Goal: Task Accomplishment & Management: Use online tool/utility

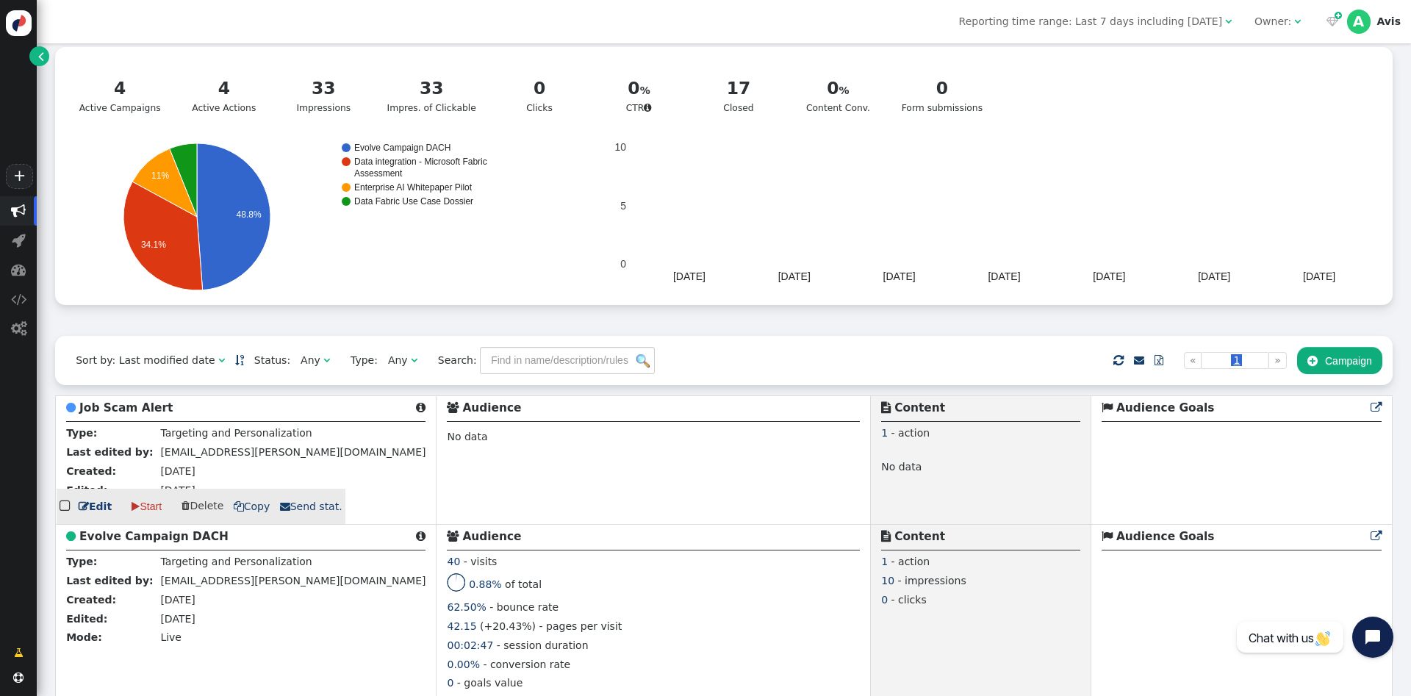
scroll to position [97, 0]
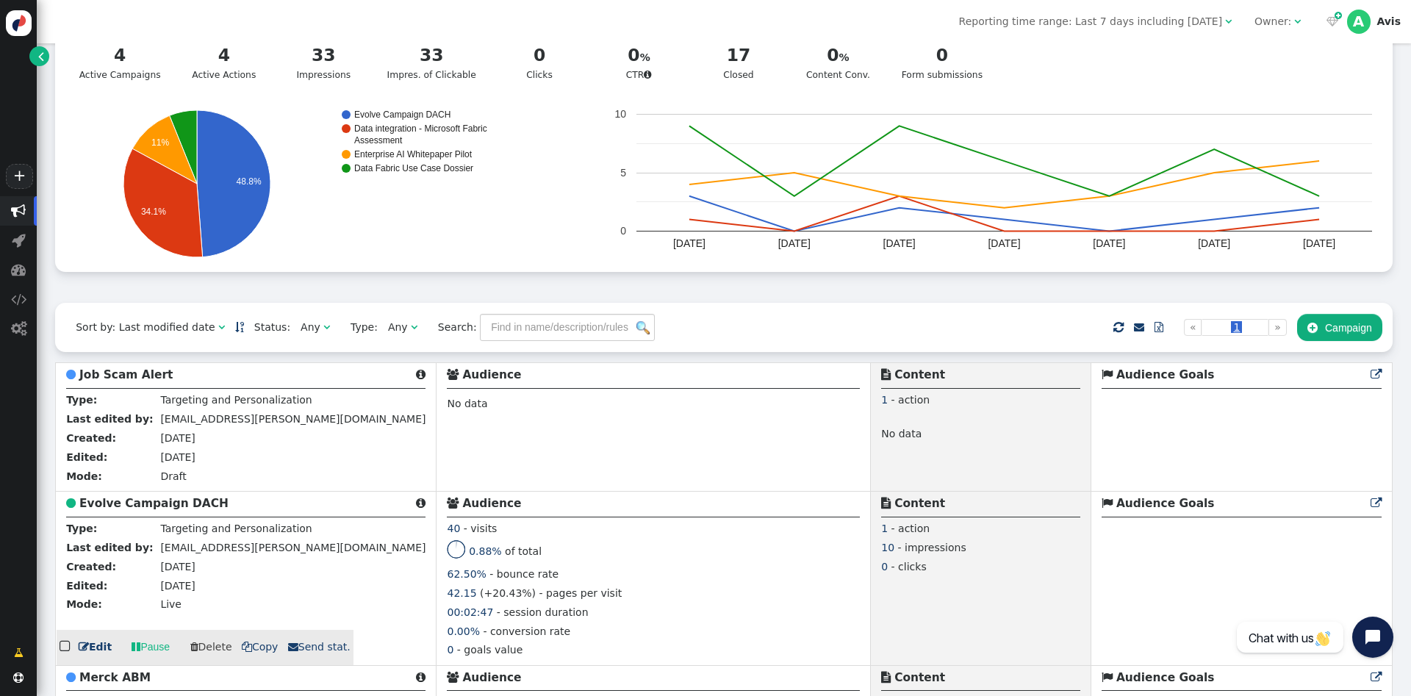
click at [257, 652] on span " Copy" at bounding box center [260, 647] width 37 height 12
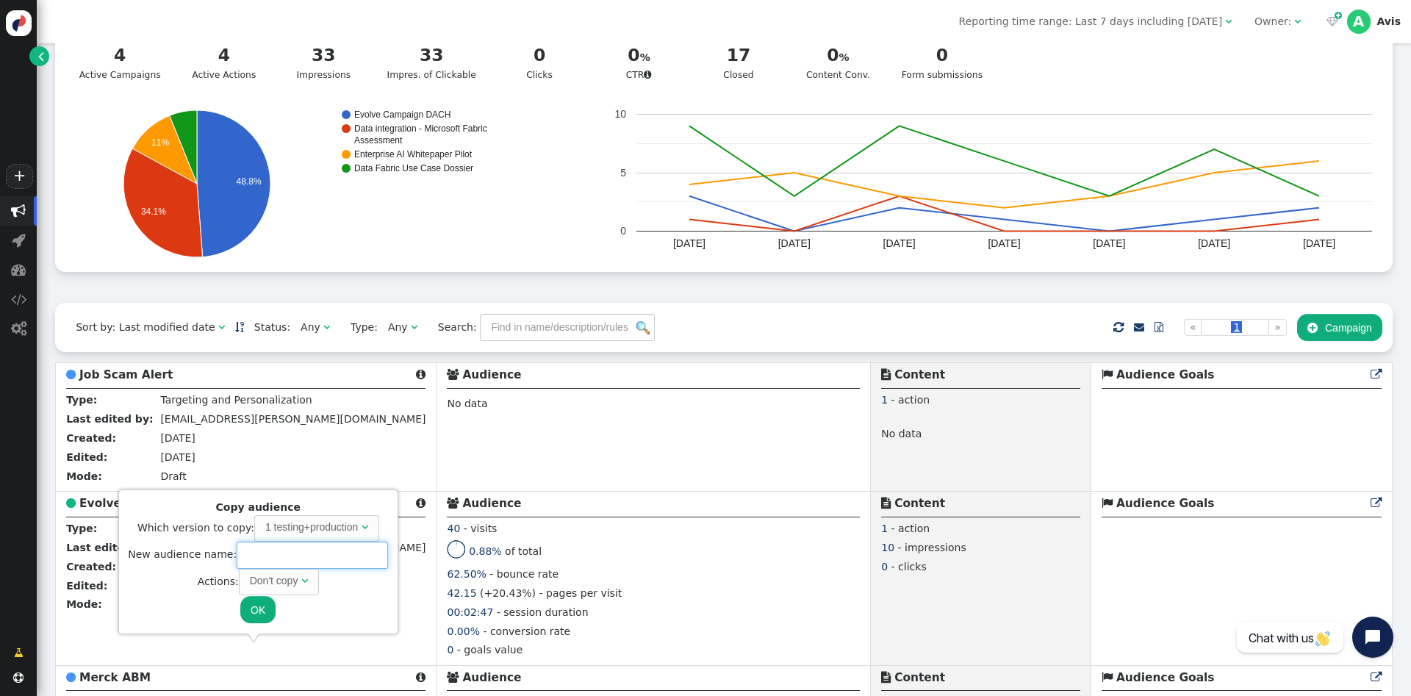
click at [273, 552] on input "text" at bounding box center [312, 554] width 151 height 26
click at [289, 581] on div "Don't copy" at bounding box center [274, 580] width 48 height 15
type input "Agent in a day"
click at [262, 591] on span "Copy " at bounding box center [279, 582] width 56 height 26
click at [256, 609] on button "OK" at bounding box center [257, 609] width 35 height 26
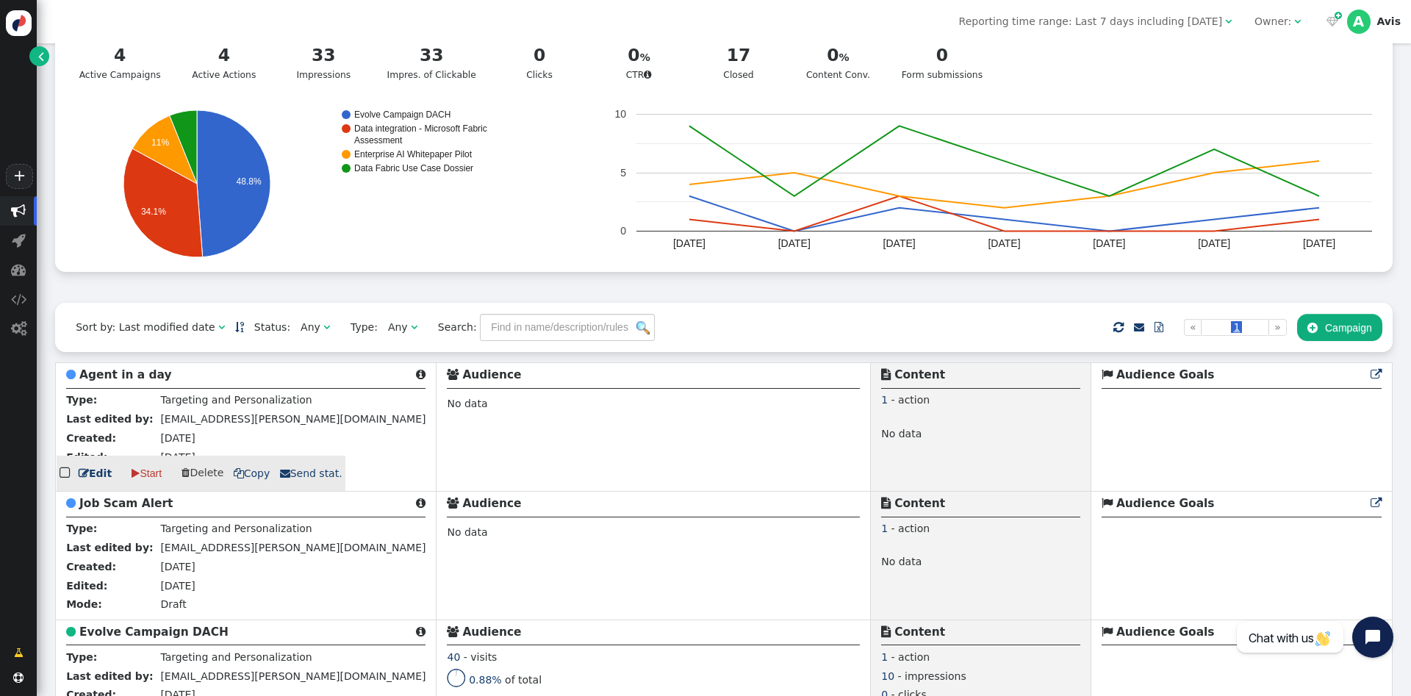
click at [92, 472] on link " Edit" at bounding box center [95, 473] width 33 height 15
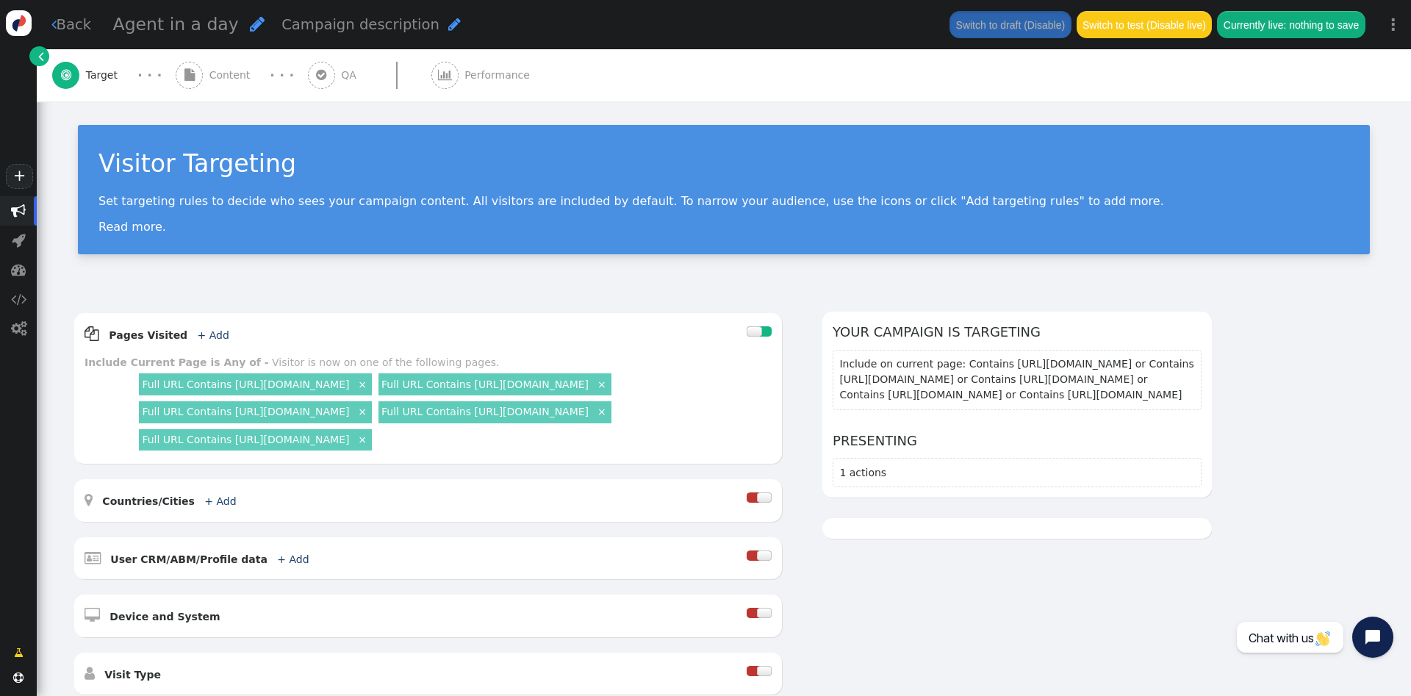
click at [68, 26] on link " Back" at bounding box center [71, 24] width 40 height 21
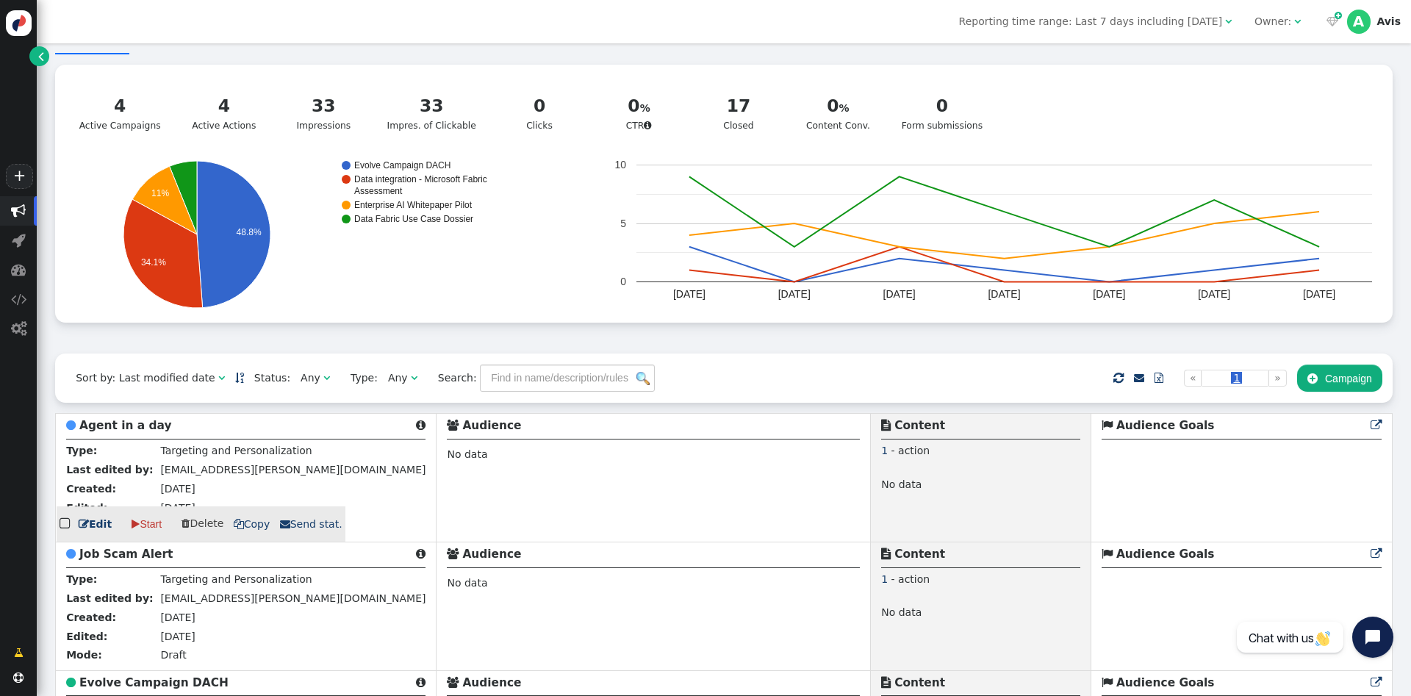
scroll to position [93, 0]
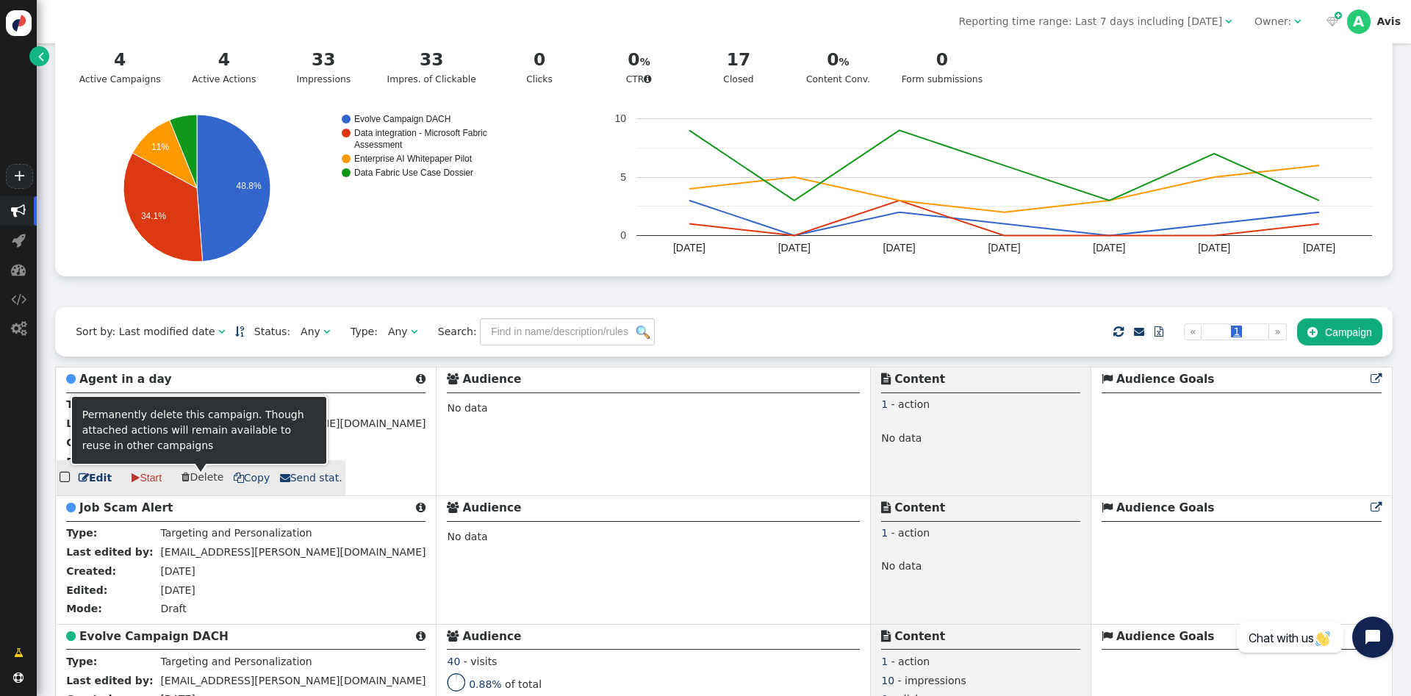
click at [196, 483] on span " Delete" at bounding box center [202, 477] width 42 height 12
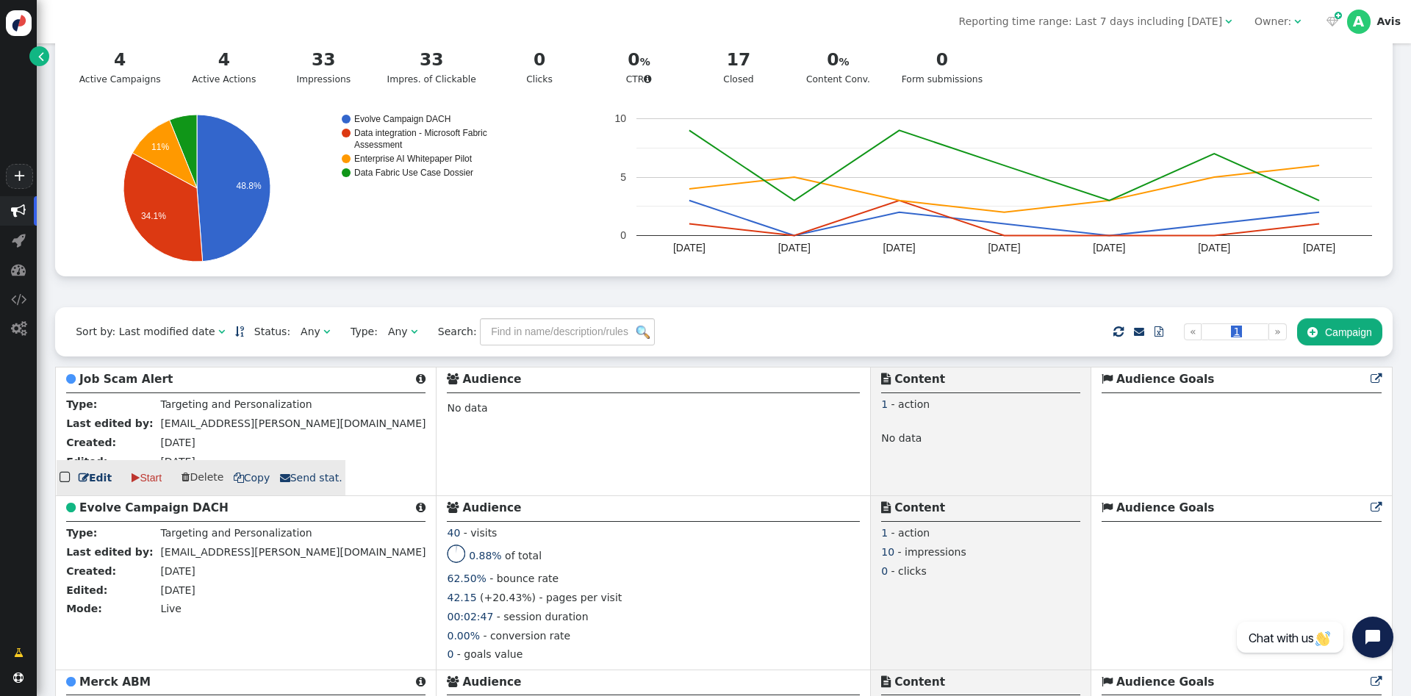
click at [251, 483] on span " Copy" at bounding box center [252, 478] width 37 height 12
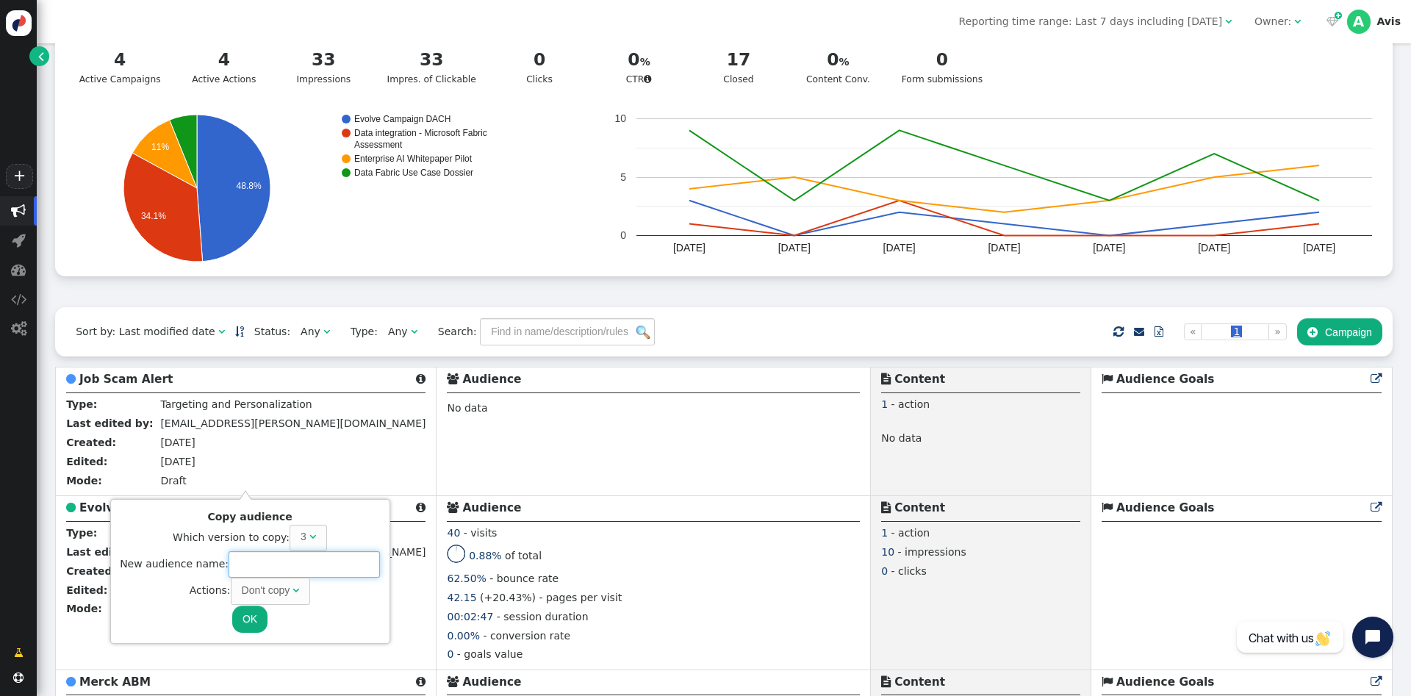
click at [281, 560] on input "text" at bounding box center [303, 564] width 151 height 26
type input "Agent in a day"
click at [261, 602] on span "Don't copy " at bounding box center [271, 590] width 80 height 26
click at [245, 616] on button "OK" at bounding box center [249, 618] width 35 height 26
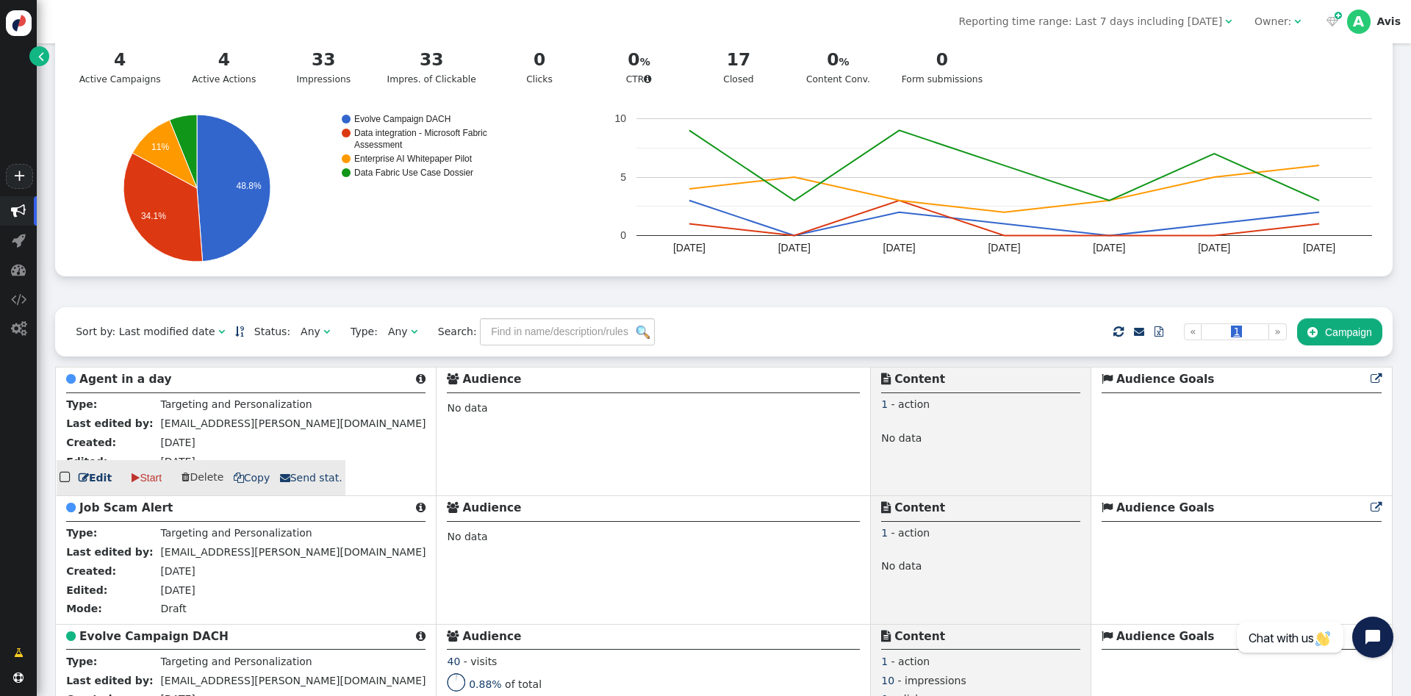
click at [103, 480] on link " Edit" at bounding box center [95, 477] width 33 height 15
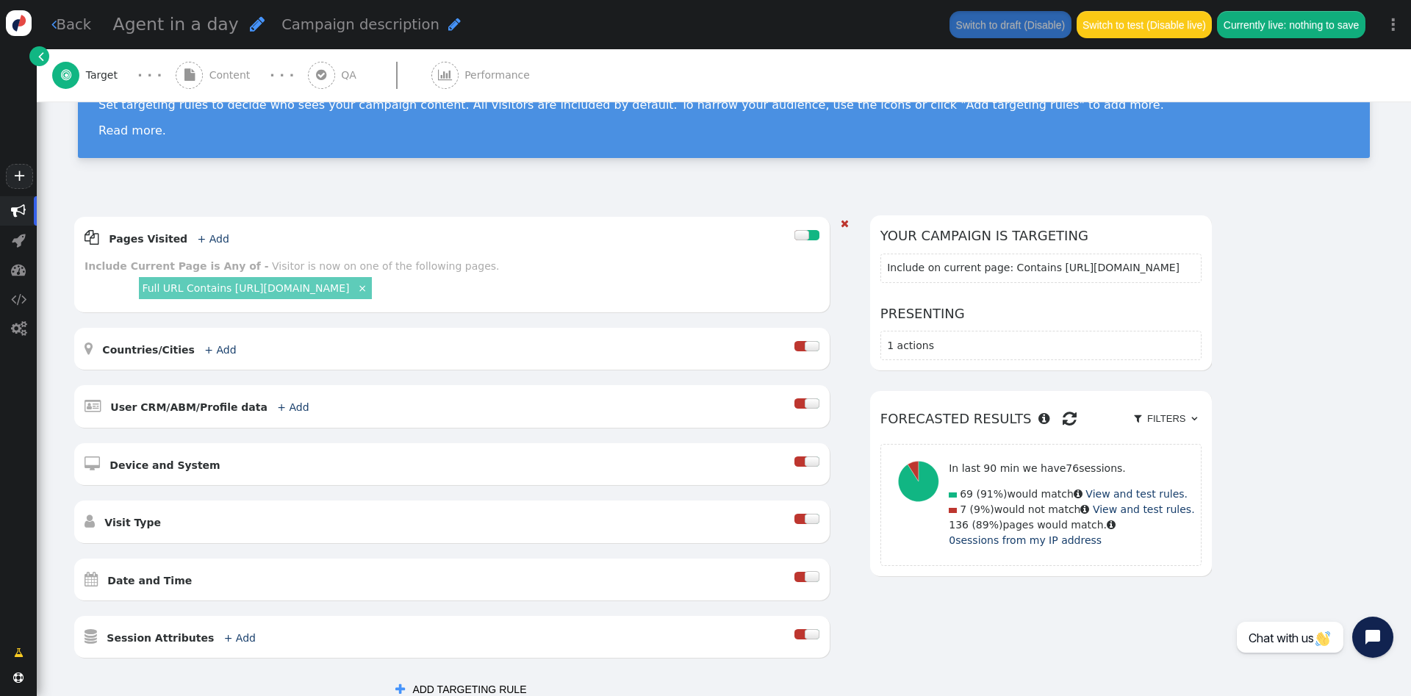
scroll to position [77, 0]
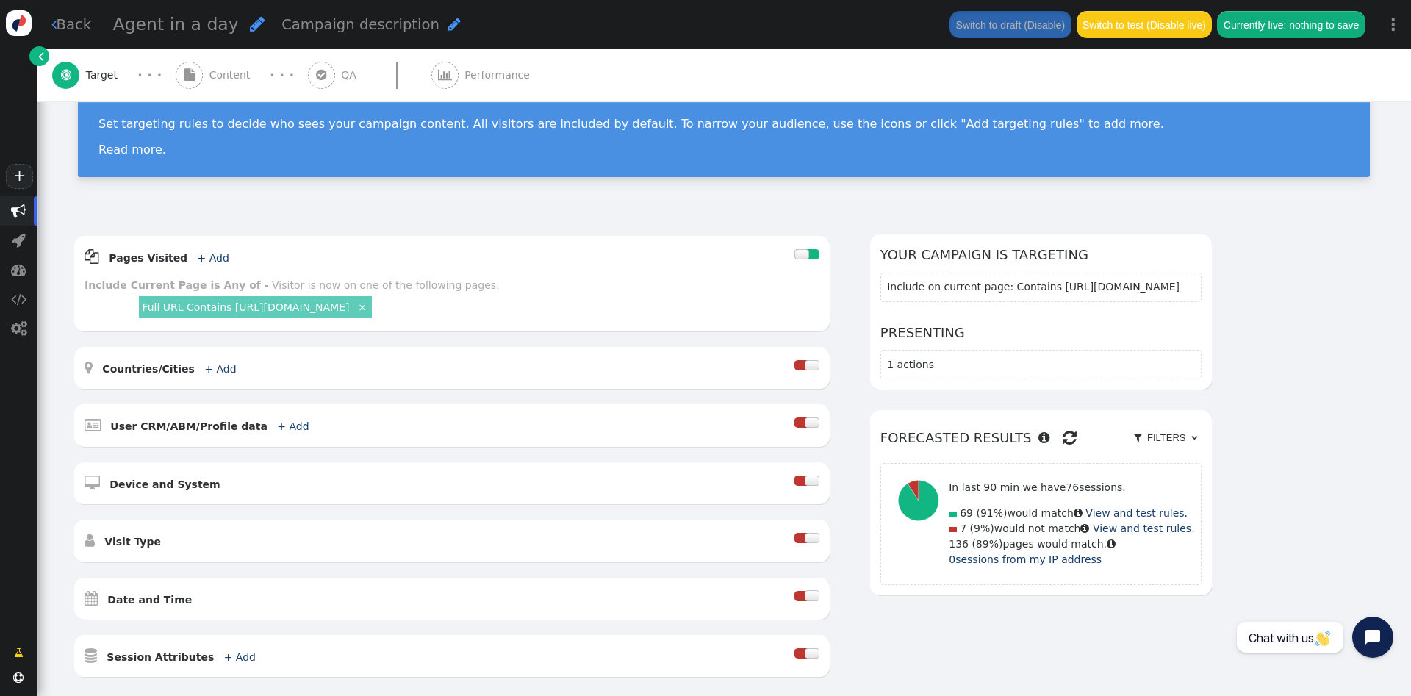
click at [190, 68] on span "" at bounding box center [189, 75] width 27 height 27
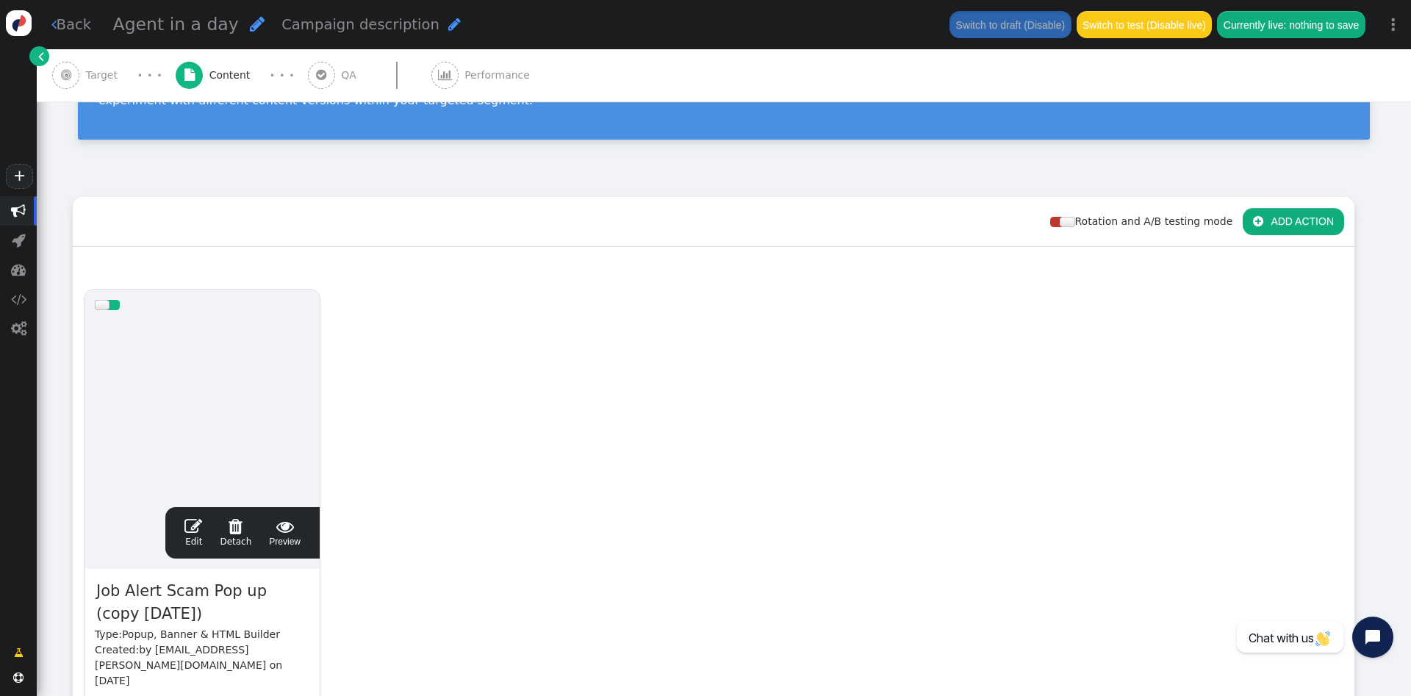
scroll to position [132, 0]
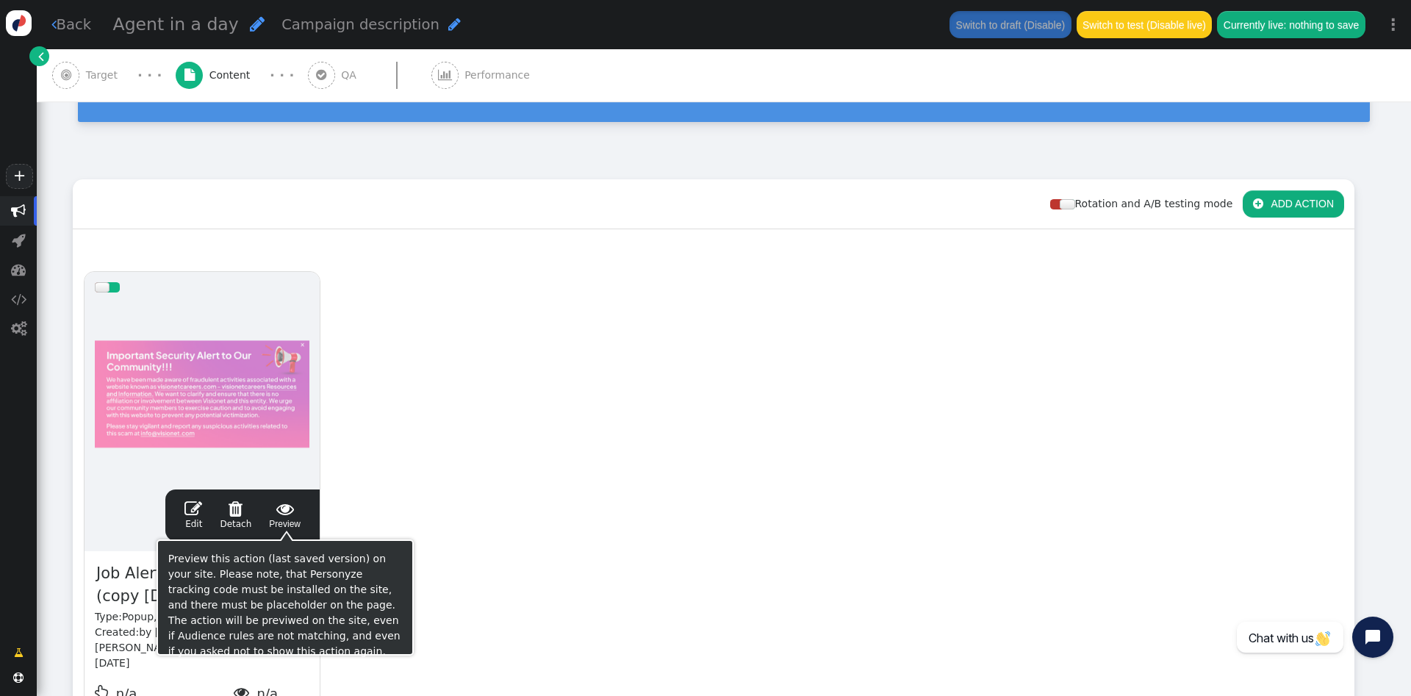
click at [242, 511] on span "" at bounding box center [236, 509] width 32 height 18
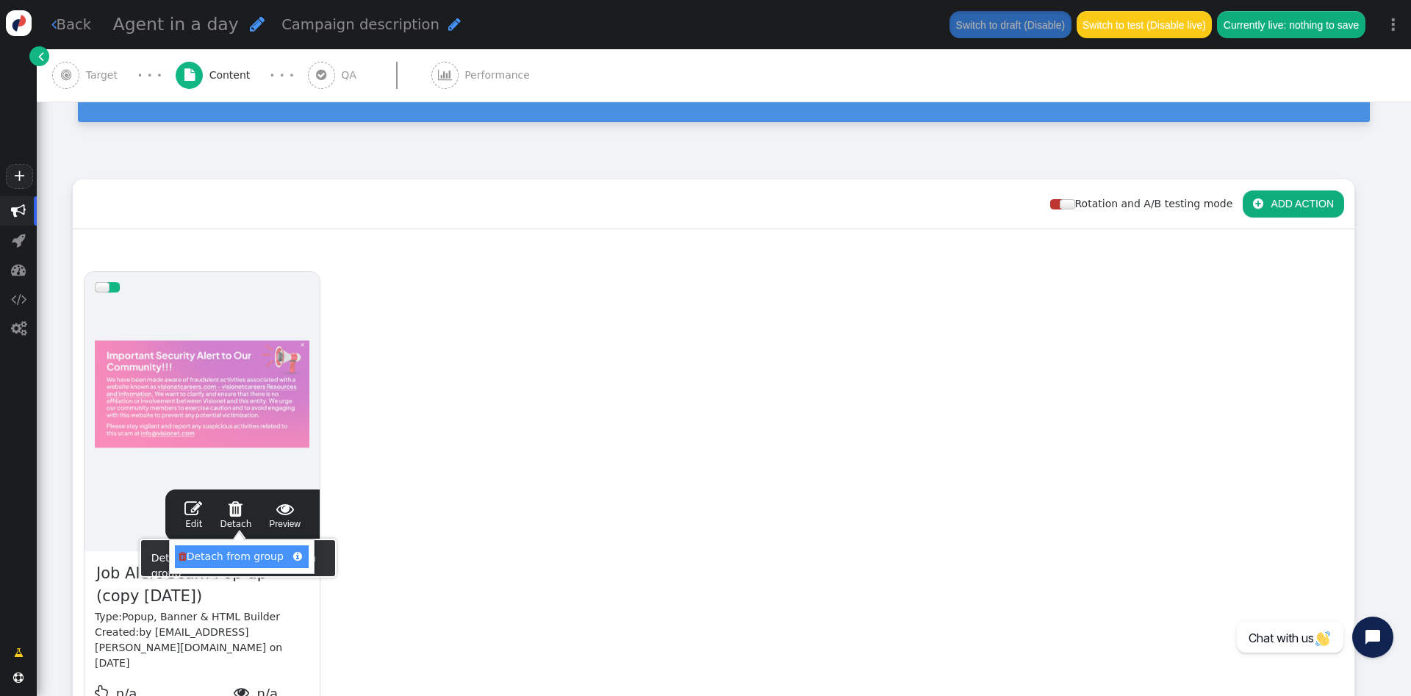
scroll to position [0, 0]
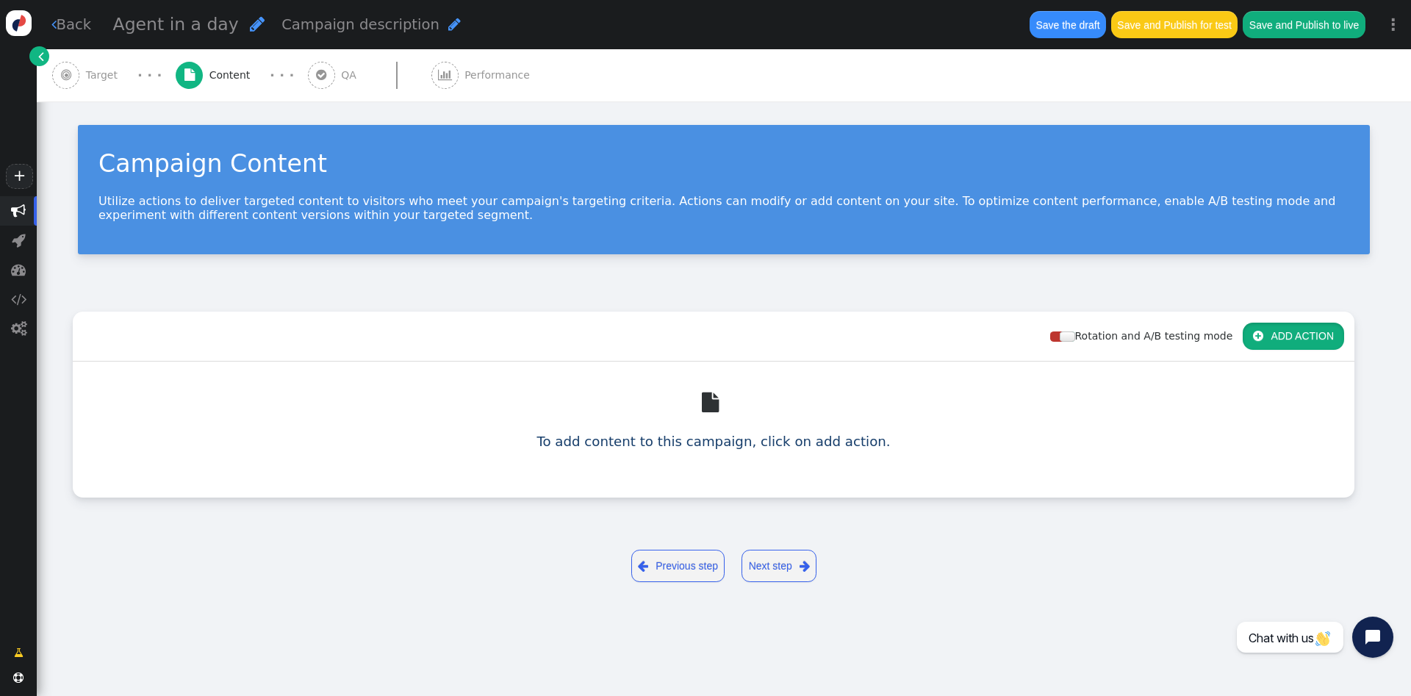
click at [1322, 331] on button " ADD ACTION" at bounding box center [1292, 336] width 101 height 26
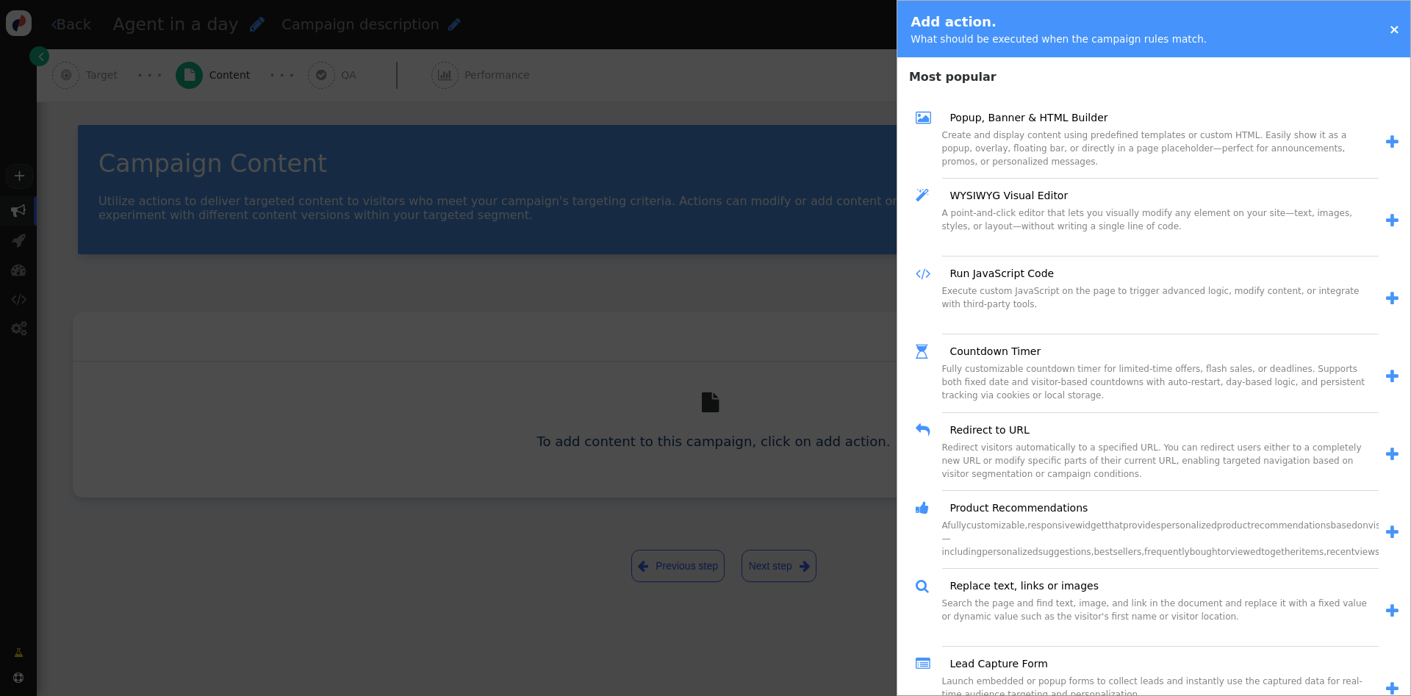
click at [1059, 136] on div "Create and display content using predefined templates or custom HTML. Easily sh…" at bounding box center [1160, 154] width 436 height 50
click at [1064, 123] on link "Popup, Banner & HTML Builder" at bounding box center [1023, 117] width 168 height 15
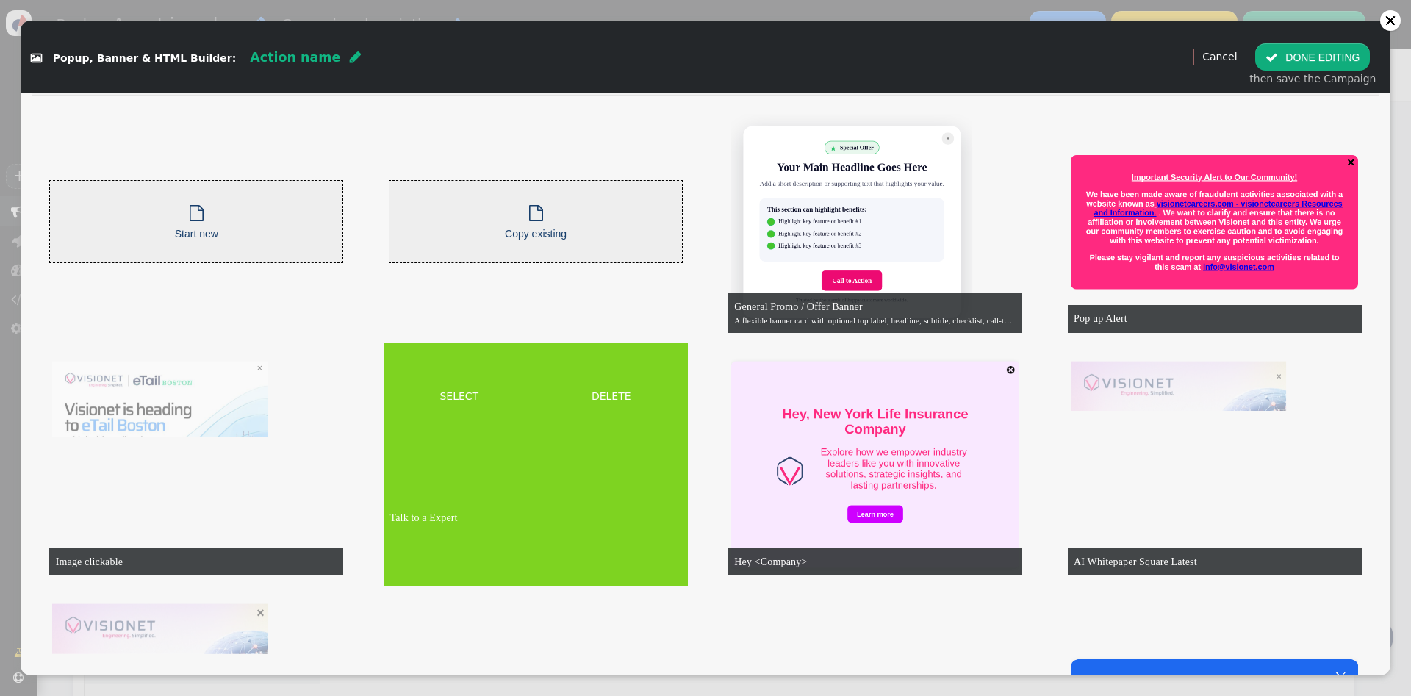
scroll to position [75, 0]
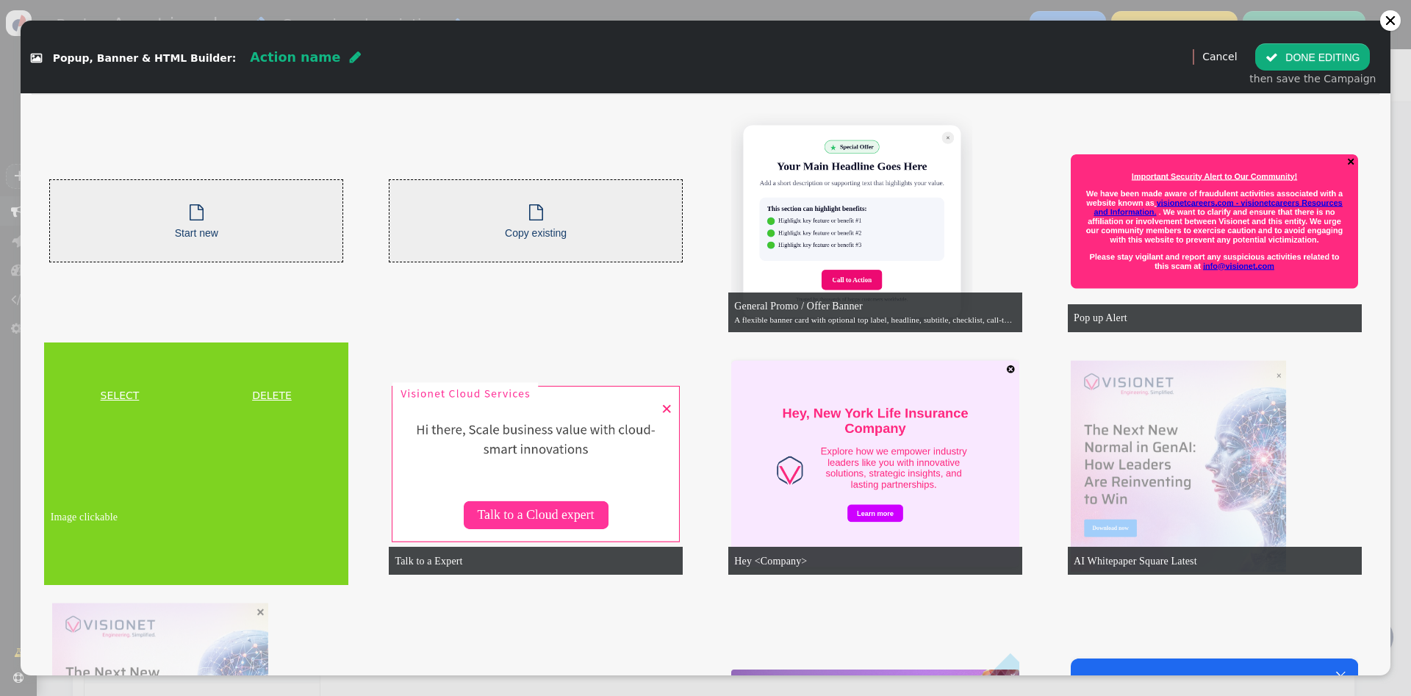
click at [112, 388] on link "SELECT" at bounding box center [119, 395] width 145 height 15
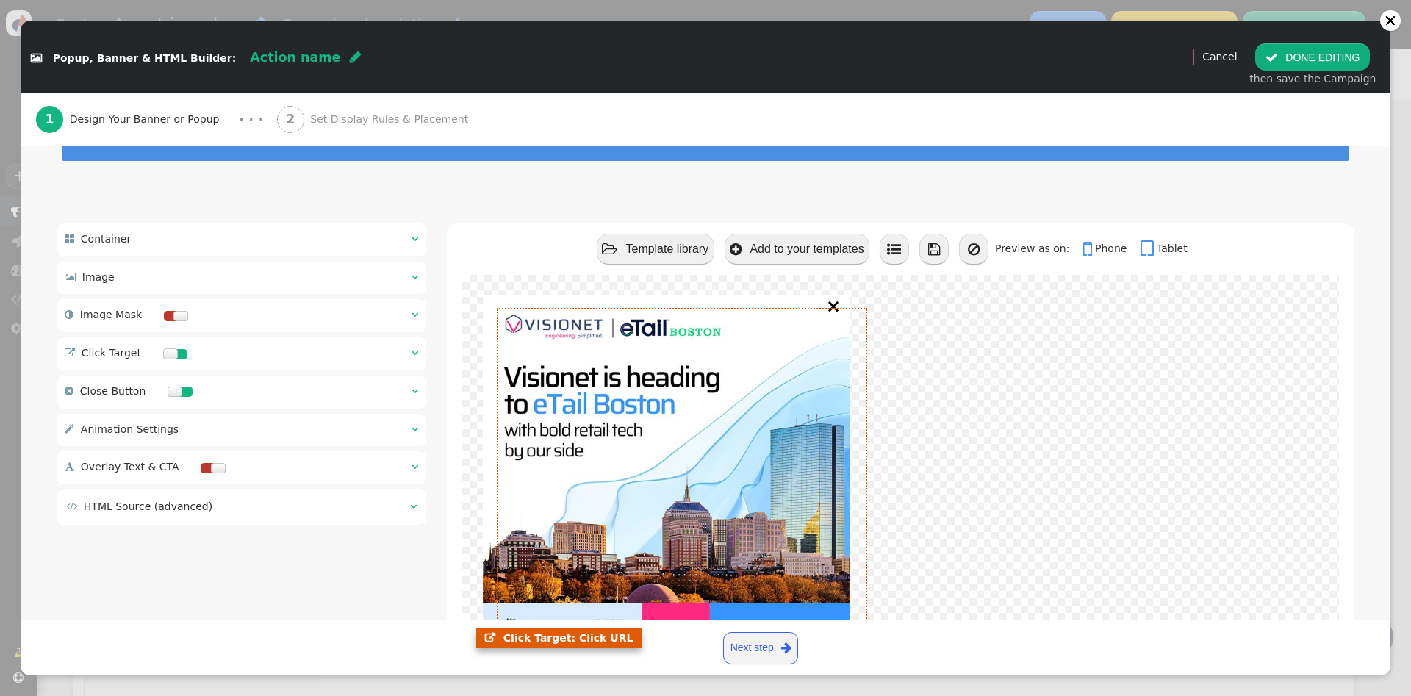
scroll to position [181, 0]
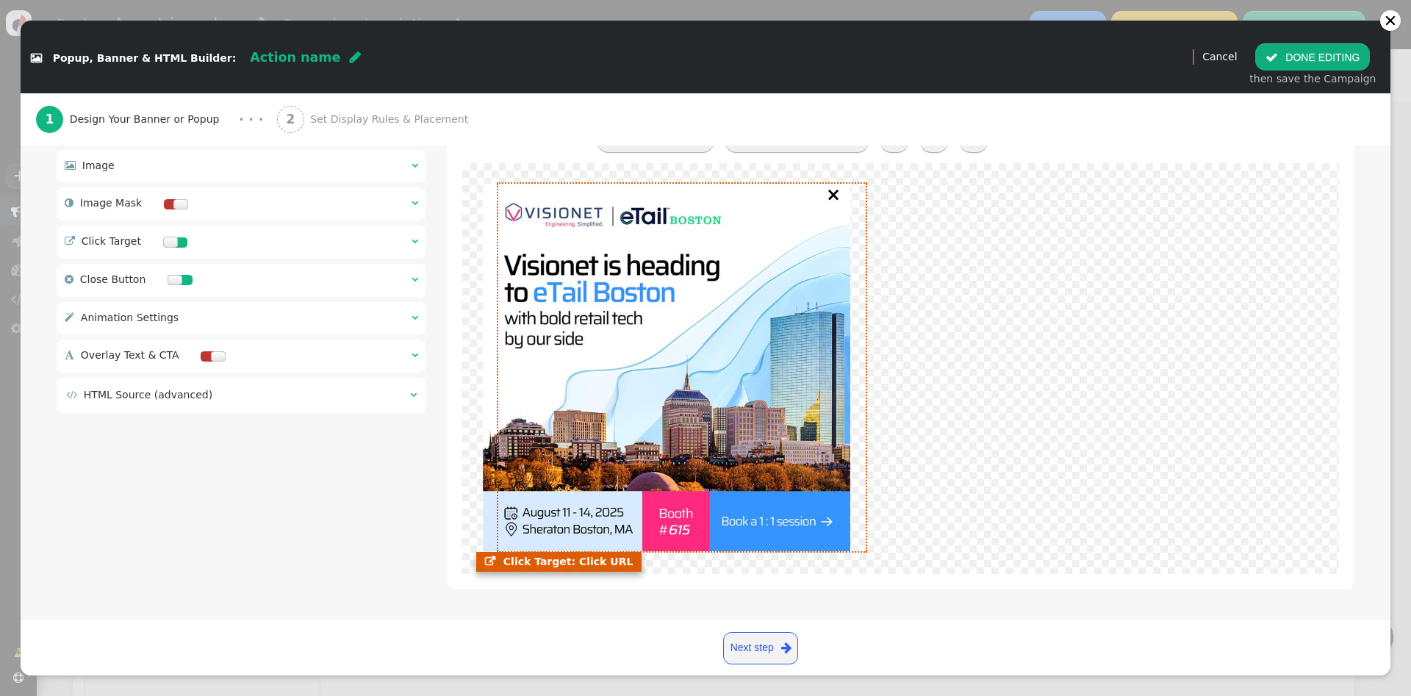
click at [497, 221] on link at bounding box center [666, 367] width 367 height 367
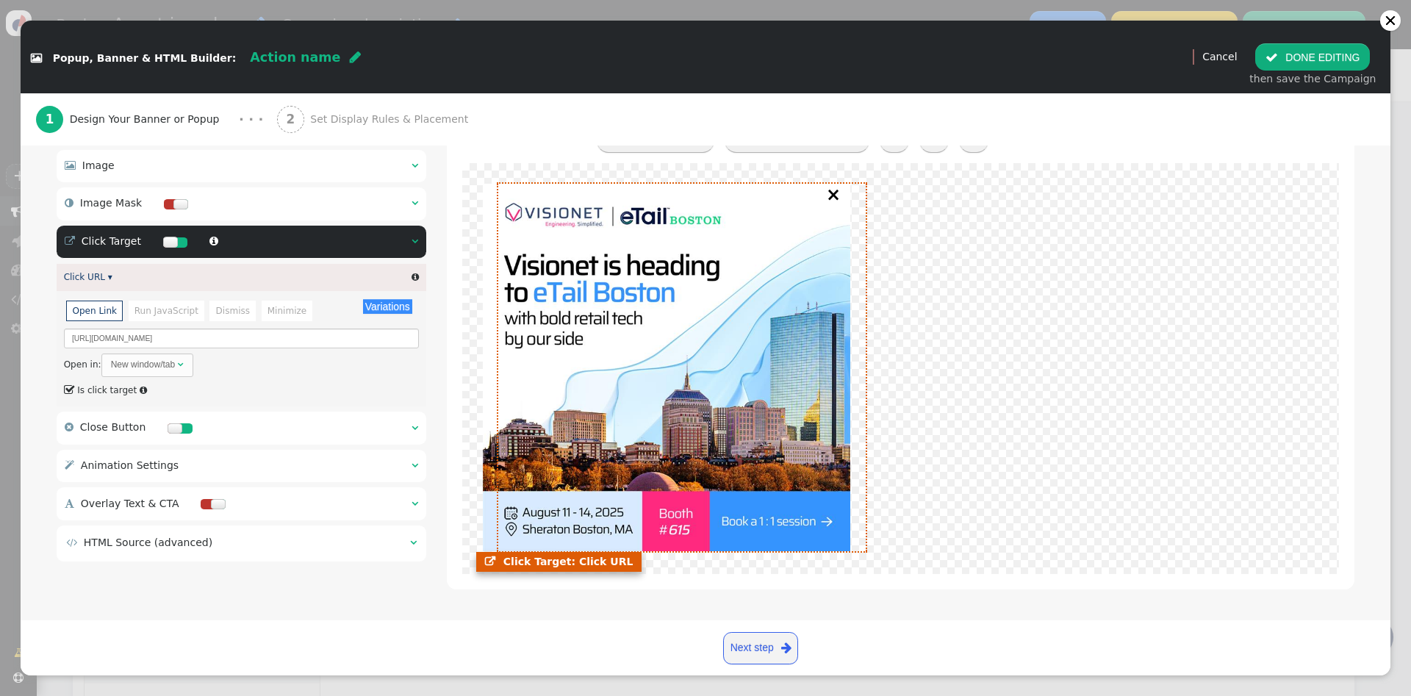
click at [486, 247] on link at bounding box center [666, 367] width 367 height 367
click at [179, 166] on div " Image  " at bounding box center [242, 166] width 370 height 32
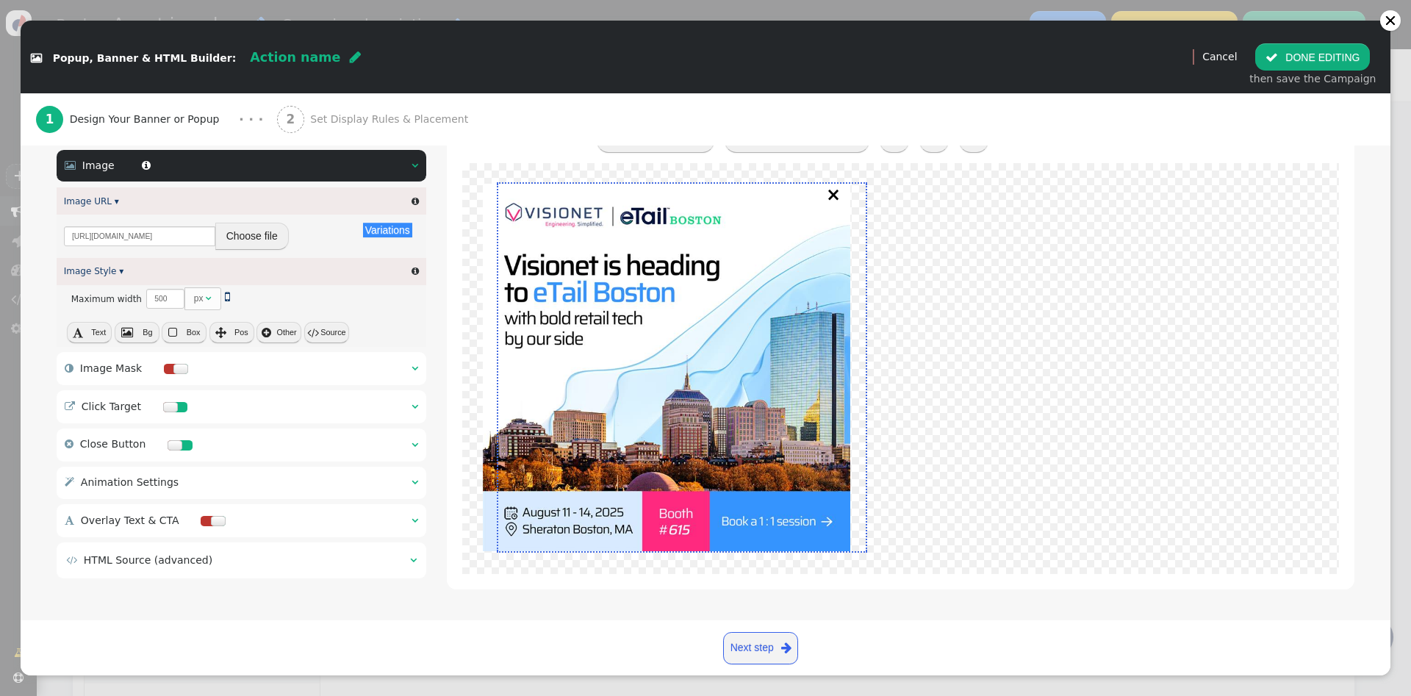
click at [248, 235] on button "Choose file" at bounding box center [251, 236] width 73 height 26
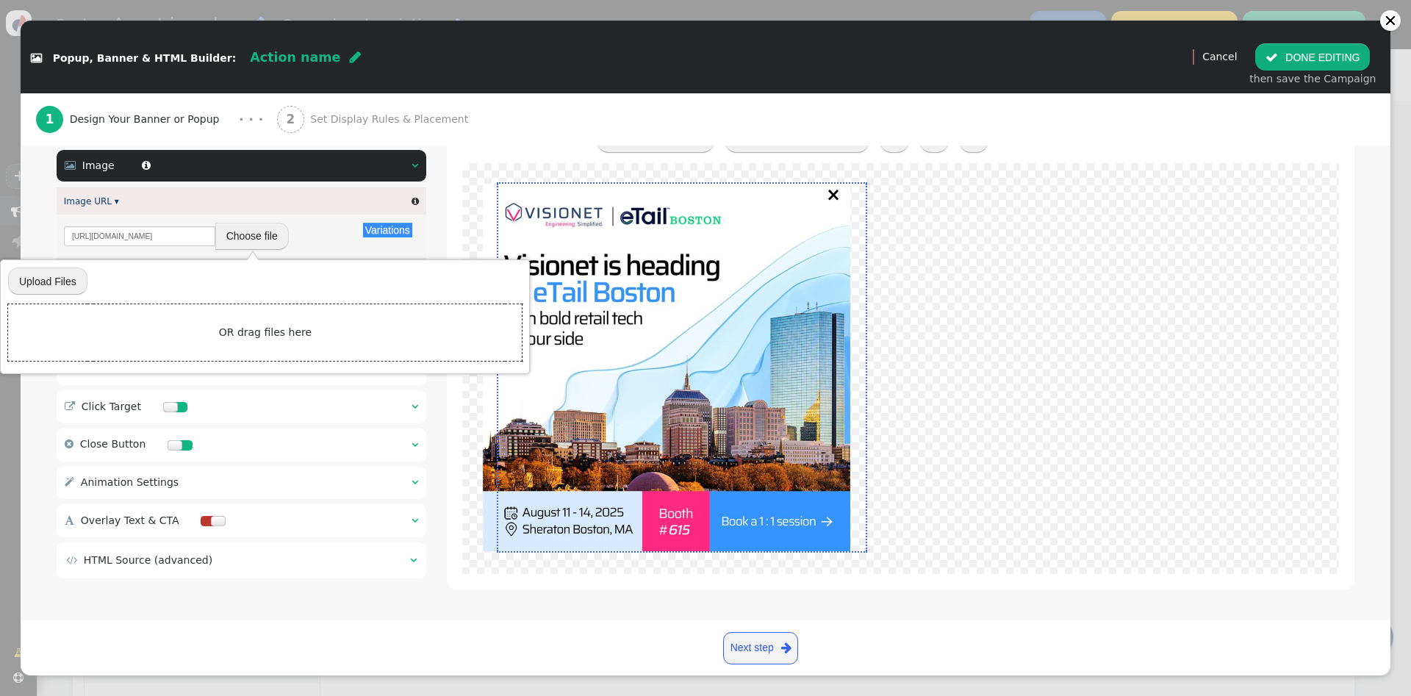
click at [273, 325] on td "OR drag files here" at bounding box center [265, 332] width 514 height 57
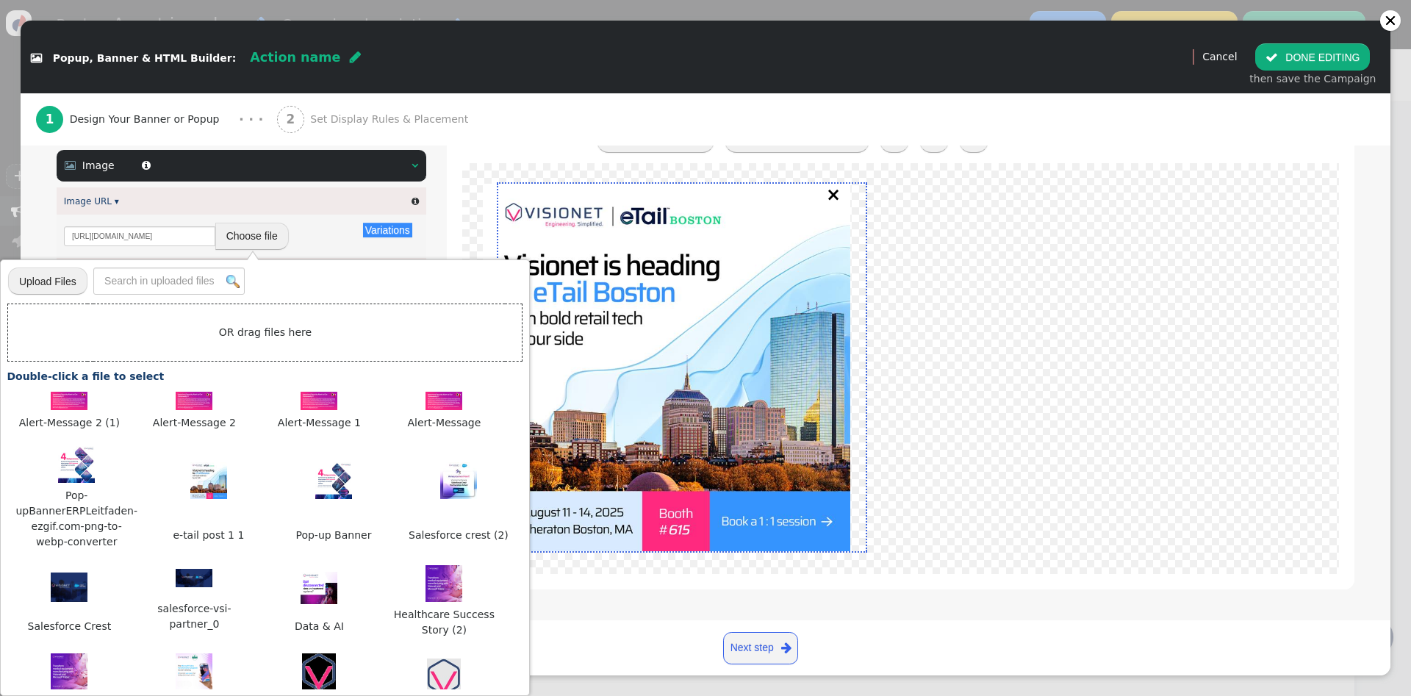
click at [72, 273] on input "file" at bounding box center [47, 281] width 79 height 29
type input "C:\fakepath\Agent in a day.jpg"
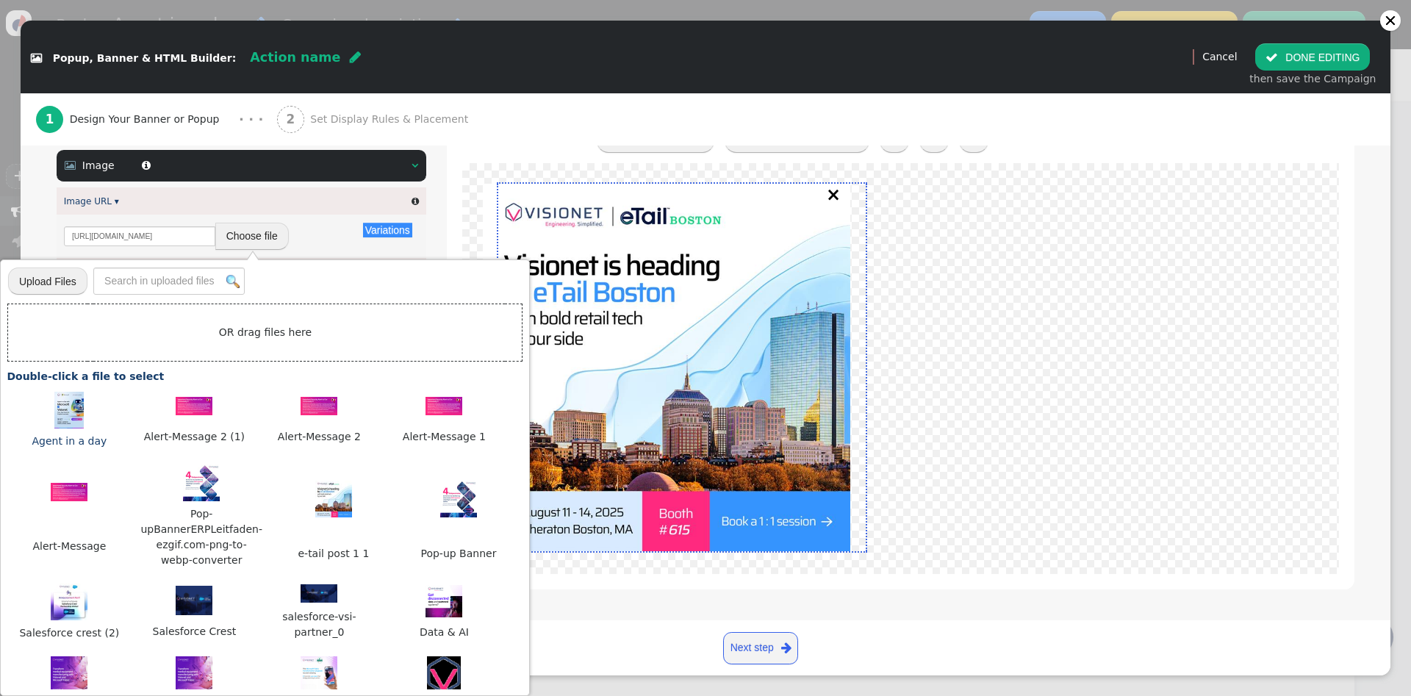
click at [61, 412] on img at bounding box center [68, 410] width 29 height 37
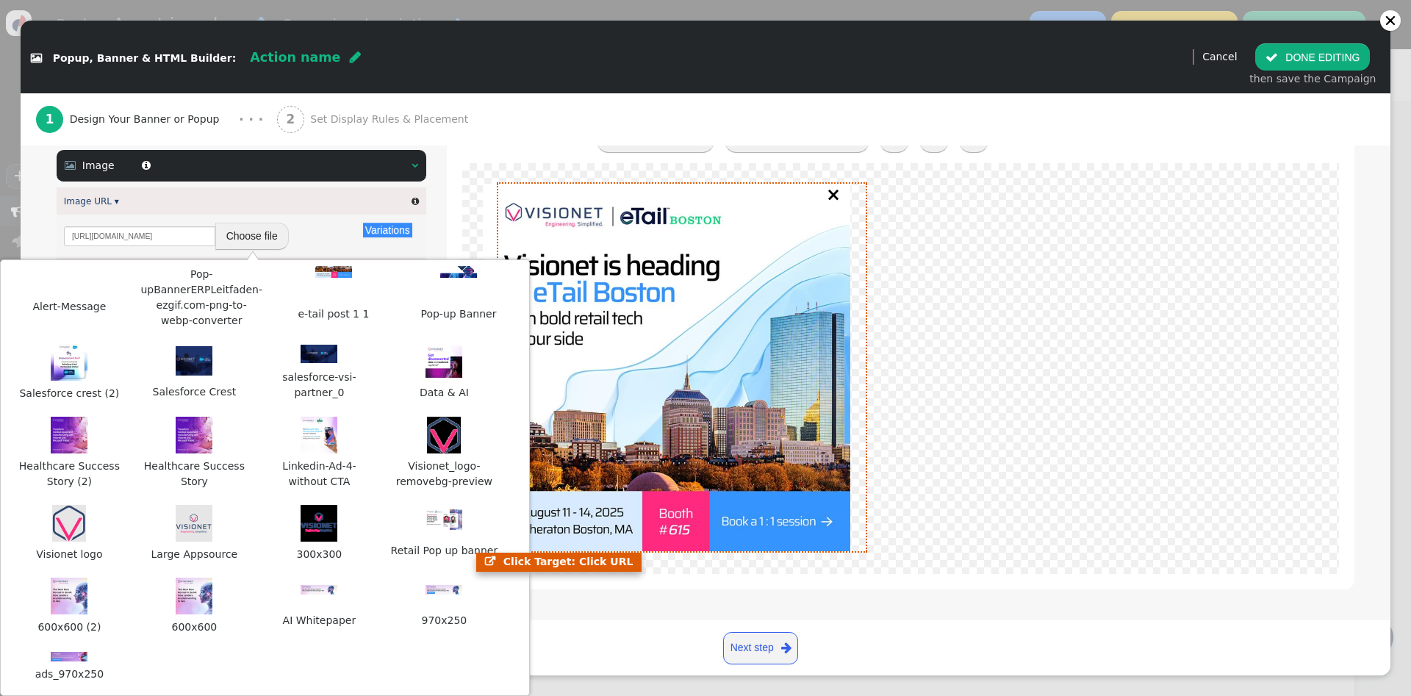
scroll to position [182, 0]
drag, startPoint x: 1410, startPoint y: 258, endPoint x: 1410, endPoint y: 332, distance: 74.2
click at [1410, 332] on div " Popup, Banner & HTML Builder: Action name  (Nothing)   Preview Cancel  DO…" at bounding box center [705, 348] width 1411 height 696
click at [1405, 351] on div " Popup, Banner & HTML Builder: Action name  (Nothing)   Preview Cancel  DO…" at bounding box center [705, 348] width 1411 height 696
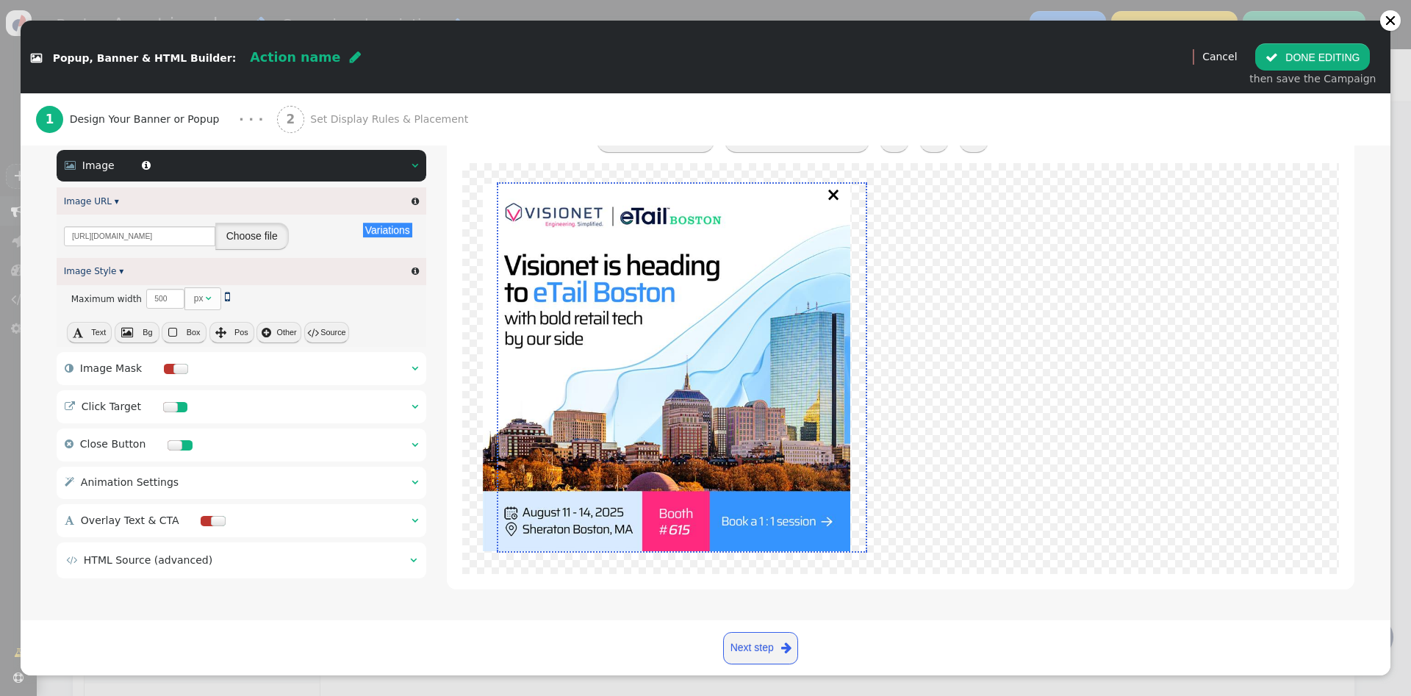
click at [239, 234] on button "Choose file" at bounding box center [251, 236] width 73 height 26
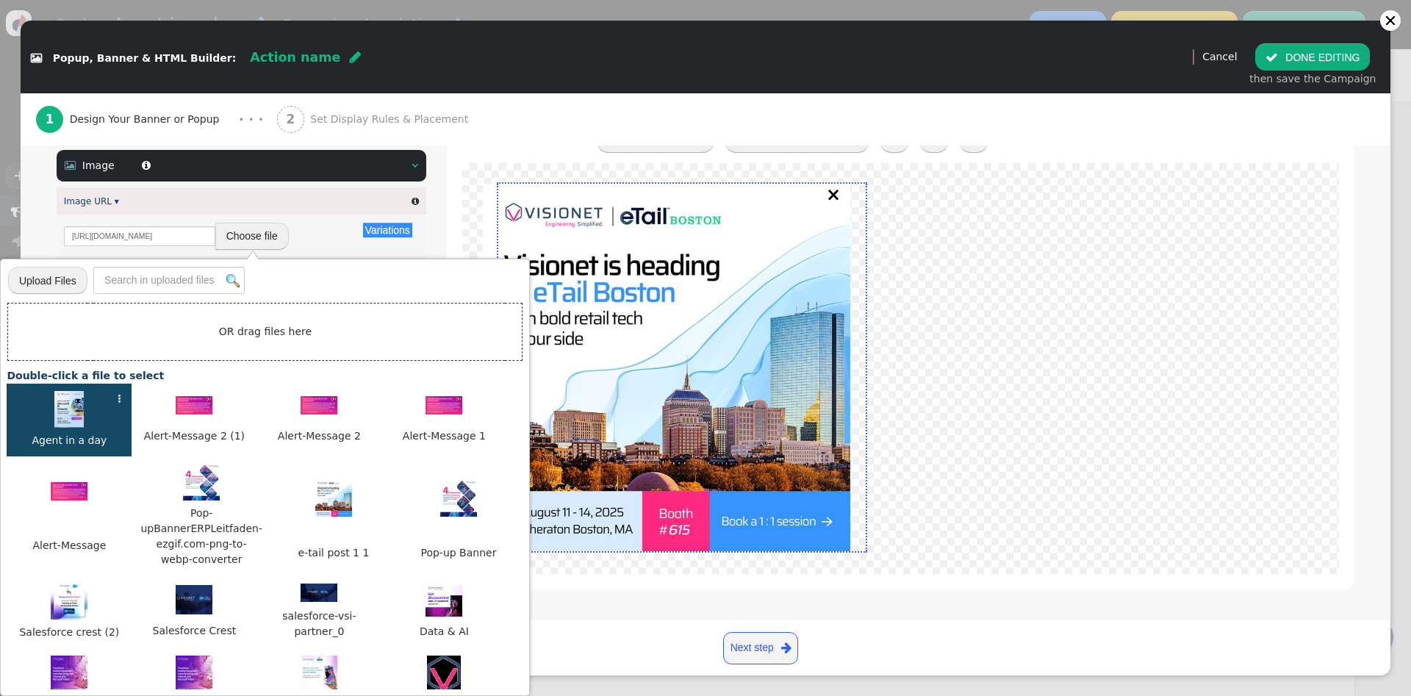
click at [95, 408] on div at bounding box center [69, 411] width 110 height 41
type input "[URL][DOMAIN_NAME]"
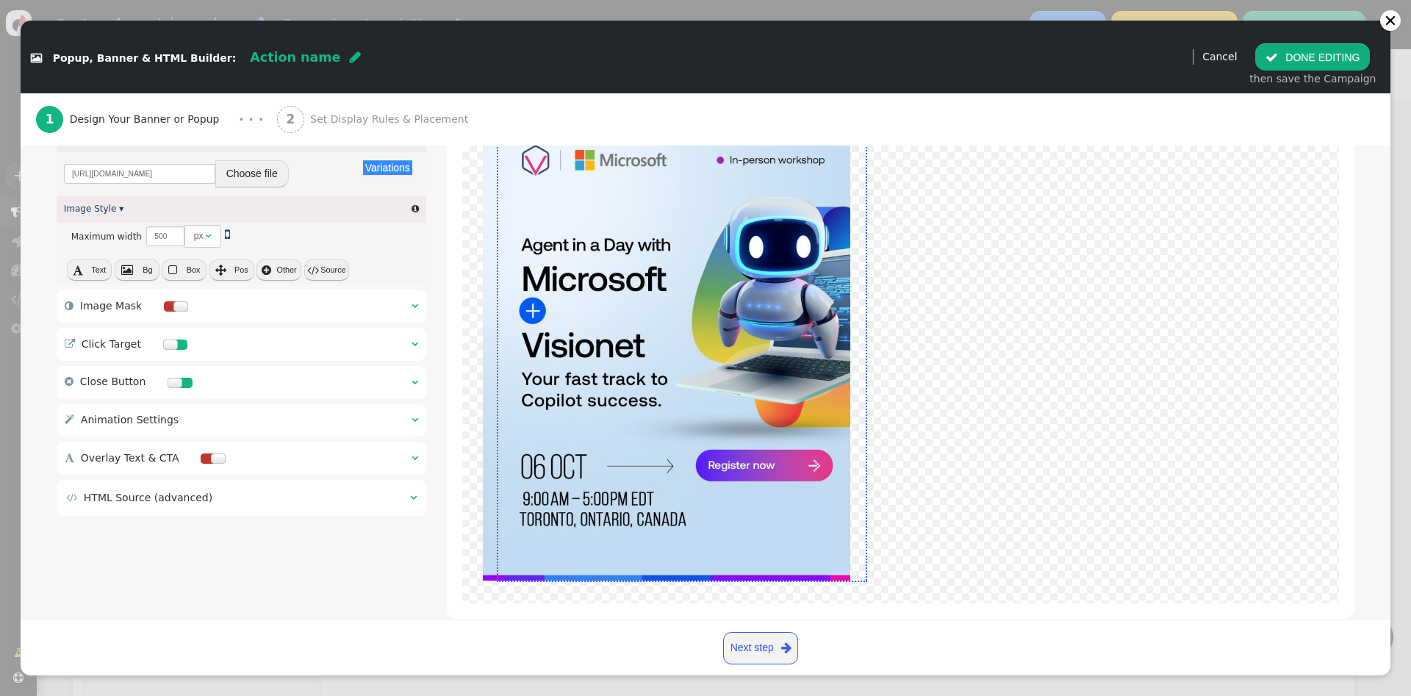
scroll to position [245, 0]
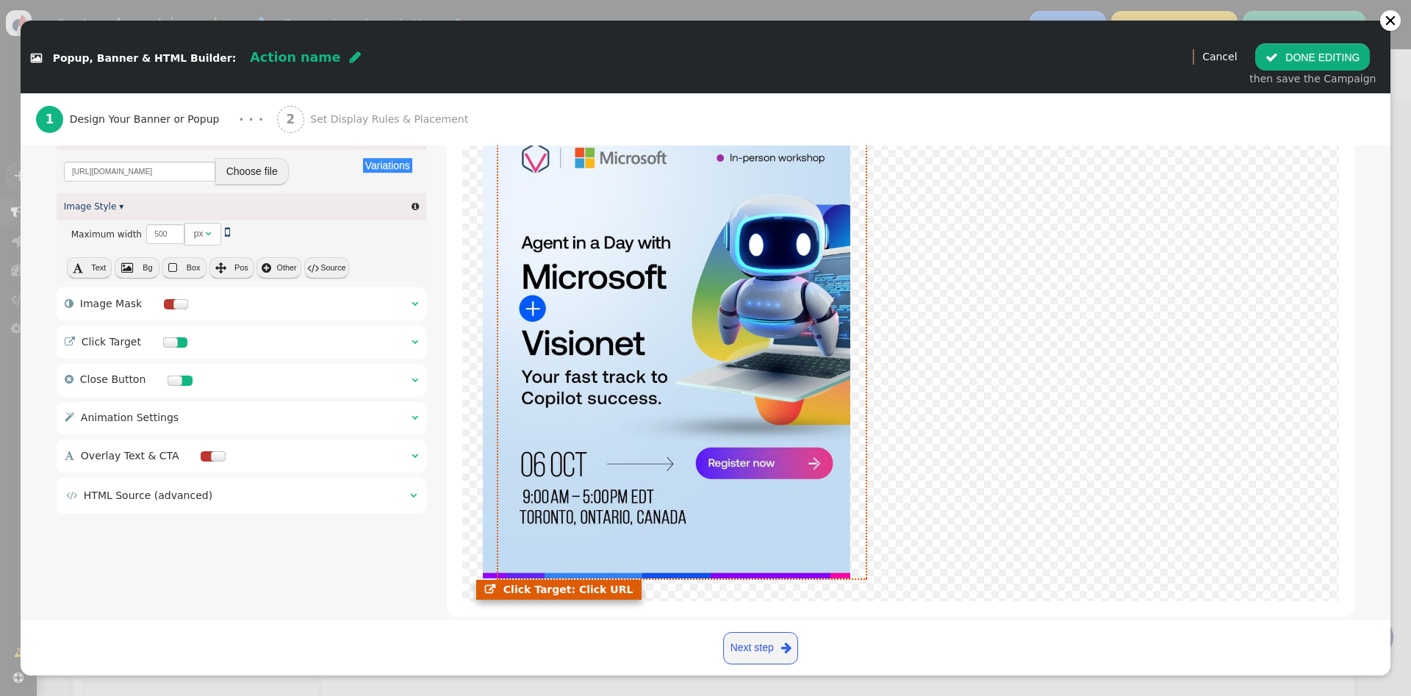
click at [522, 217] on link at bounding box center [666, 348] width 367 height 459
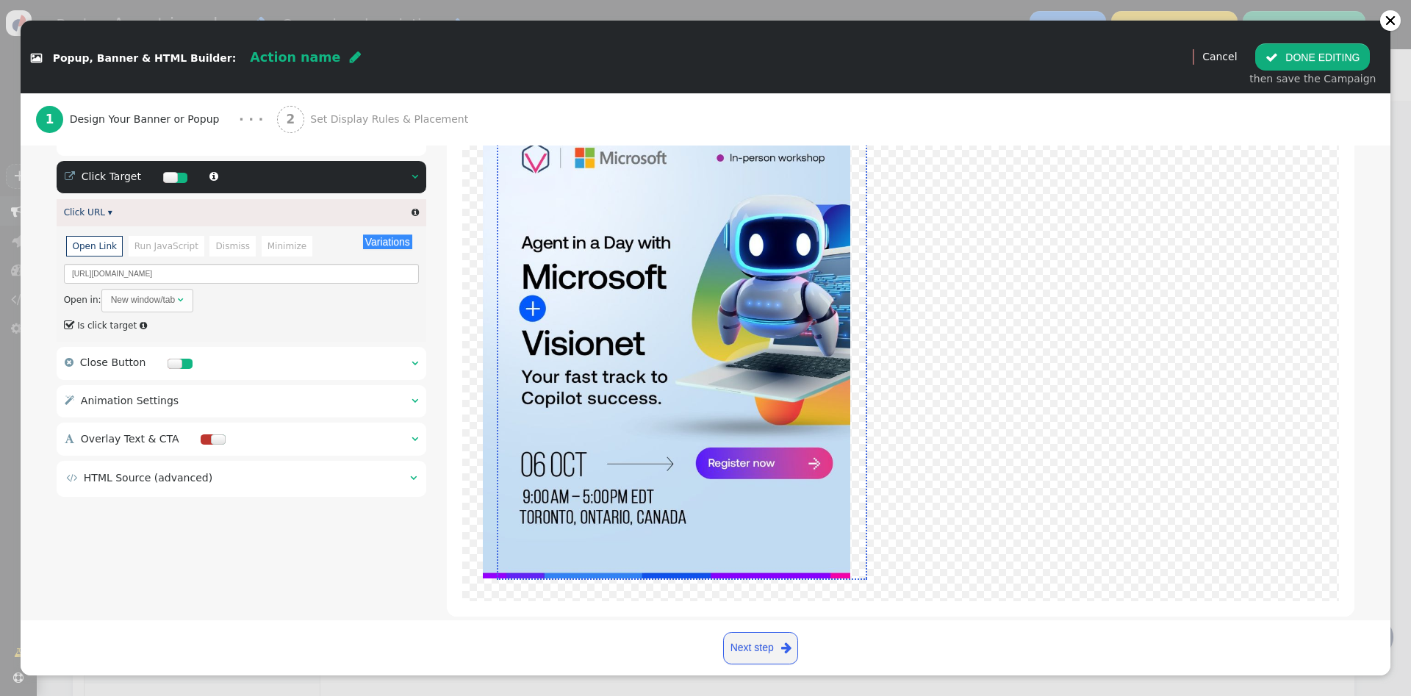
scroll to position [240, 0]
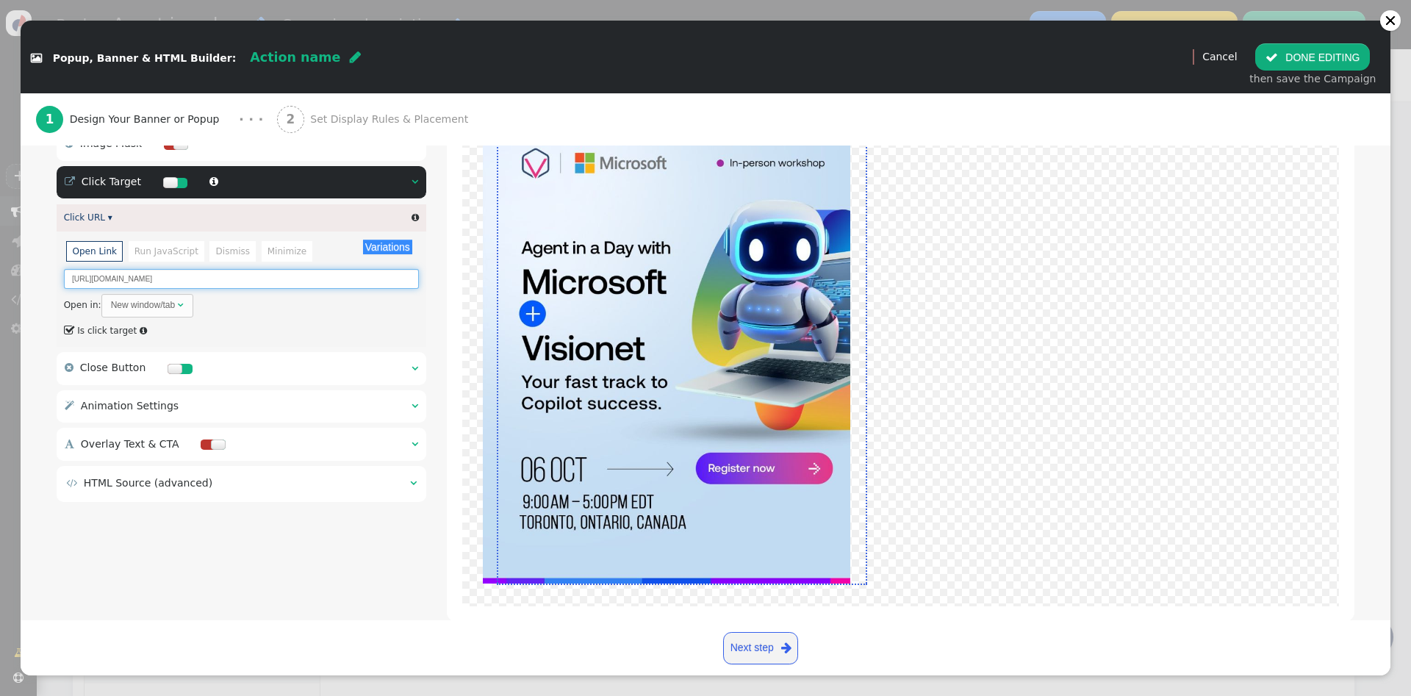
click at [228, 281] on input "[URL][DOMAIN_NAME]" at bounding box center [242, 279] width 356 height 20
paste input "[DOMAIN_NAME][URL]"
type input "[URL][DOMAIN_NAME]"
click at [433, 319] on div " Container    Image   Image URL ▾  Variations There are alternatives. De…" at bounding box center [705, 347] width 1297 height 590
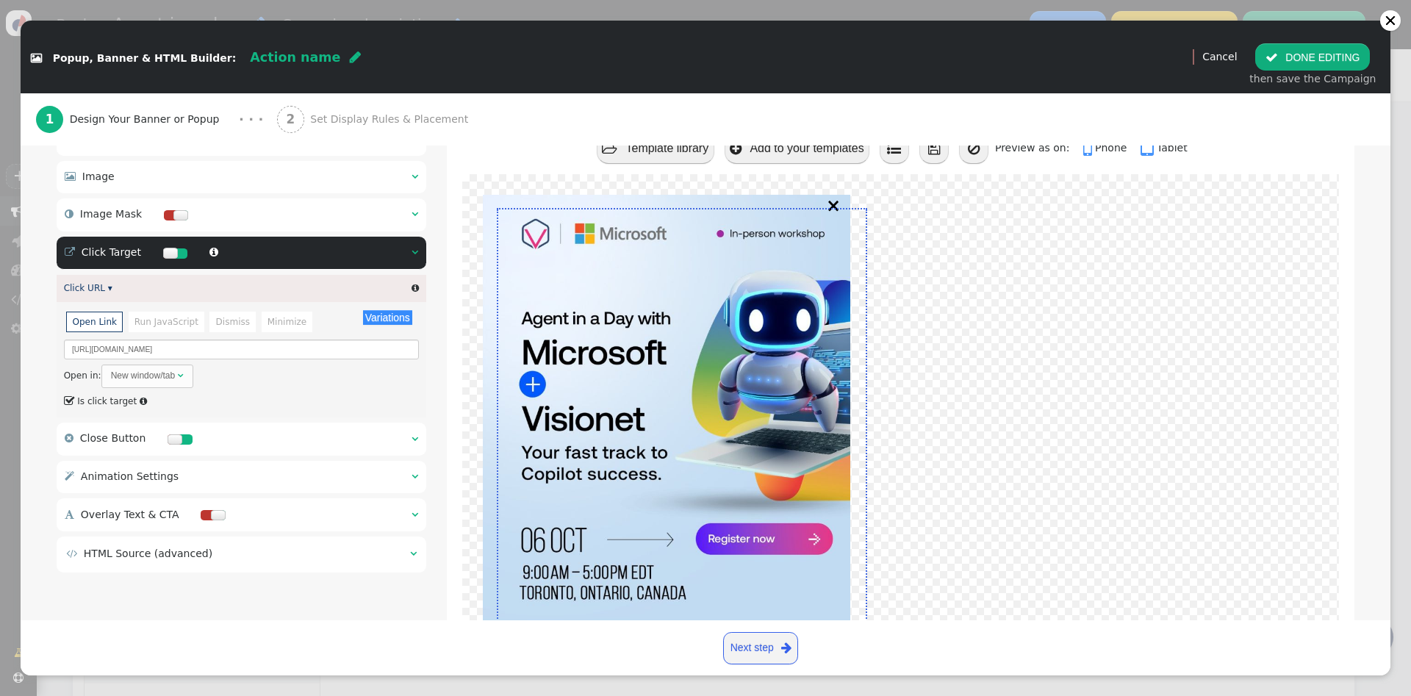
scroll to position [273, 0]
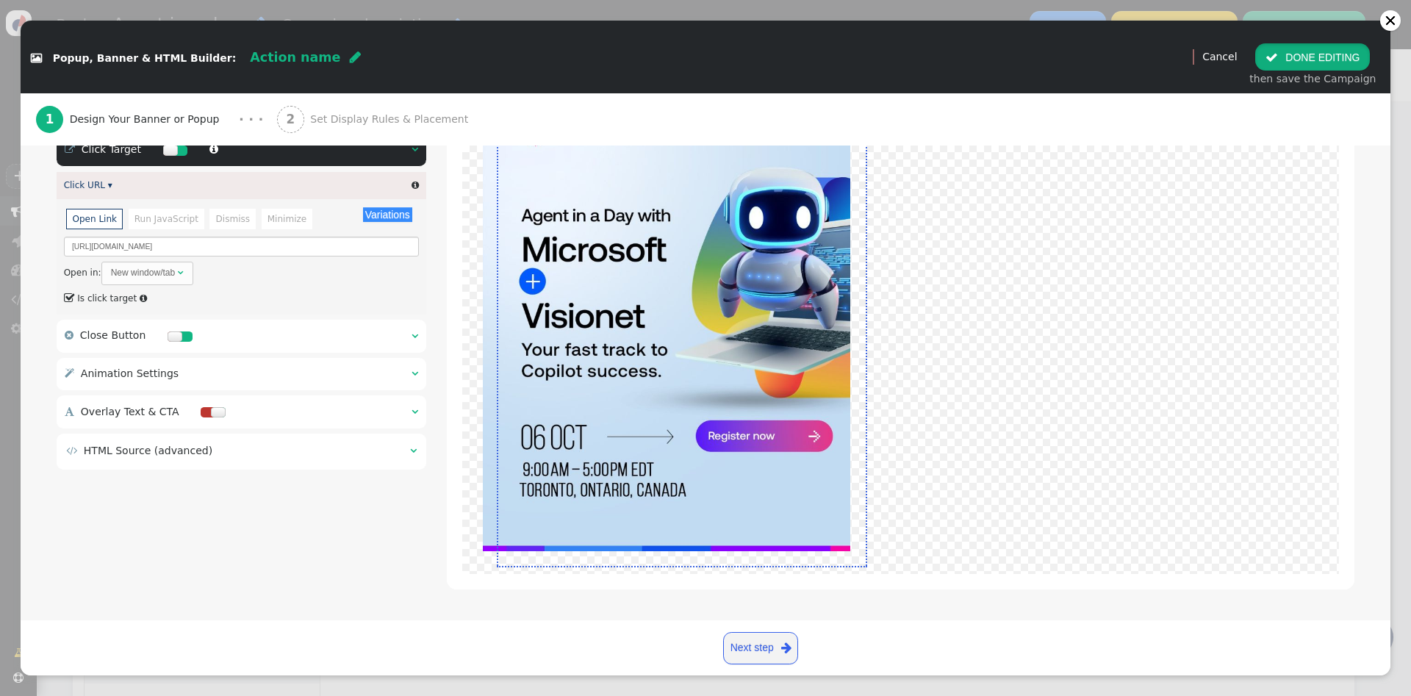
click at [1347, 51] on button " DONE EDITING" at bounding box center [1312, 56] width 115 height 26
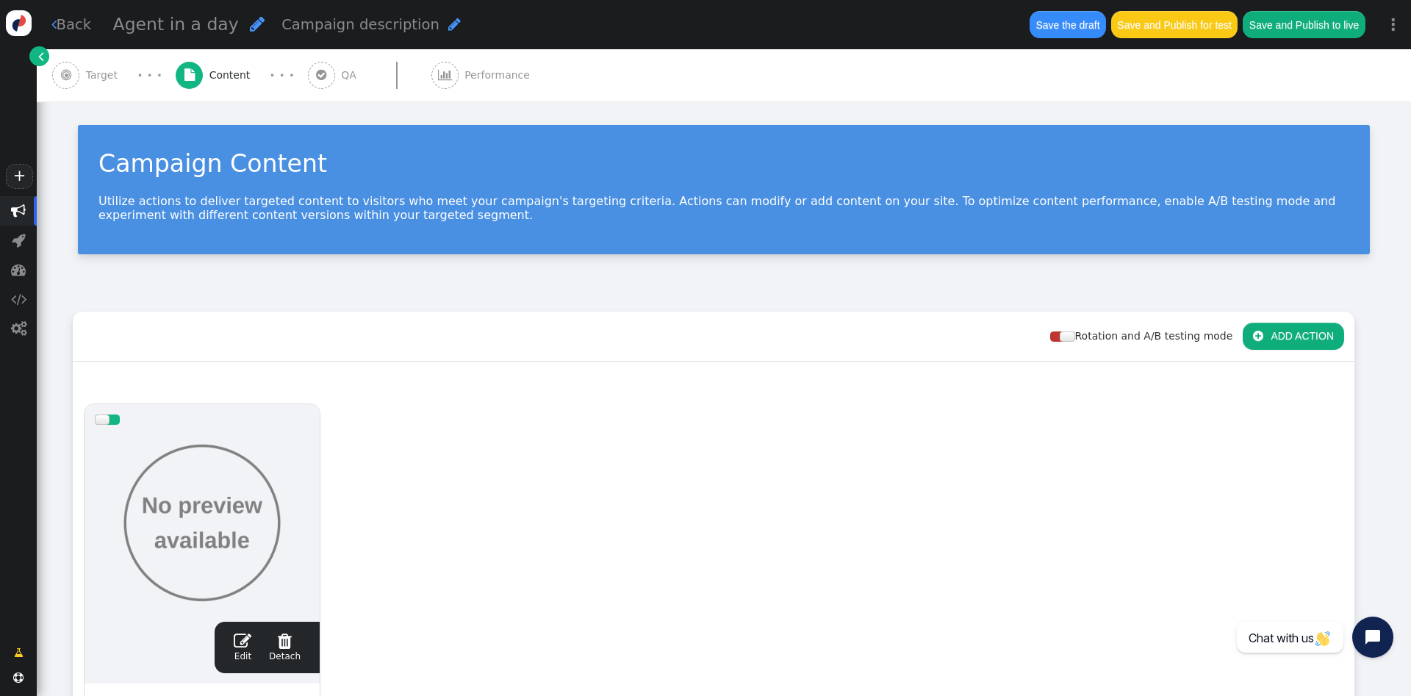
click at [243, 632] on span "" at bounding box center [243, 641] width 18 height 18
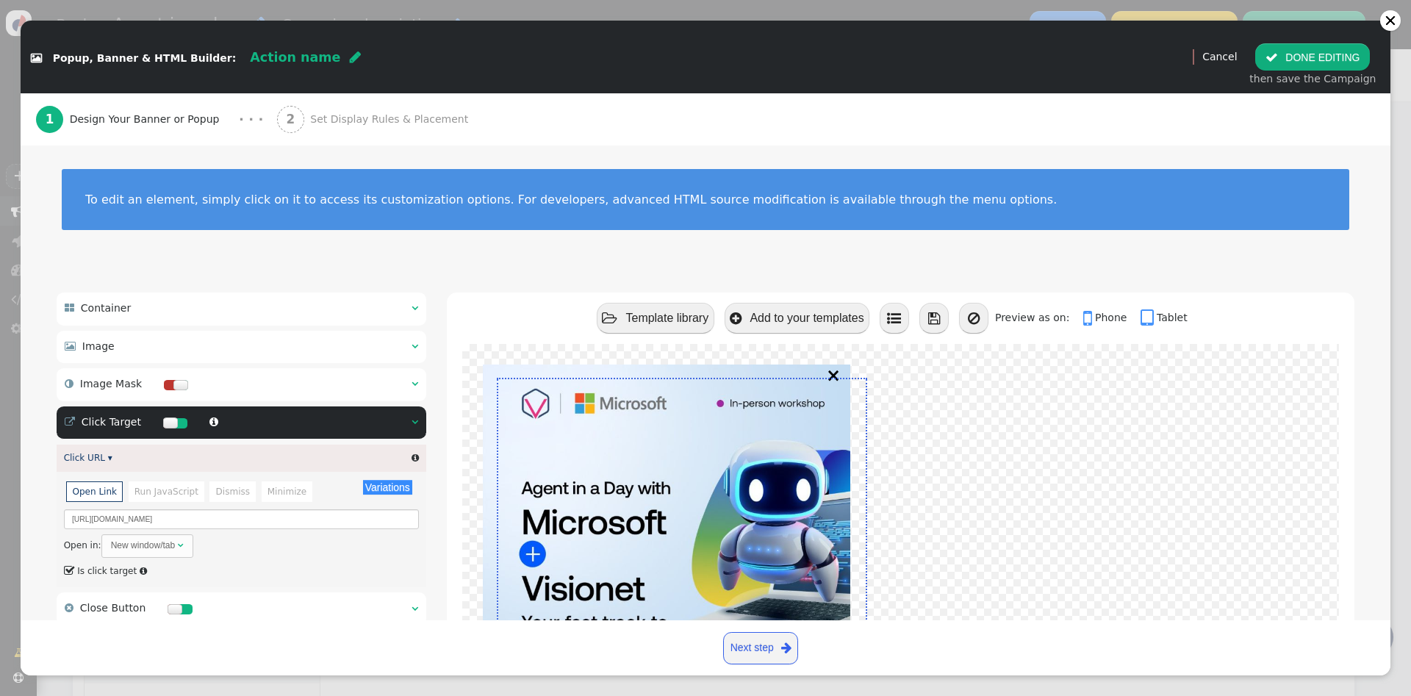
click at [289, 48] on div "Action name " at bounding box center [305, 57] width 110 height 19
type input "Agent in day"
click at [310, 118] on span "Set Display Rules & Placement" at bounding box center [392, 119] width 164 height 15
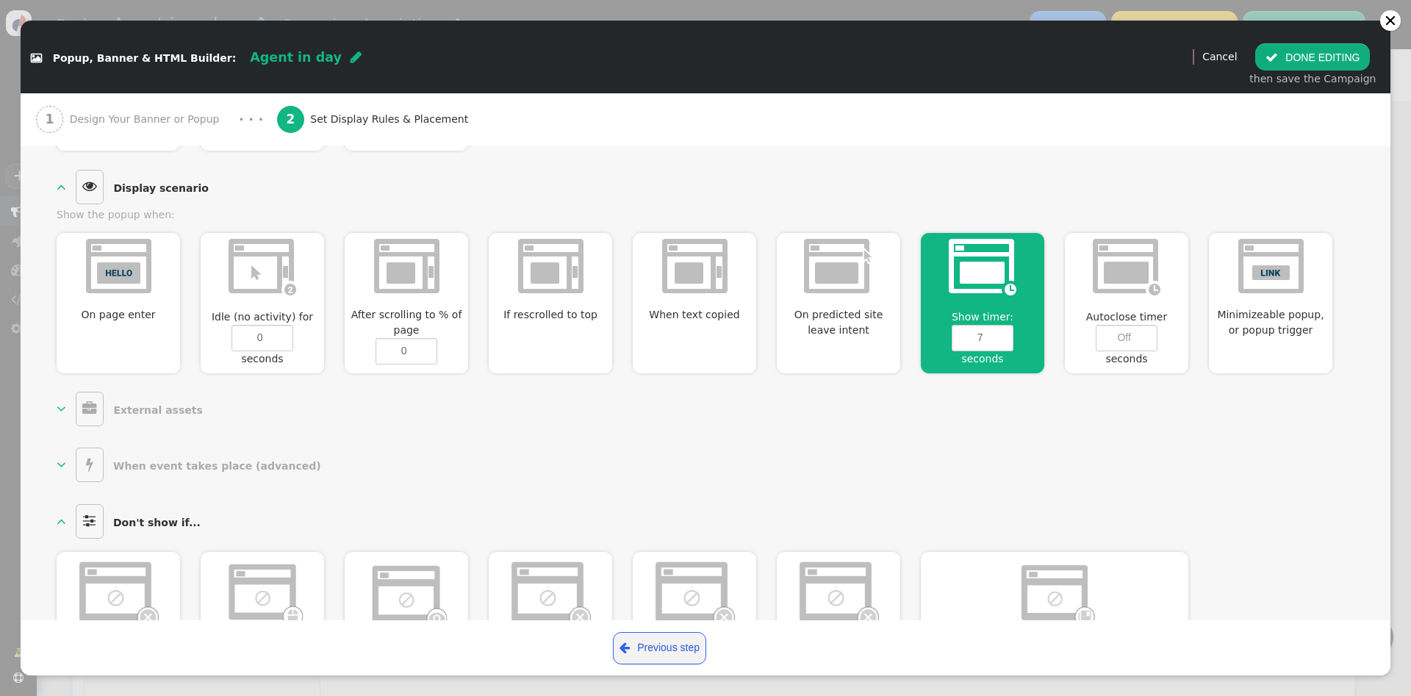
scroll to position [532, 0]
click at [1004, 339] on input "6" at bounding box center [982, 339] width 62 height 26
type input "5"
click at [1005, 342] on input "5" at bounding box center [982, 339] width 62 height 26
click at [1011, 479] on div "  When event takes place (advanced)  You can set Personyze to run one of the…" at bounding box center [705, 466] width 1297 height 40
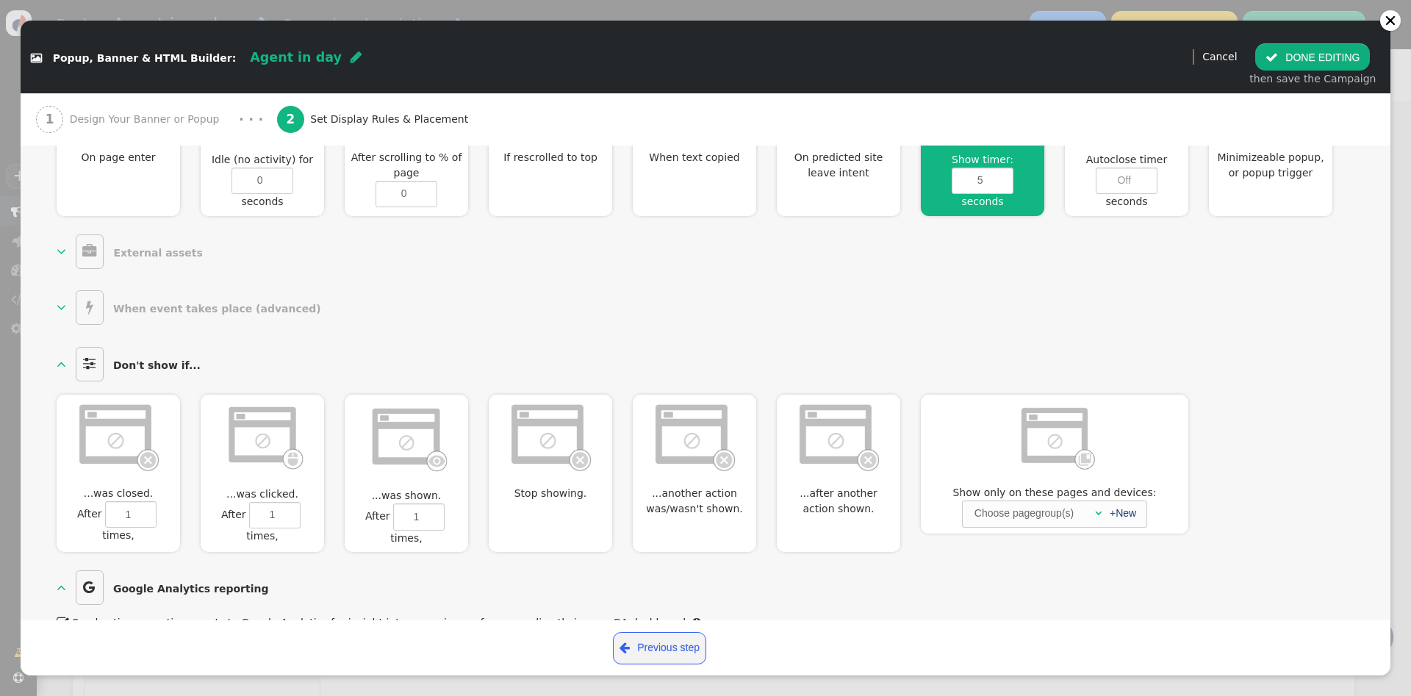
scroll to position [699, 0]
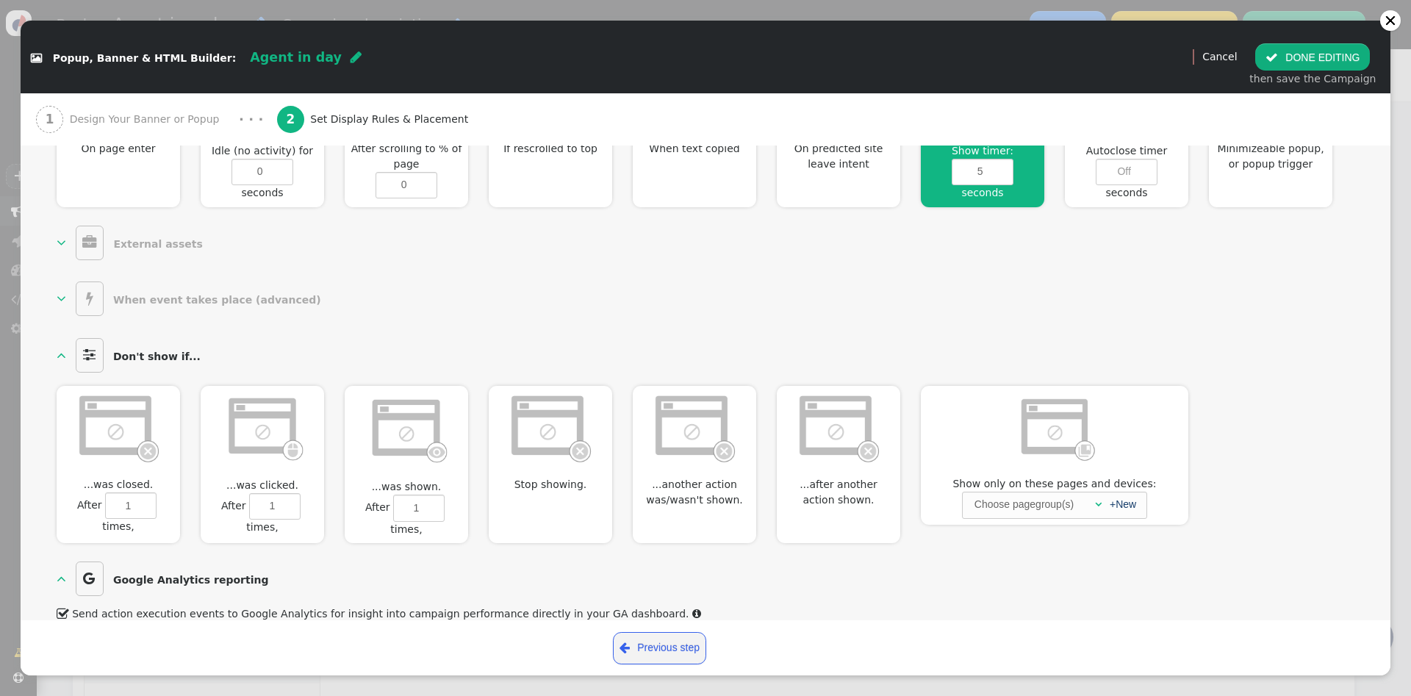
click at [401, 439] on img at bounding box center [406, 428] width 84 height 73
type input "1"
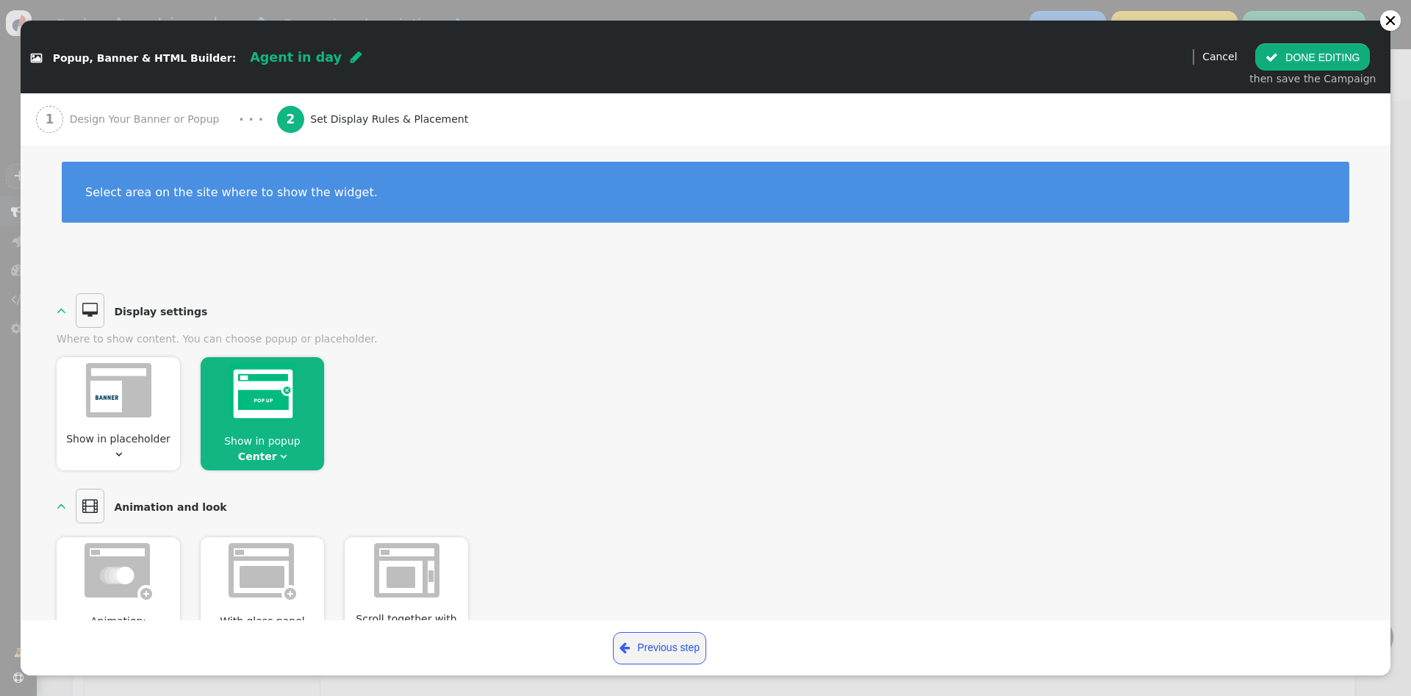
scroll to position [0, 0]
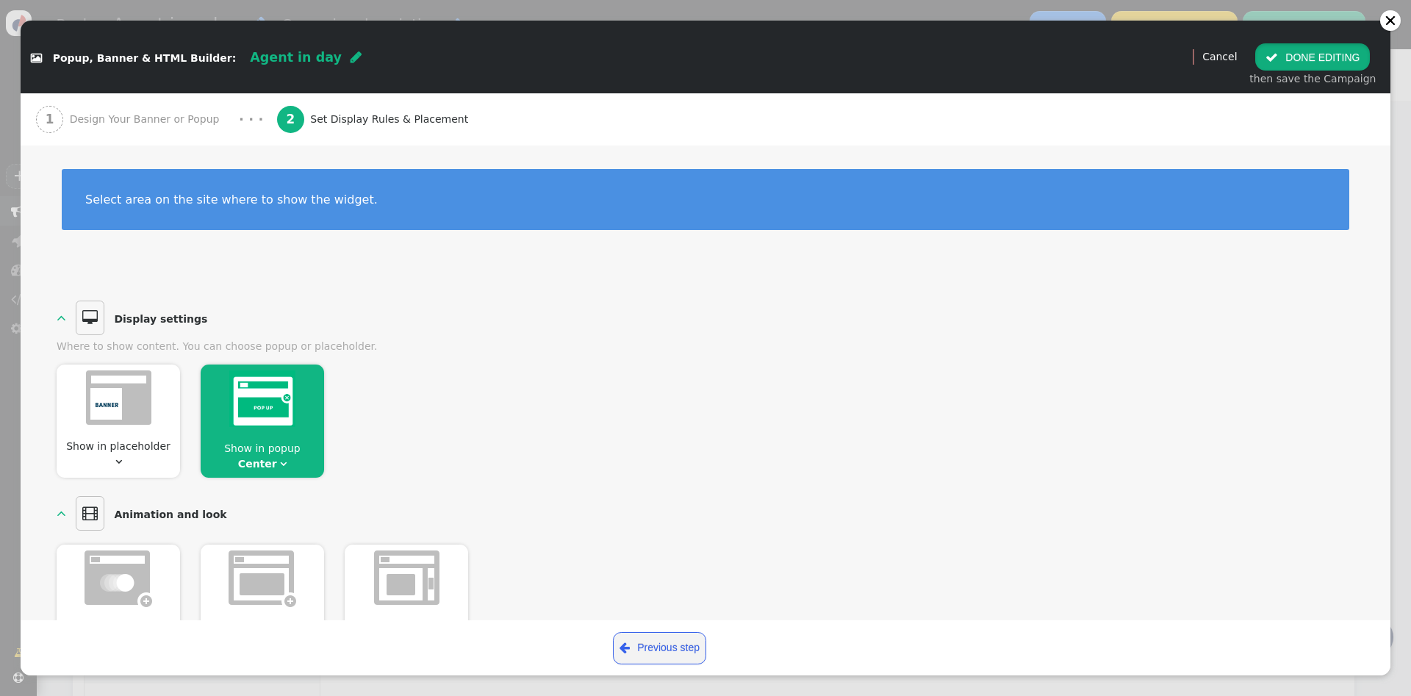
click at [1342, 60] on button " DONE EDITING" at bounding box center [1312, 56] width 115 height 26
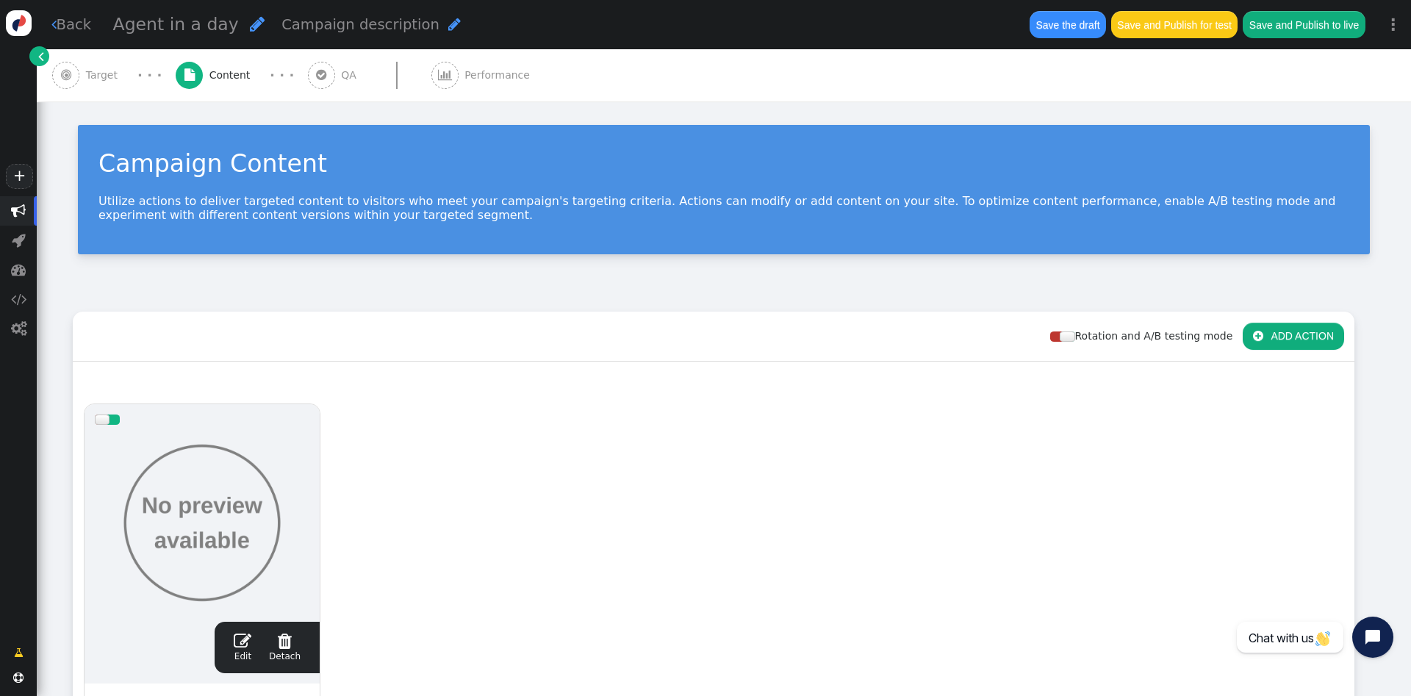
click at [285, 75] on div "· · ·" at bounding box center [281, 75] width 51 height 20
click at [296, 75] on div "· · ·" at bounding box center [281, 75] width 51 height 20
click at [308, 73] on span "" at bounding box center [321, 75] width 27 height 27
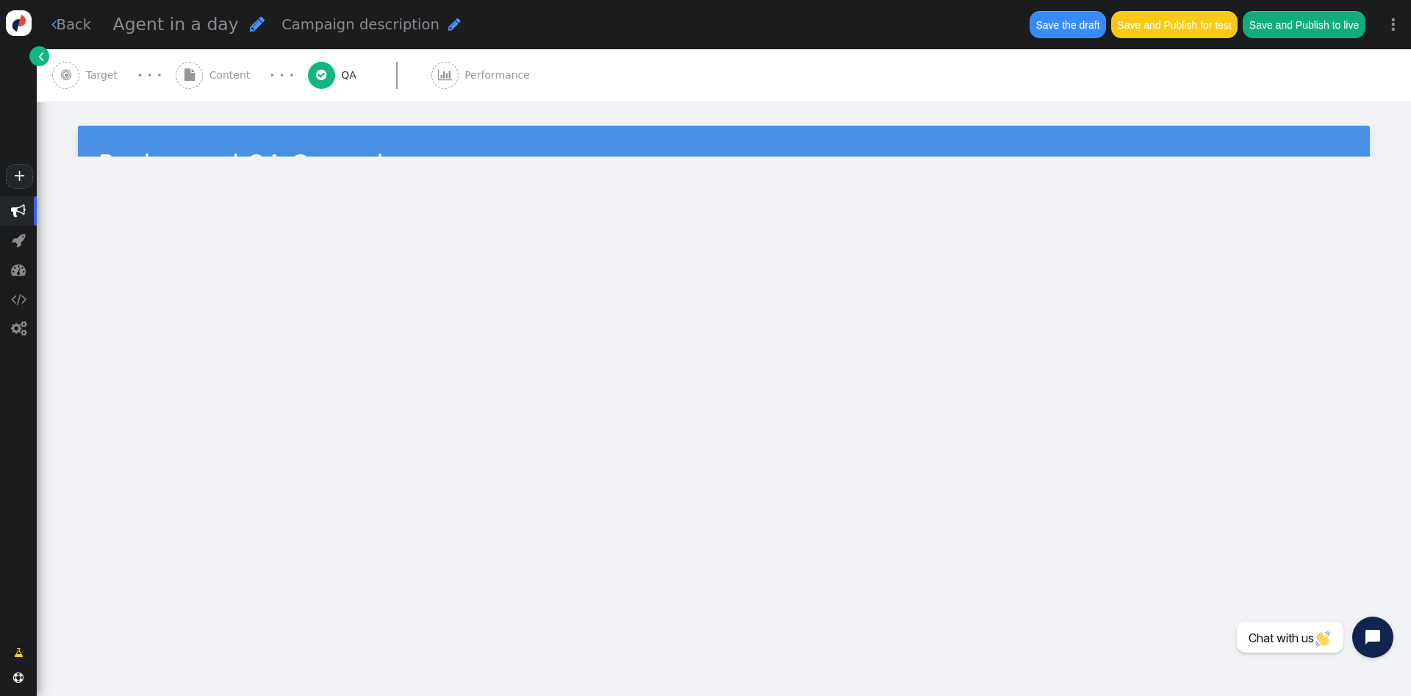
type input "[URL][DOMAIN_NAME]"
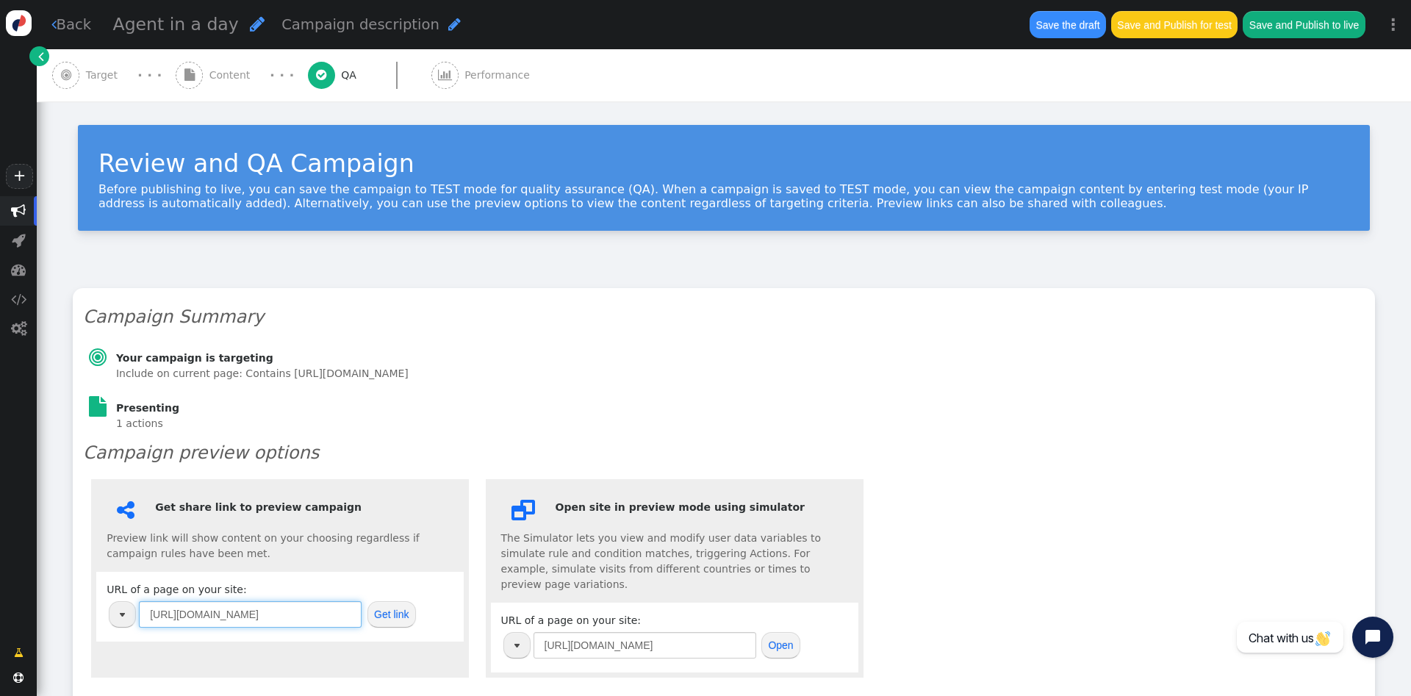
click at [287, 621] on input "[URL][DOMAIN_NAME]" at bounding box center [250, 614] width 223 height 26
paste input "alliances/microsoft"
type input "[URL][DOMAIN_NAME]"
click at [383, 615] on button "Get link" at bounding box center [391, 614] width 48 height 26
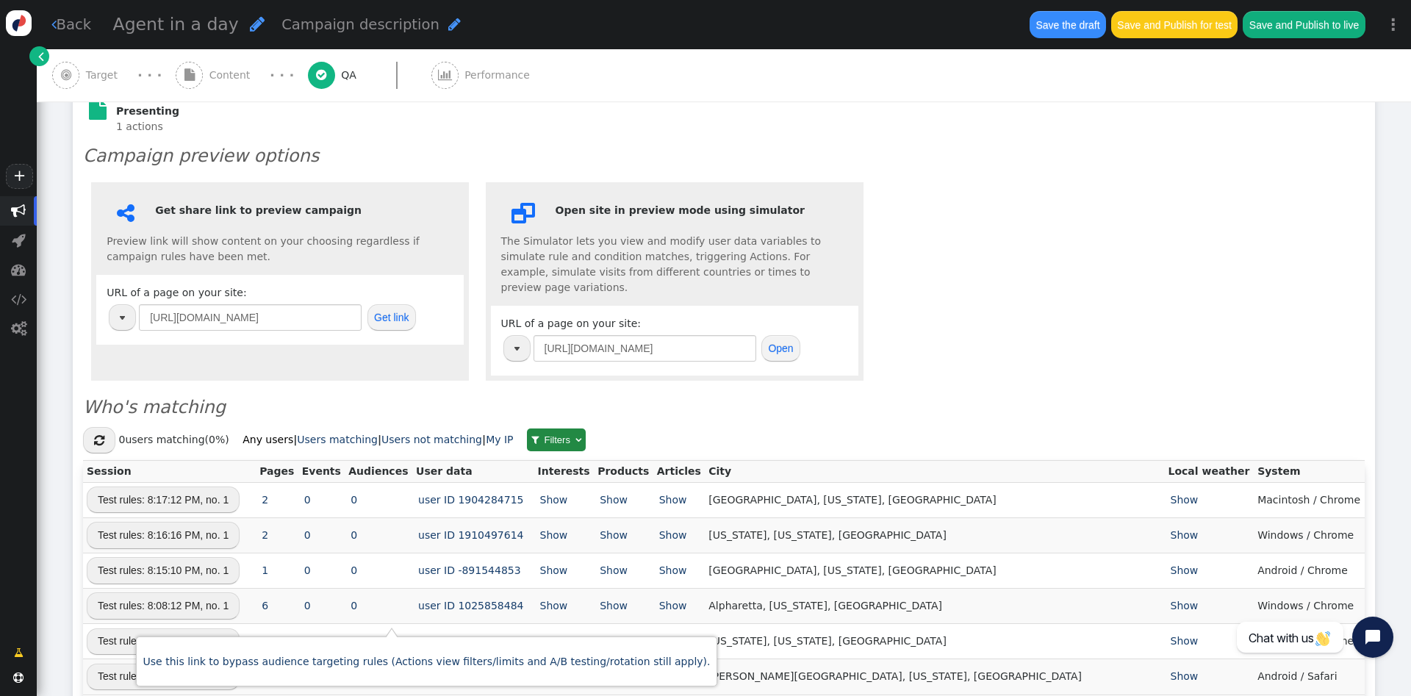
scroll to position [326, 0]
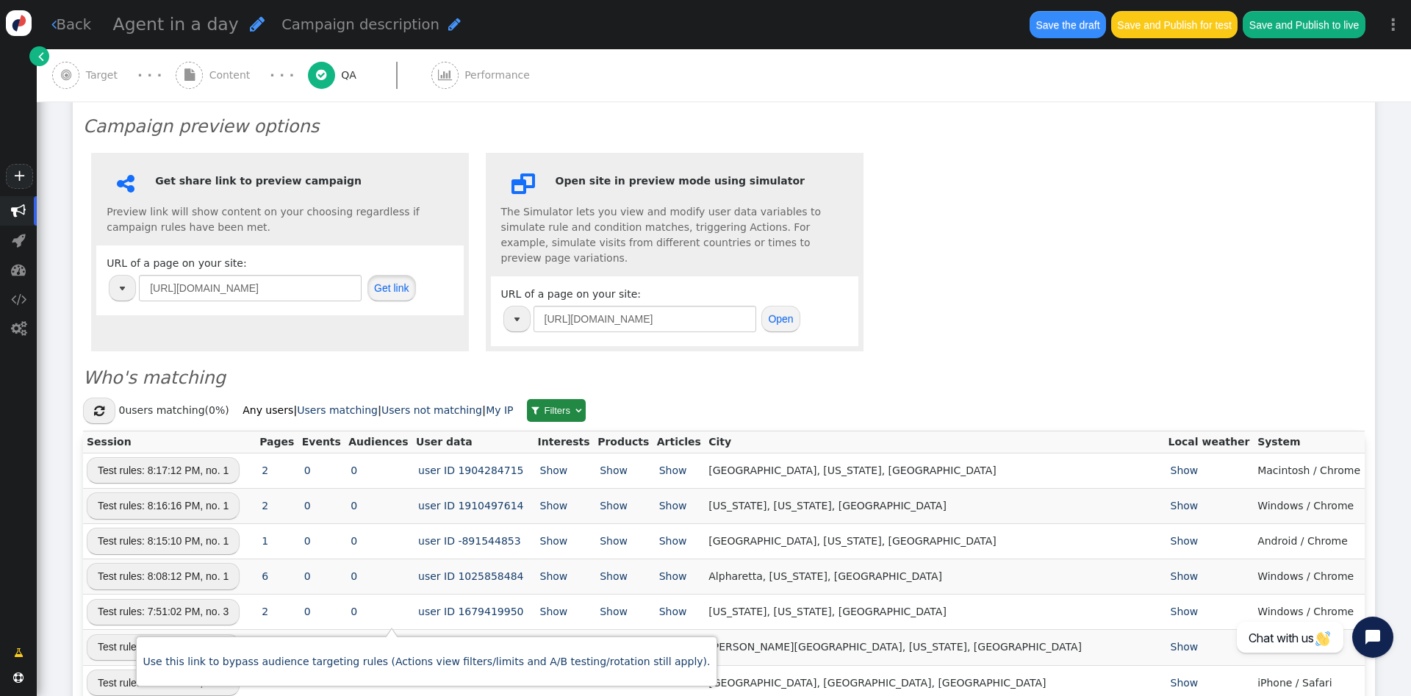
click at [397, 284] on button "Get link" at bounding box center [391, 288] width 48 height 26
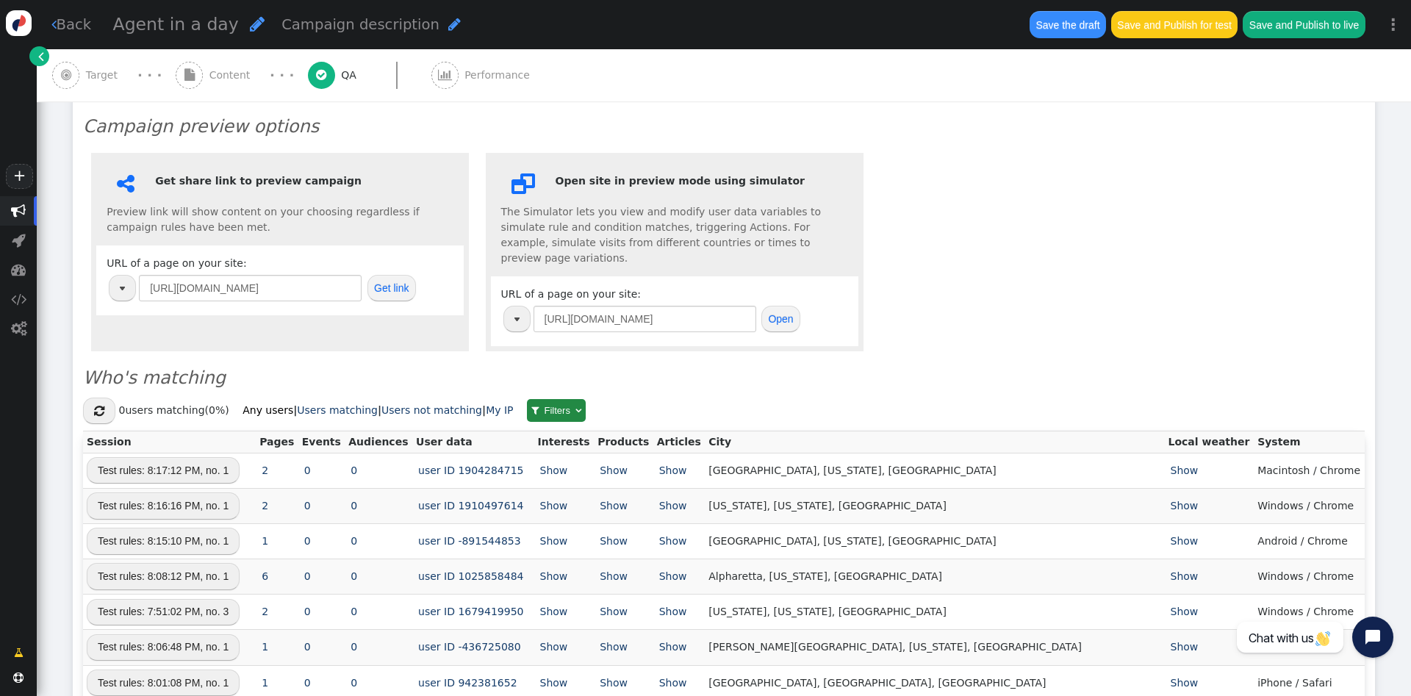
click at [401, 284] on button "Get link" at bounding box center [391, 288] width 48 height 26
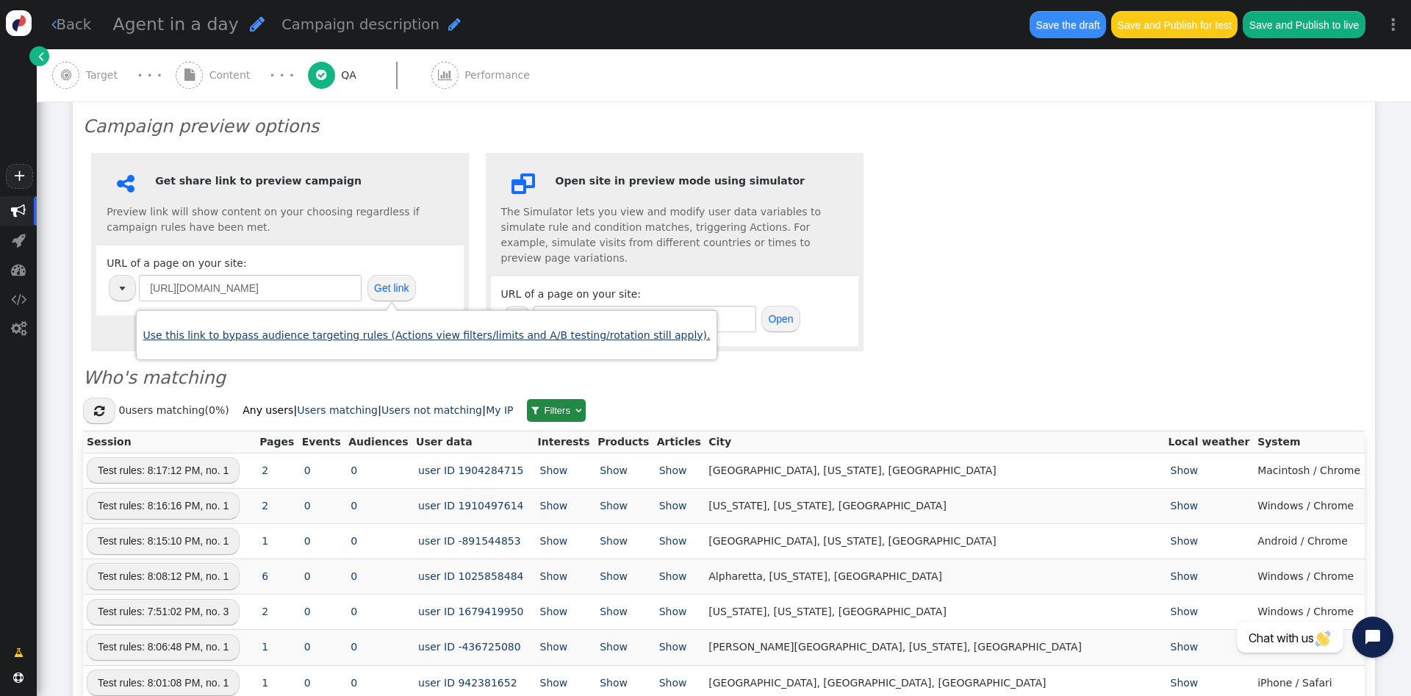
click at [397, 329] on link "Use this link to bypass audience targeting rules (Actions view filters/limits a…" at bounding box center [426, 335] width 567 height 12
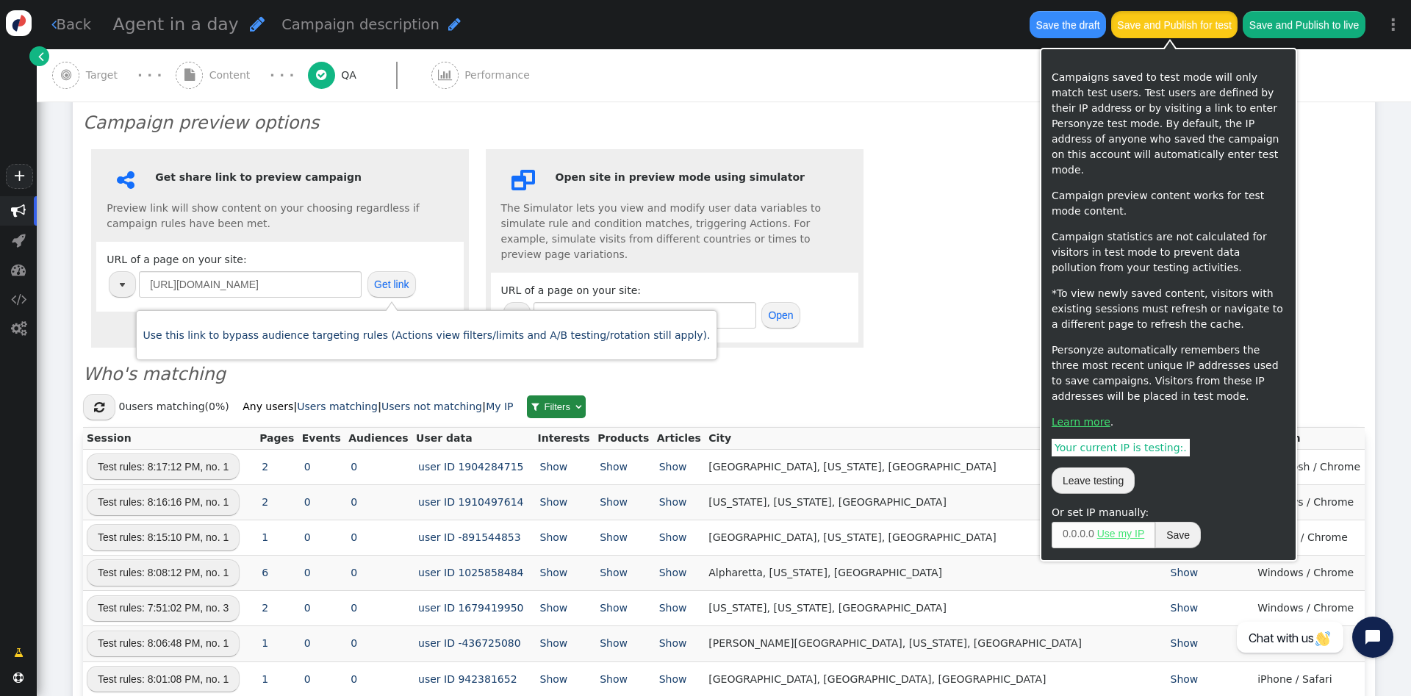
click at [1170, 32] on button "Save and Publish for test" at bounding box center [1174, 24] width 126 height 26
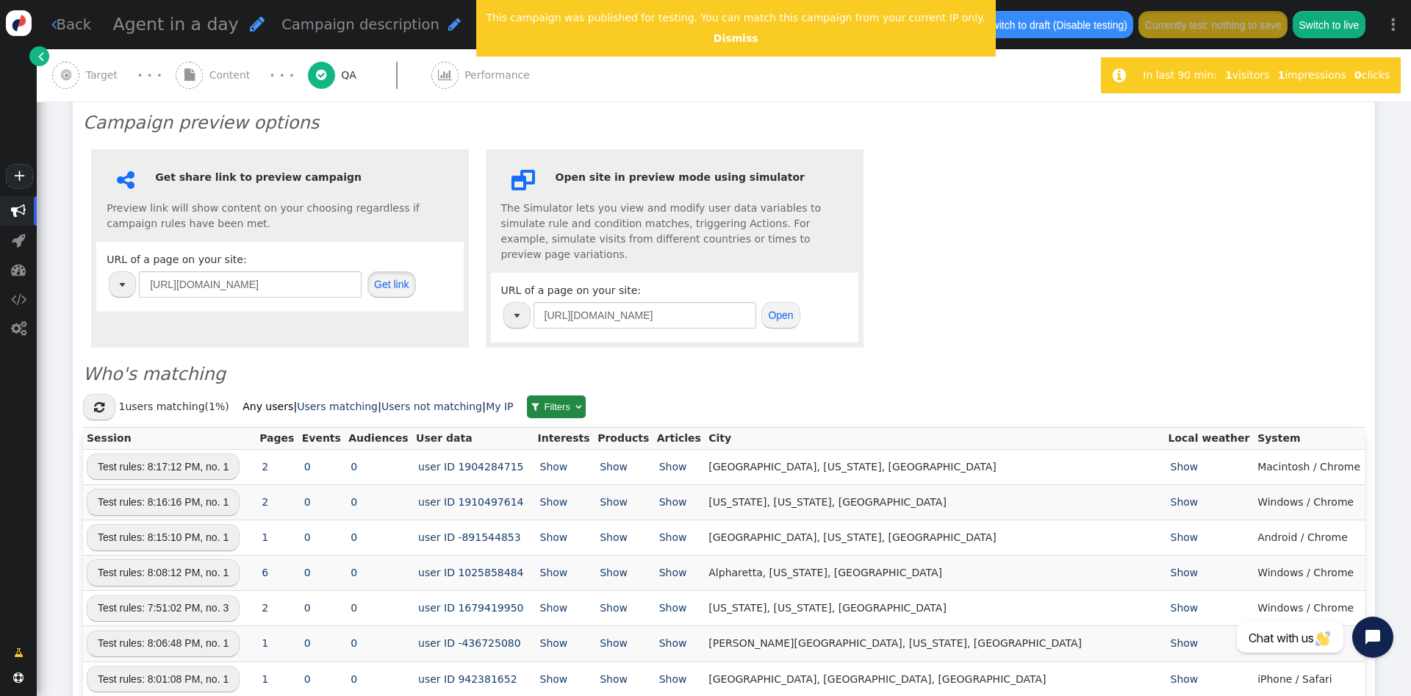
click at [394, 285] on button "Get link" at bounding box center [391, 284] width 48 height 26
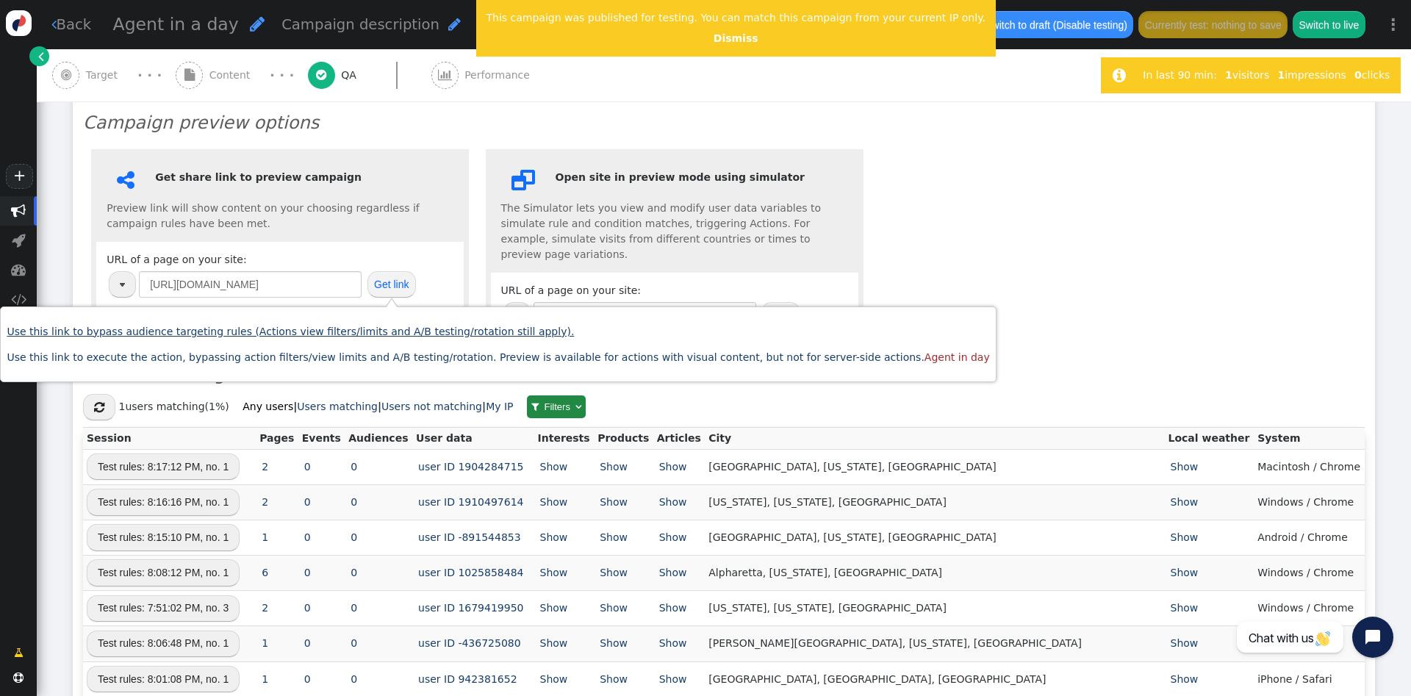
click at [394, 332] on link "Use this link to bypass audience targeting rules (Actions view filters/limits a…" at bounding box center [290, 331] width 567 height 12
click at [196, 74] on span "" at bounding box center [189, 75] width 27 height 27
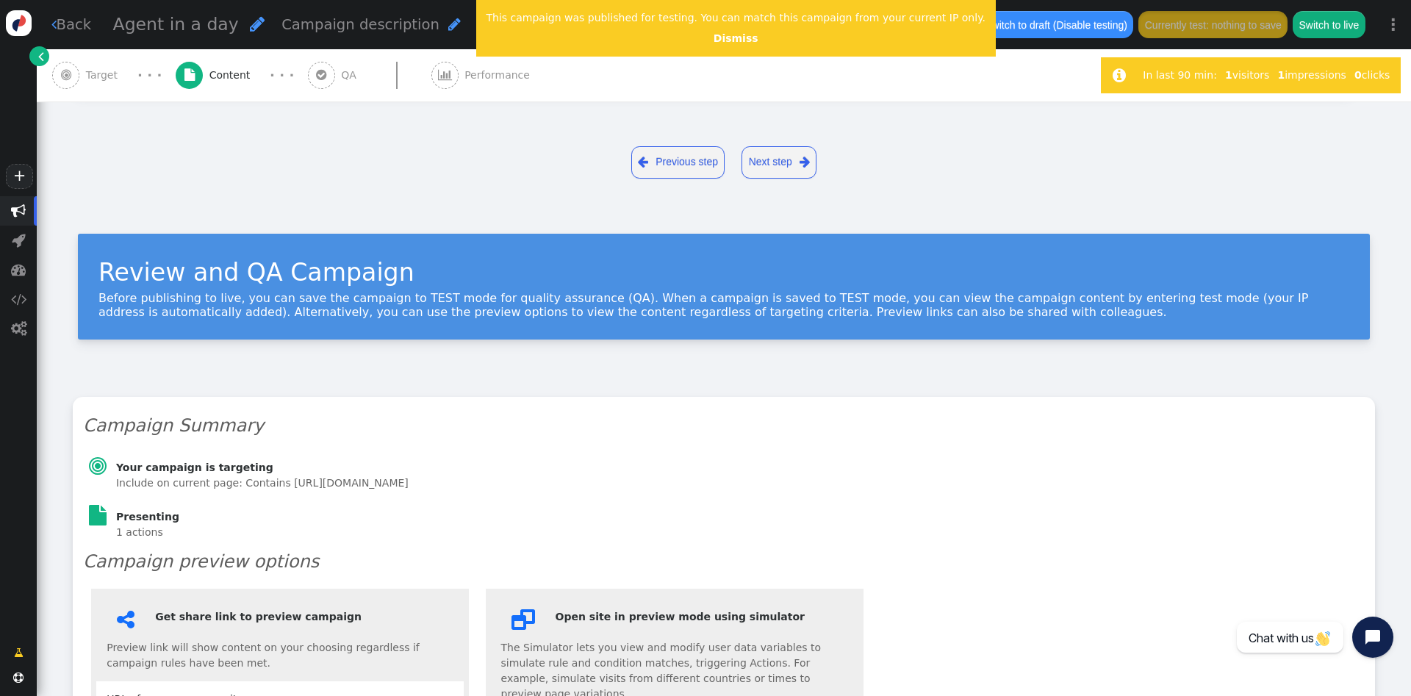
scroll to position [259, 0]
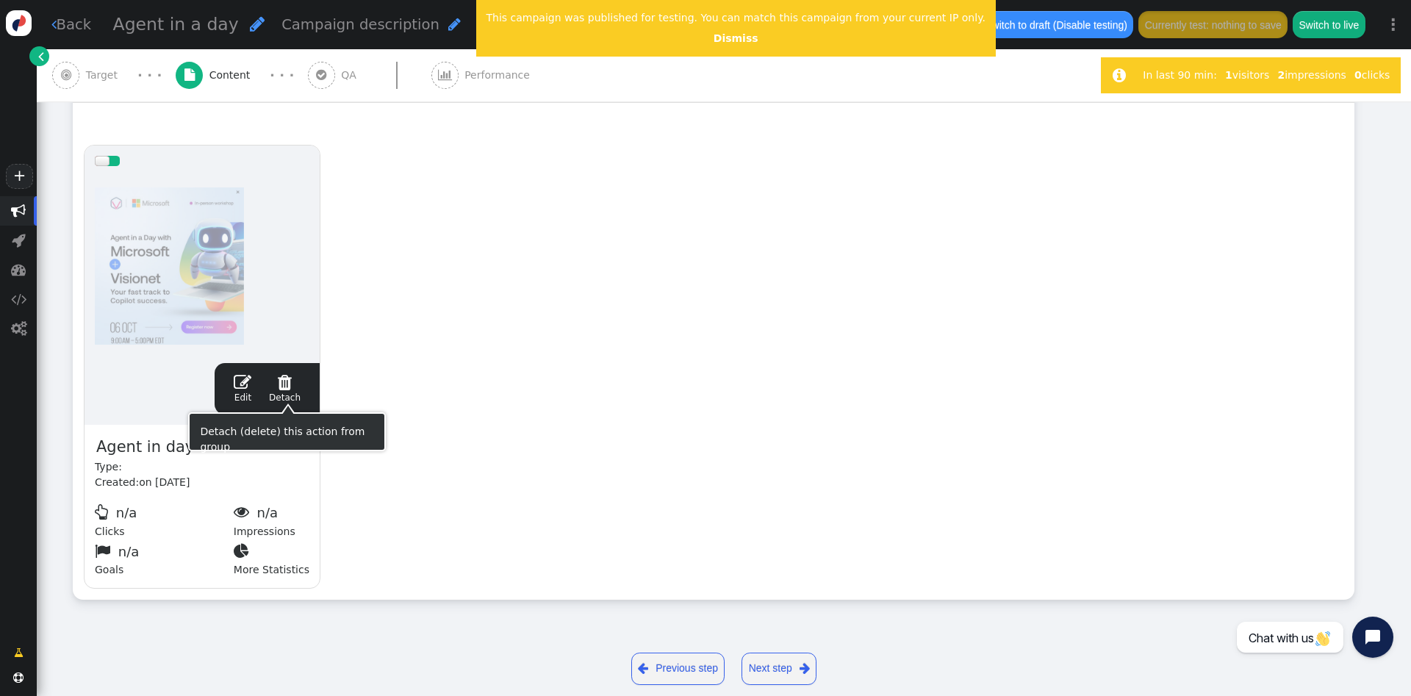
click at [251, 391] on link " Edit" at bounding box center [243, 388] width 18 height 31
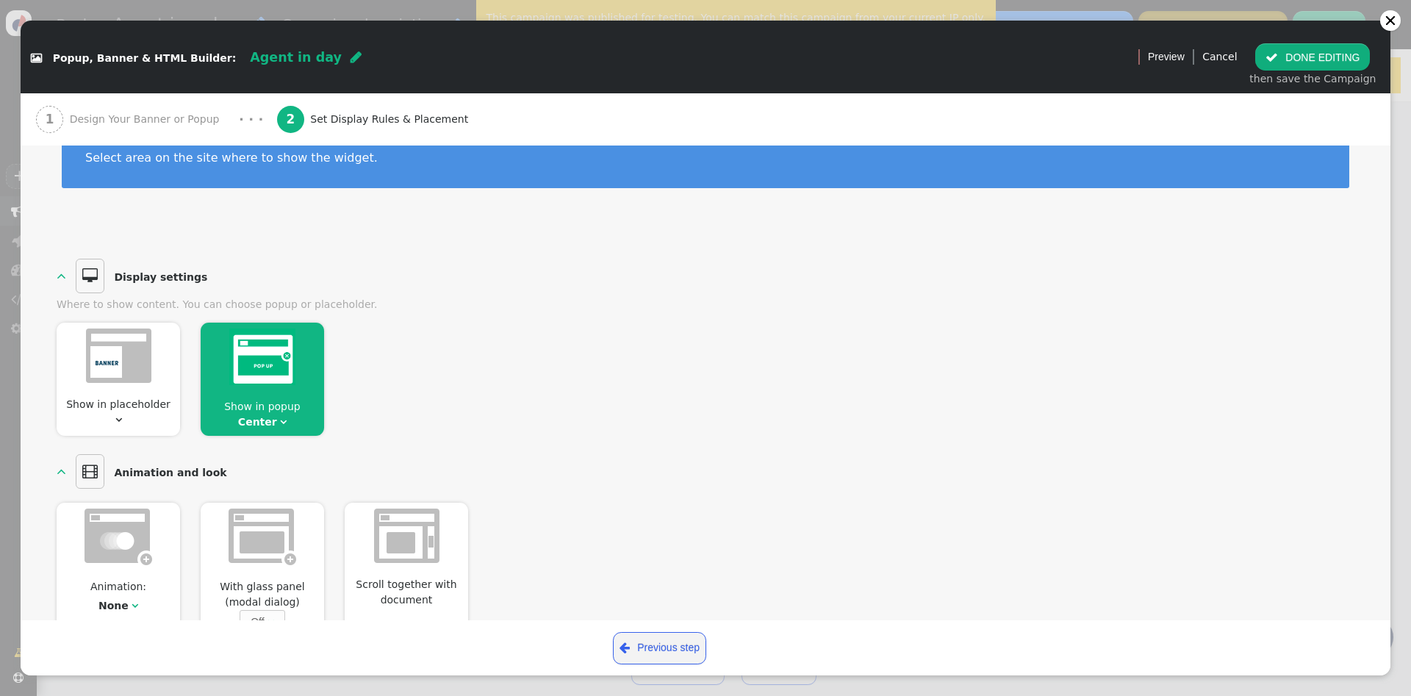
scroll to position [0, 0]
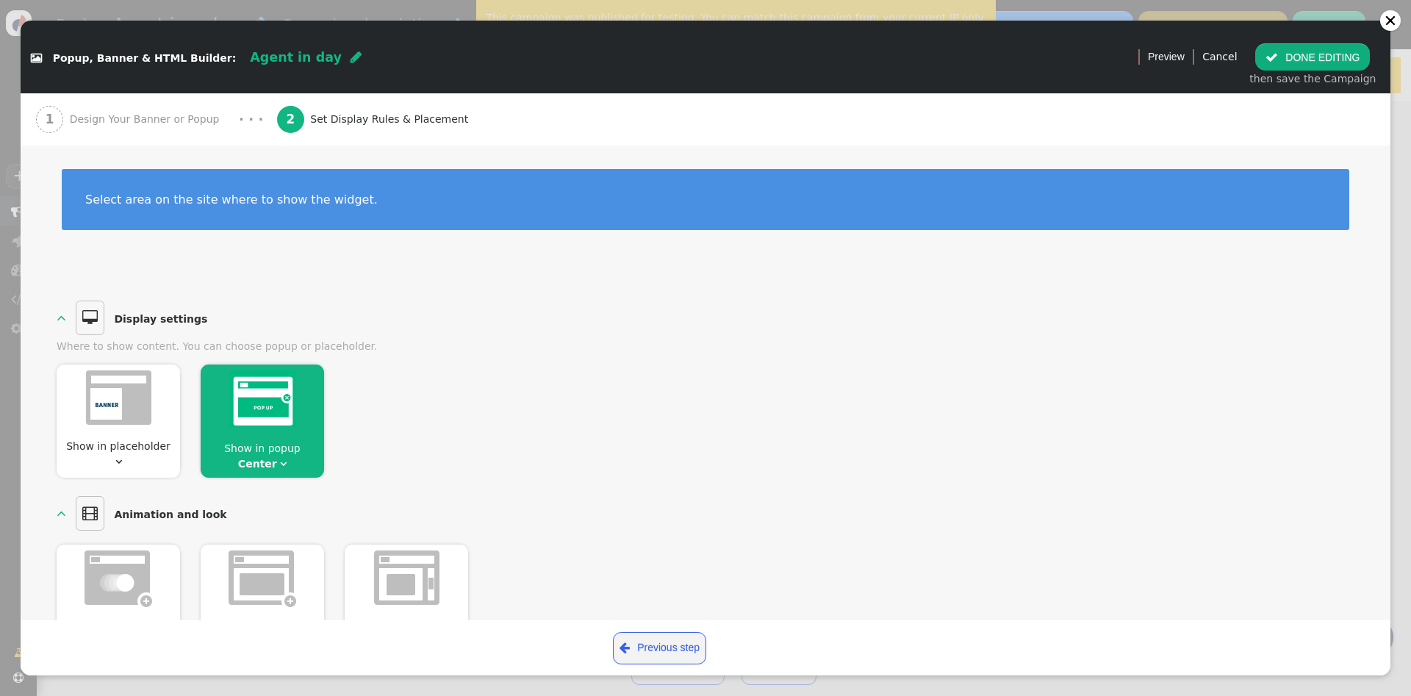
click at [105, 115] on span "Design Your Banner or Popup" at bounding box center [148, 119] width 156 height 15
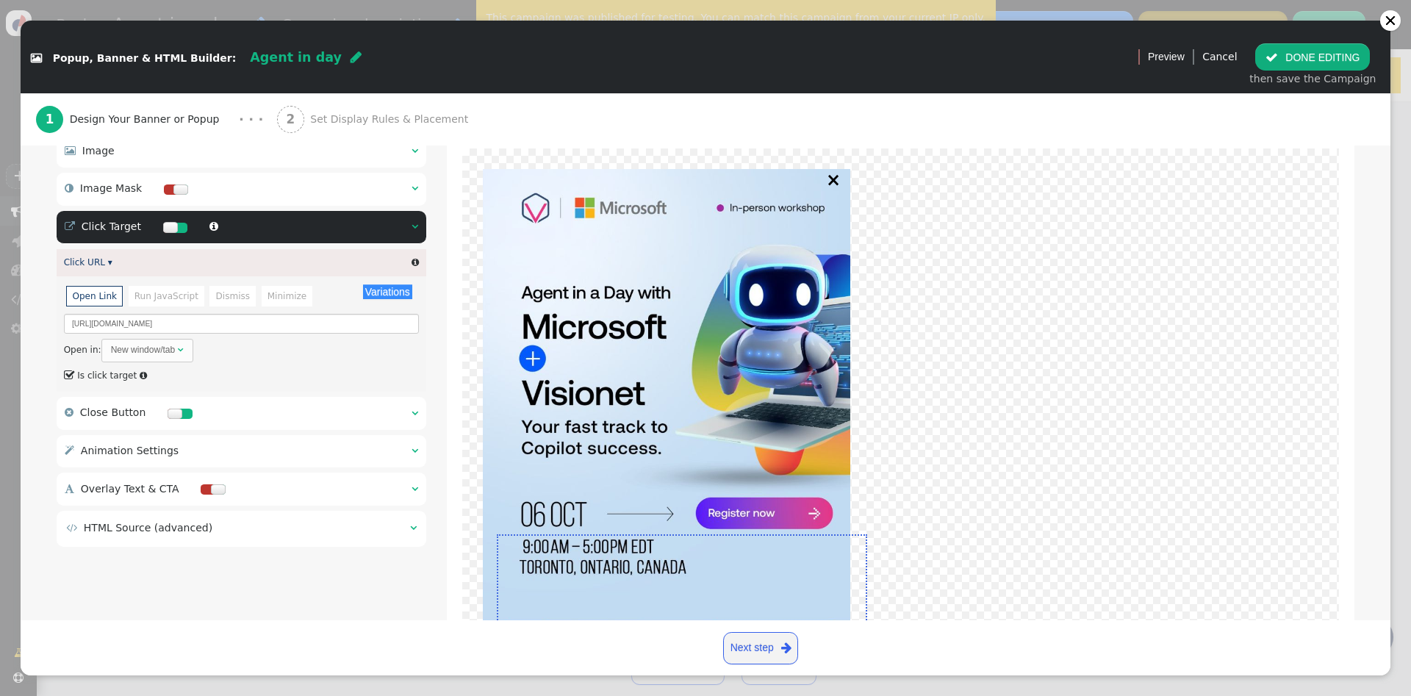
scroll to position [198, 0]
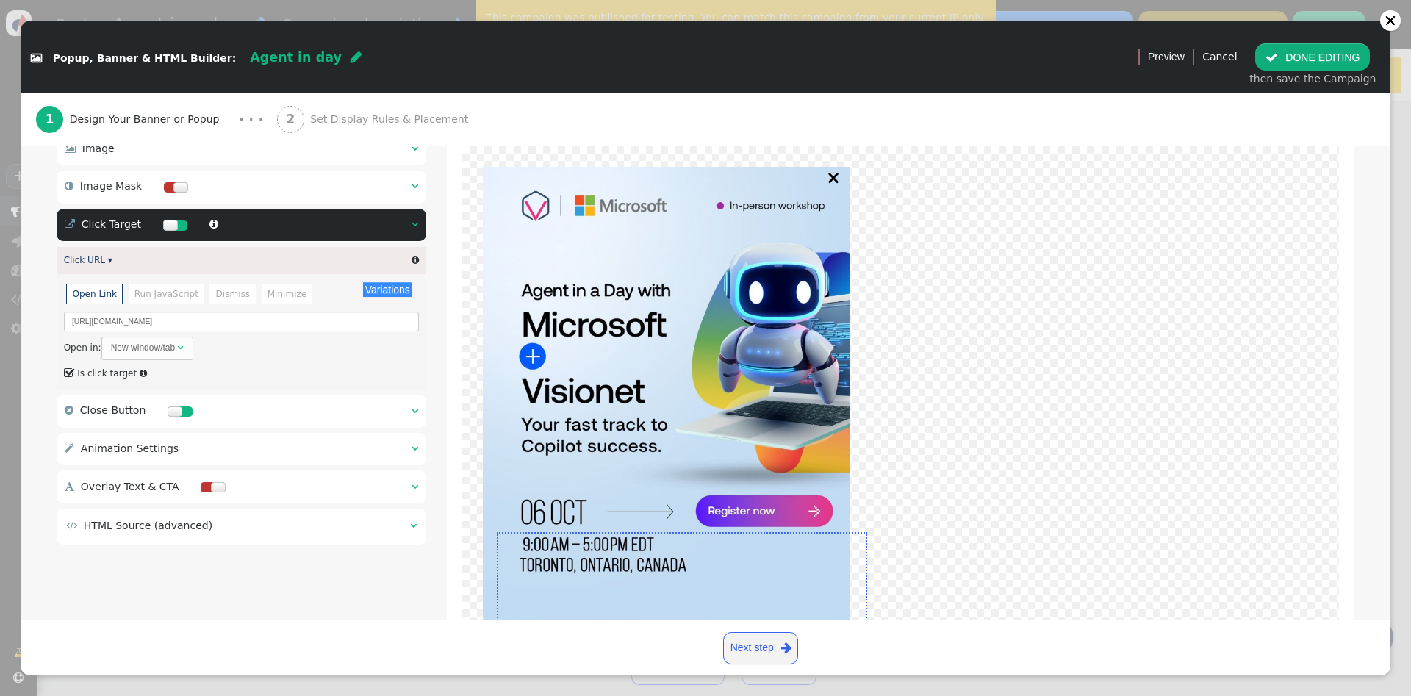
click at [488, 381] on link at bounding box center [666, 396] width 367 height 459
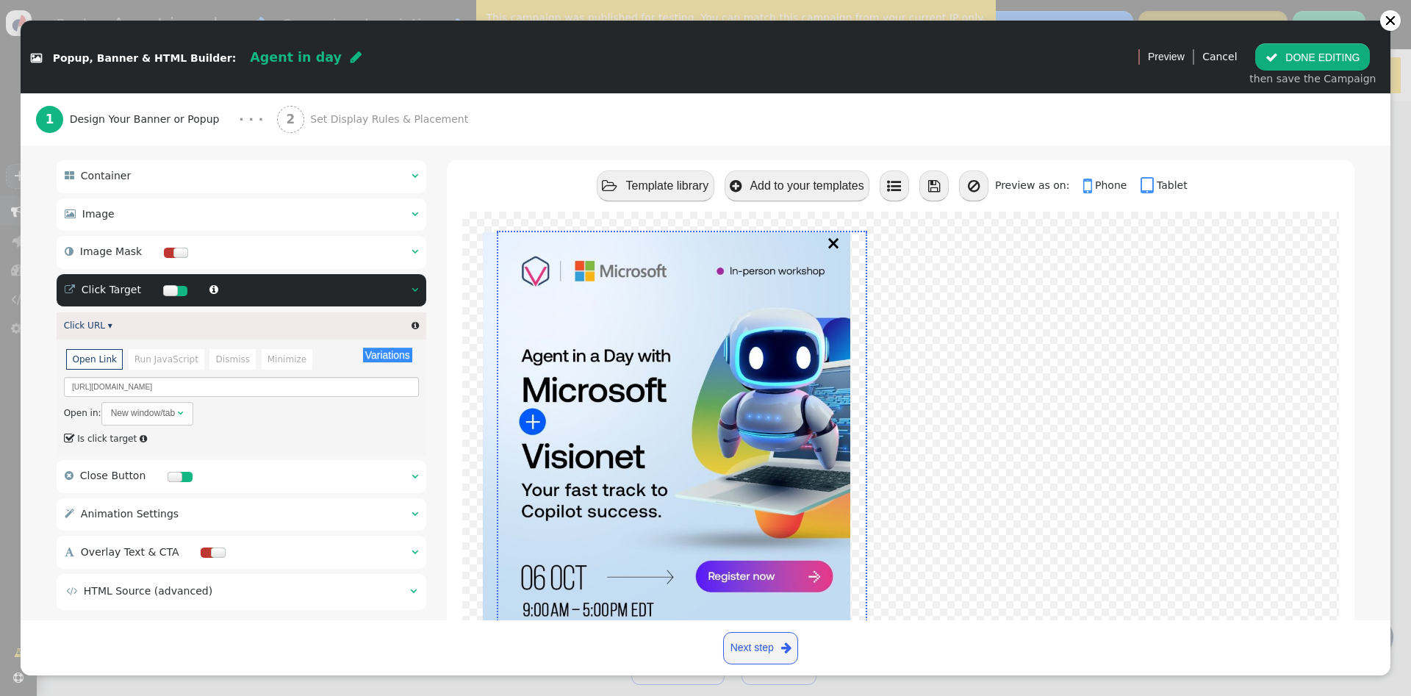
click at [114, 223] on div " Image  " at bounding box center [242, 214] width 370 height 32
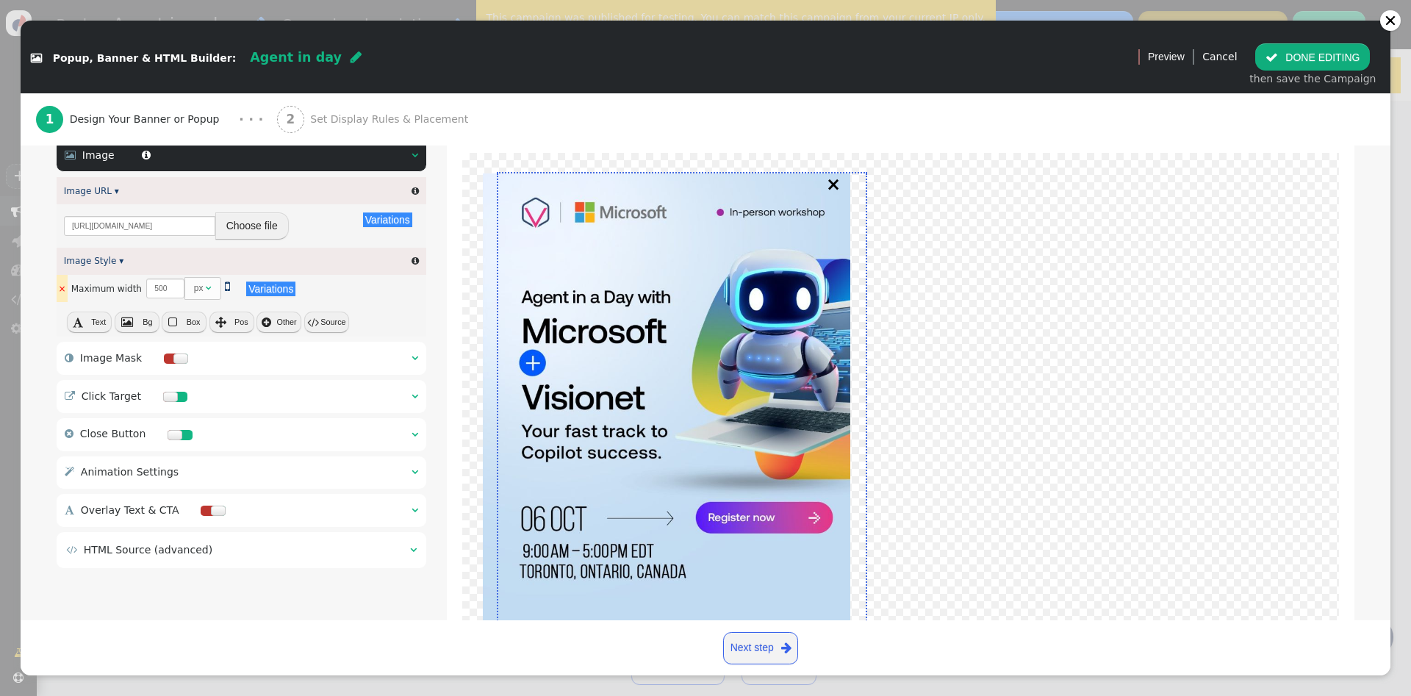
scroll to position [192, 0]
click at [262, 223] on button "Choose file" at bounding box center [251, 225] width 73 height 26
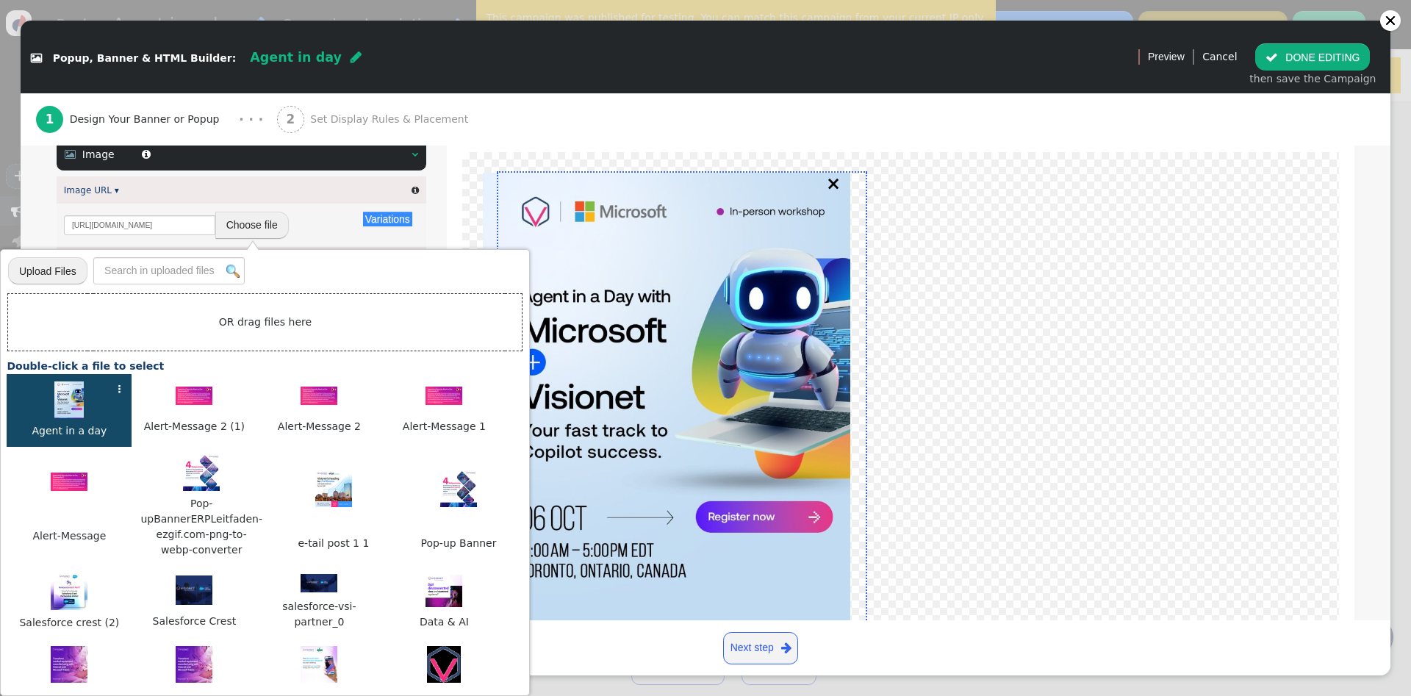
click at [255, 319] on td "OR drag files here" at bounding box center [265, 322] width 514 height 57
click at [75, 267] on input "file" at bounding box center [47, 270] width 79 height 29
type input "C:\fakepath\Agent in a day.jpg"
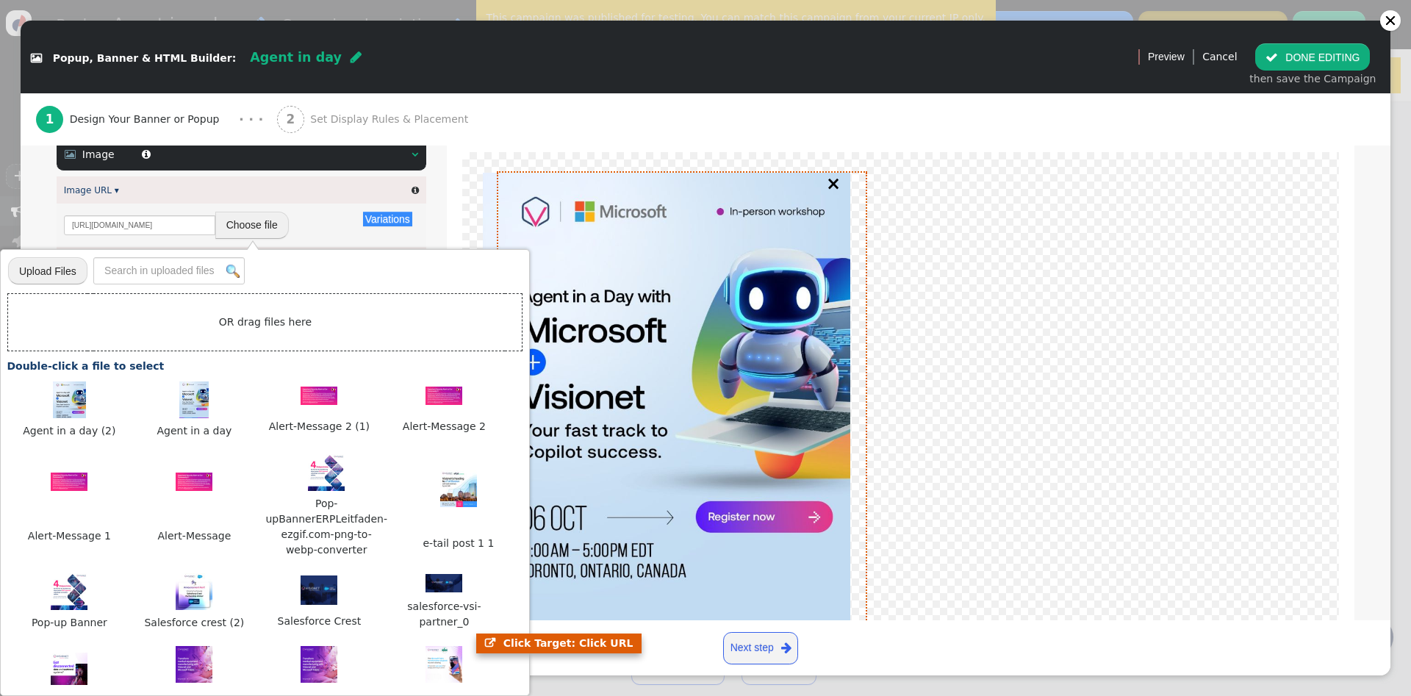
scroll to position [273, 0]
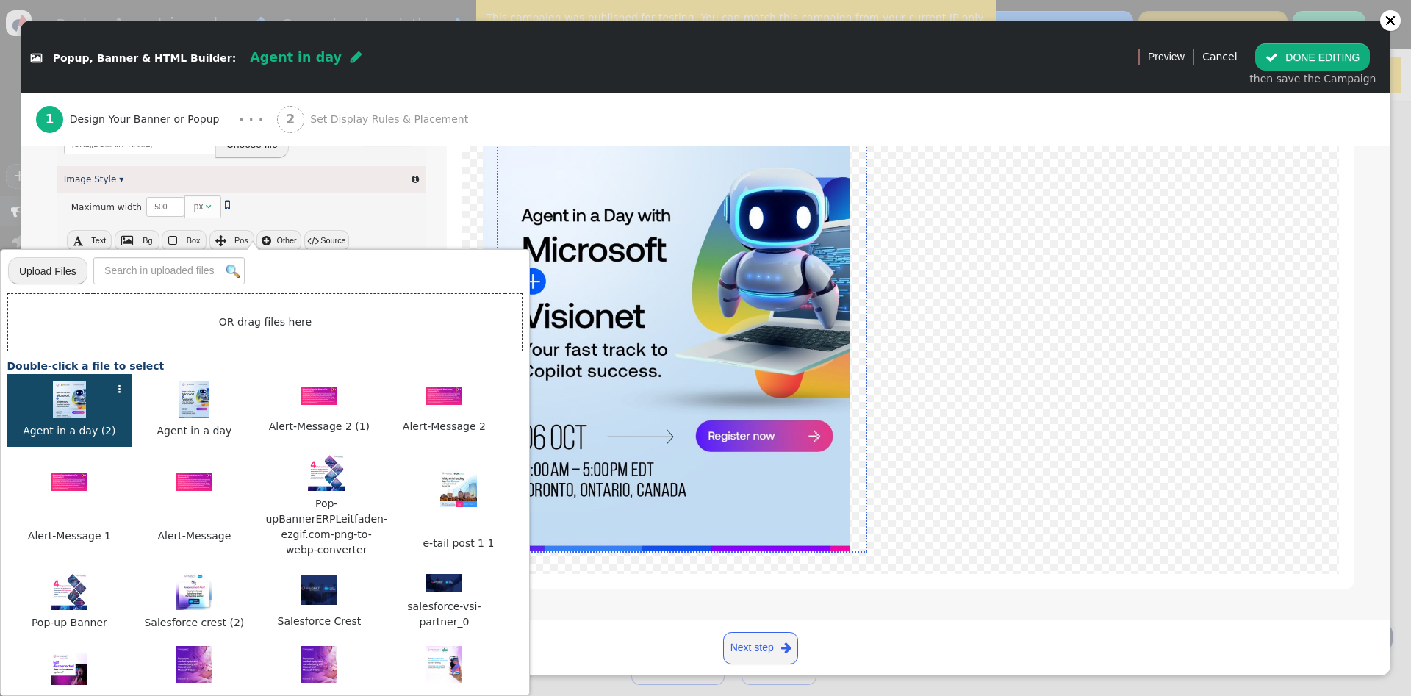
click at [65, 392] on img at bounding box center [69, 399] width 33 height 37
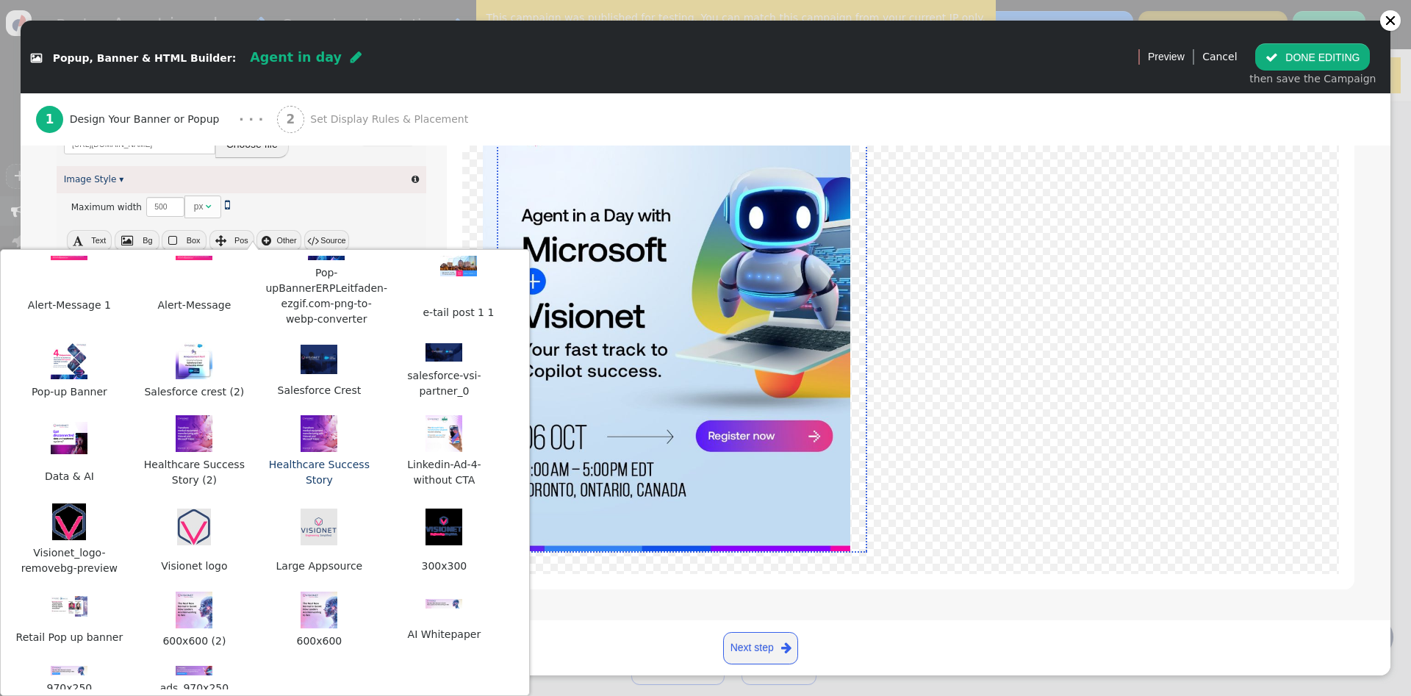
scroll to position [245, 0]
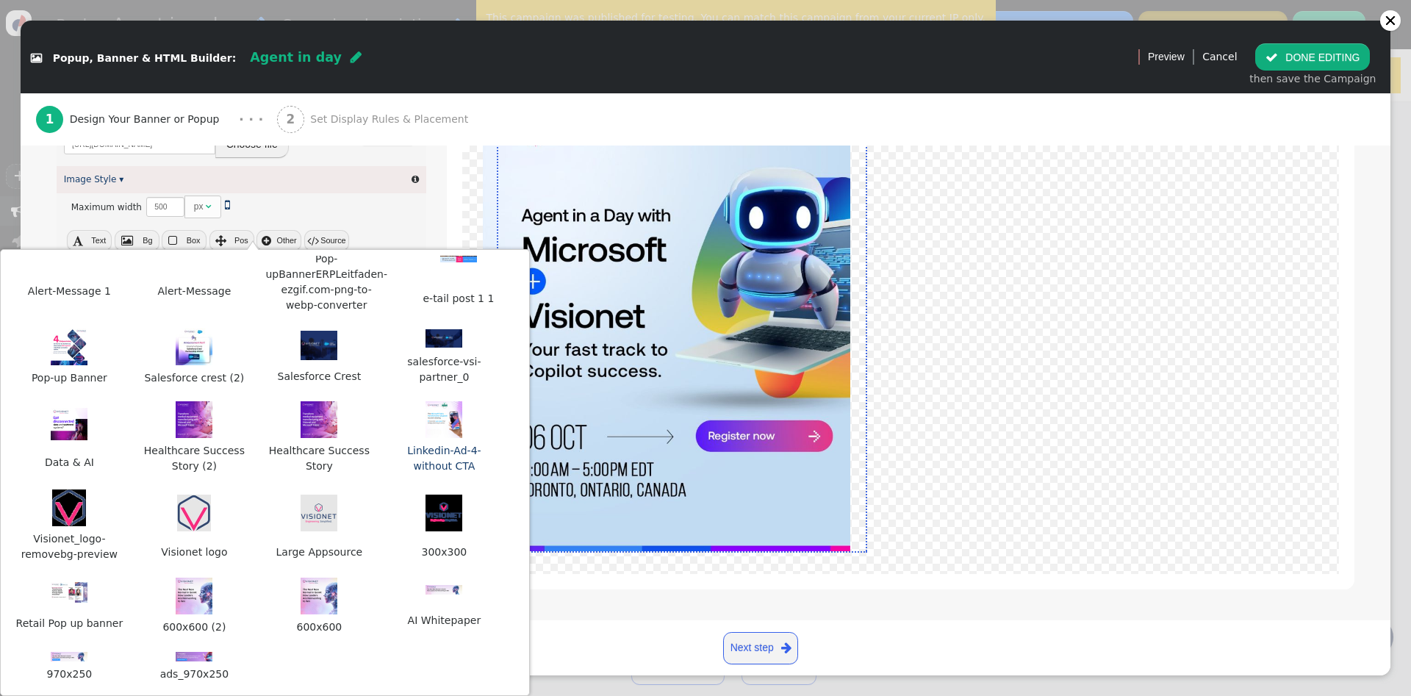
type input "[URL][DOMAIN_NAME]"
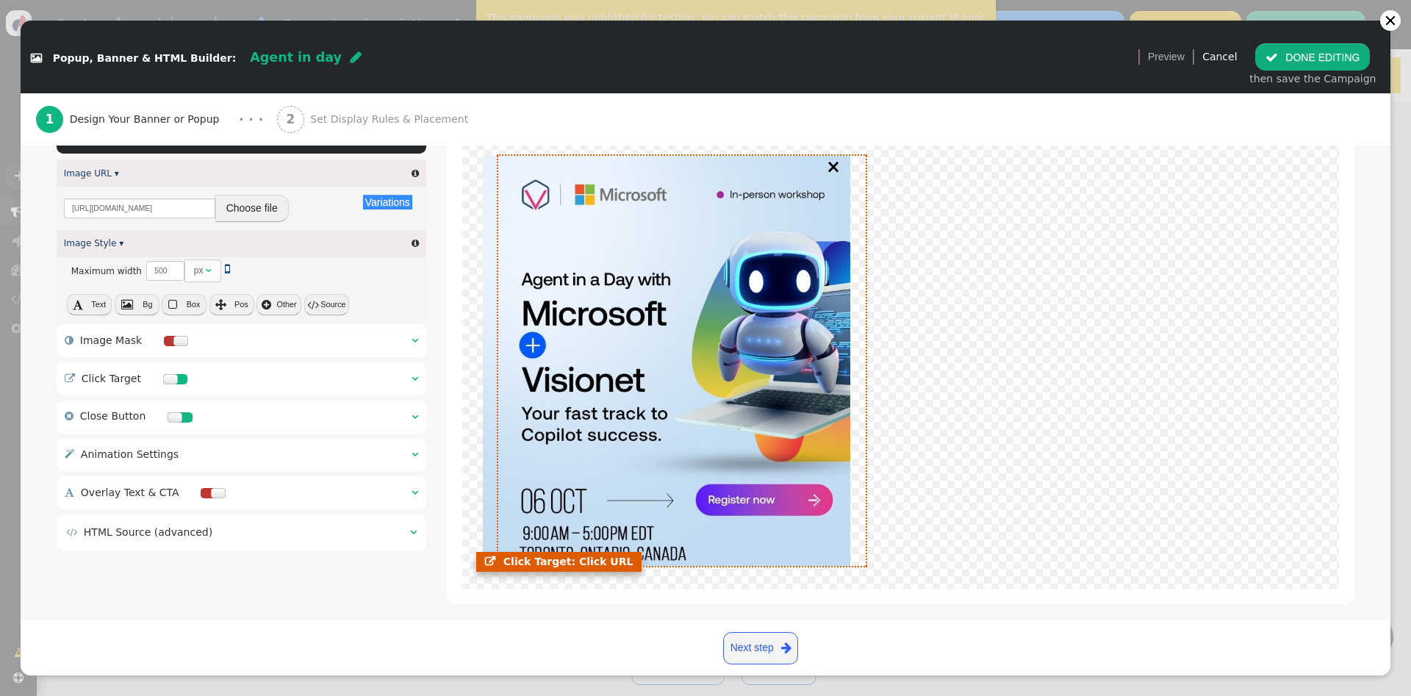
scroll to position [206, 0]
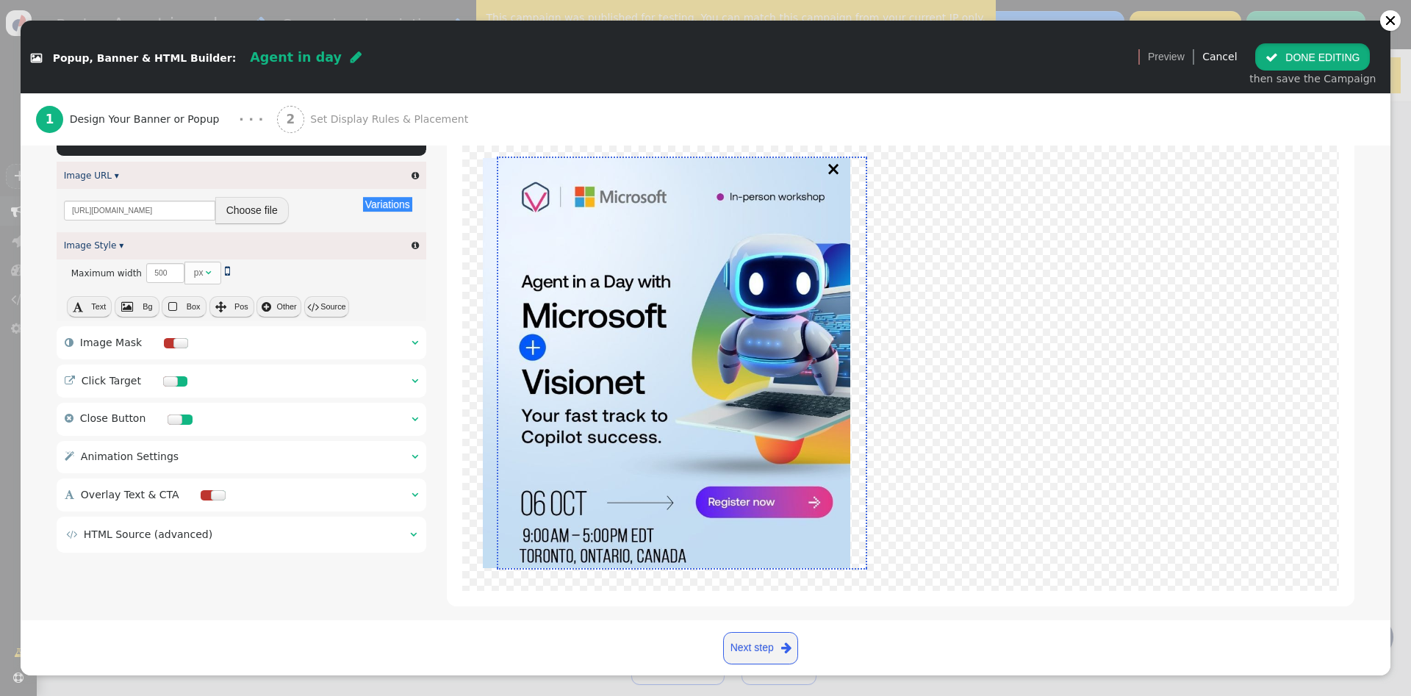
click at [1352, 64] on button " DONE EDITING" at bounding box center [1312, 56] width 115 height 26
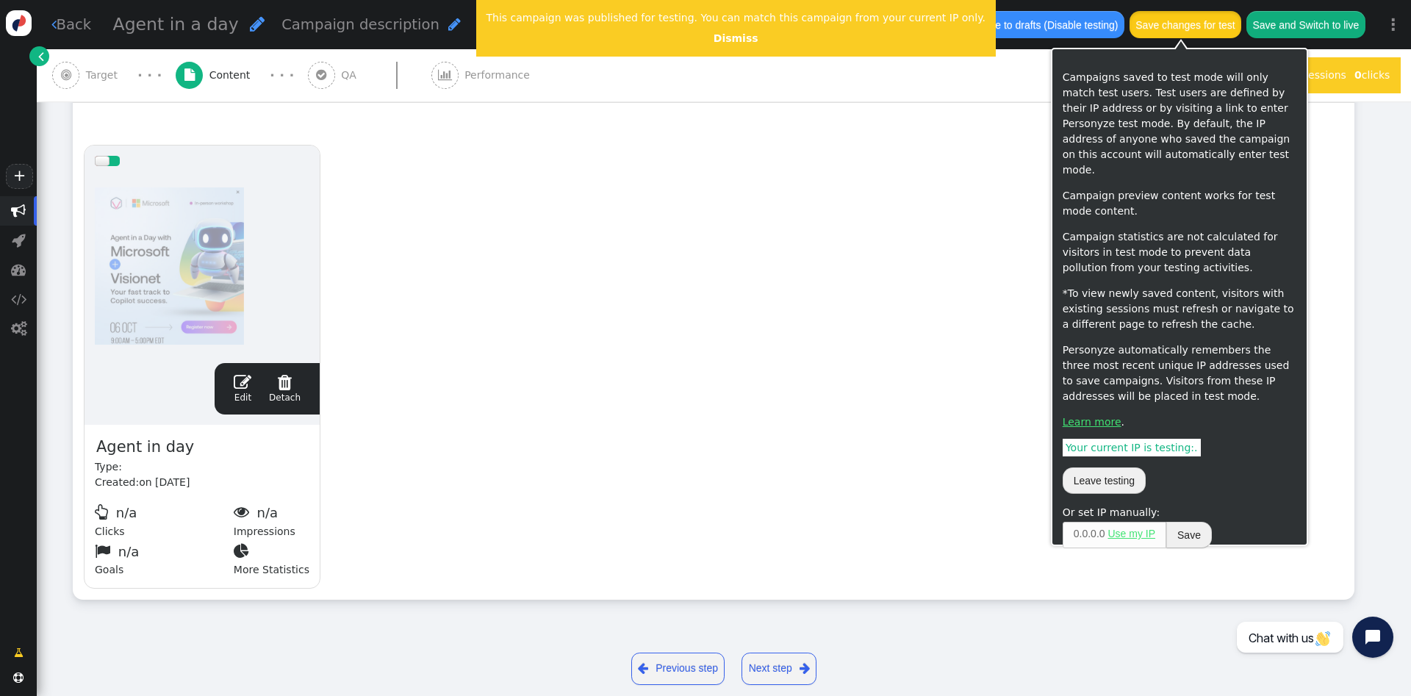
click at [1195, 35] on button "Save changes for test" at bounding box center [1185, 24] width 112 height 26
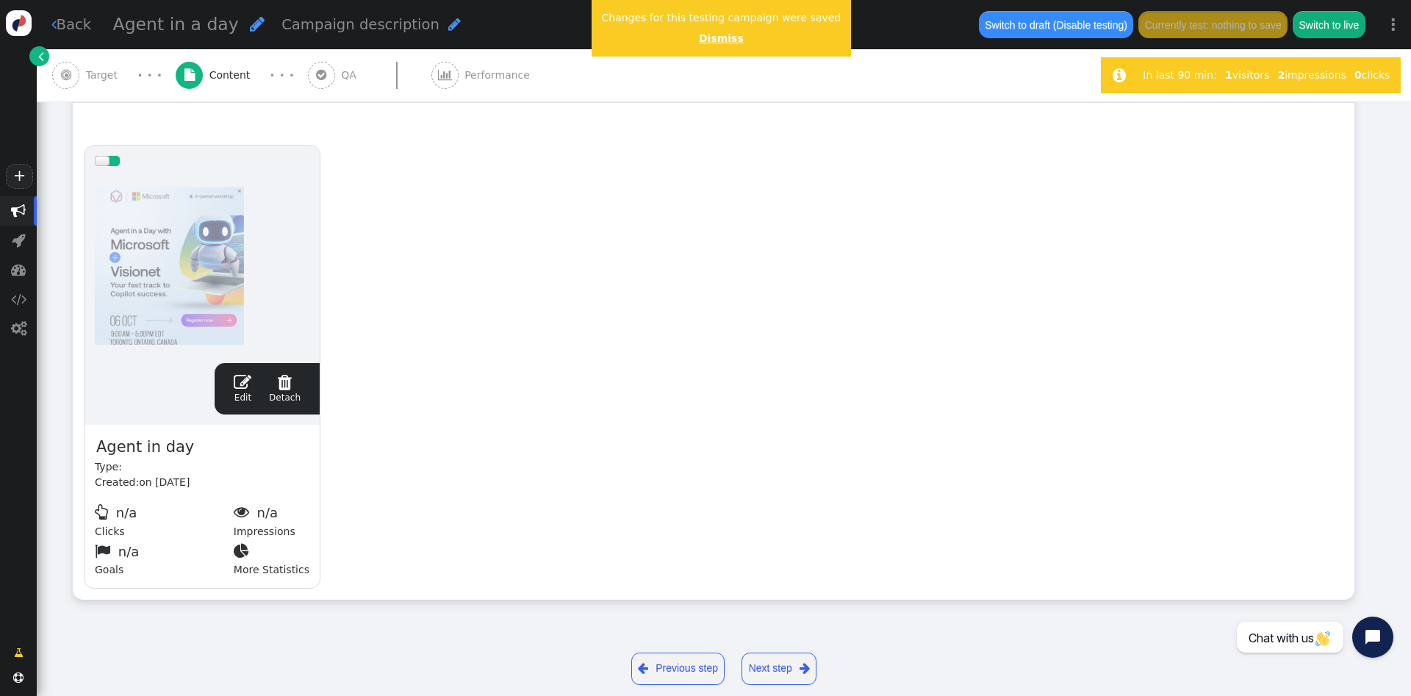
click at [700, 41] on link "Dismiss" at bounding box center [721, 38] width 45 height 12
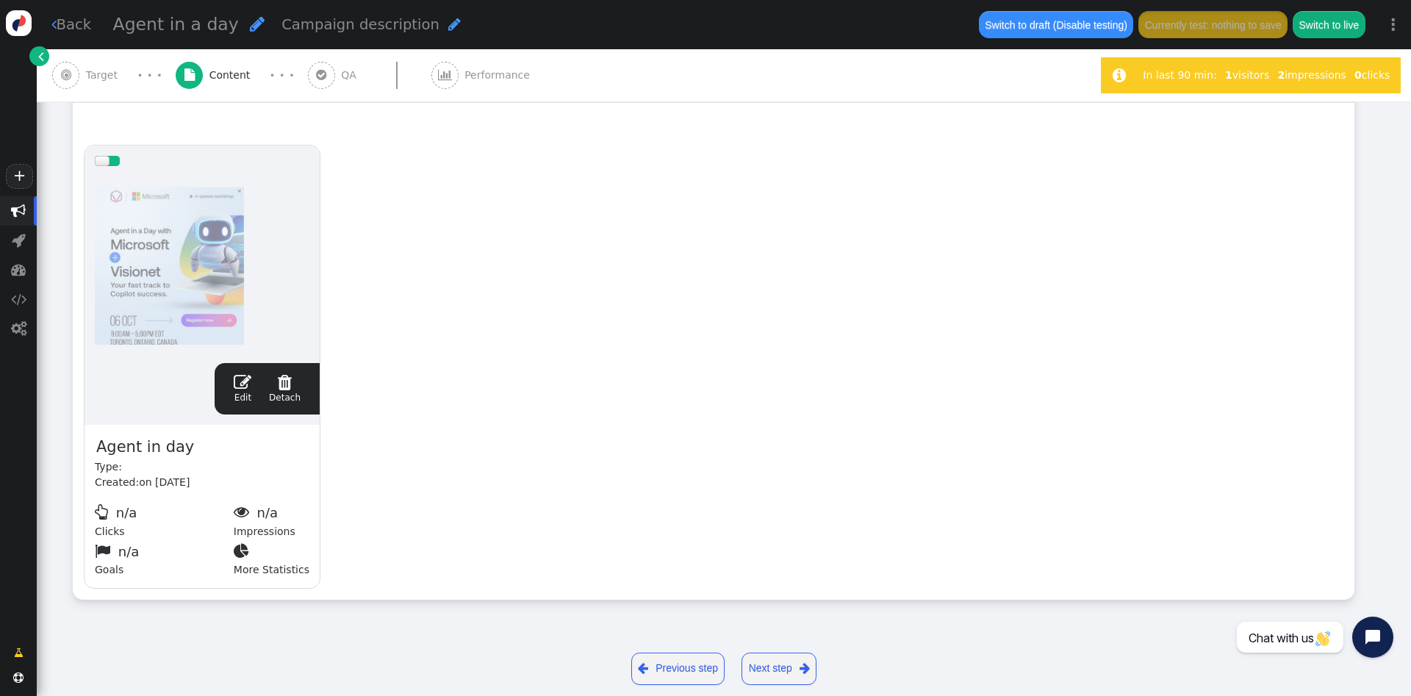
click at [316, 78] on span "" at bounding box center [321, 75] width 10 height 12
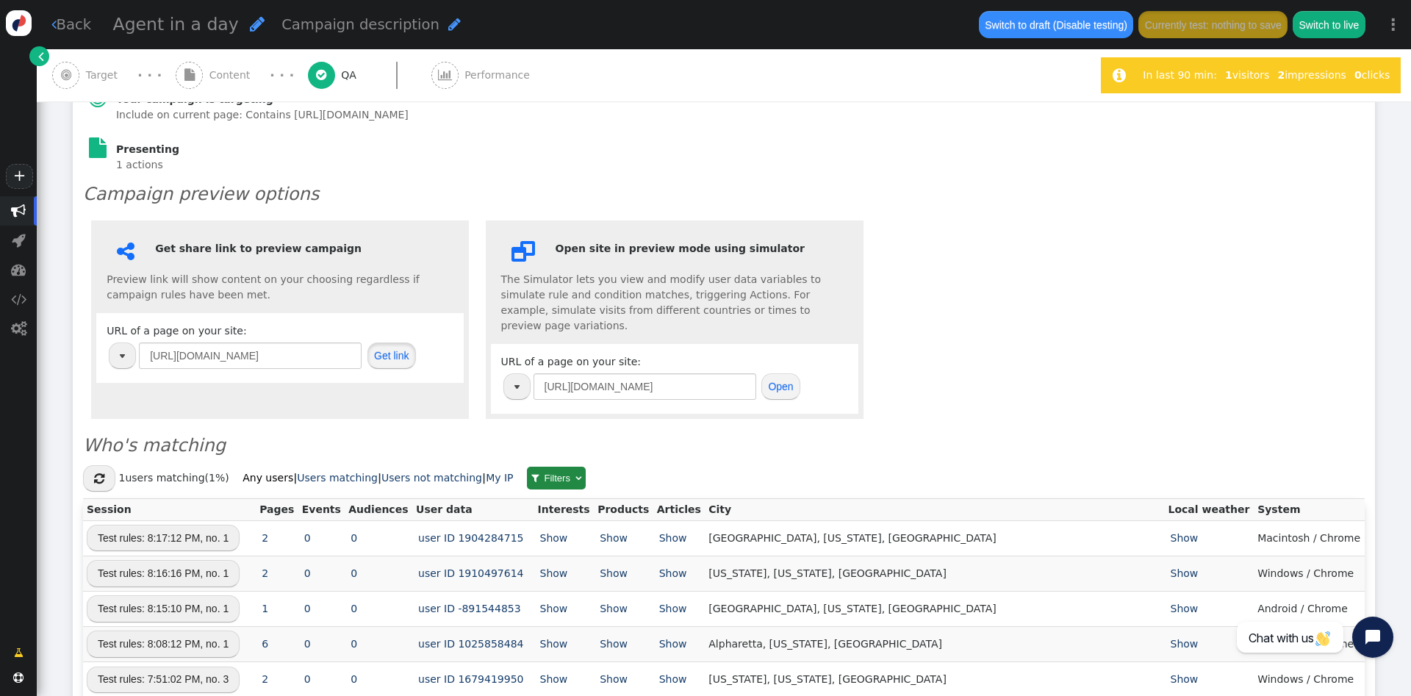
click at [393, 361] on button "Get link" at bounding box center [391, 355] width 48 height 26
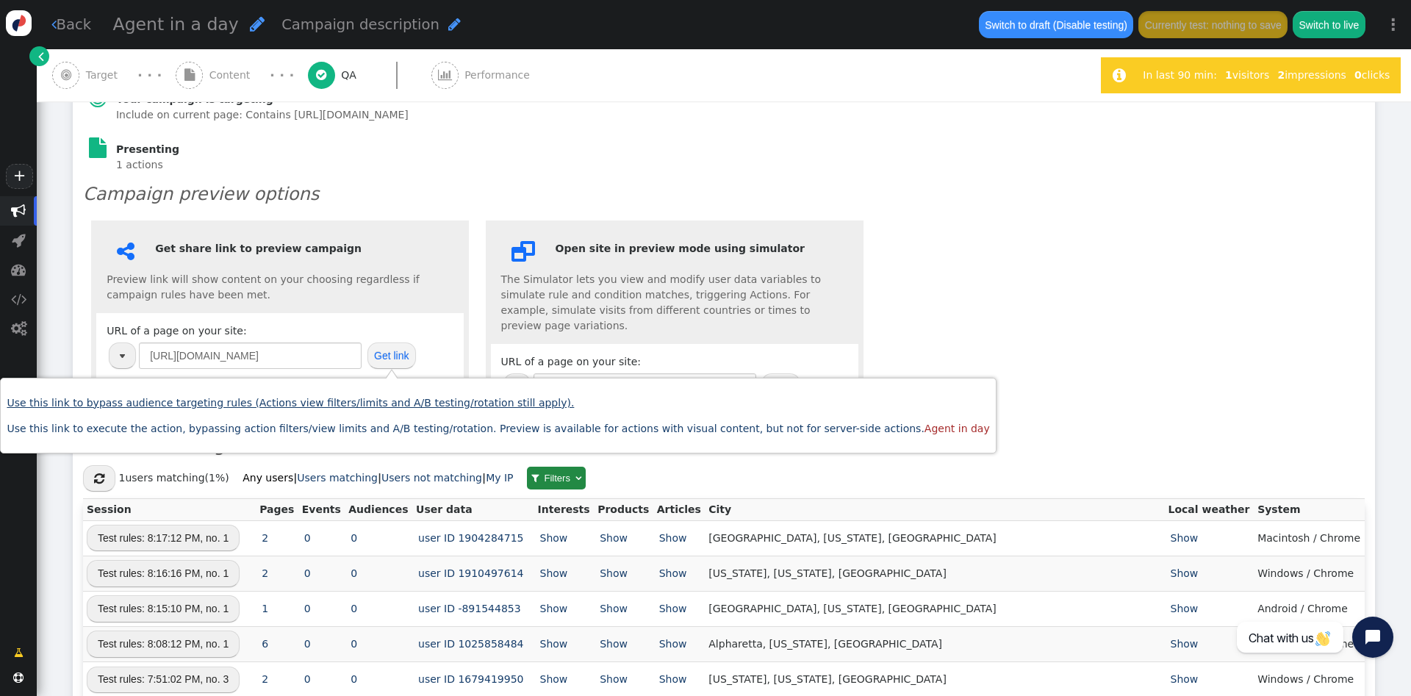
click at [450, 404] on link "Use this link to bypass audience targeting rules (Actions view filters/limits a…" at bounding box center [290, 403] width 567 height 12
click at [480, 401] on link "Use this link to bypass audience targeting rules (Actions view filters/limits a…" at bounding box center [290, 403] width 567 height 12
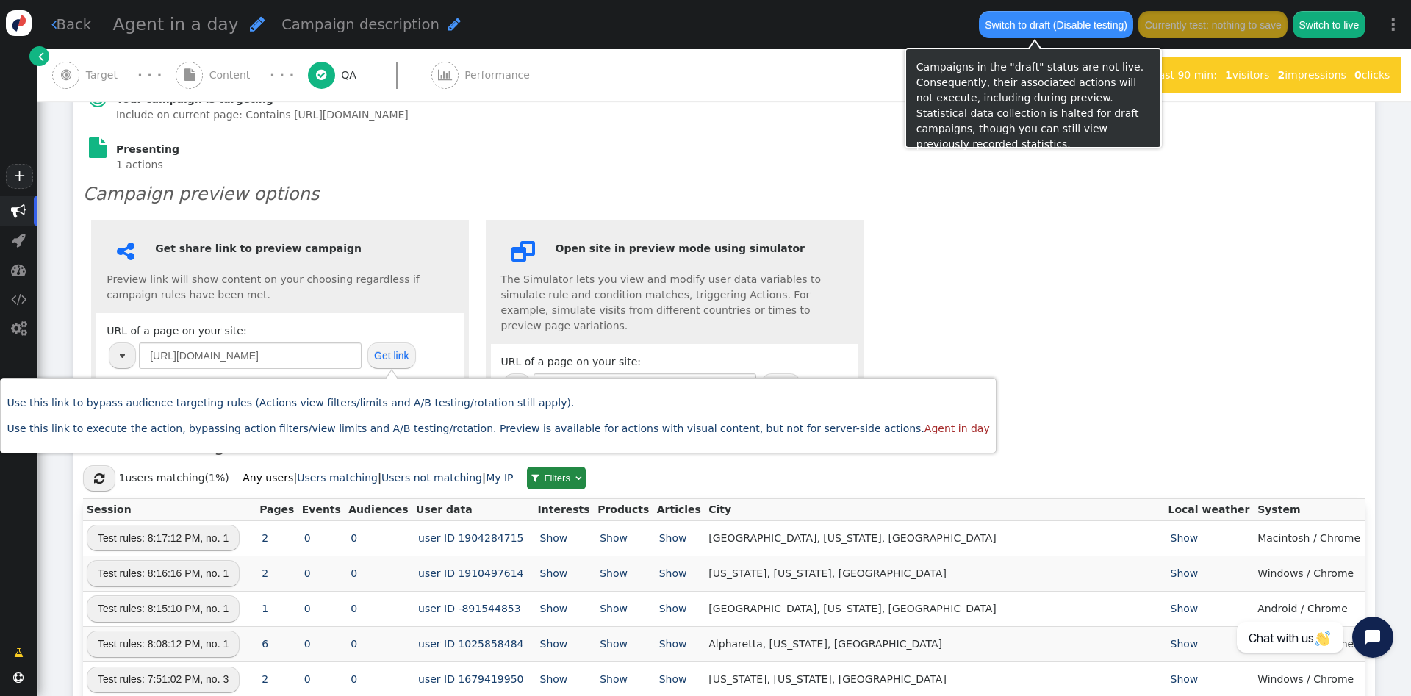
click at [1069, 37] on button "Switch to draft (Disable testing)" at bounding box center [1056, 24] width 155 height 26
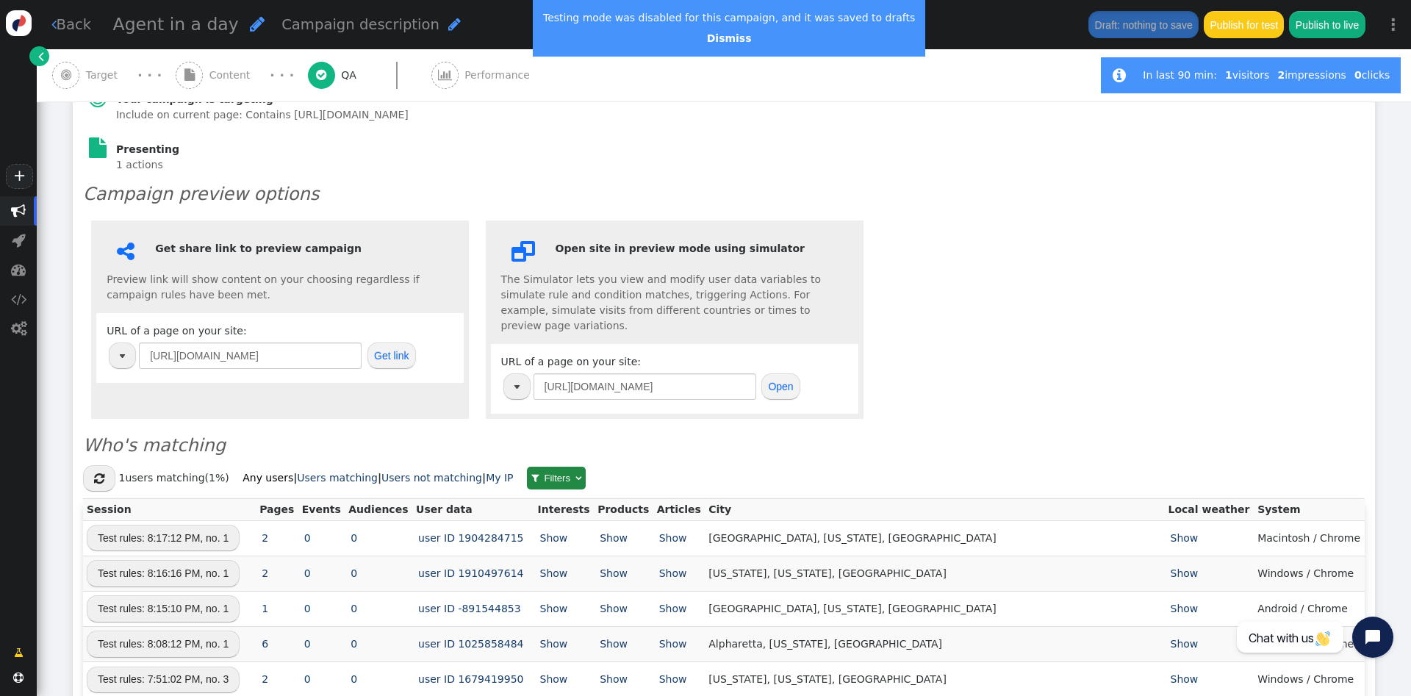
click at [1217, 16] on button "Publish for test" at bounding box center [1243, 24] width 80 height 26
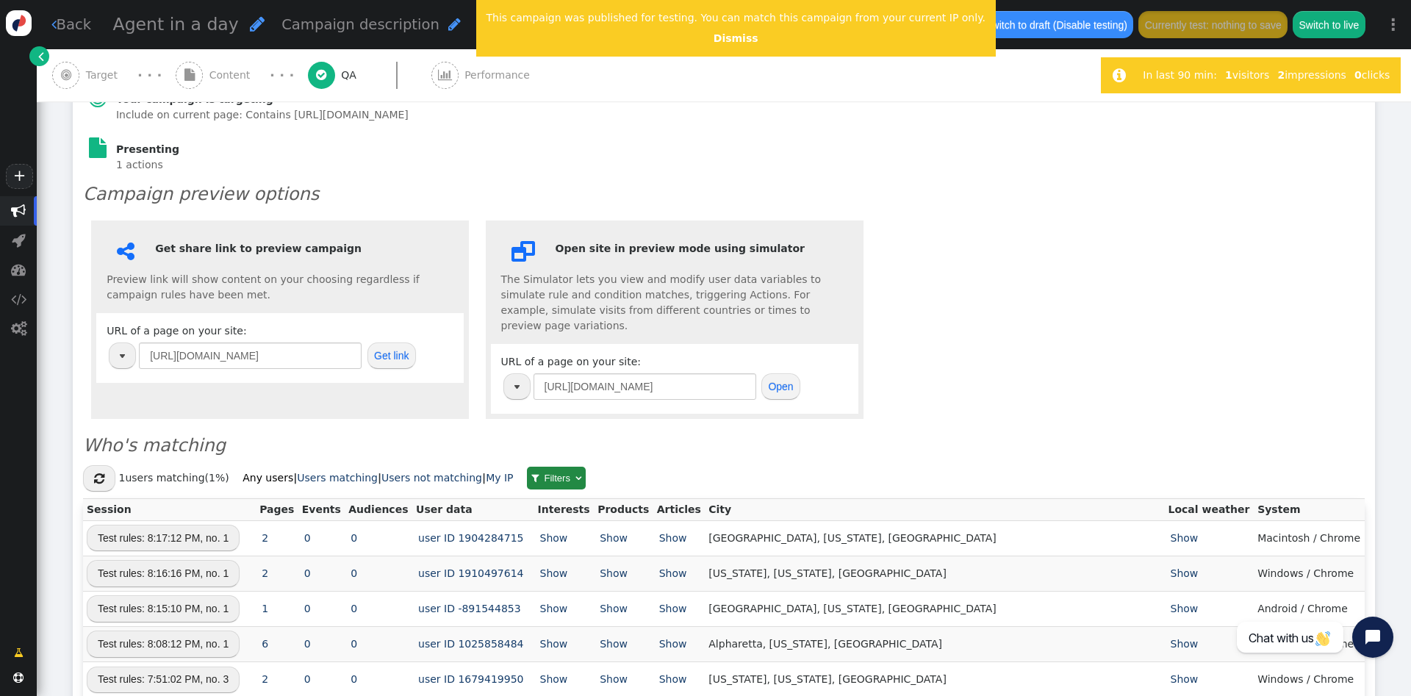
click at [719, 46] on div "This campaign was published for testing. You can match this campaign from your …" at bounding box center [735, 28] width 519 height 57
click at [716, 40] on link "Dismiss" at bounding box center [735, 38] width 45 height 12
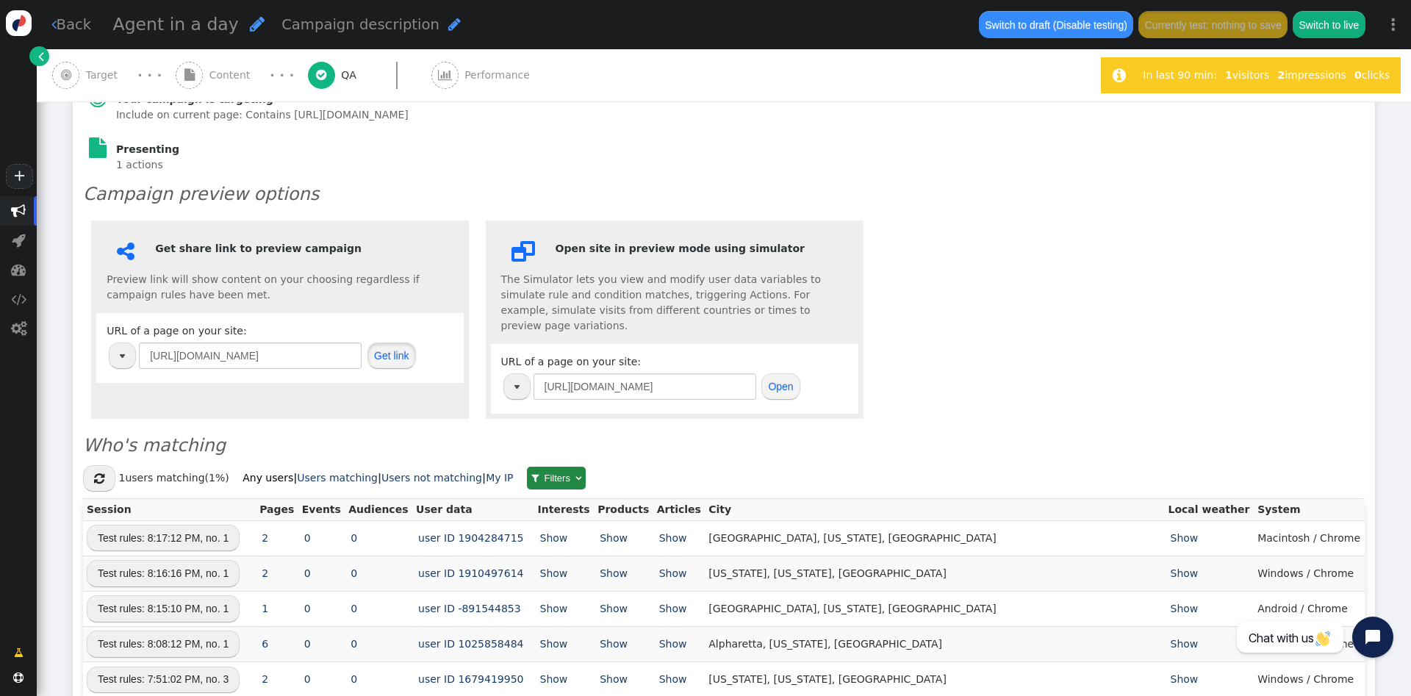
click at [400, 361] on button "Get link" at bounding box center [391, 355] width 48 height 26
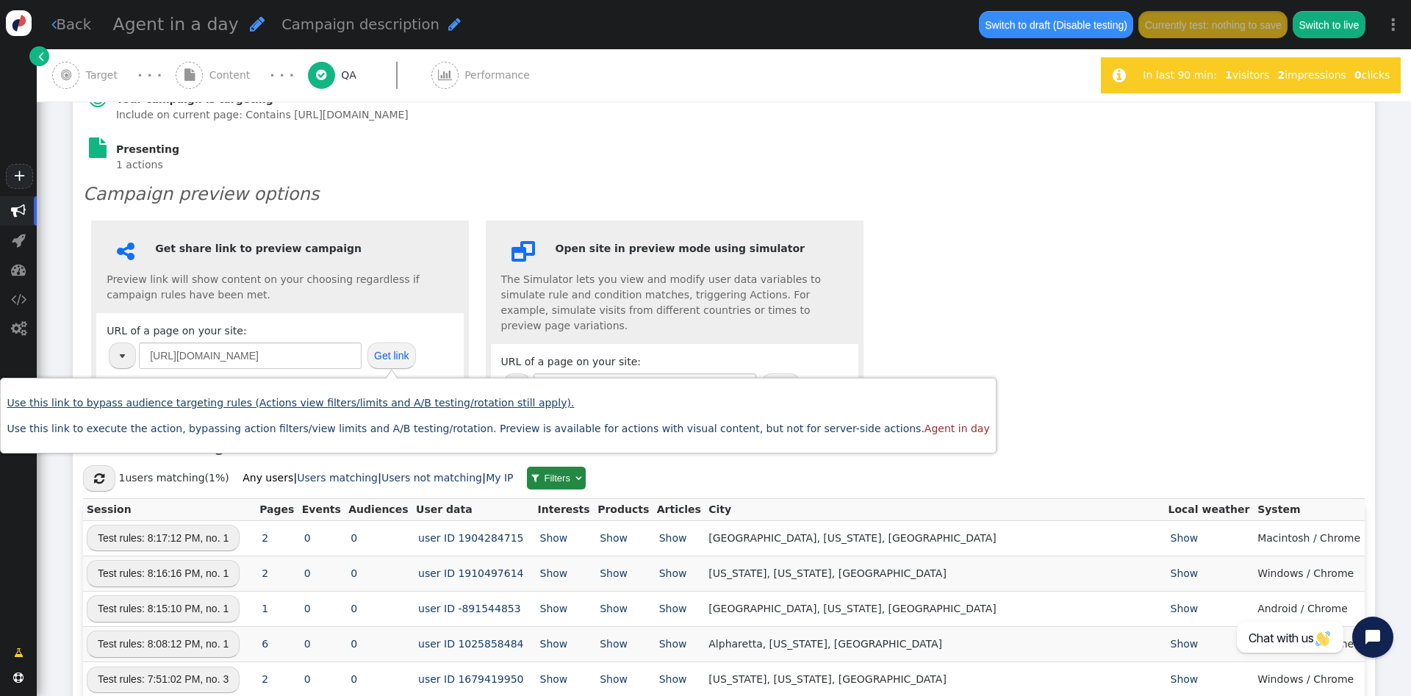
click at [435, 407] on link "Use this link to bypass audience targeting rules (Actions view filters/limits a…" at bounding box center [290, 403] width 567 height 12
click at [212, 84] on div " Content" at bounding box center [216, 75] width 81 height 52
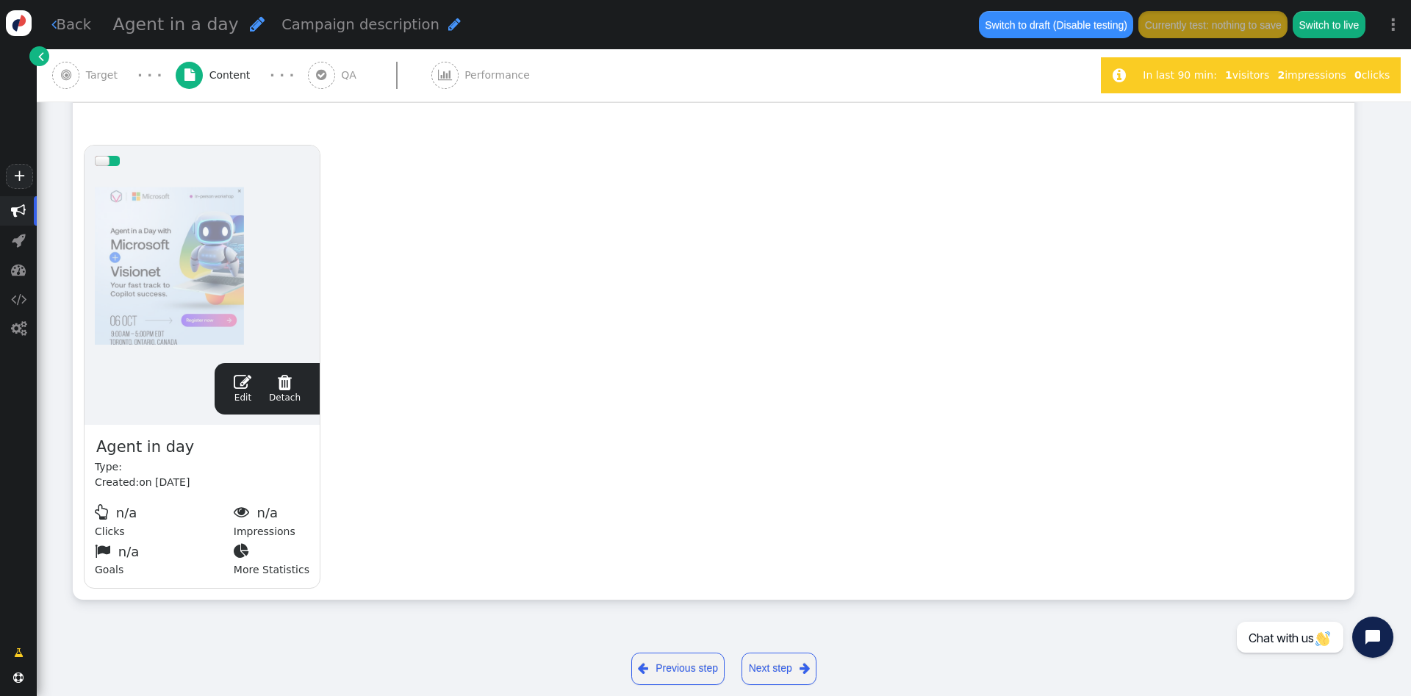
click at [248, 394] on link " Edit" at bounding box center [243, 388] width 18 height 31
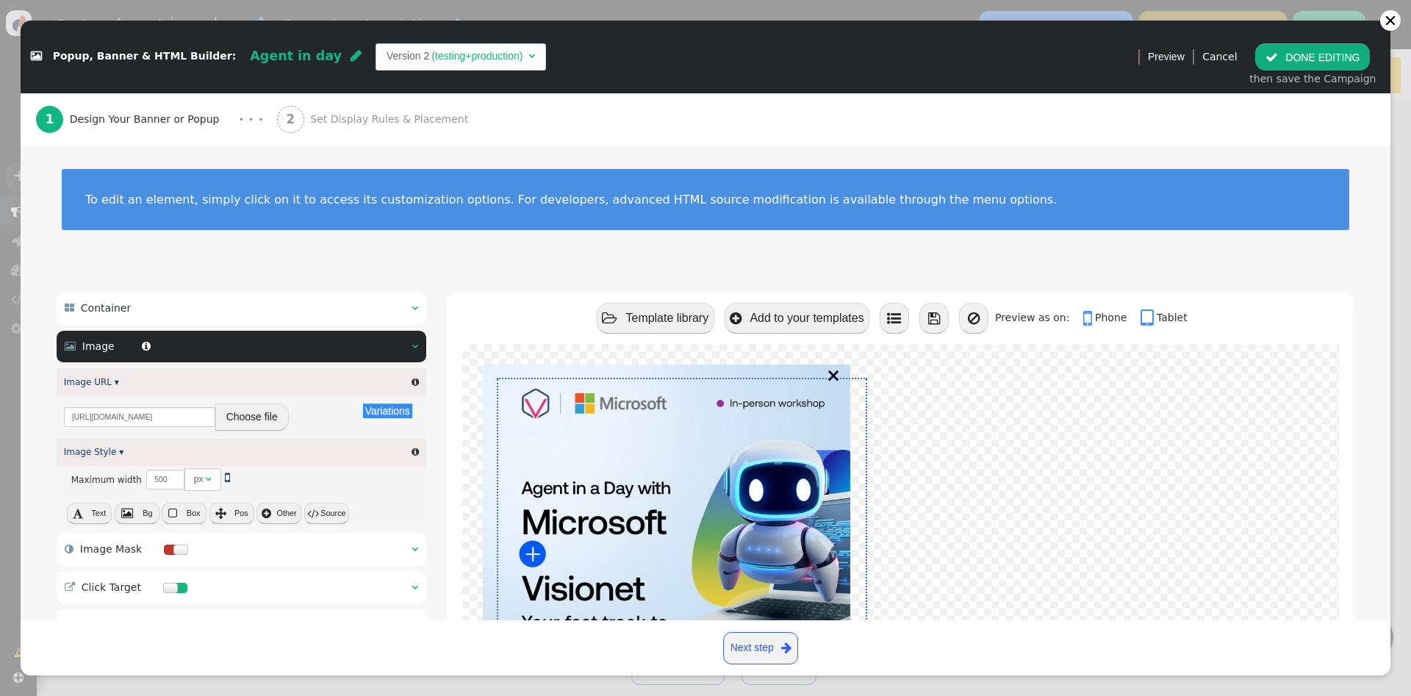
click at [1300, 57] on button " DONE EDITING" at bounding box center [1312, 56] width 115 height 26
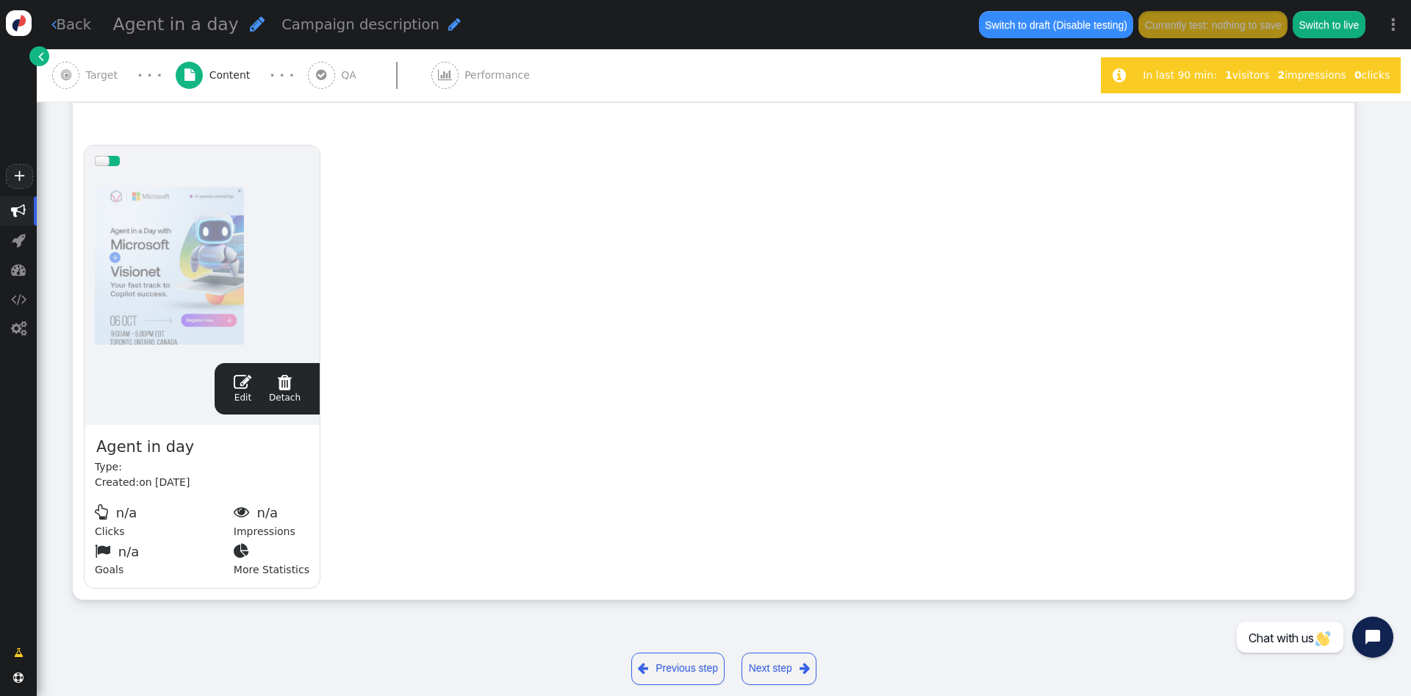
scroll to position [279, 0]
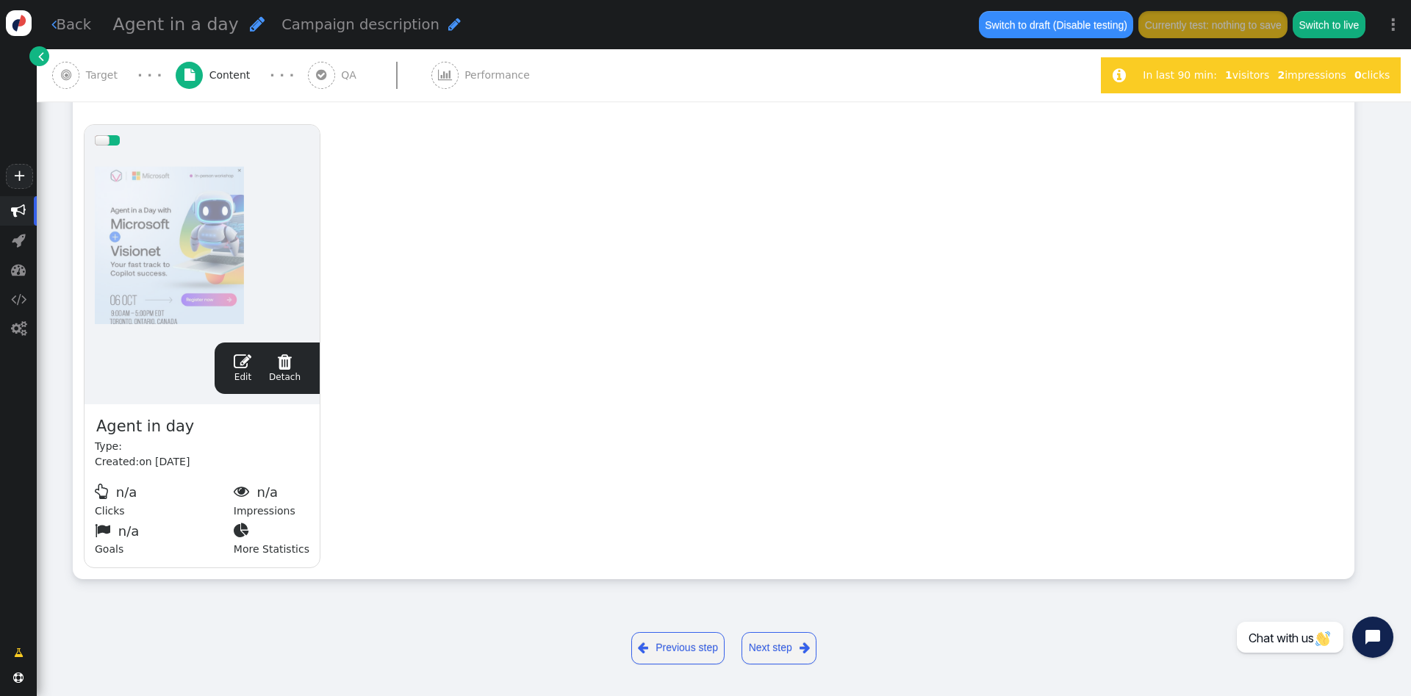
click at [327, 68] on div " QA" at bounding box center [335, 75] width 55 height 52
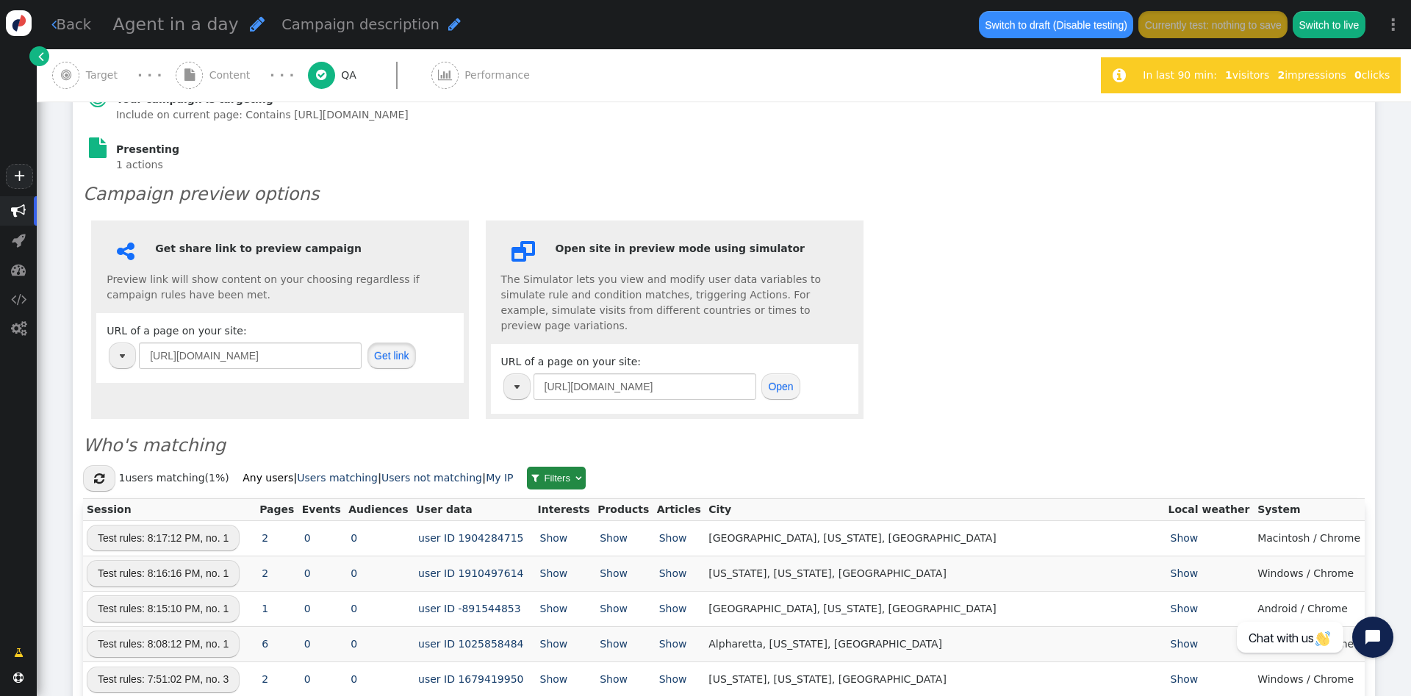
click at [386, 357] on button "Get link" at bounding box center [391, 355] width 48 height 26
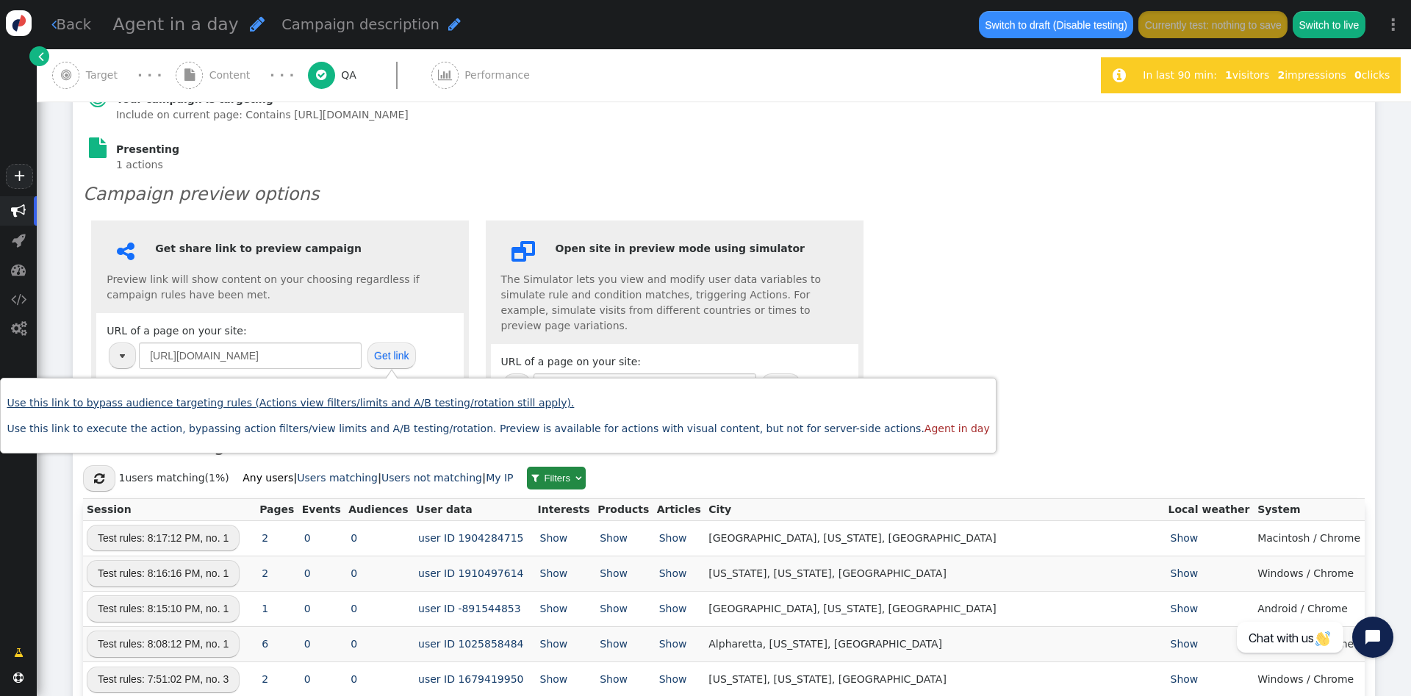
click at [411, 397] on link "Use this link to bypass audience targeting rules (Actions view filters/limits a…" at bounding box center [290, 403] width 567 height 12
click at [331, 361] on input "[URL][DOMAIN_NAME]" at bounding box center [250, 355] width 223 height 26
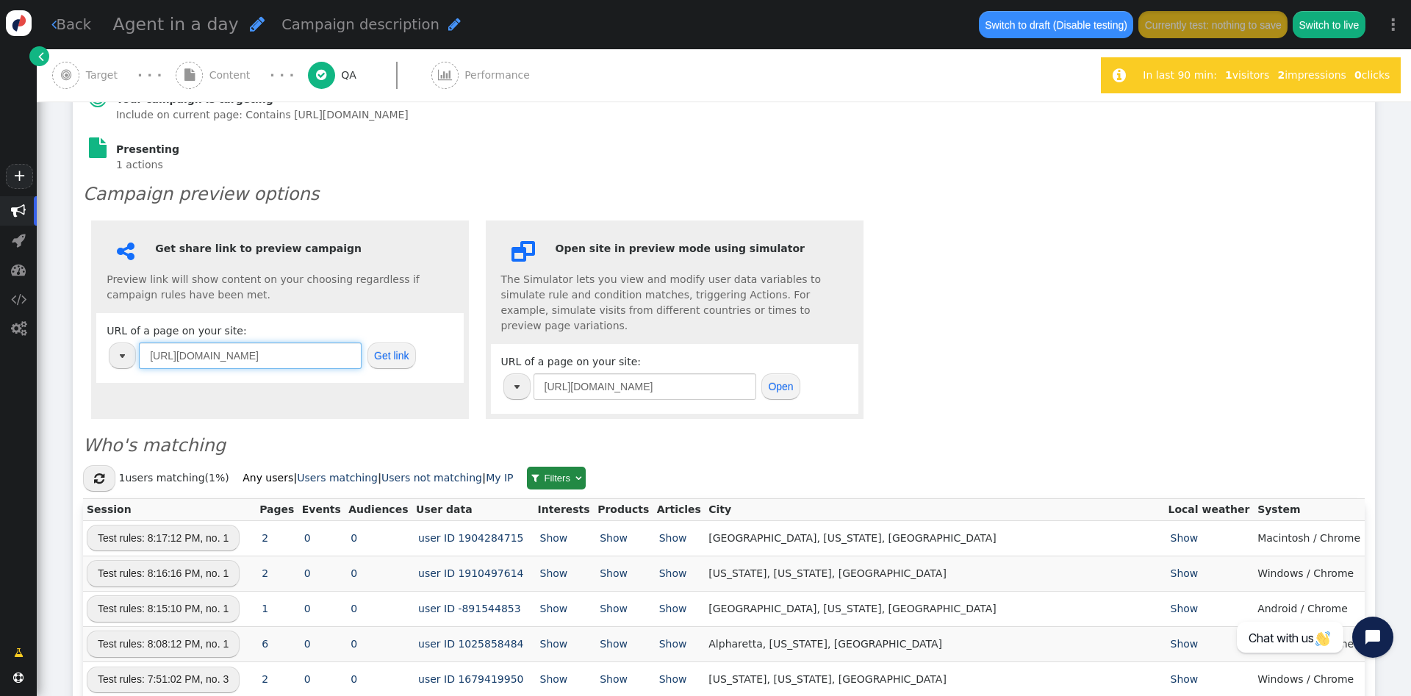
paste input "solutions/microsoft-solutions/dynamics-365-power-platform"
type input "[URL][DOMAIN_NAME]"
click at [397, 361] on button "Get link" at bounding box center [391, 355] width 48 height 26
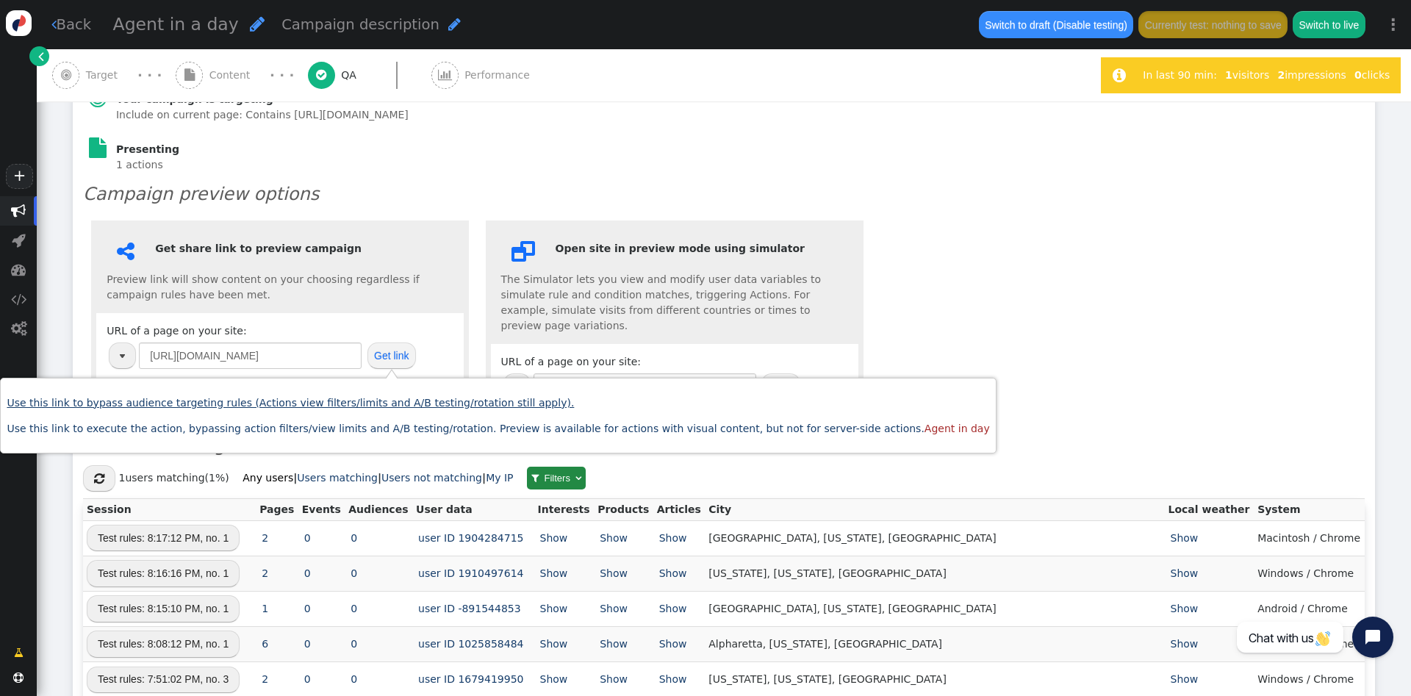
click at [425, 400] on link "Use this link to bypass audience targeting rules (Actions view filters/limits a…" at bounding box center [290, 403] width 567 height 12
click at [181, 79] on span "" at bounding box center [189, 75] width 27 height 27
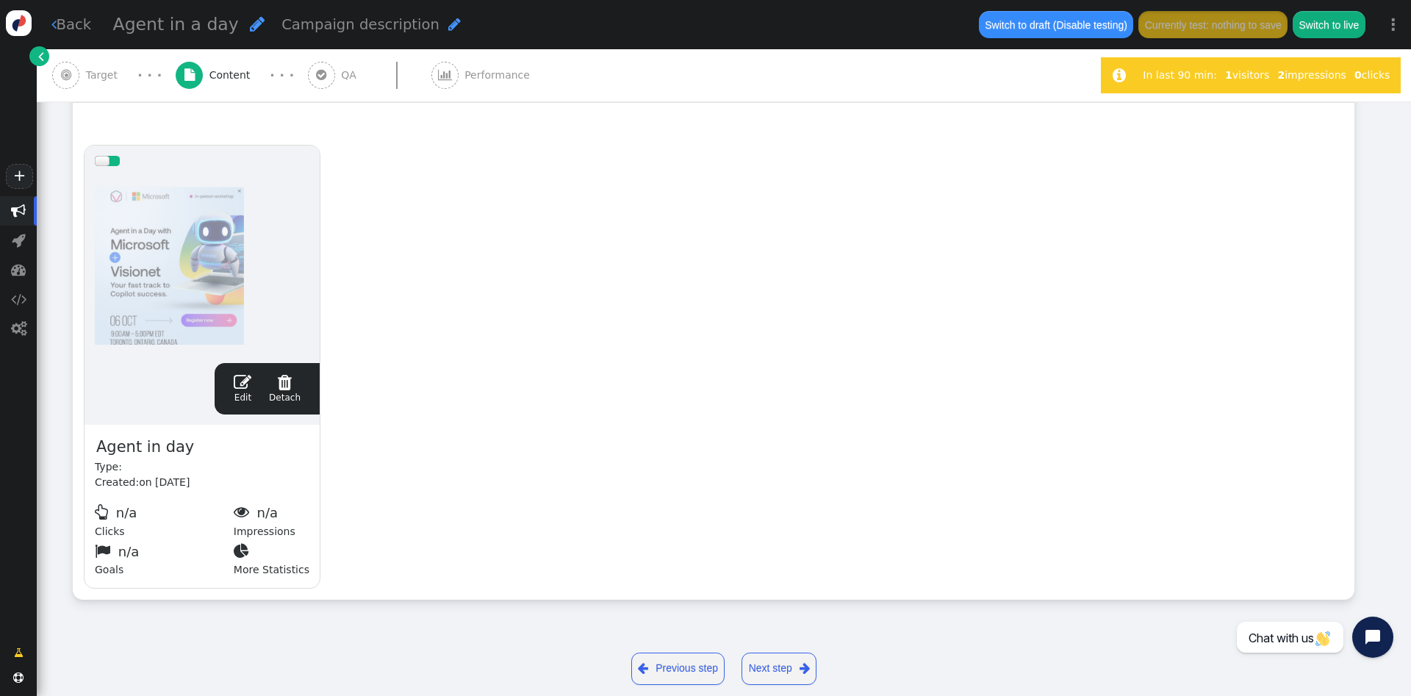
click at [239, 389] on span "" at bounding box center [243, 382] width 18 height 18
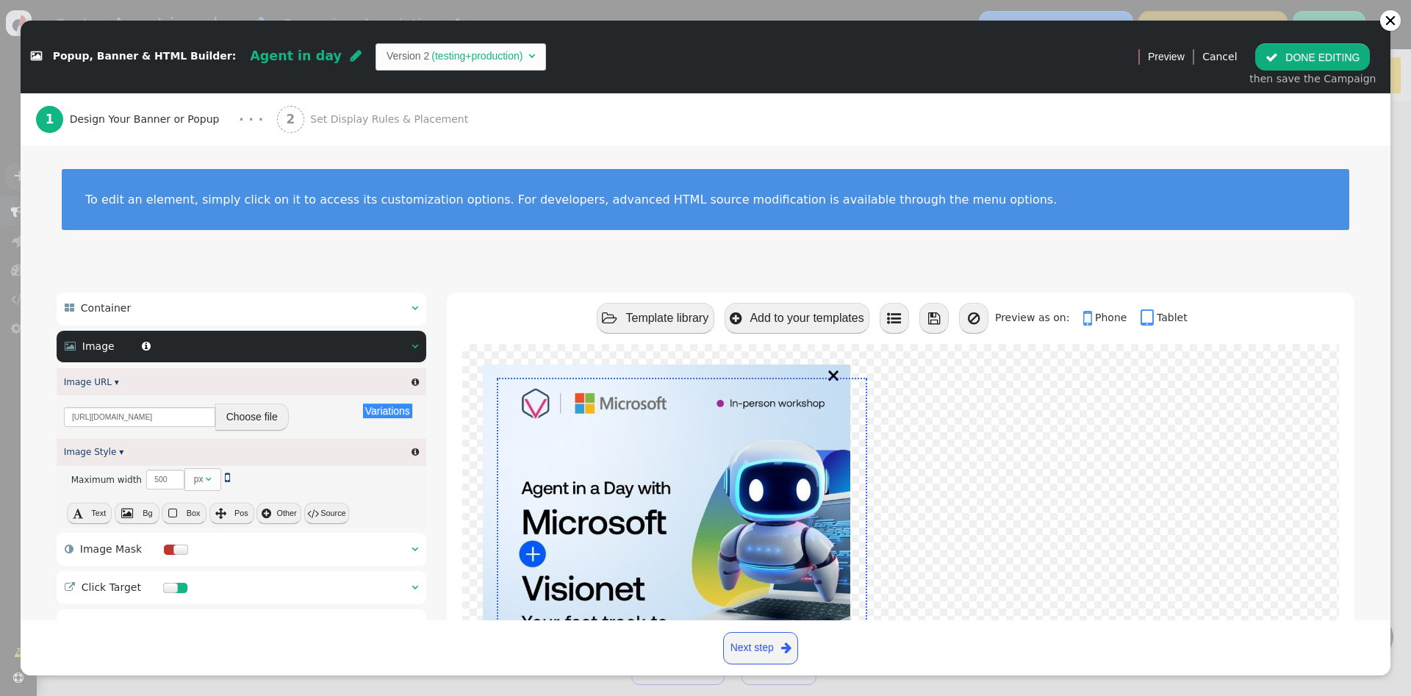
click at [348, 119] on span "Set Display Rules & Placement" at bounding box center [392, 119] width 164 height 15
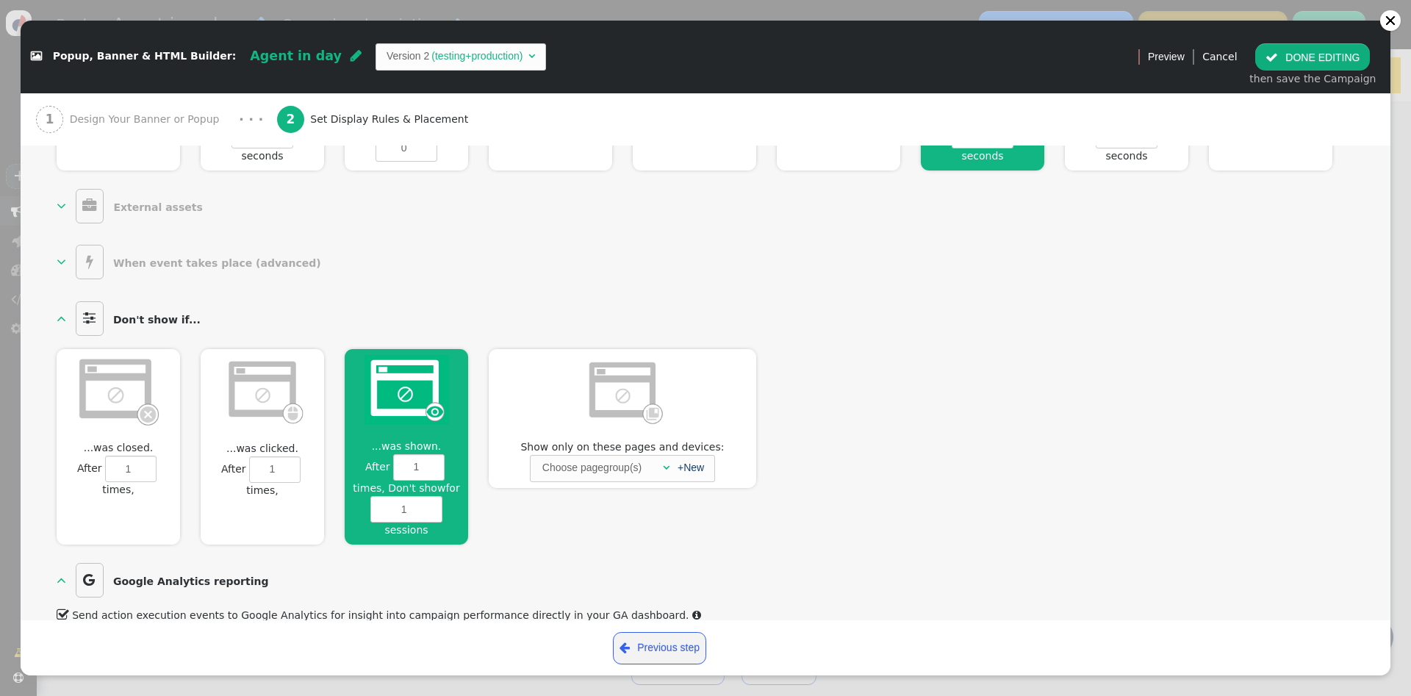
scroll to position [741, 0]
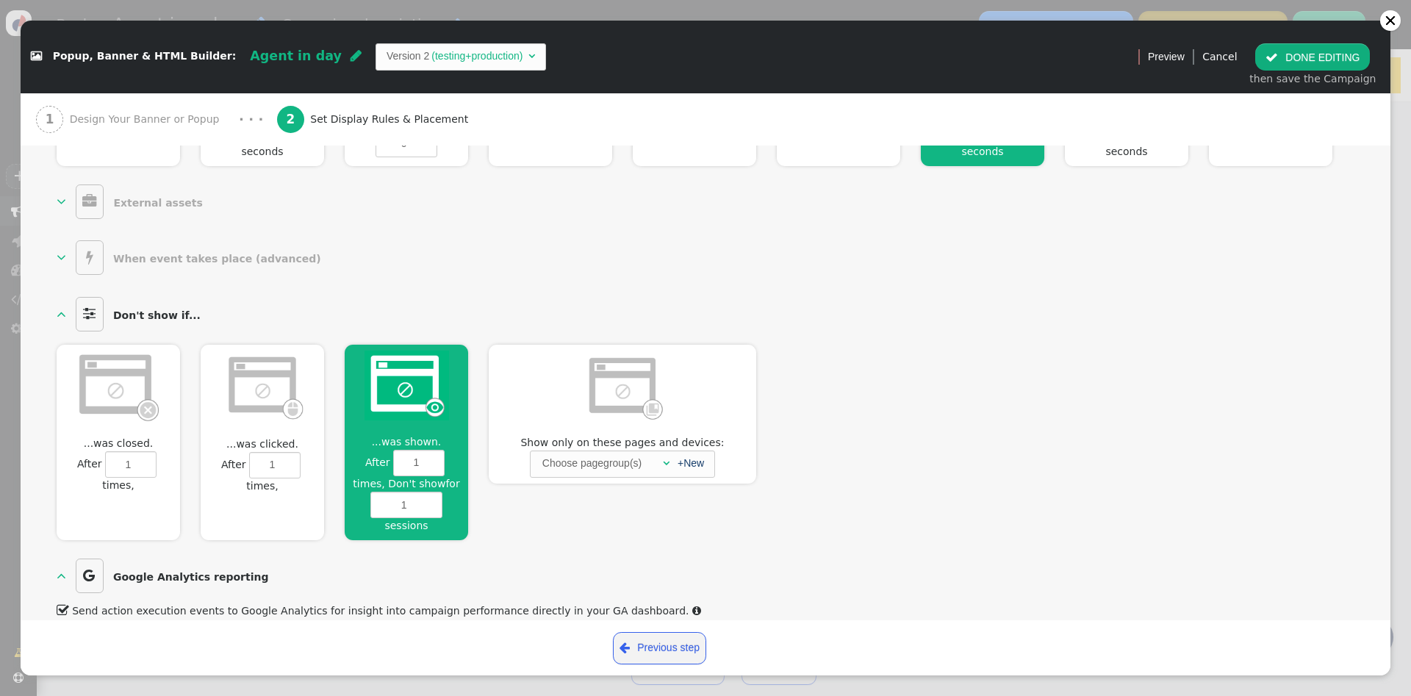
click at [157, 436] on div "...was closed.  After 1 times, Don't show for 0 sessions" at bounding box center [118, 442] width 123 height 195
type input "1"
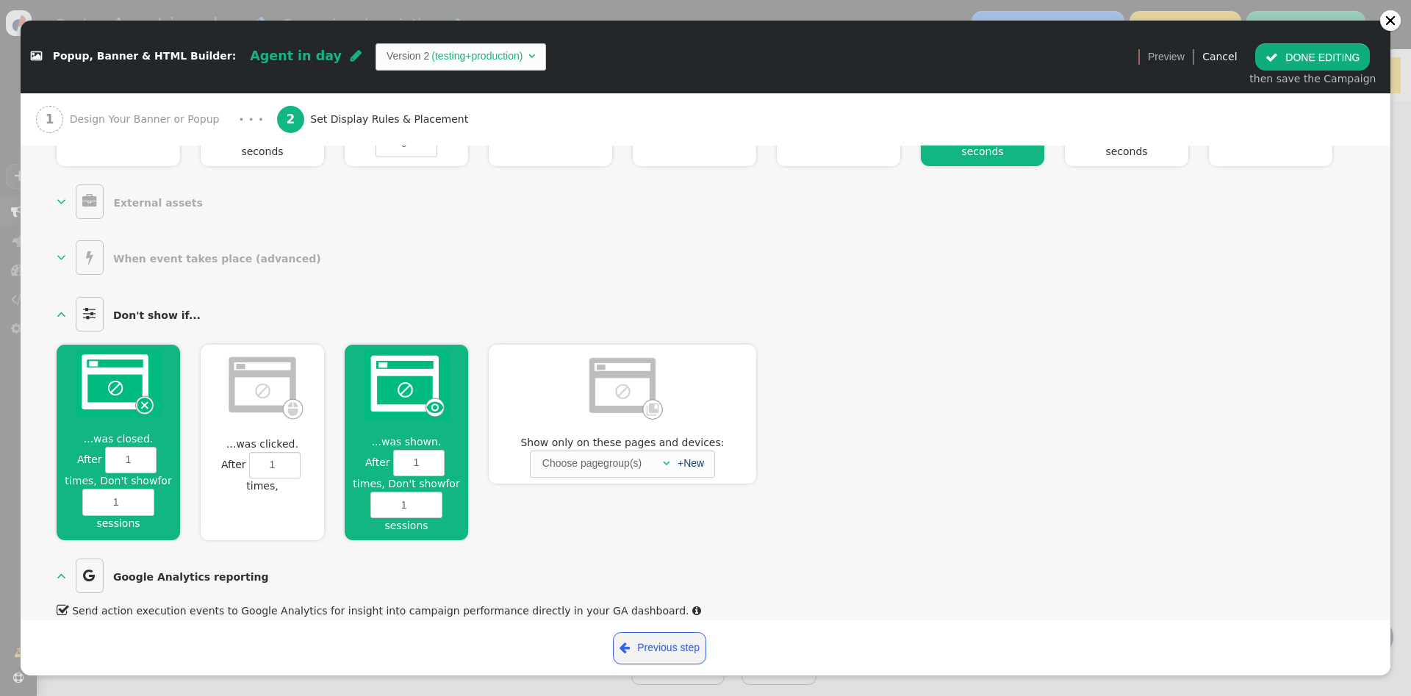
click at [430, 434] on span "...was shown." at bounding box center [406, 441] width 82 height 15
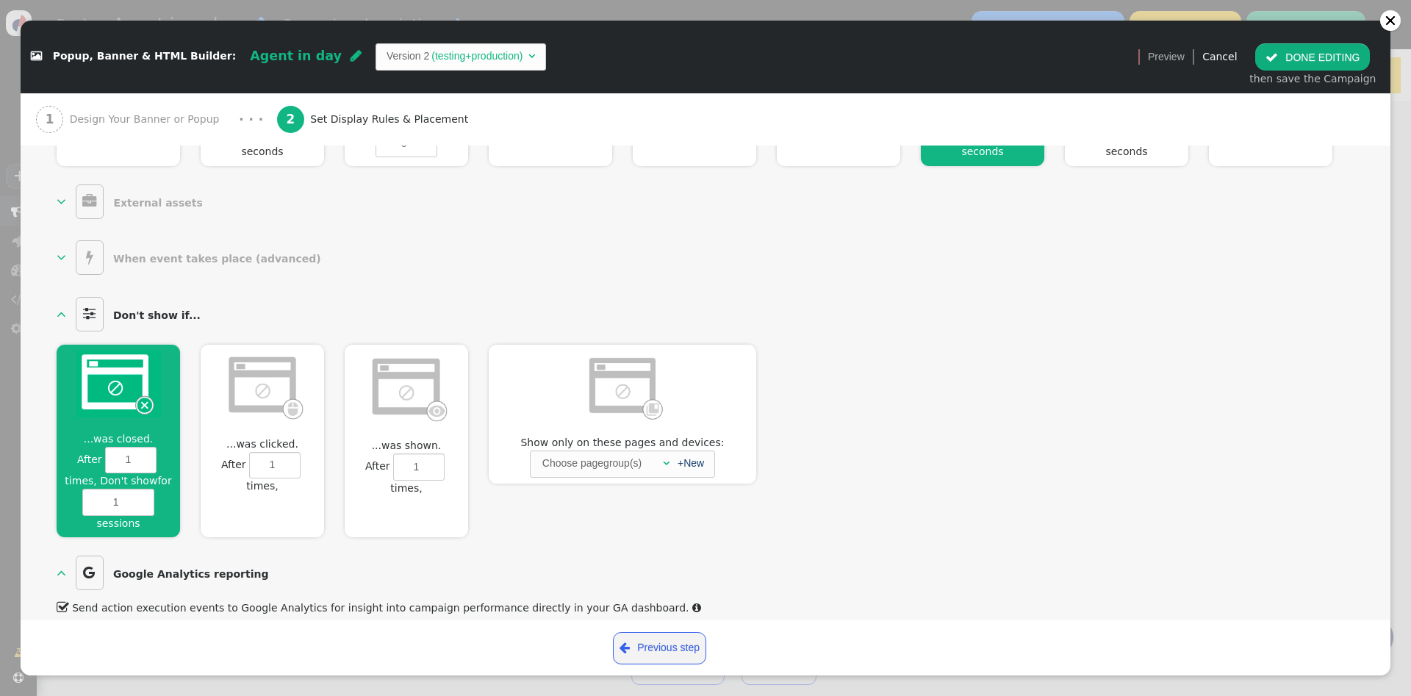
click at [1338, 55] on button " DONE EDITING" at bounding box center [1312, 56] width 115 height 26
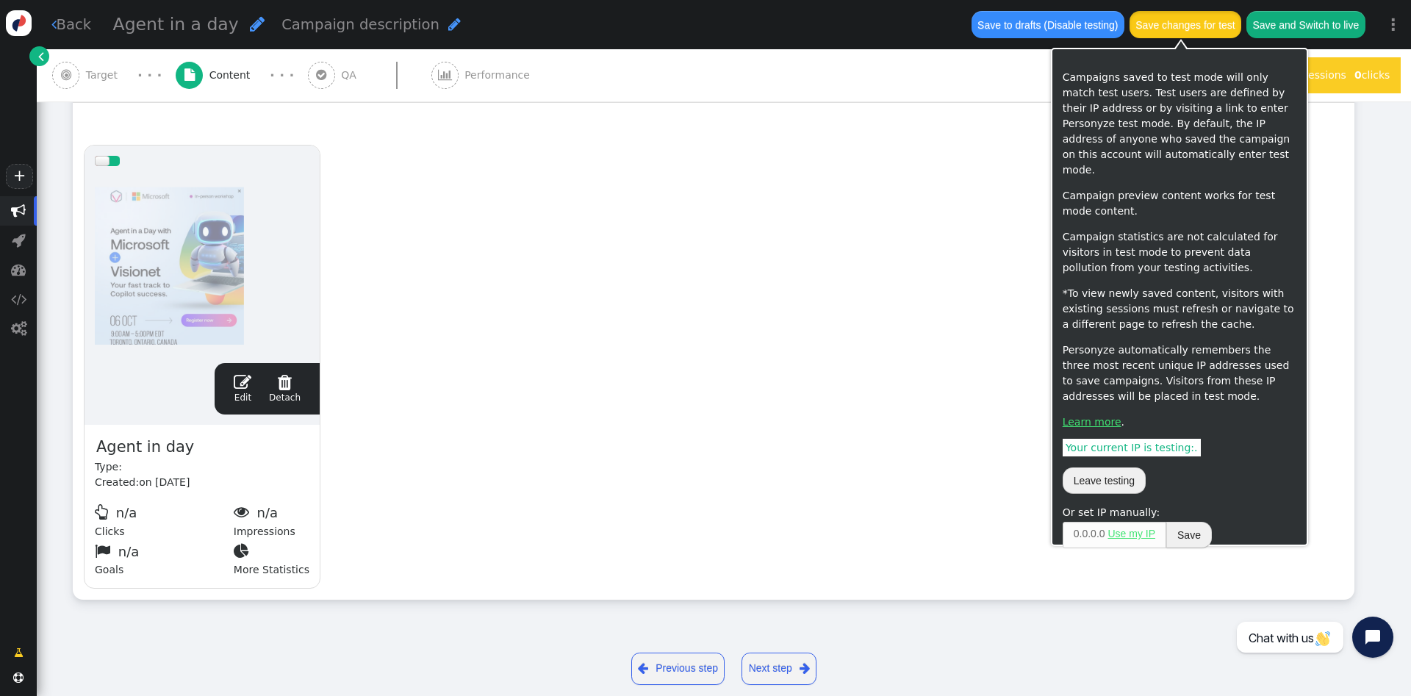
click at [1183, 29] on button "Save changes for test" at bounding box center [1185, 24] width 112 height 26
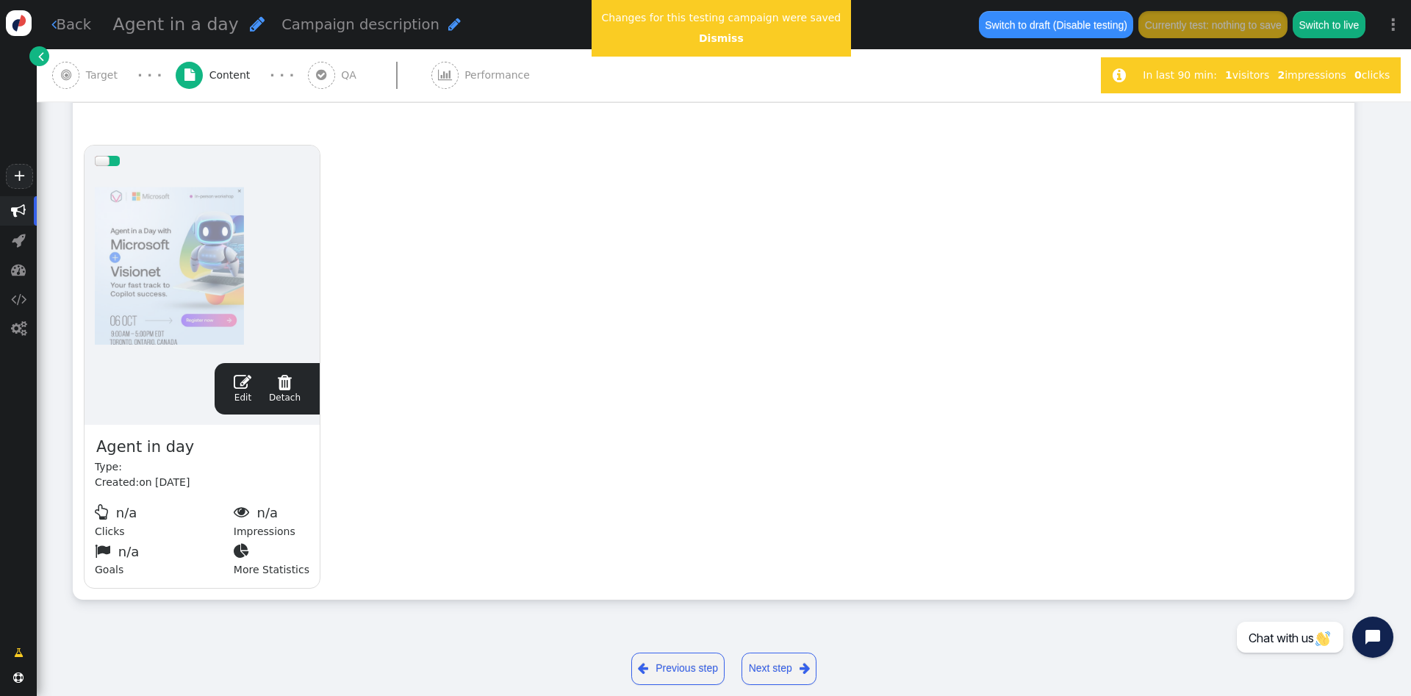
click at [316, 68] on span "" at bounding box center [321, 75] width 27 height 27
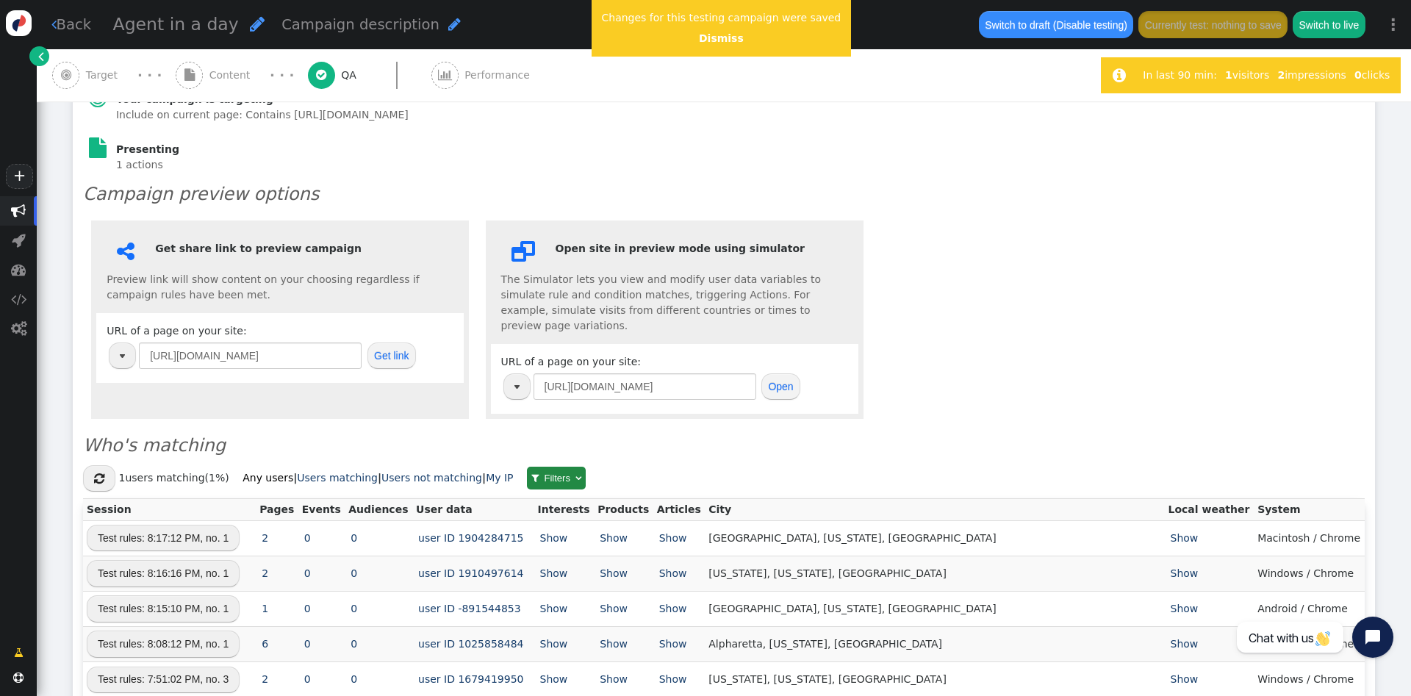
click at [406, 361] on button "Get link" at bounding box center [391, 355] width 48 height 26
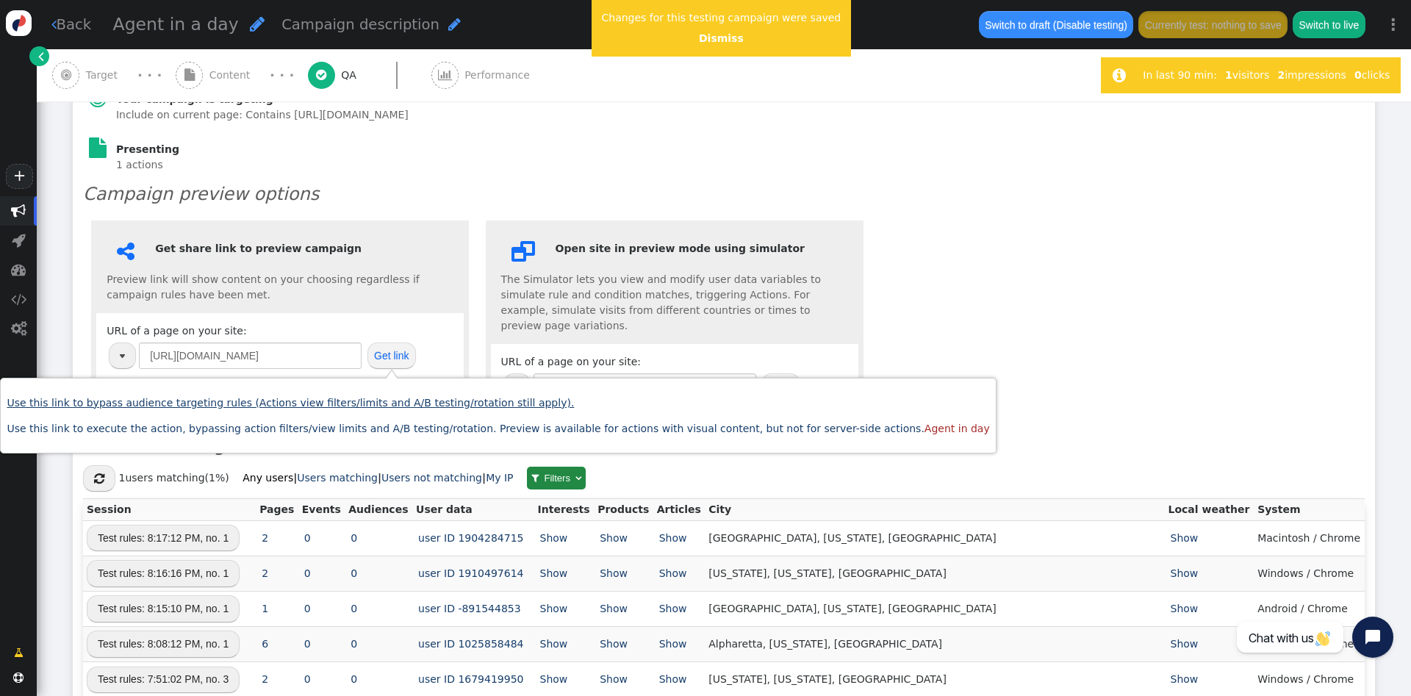
click at [432, 406] on link "Use this link to bypass audience targeting rules (Actions view filters/limits a…" at bounding box center [290, 403] width 567 height 12
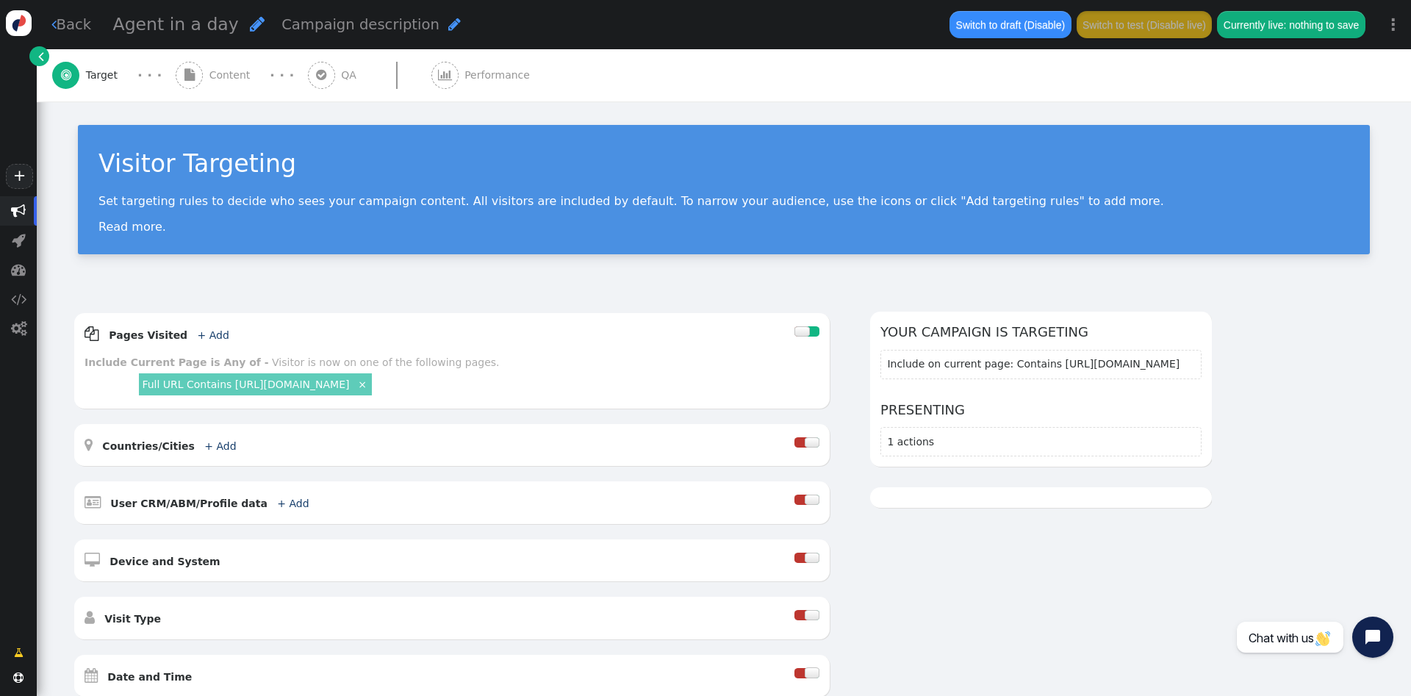
click at [211, 69] on span "Content" at bounding box center [232, 75] width 47 height 15
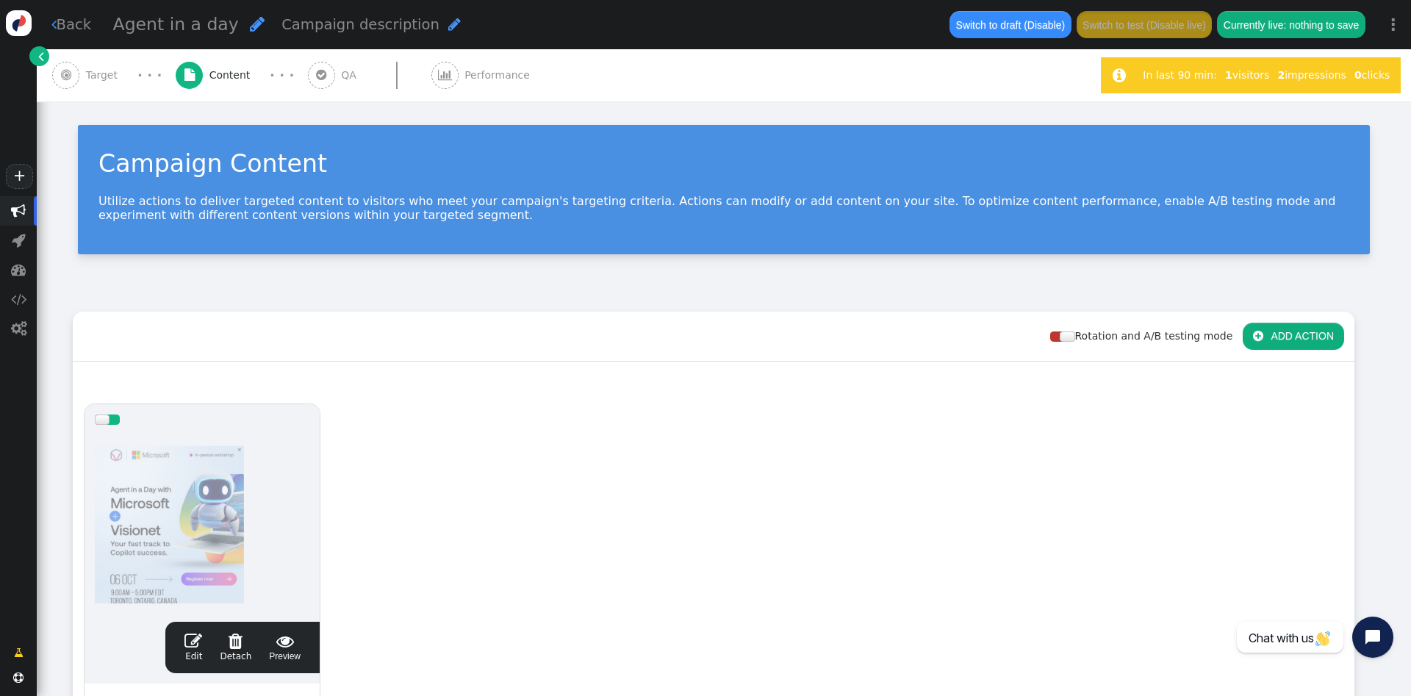
click at [103, 76] on span "Target" at bounding box center [105, 75] width 38 height 15
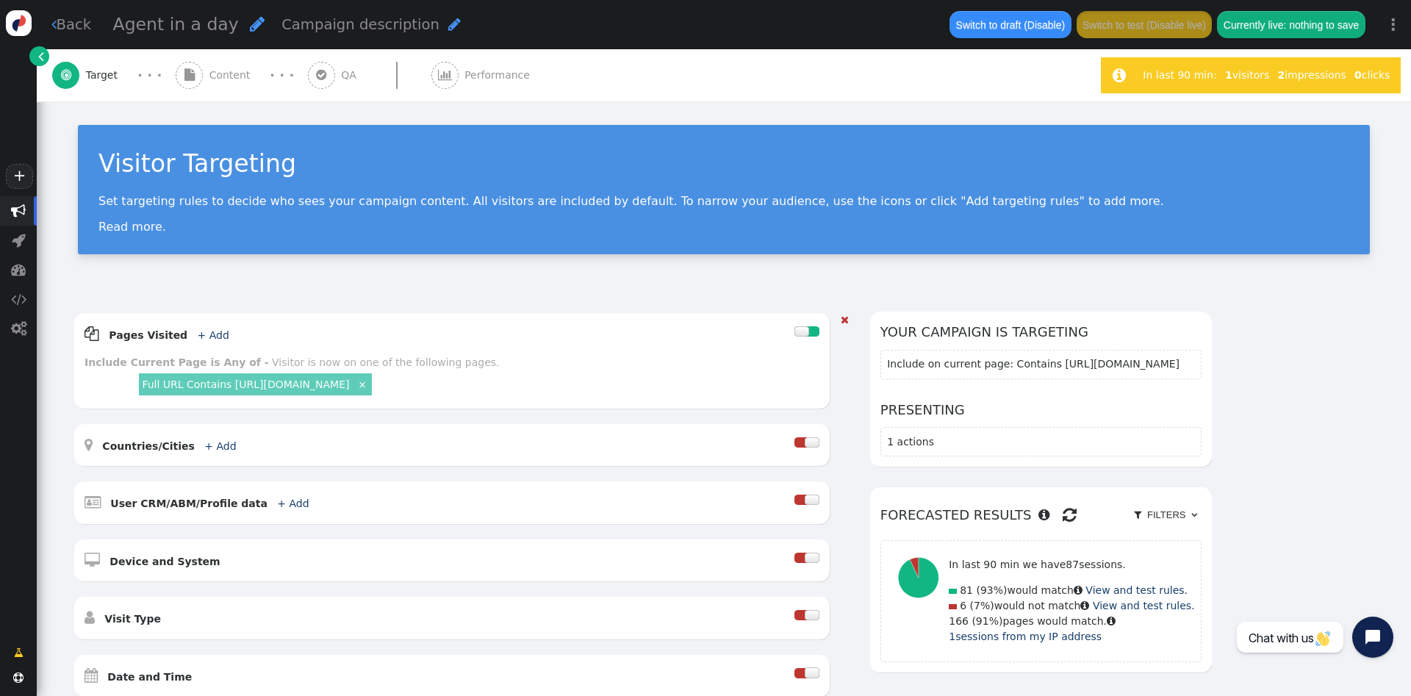
click at [356, 385] on link "×" at bounding box center [362, 383] width 13 height 13
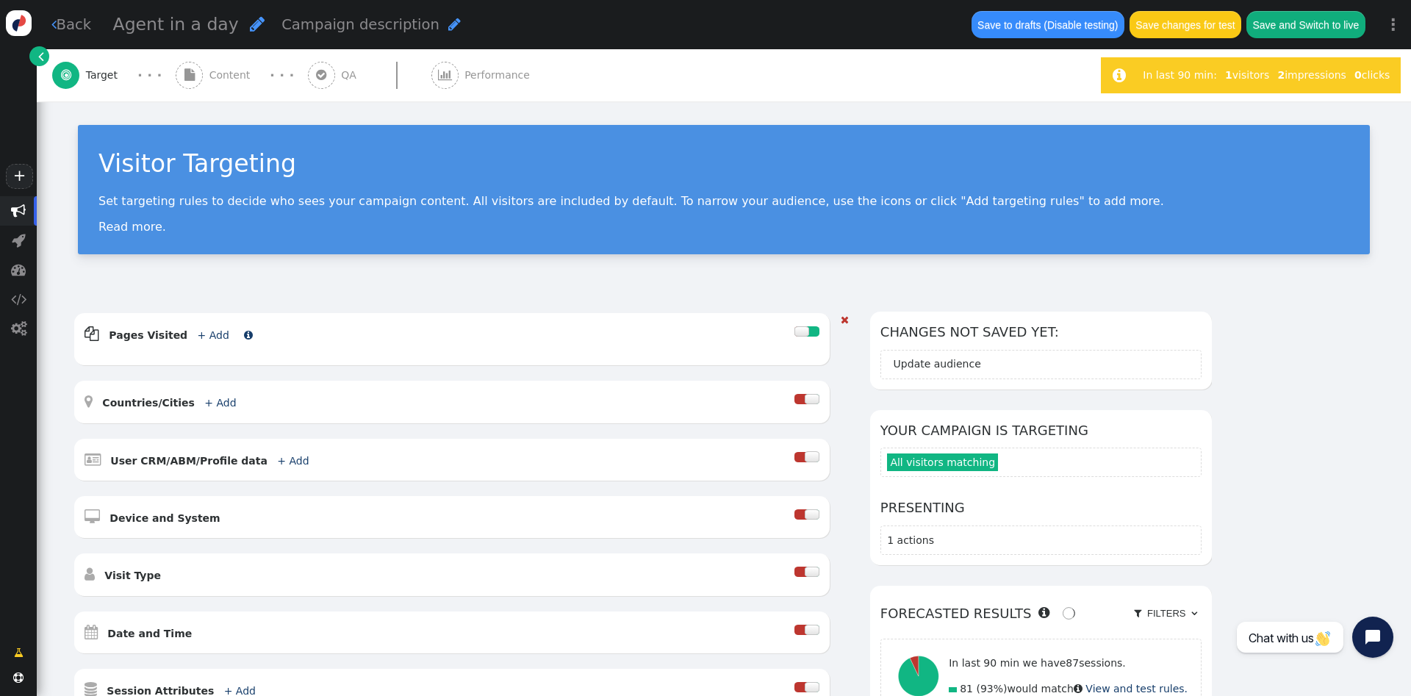
click at [198, 336] on link "+ Add" at bounding box center [214, 335] width 32 height 12
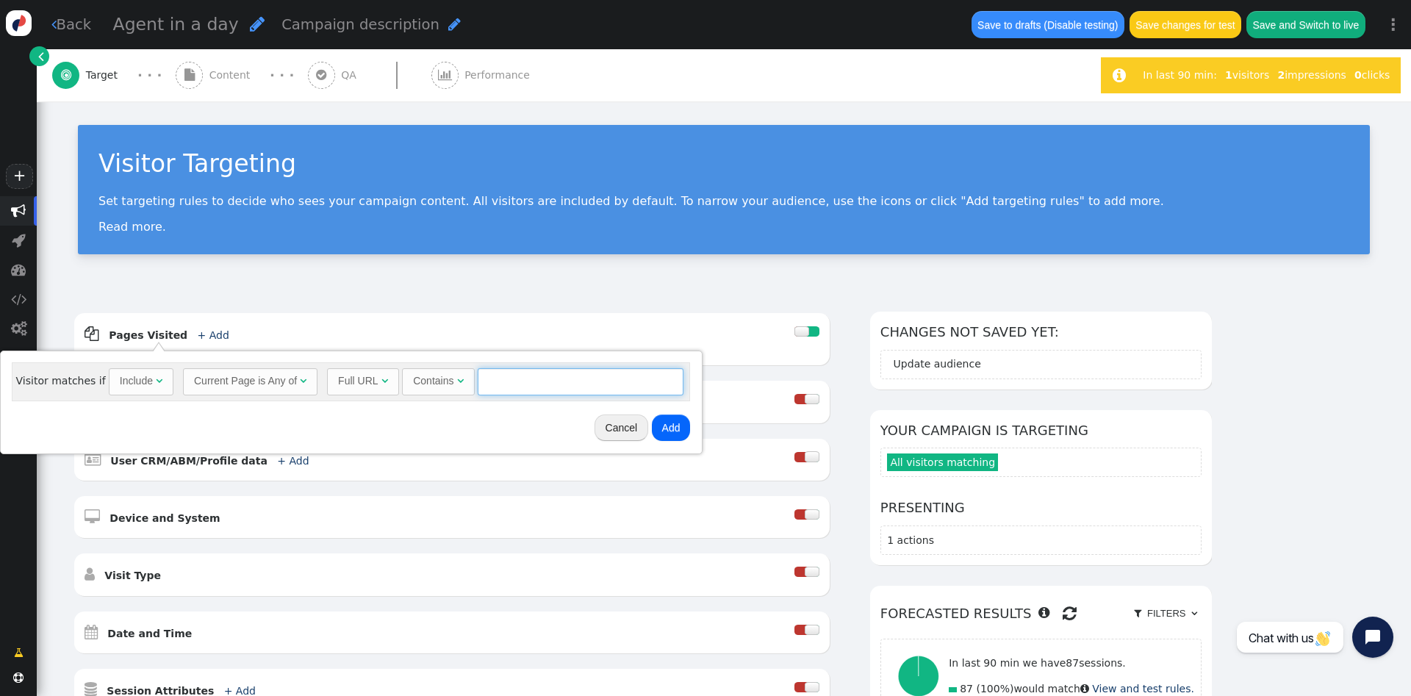
click at [500, 389] on input "text" at bounding box center [581, 381] width 206 height 26
paste input "[URL][DOMAIN_NAME]"
type input "[URL][DOMAIN_NAME]"
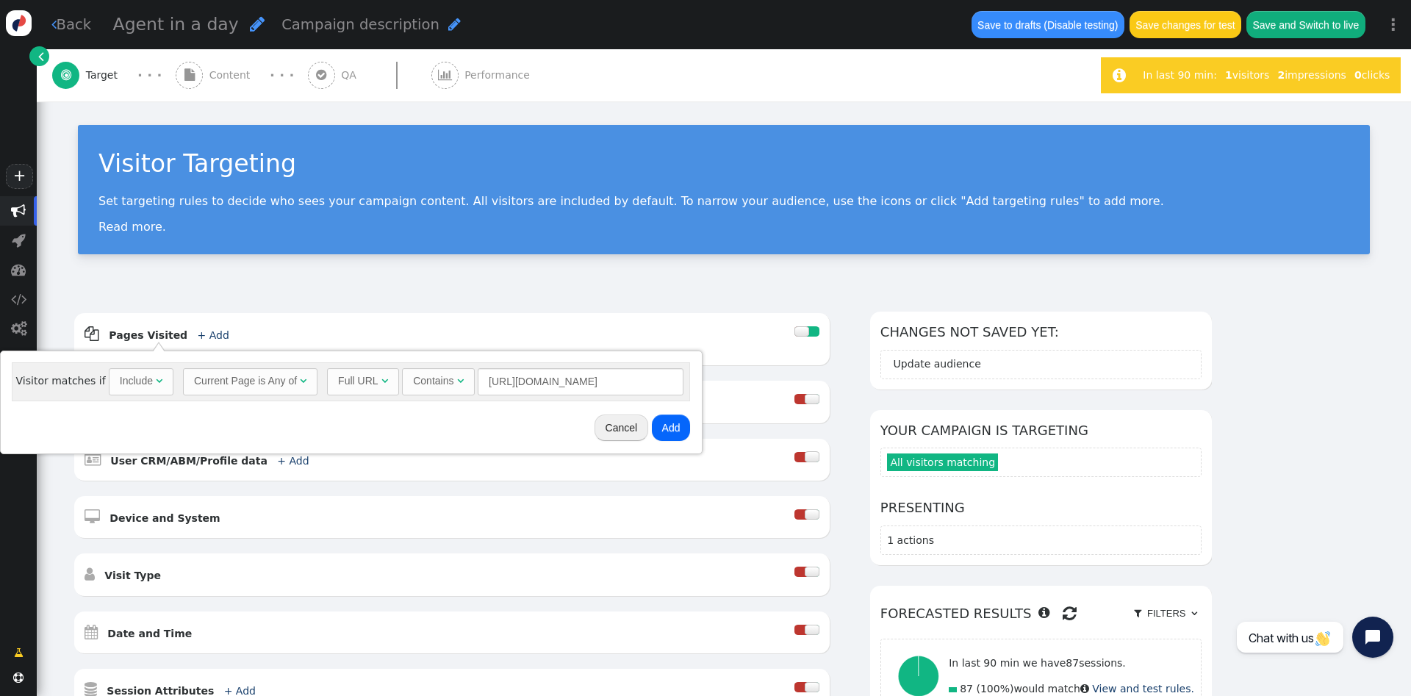
click at [655, 425] on button "Add" at bounding box center [671, 427] width 39 height 26
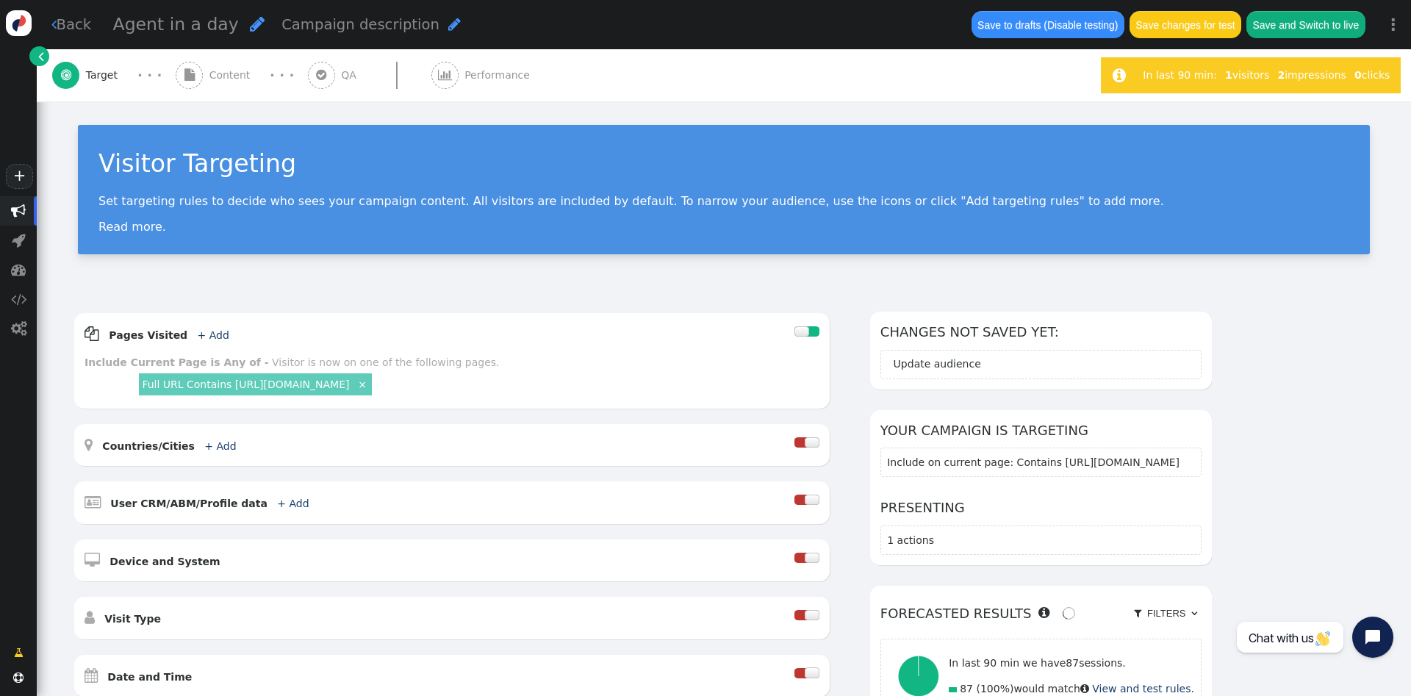
click at [179, 69] on span "" at bounding box center [189, 75] width 27 height 27
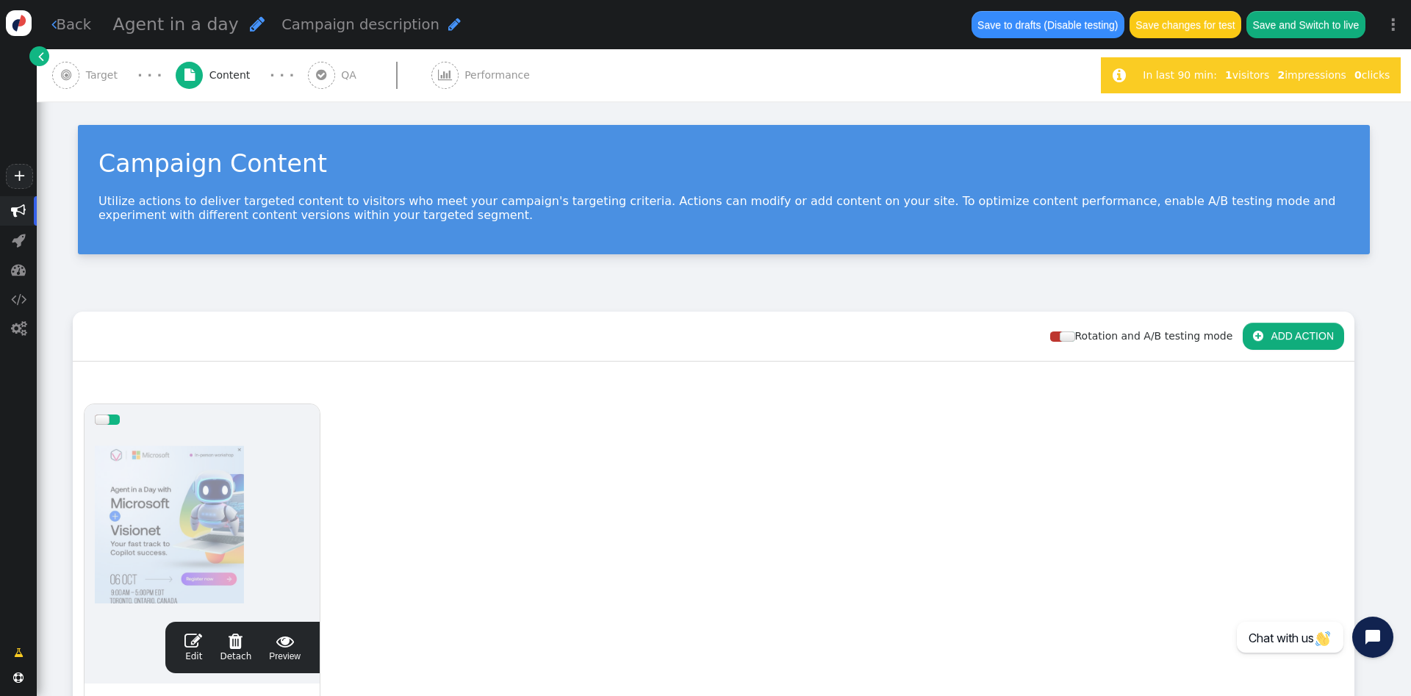
drag, startPoint x: 242, startPoint y: 651, endPoint x: 393, endPoint y: 447, distance: 253.8
click at [393, 447] on div "drag this  Edit  Detach  Preview Agent in day Type: Popup, Banner & HTML Bui…" at bounding box center [713, 641] width 1280 height 496
click at [201, 645] on span "" at bounding box center [193, 641] width 18 height 18
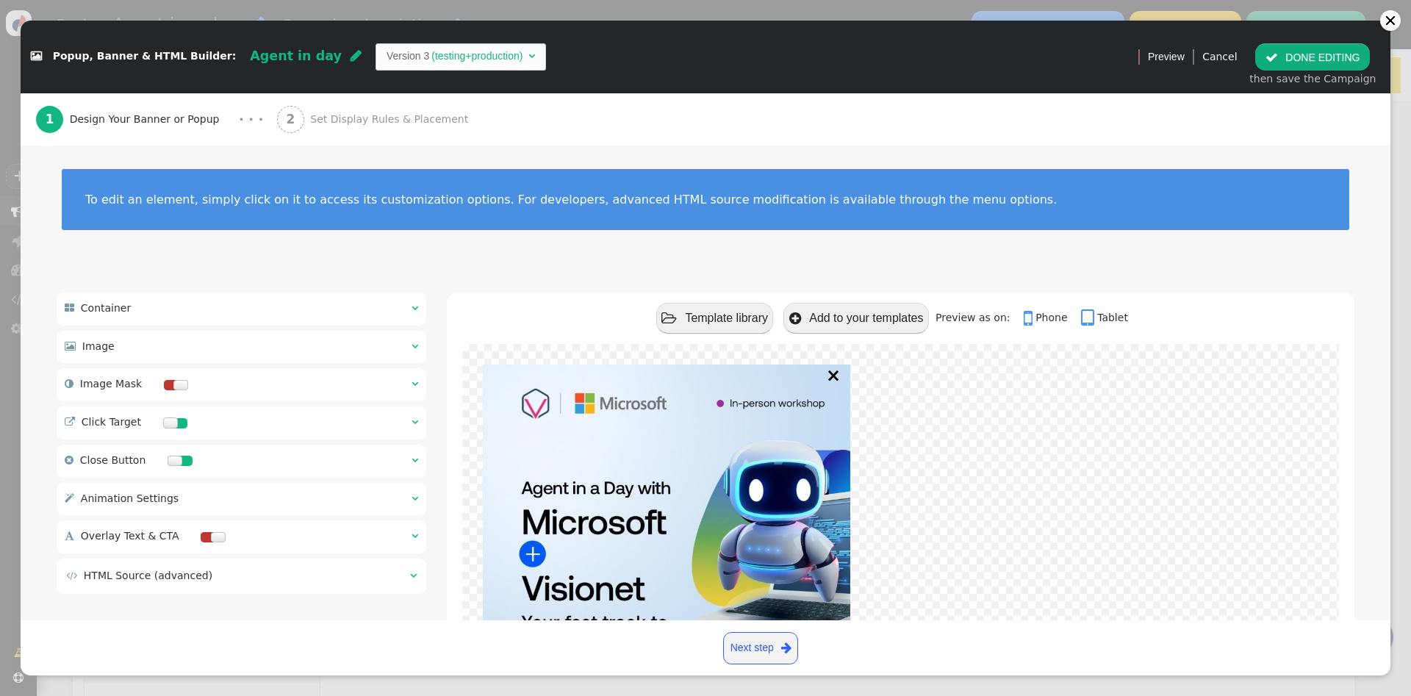
click at [310, 125] on span "Set Display Rules & Placement" at bounding box center [392, 119] width 164 height 15
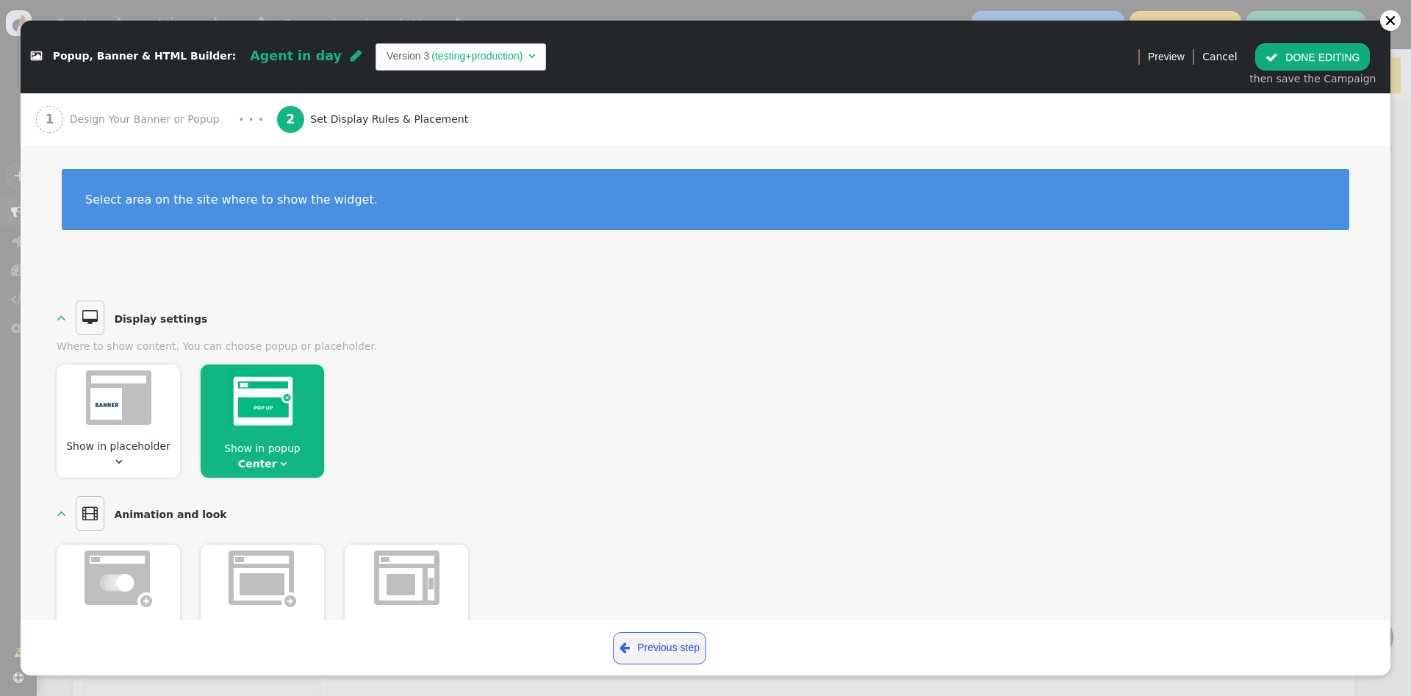
click at [1285, 54] on button " DONE EDITING" at bounding box center [1312, 56] width 115 height 26
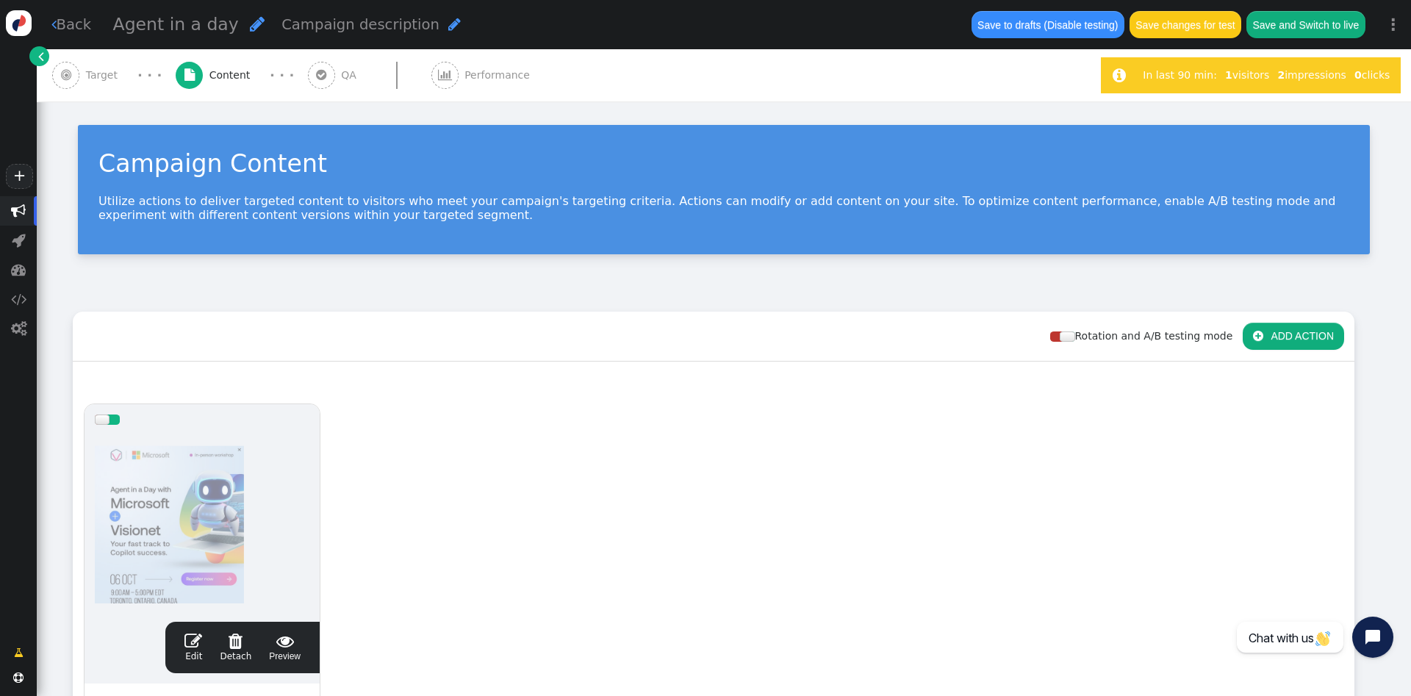
click at [308, 65] on div " QA" at bounding box center [335, 75] width 55 height 52
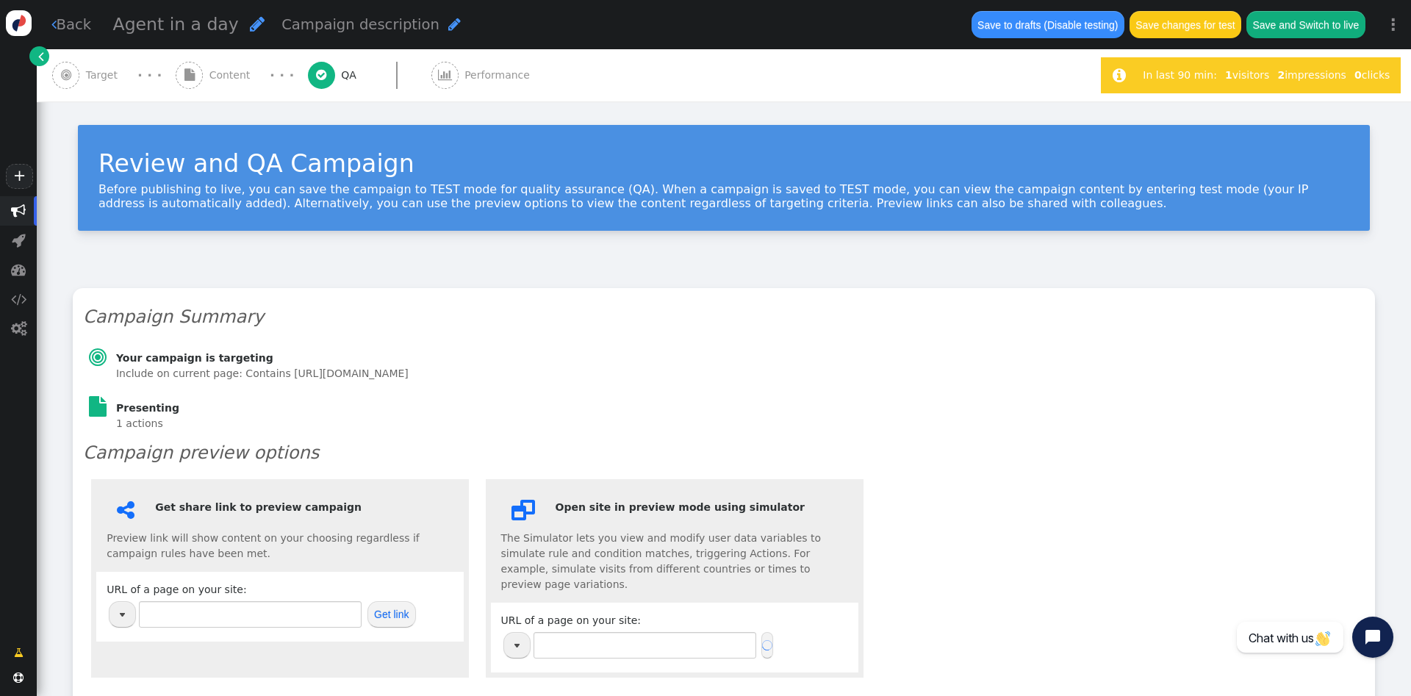
type input "[URL][DOMAIN_NAME]"
drag, startPoint x: 292, startPoint y: 647, endPoint x: 303, endPoint y: 610, distance: 38.3
click at [303, 610] on div " Get share link to preview campaign Preview link will show content on your cho…" at bounding box center [280, 578] width 378 height 198
click at [303, 610] on input "[URL][DOMAIN_NAME]" at bounding box center [250, 614] width 223 height 26
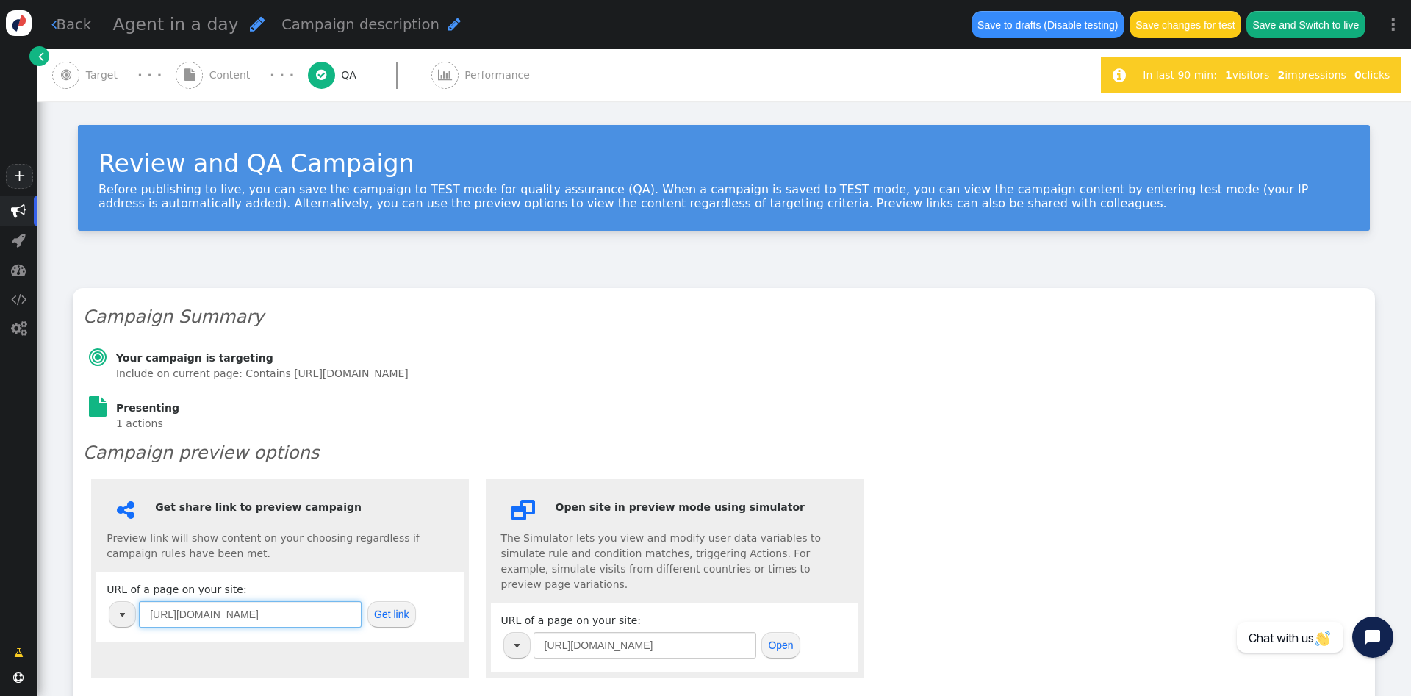
paste input "alliances/microsoft"
type input "[URL][DOMAIN_NAME]"
click at [406, 614] on button "Get link" at bounding box center [391, 614] width 48 height 26
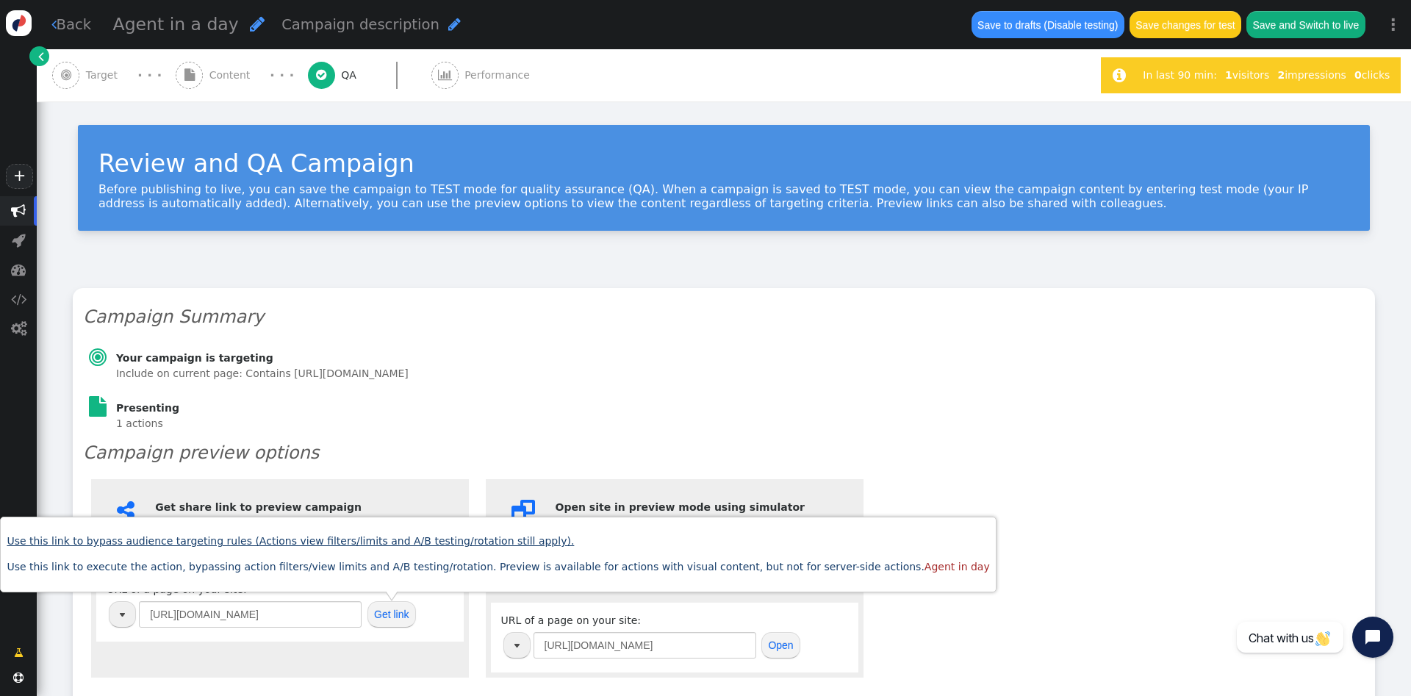
click at [483, 536] on link "Use this link to bypass audience targeting rules (Actions view filters/limits a…" at bounding box center [290, 541] width 567 height 12
click at [537, 563] on link "Use this link to execute the action, bypassing action filters/view limits and A…" at bounding box center [498, 567] width 982 height 12
click at [188, 62] on span "" at bounding box center [189, 75] width 27 height 27
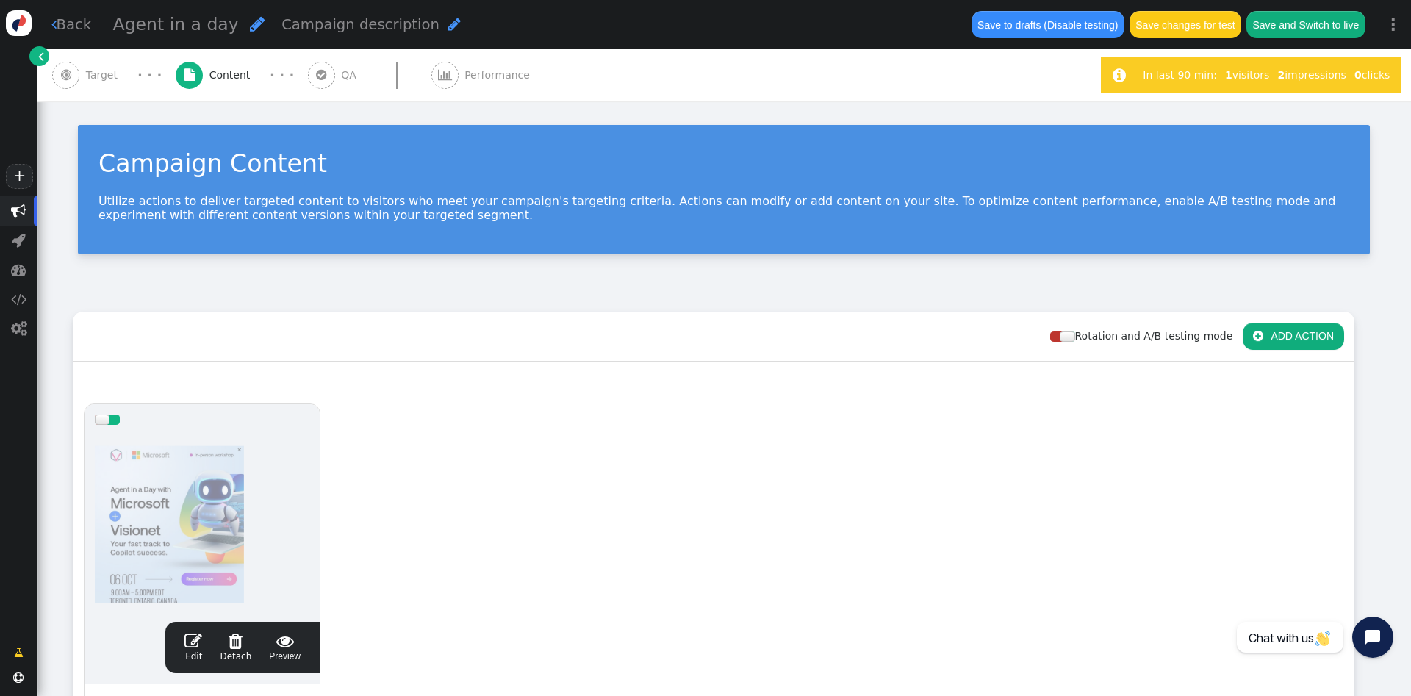
click at [192, 625] on div " Edit  Detach  Preview" at bounding box center [242, 647] width 154 height 51
click at [192, 636] on span "" at bounding box center [193, 641] width 18 height 18
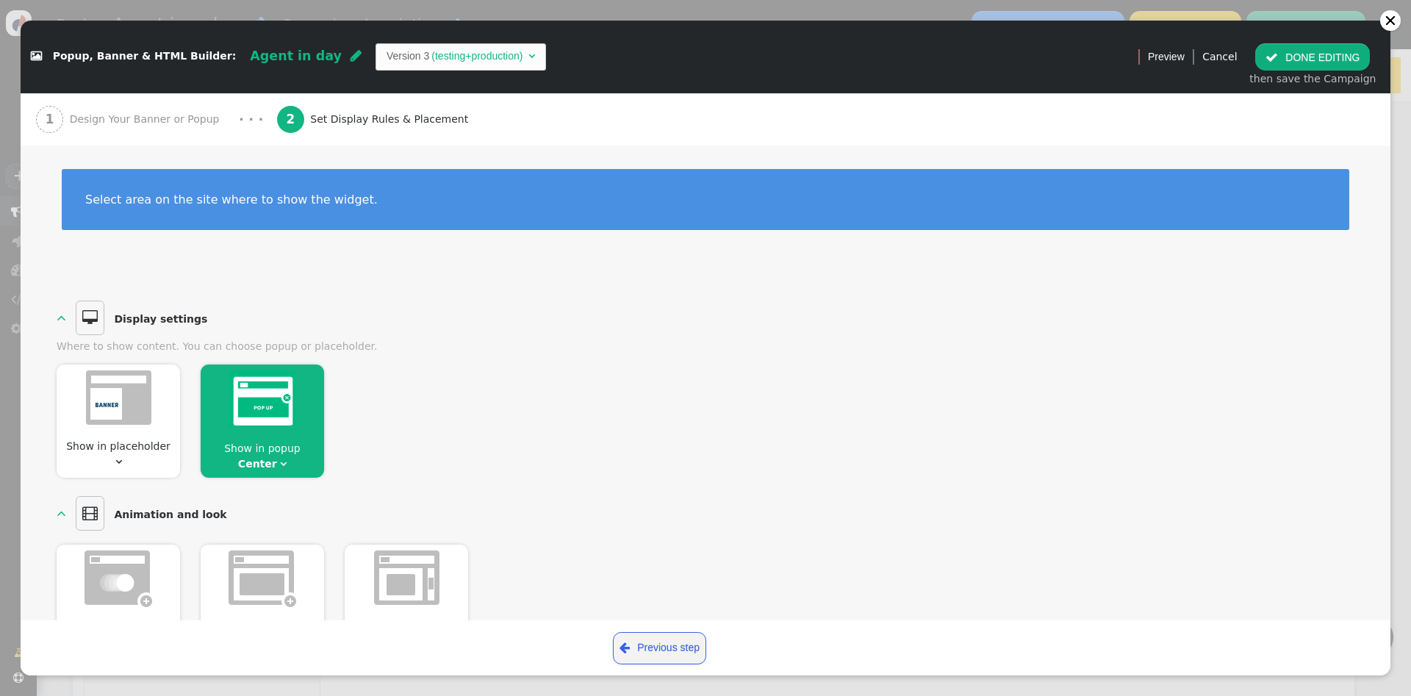
click at [93, 119] on span "Design Your Banner or Popup" at bounding box center [148, 119] width 156 height 15
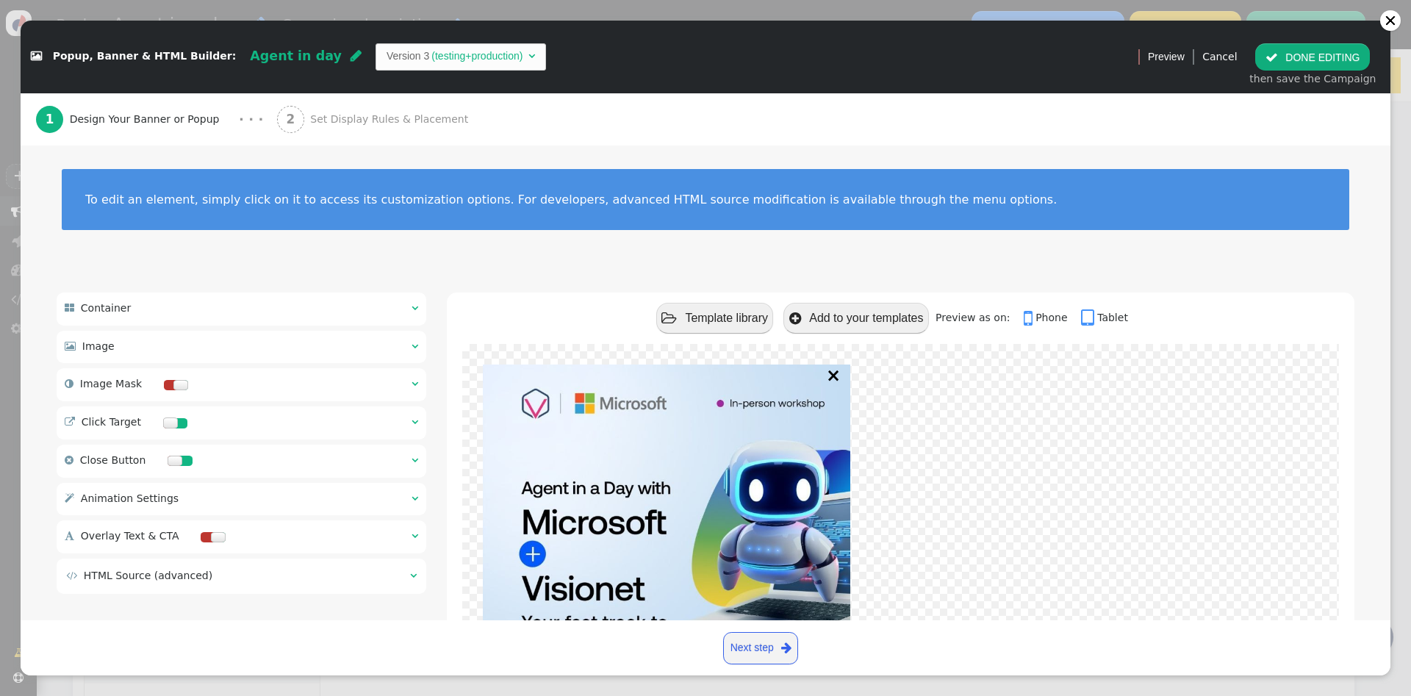
click at [118, 345] on div " Image " at bounding box center [107, 346] width 85 height 15
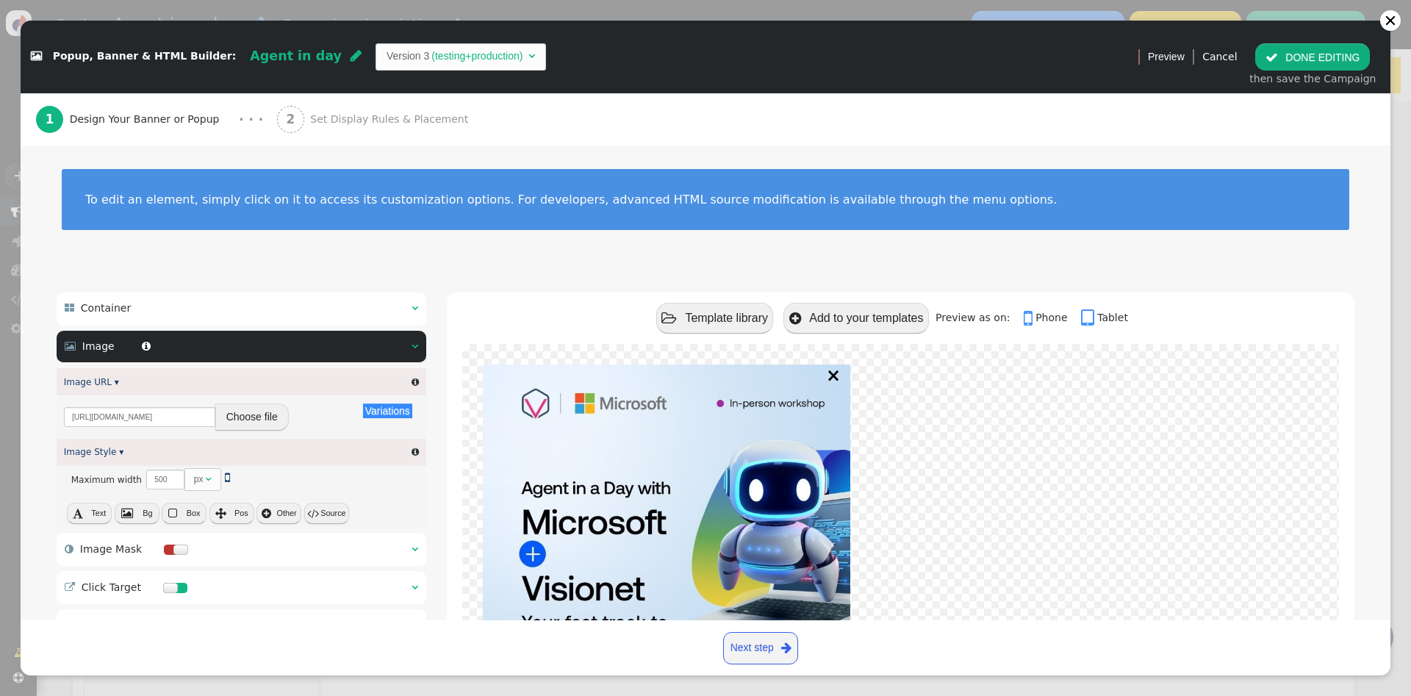
click at [262, 429] on button "Choose file" at bounding box center [251, 416] width 73 height 26
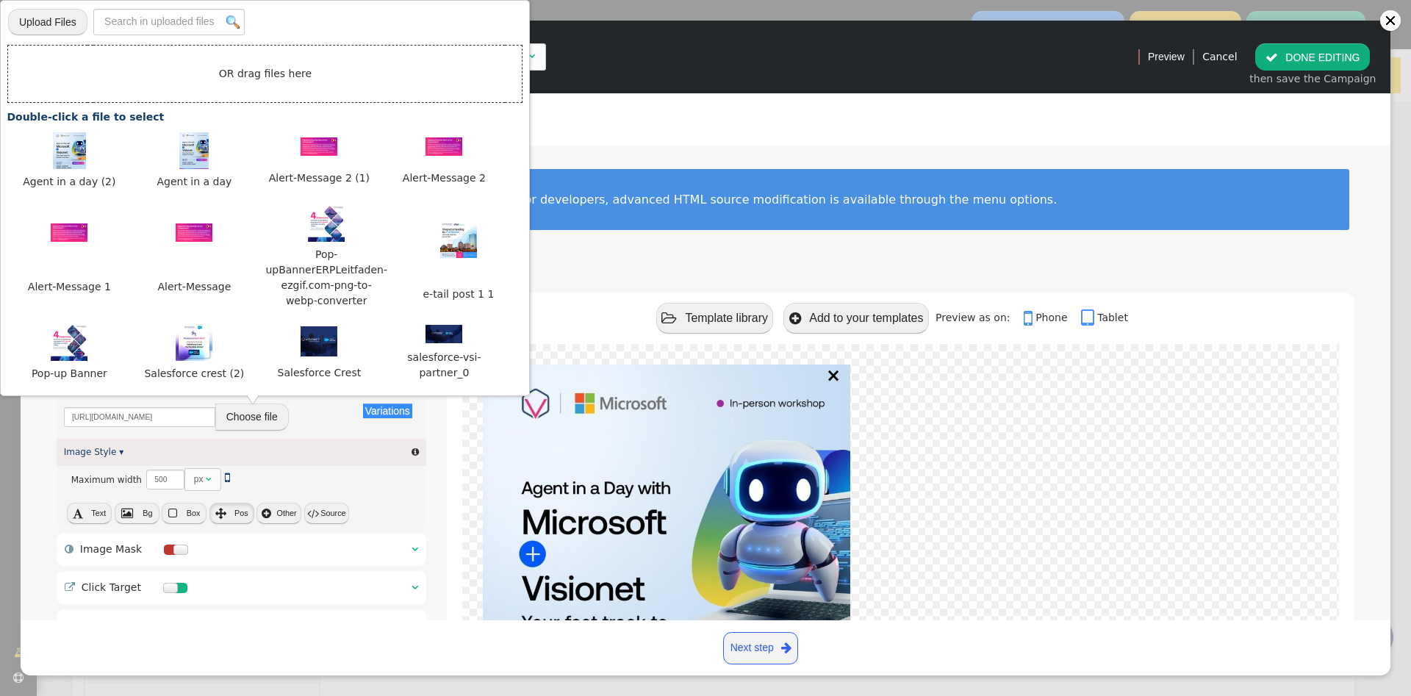
click at [225, 522] on button " Pos" at bounding box center [231, 512] width 45 height 21
click at [431, 430] on div " Container    Image   Image URL ▾  Variations There are alternatives. De…" at bounding box center [705, 562] width 1297 height 541
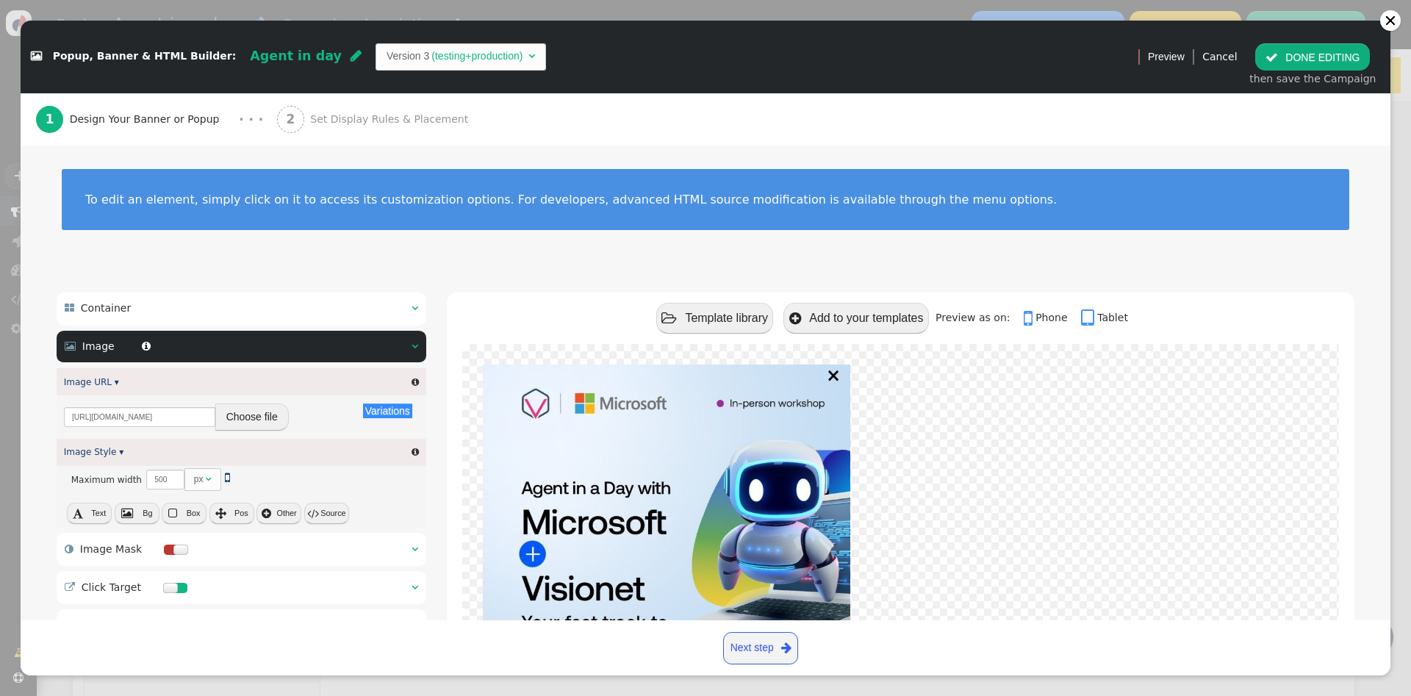
click at [222, 422] on button "Choose file" at bounding box center [251, 416] width 73 height 26
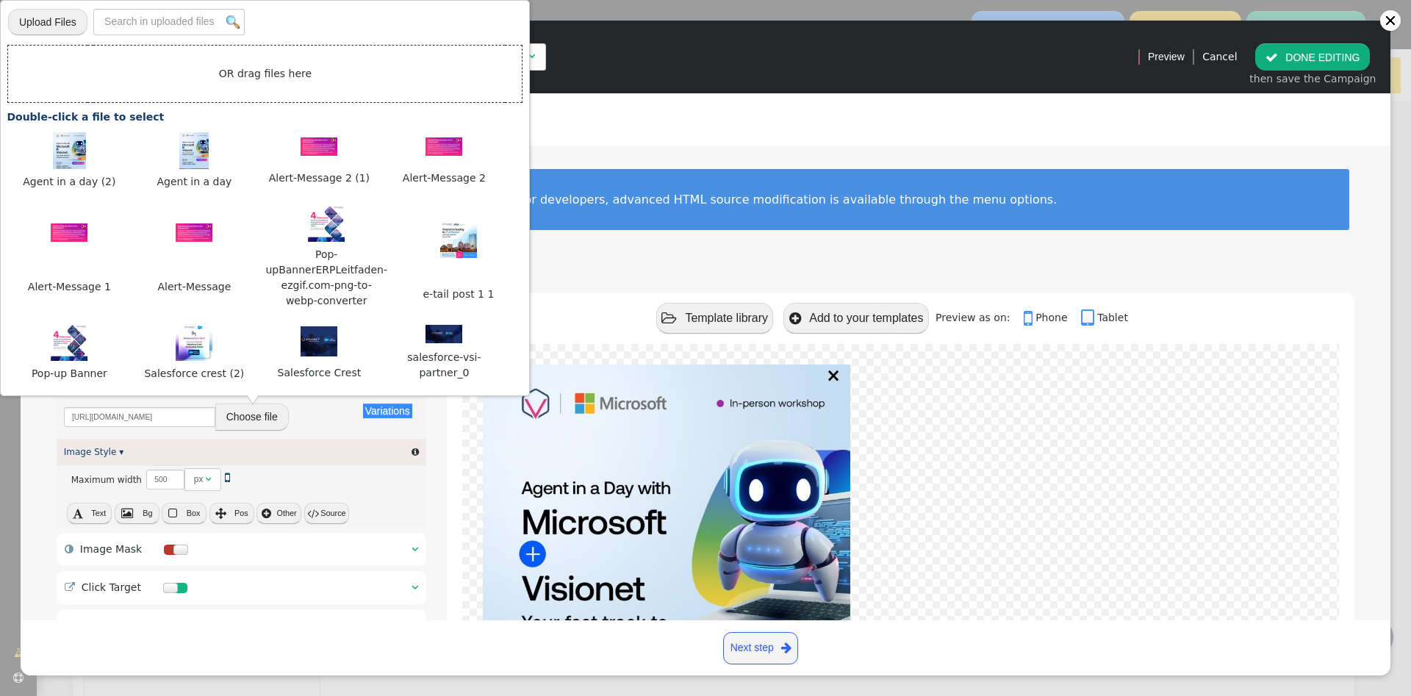
click at [53, 17] on input "file" at bounding box center [47, 21] width 79 height 29
type input "C:\fakepath\Agent in a day (1).jpg"
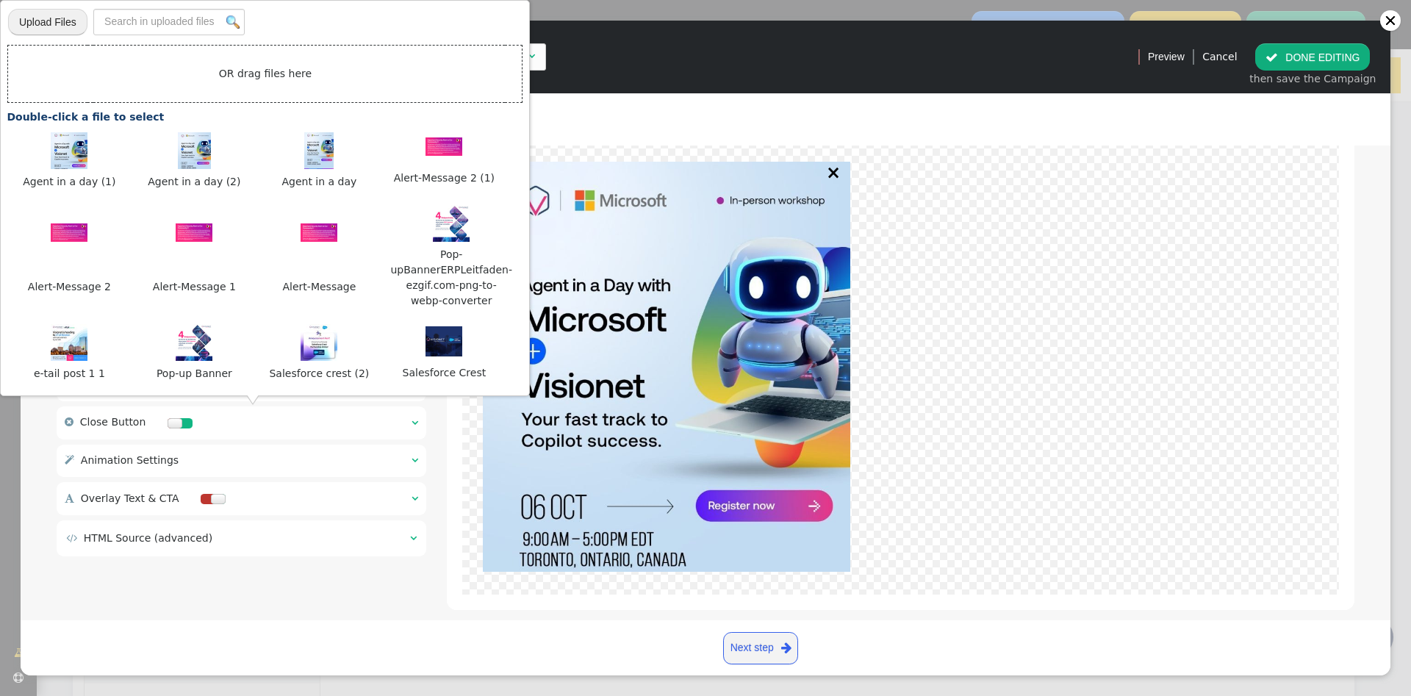
scroll to position [224, 0]
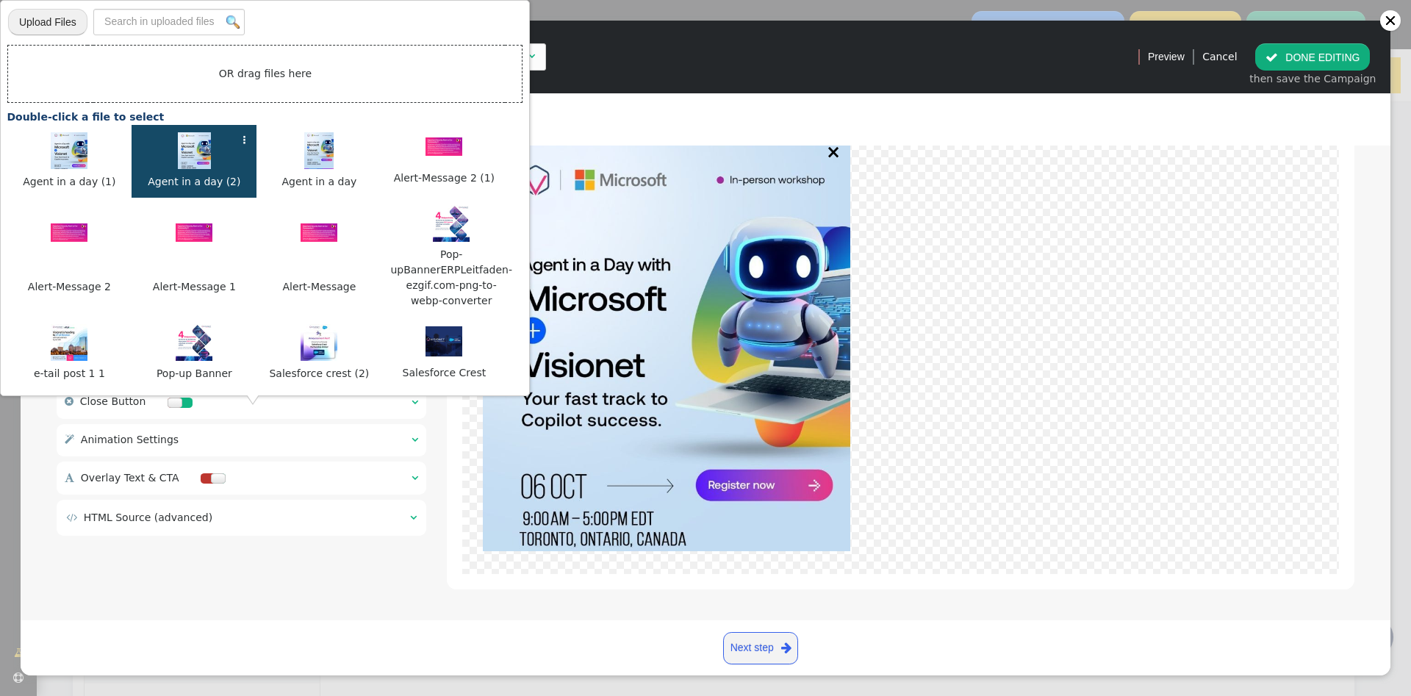
click at [192, 157] on img at bounding box center [194, 150] width 33 height 37
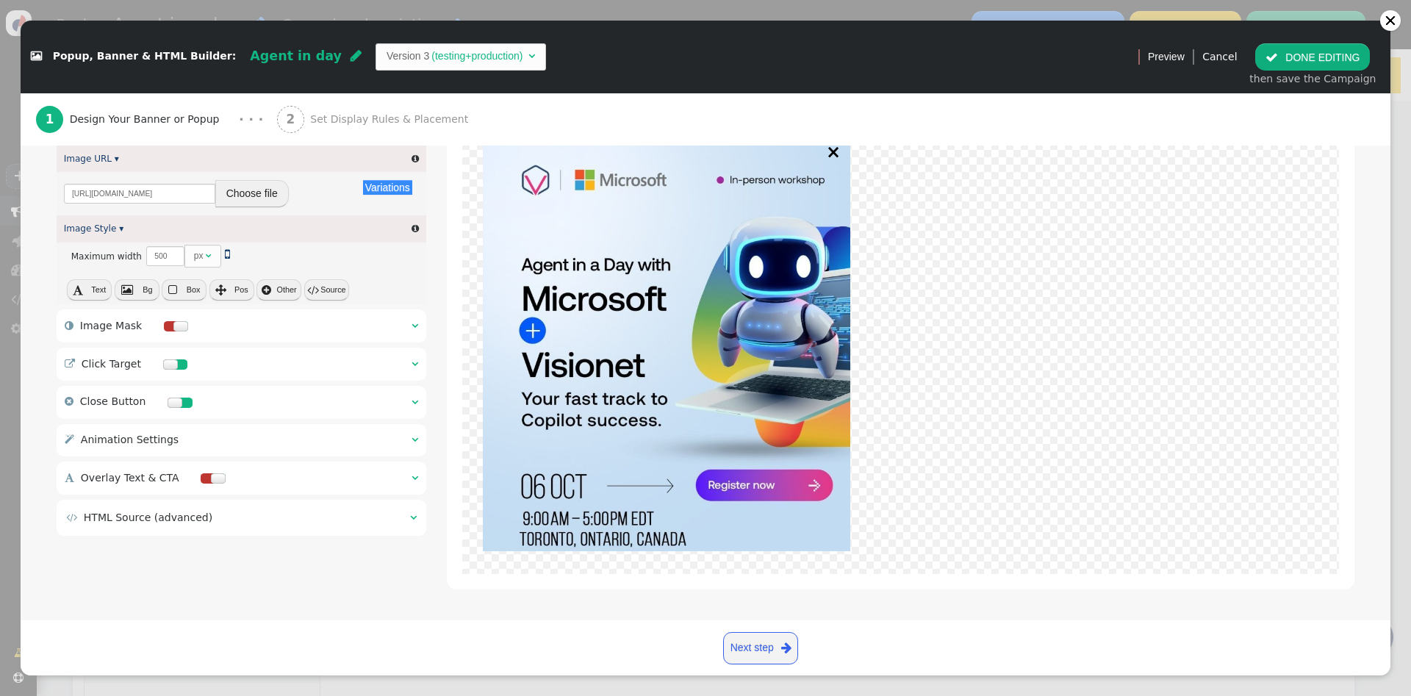
click at [238, 193] on button "Choose file" at bounding box center [251, 193] width 73 height 26
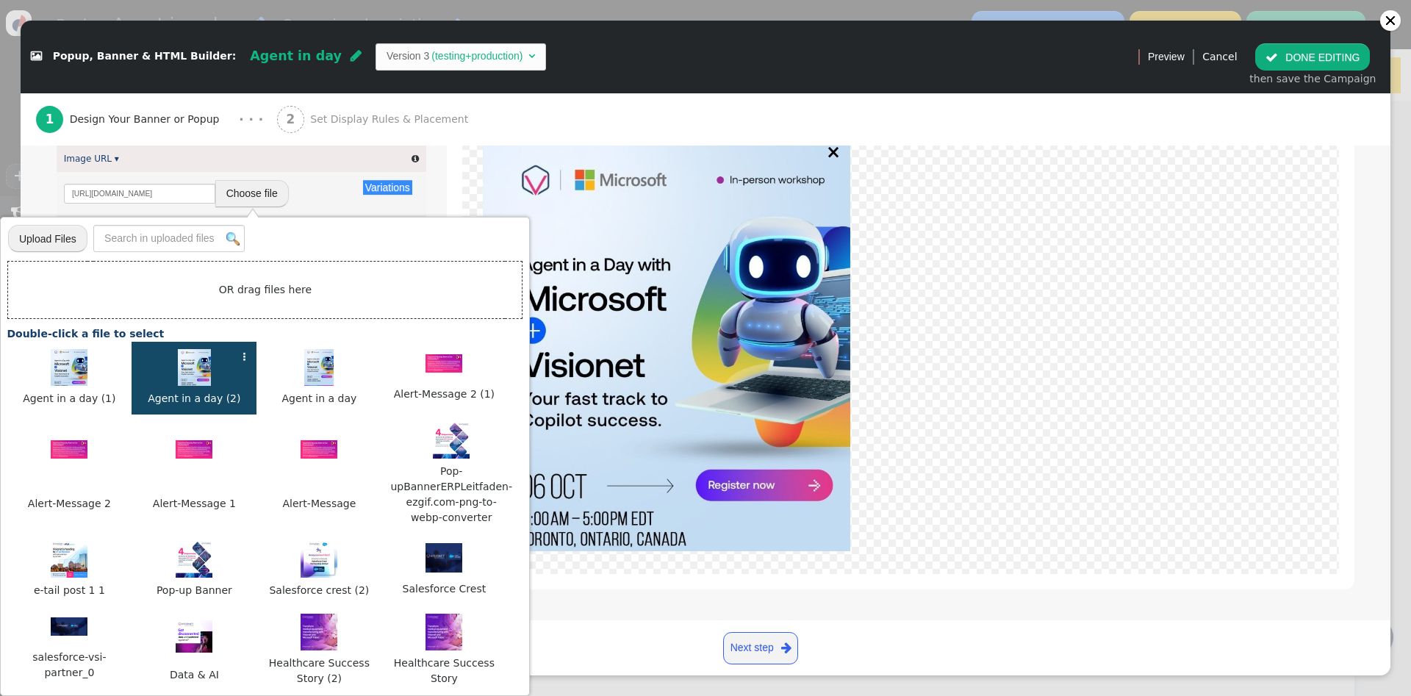
click at [450, 163] on div "×" at bounding box center [900, 354] width 907 height 469
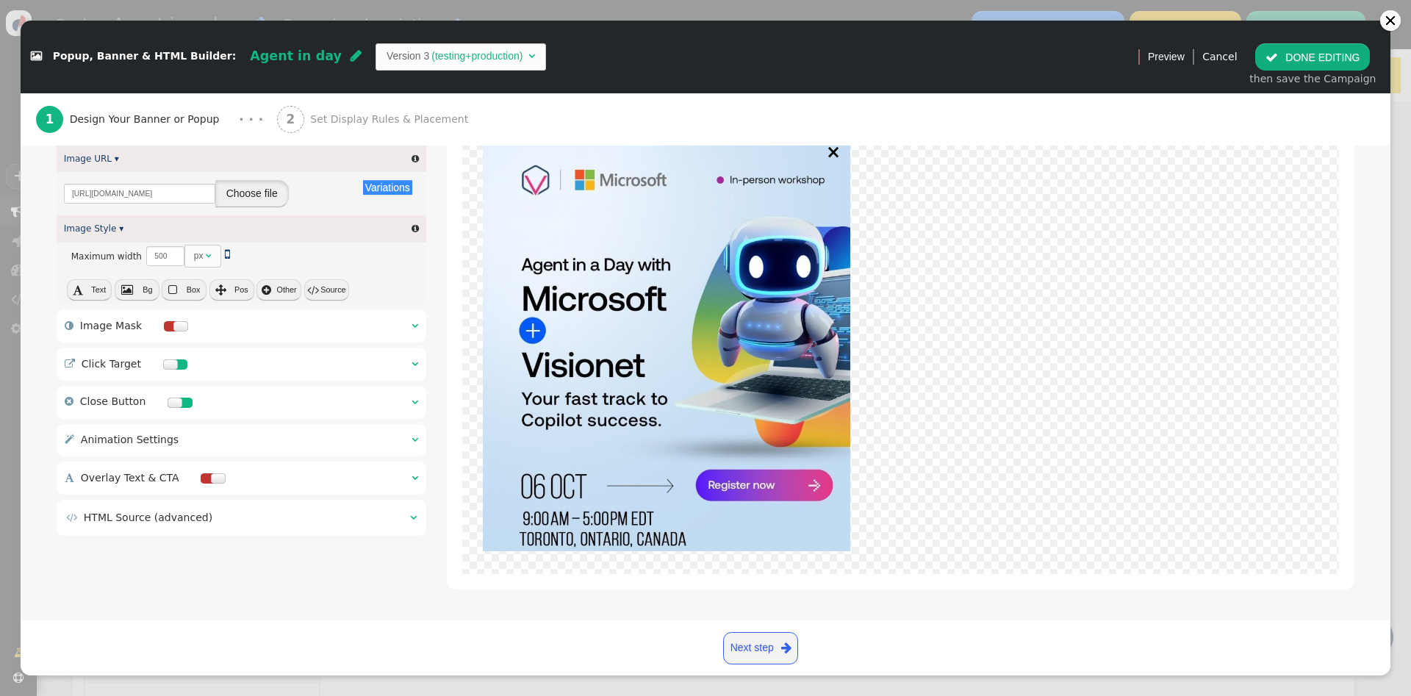
click at [263, 195] on button "Choose file" at bounding box center [251, 193] width 73 height 26
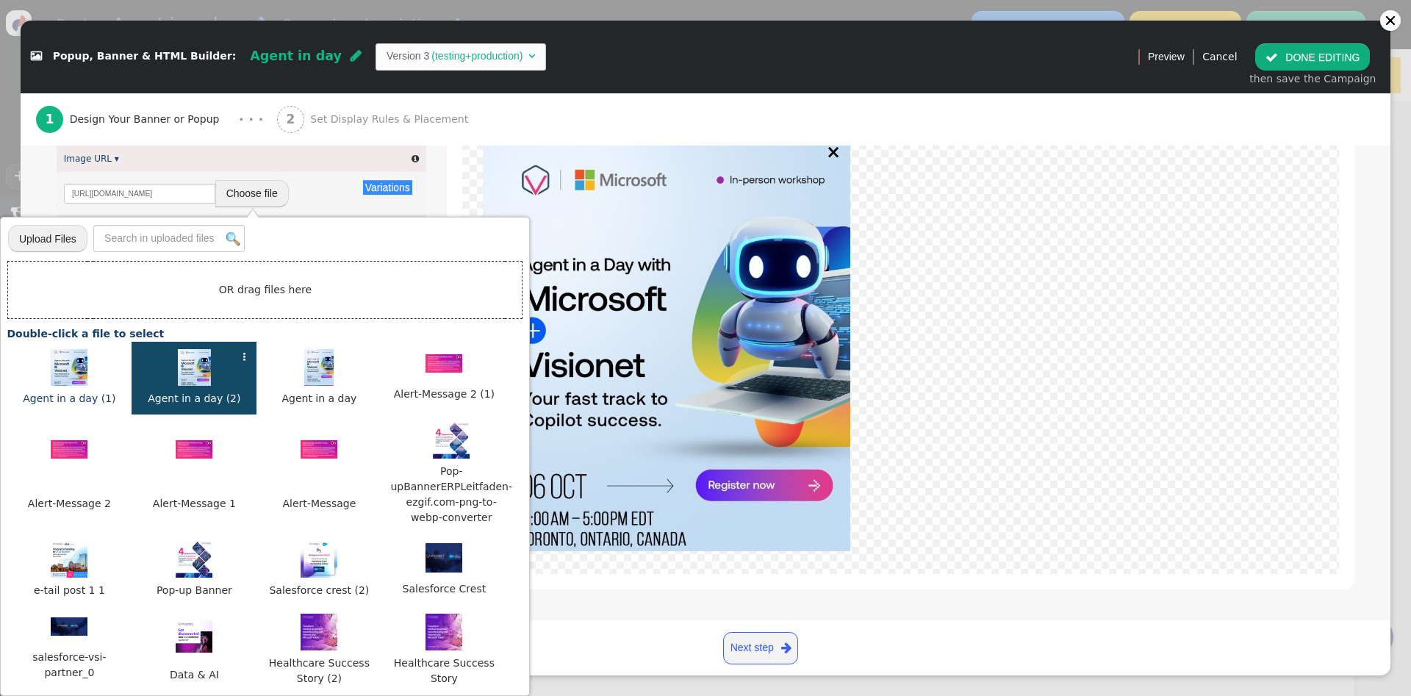
click at [58, 381] on img at bounding box center [69, 367] width 37 height 37
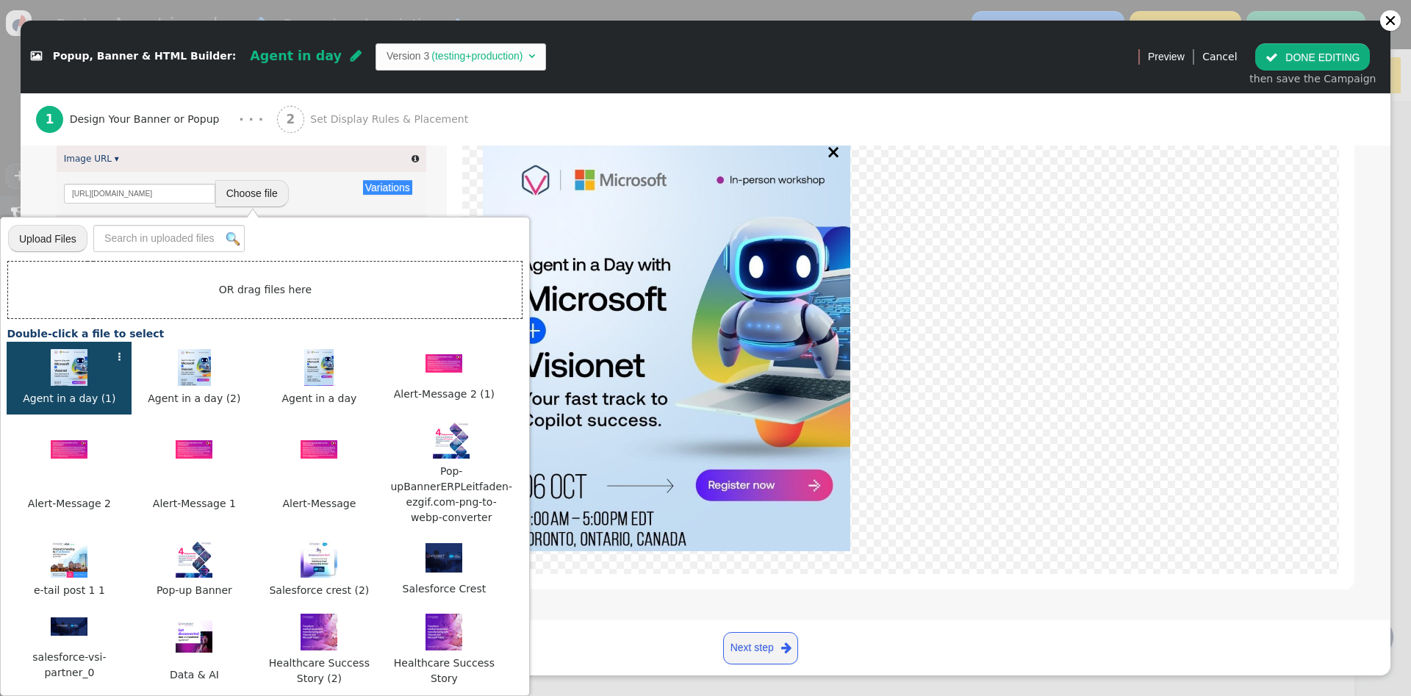
click at [58, 381] on img at bounding box center [69, 367] width 37 height 37
type input "https://cdn.personyze.com/upload/7683/20c9c81c7f2cec4b.jpeg"
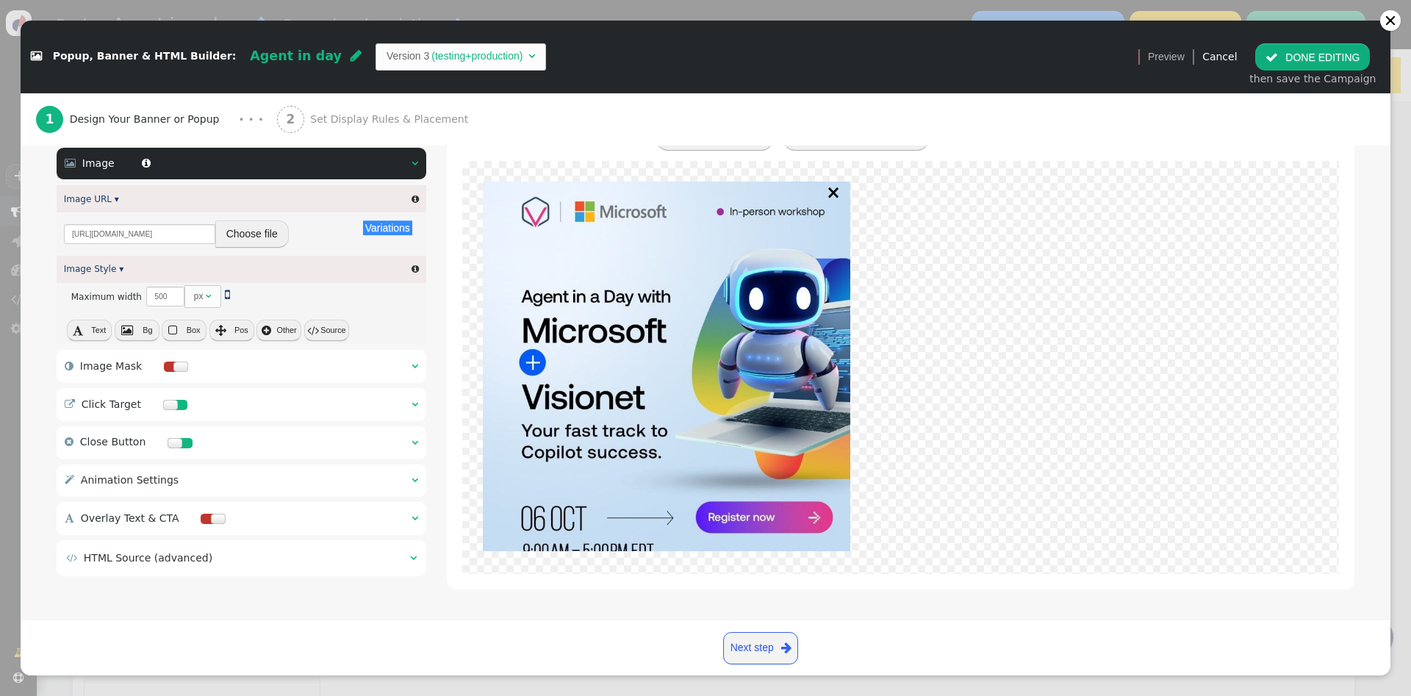
scroll to position [0, 0]
click at [248, 240] on button "Choose file" at bounding box center [251, 233] width 73 height 26
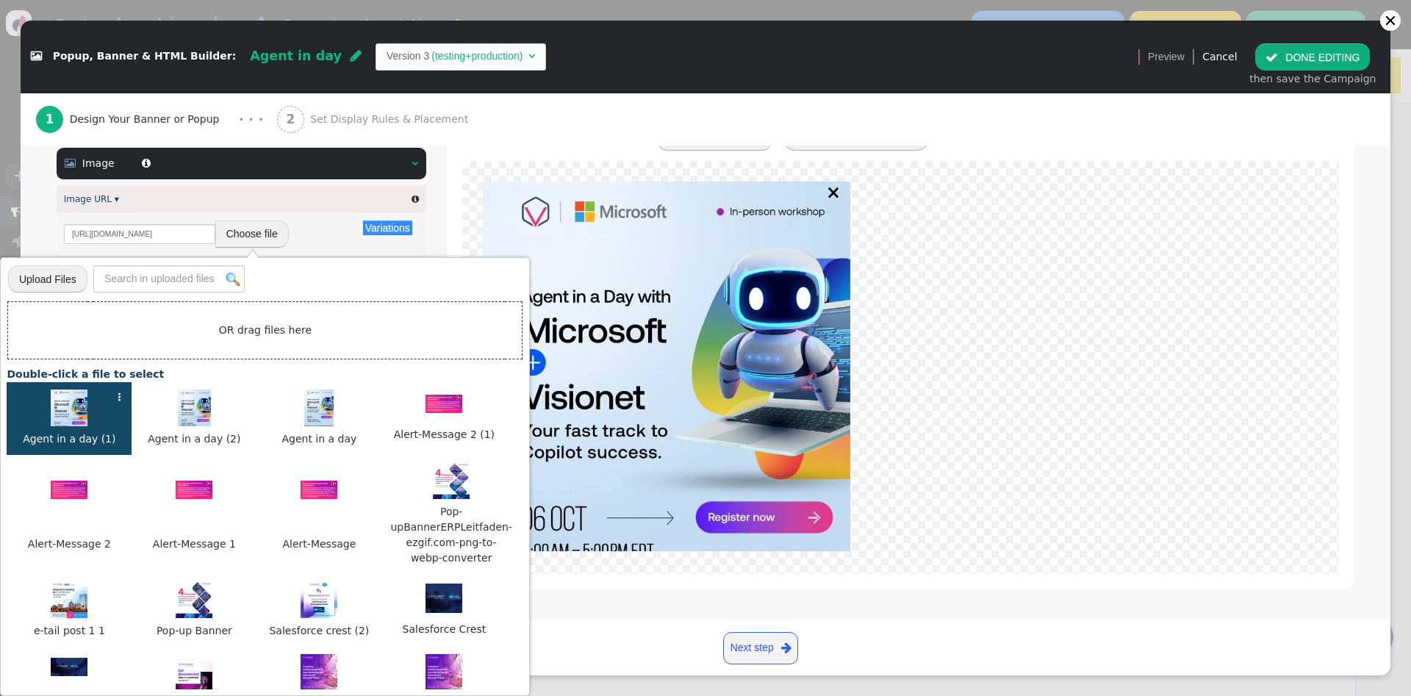
click at [257, 330] on td "OR drag files here" at bounding box center [265, 330] width 514 height 57
click at [70, 285] on input "file" at bounding box center [47, 278] width 79 height 29
type input "C:\fakepath\Agent in a day (2).jpg"
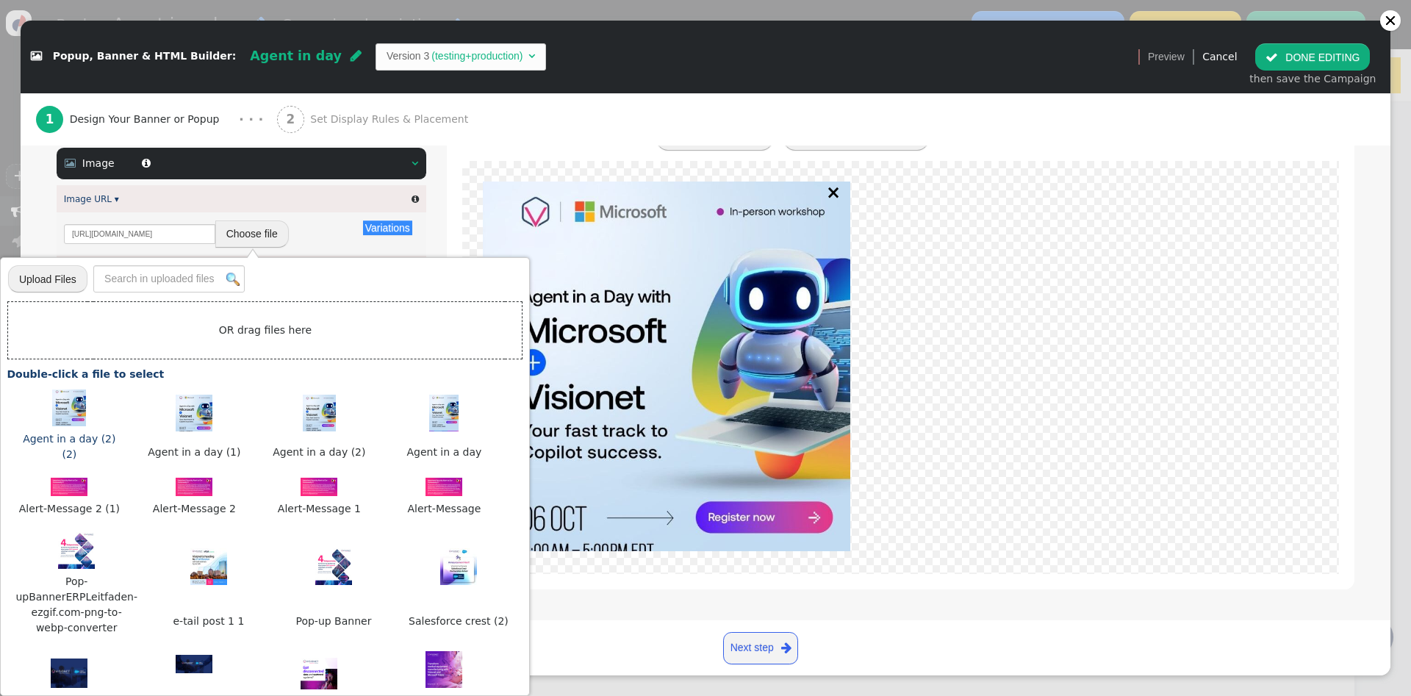
click at [62, 422] on img at bounding box center [69, 407] width 34 height 37
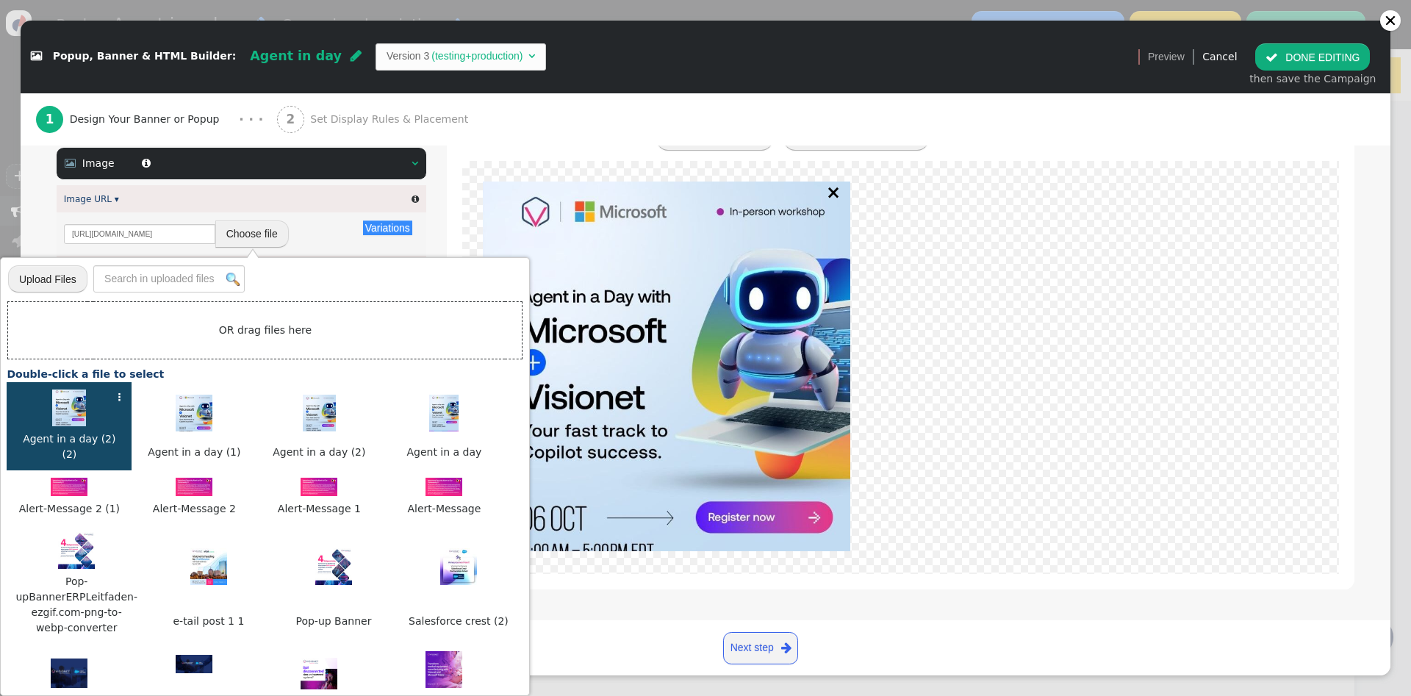
type input "https://cdn.personyze.com/upload/7683/20c10233b7e7f355.jpeg"
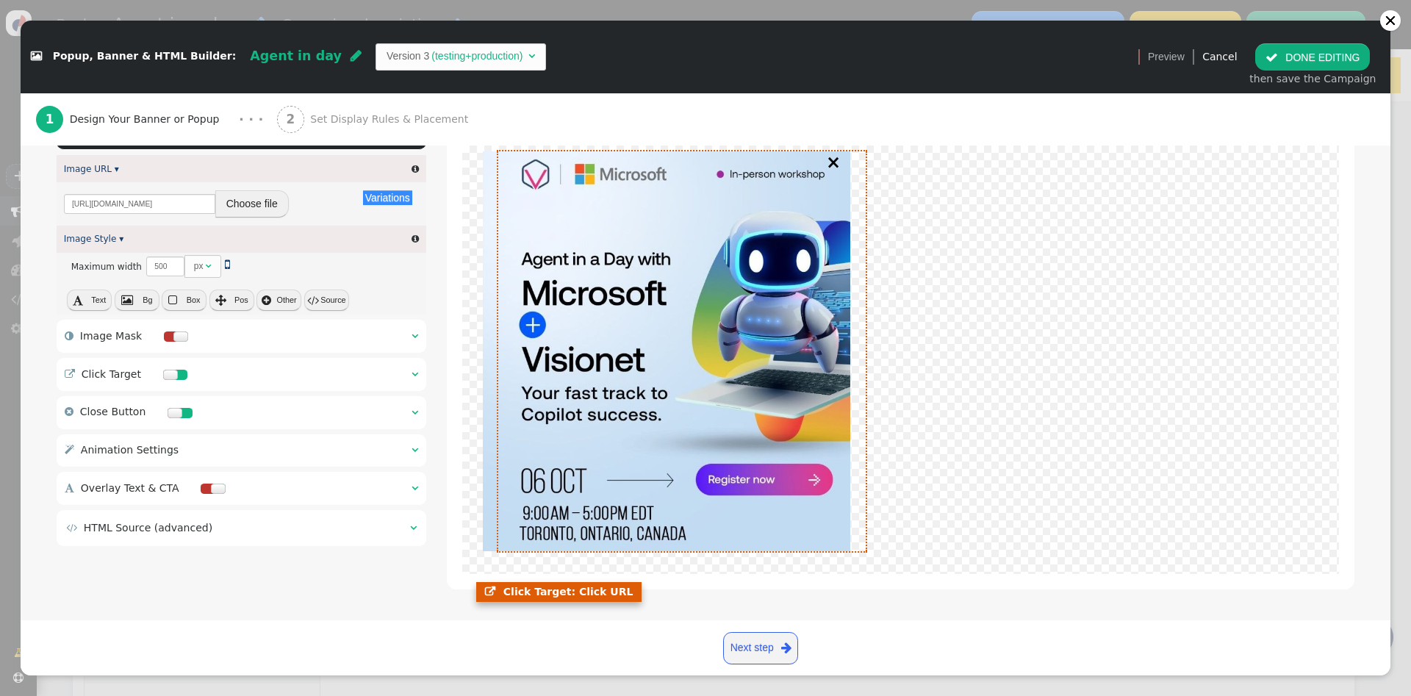
scroll to position [163, 0]
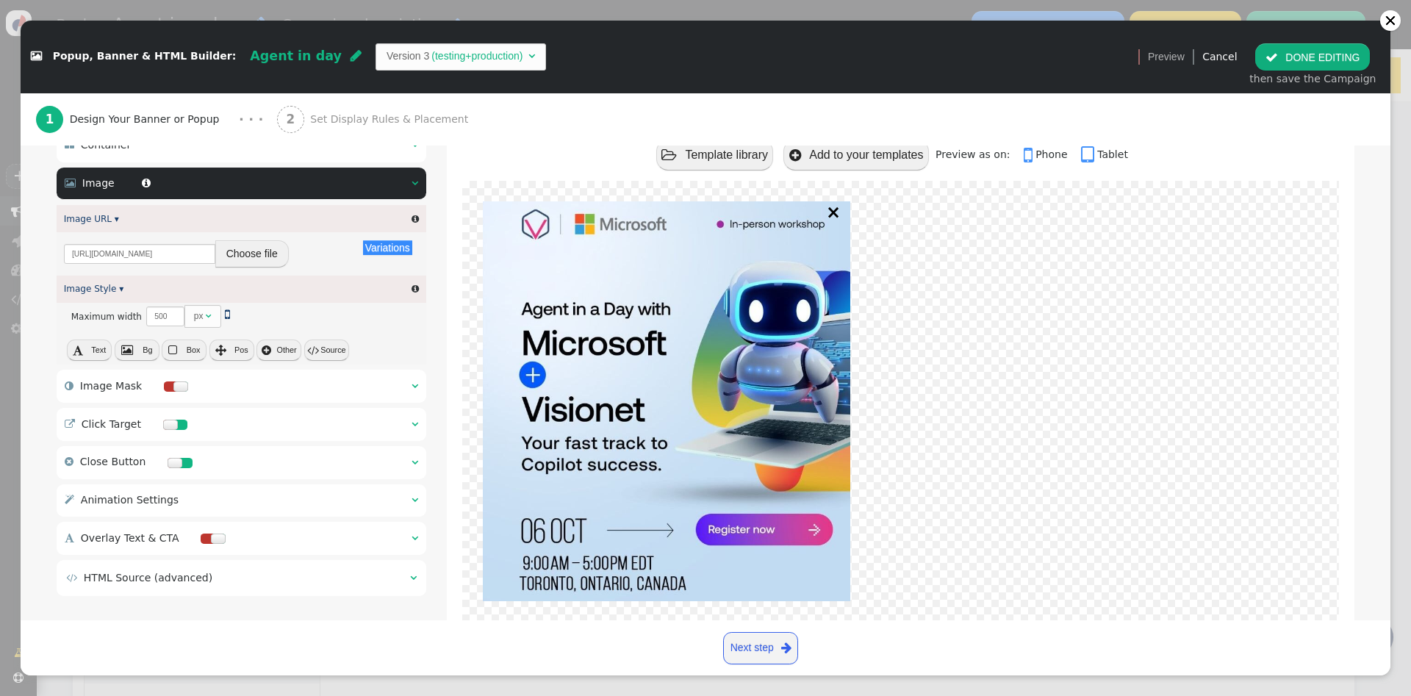
click at [107, 467] on span "Close Button" at bounding box center [112, 461] width 65 height 12
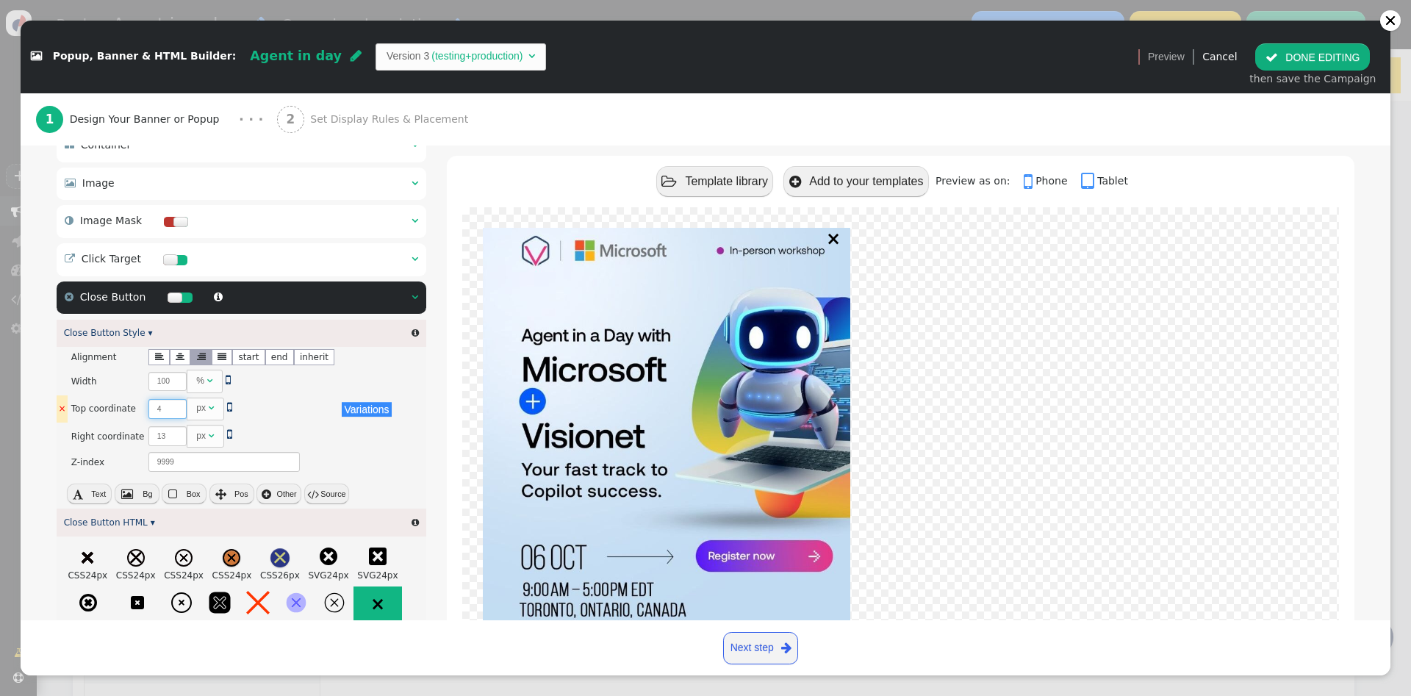
click at [168, 409] on input "4" at bounding box center [167, 409] width 38 height 20
click at [168, 409] on input "5" at bounding box center [167, 409] width 38 height 20
click at [167, 417] on input "4" at bounding box center [167, 409] width 38 height 20
click at [167, 417] on input "3" at bounding box center [167, 409] width 38 height 20
click at [167, 417] on input "2" at bounding box center [167, 409] width 38 height 20
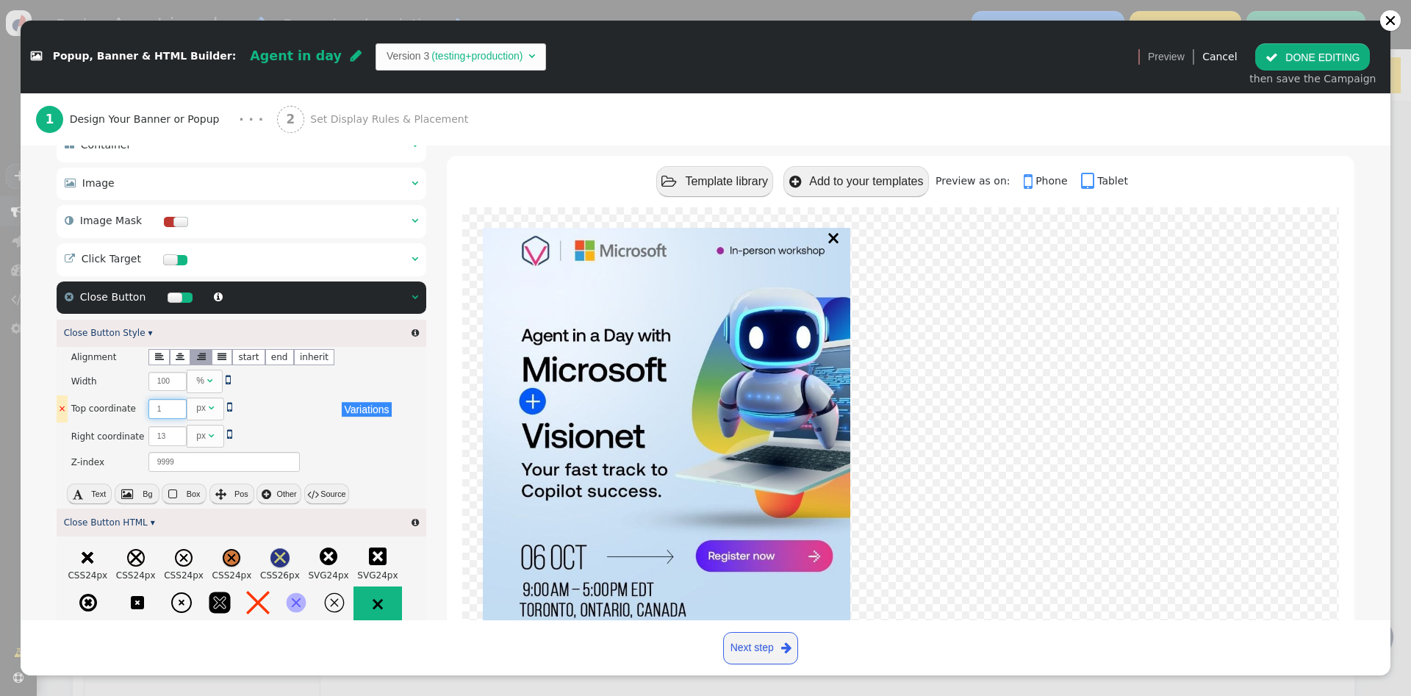
type input "1"
click at [167, 417] on input "1" at bounding box center [167, 409] width 38 height 20
click at [169, 439] on input "14" at bounding box center [167, 436] width 38 height 20
click at [169, 439] on input "15" at bounding box center [167, 436] width 38 height 20
click at [169, 439] on input "16" at bounding box center [167, 436] width 38 height 20
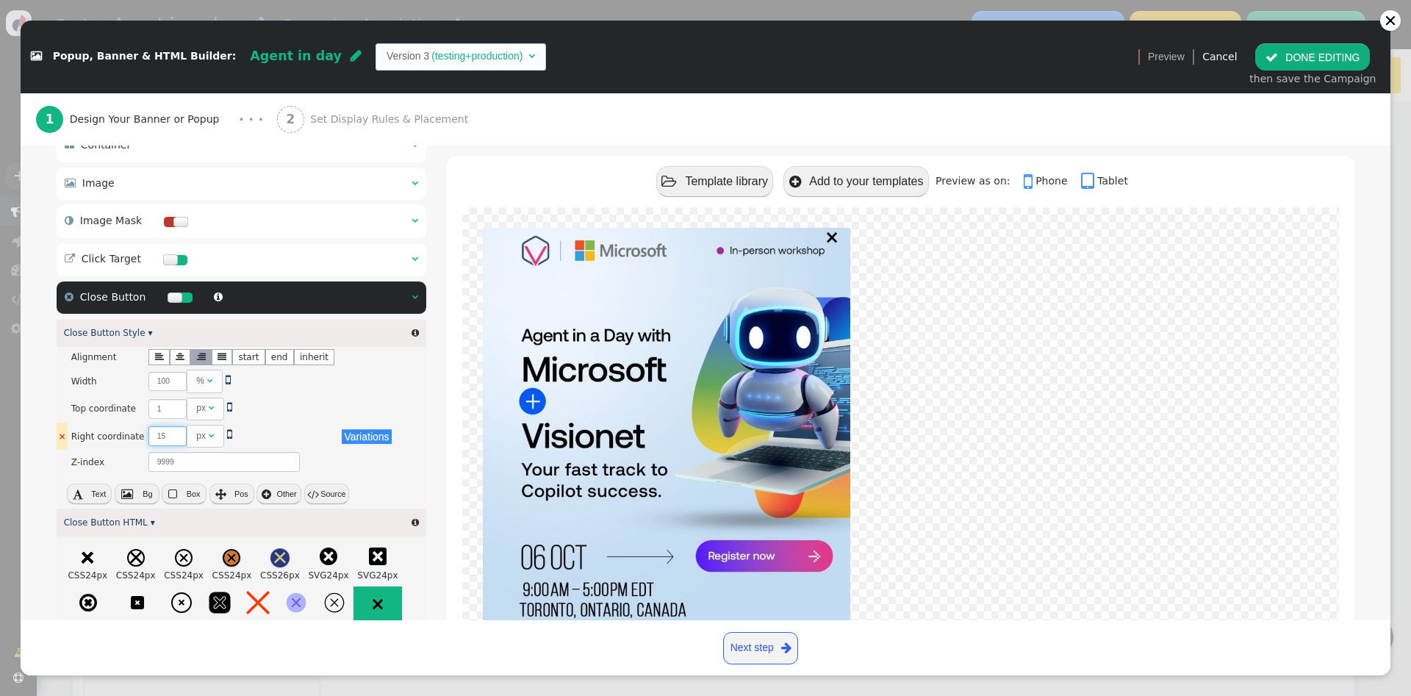
click at [167, 445] on input "15" at bounding box center [167, 436] width 38 height 20
click at [167, 445] on input "14" at bounding box center [167, 436] width 38 height 20
click at [167, 445] on input "13" at bounding box center [167, 436] width 38 height 20
click at [167, 445] on input "12" at bounding box center [167, 436] width 38 height 20
click at [167, 445] on input "11" at bounding box center [167, 436] width 38 height 20
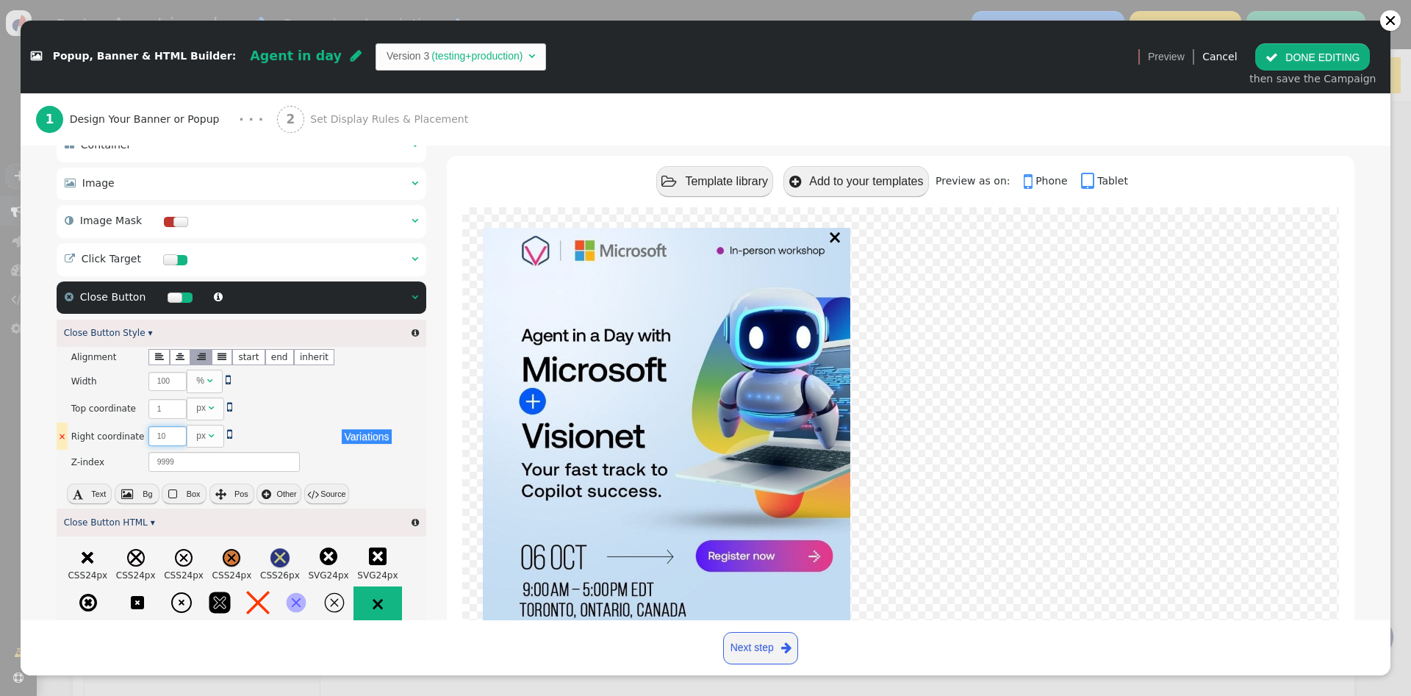
click at [167, 445] on input "10" at bounding box center [167, 436] width 38 height 20
click at [167, 445] on input "9" at bounding box center [167, 436] width 38 height 20
type input "8"
click at [167, 445] on input "8" at bounding box center [167, 436] width 38 height 20
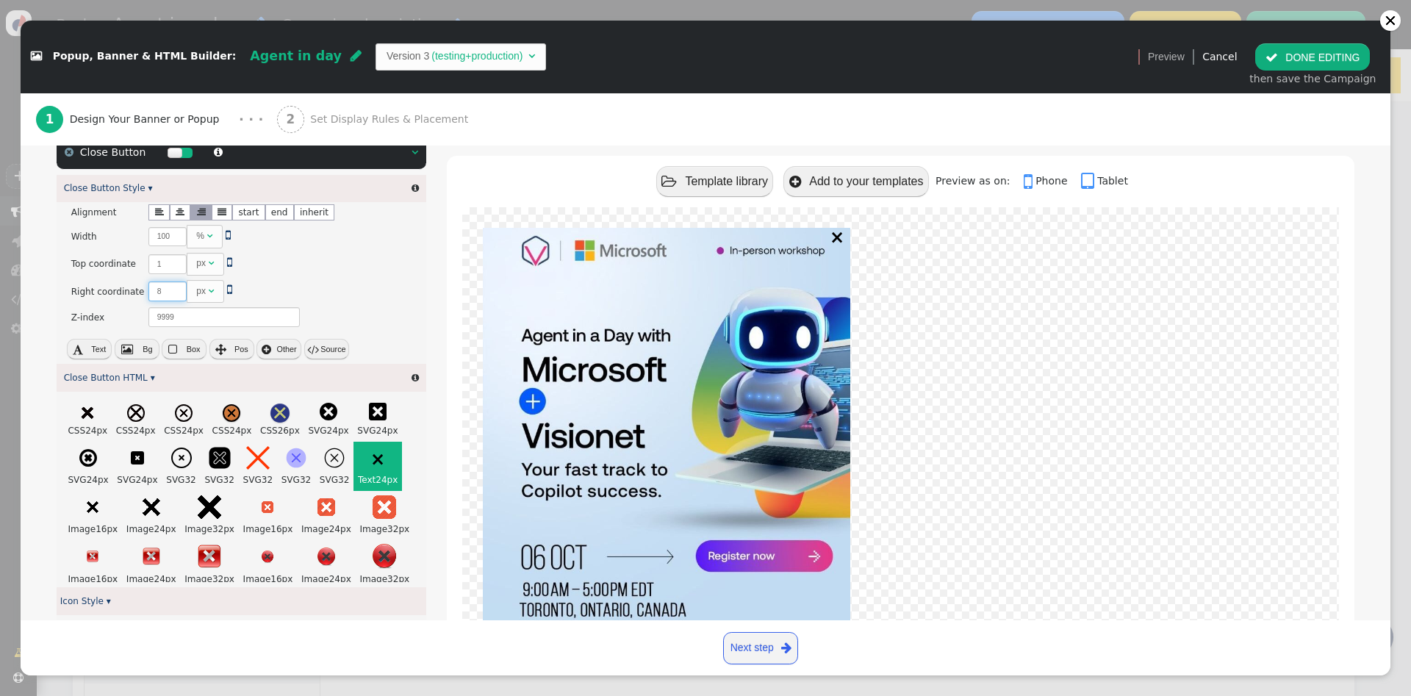
scroll to position [317, 0]
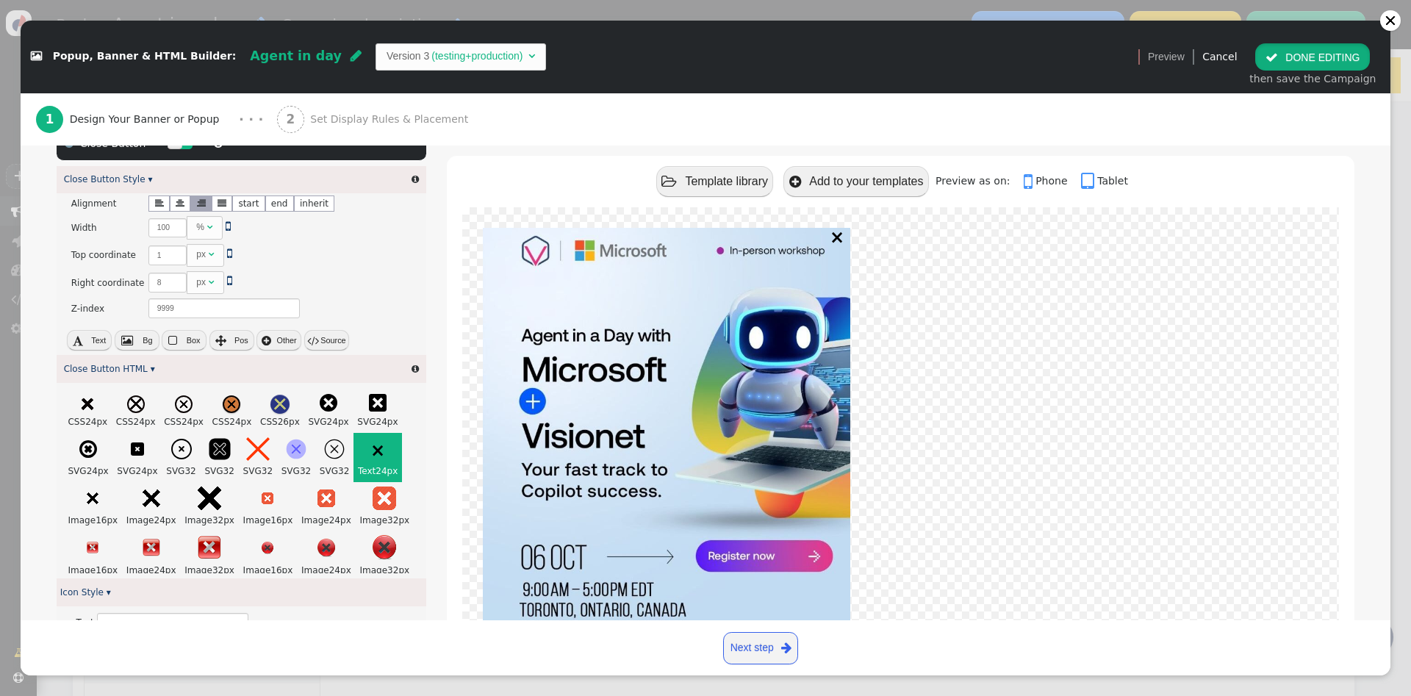
click at [1306, 62] on button " DONE EDITING" at bounding box center [1312, 56] width 115 height 26
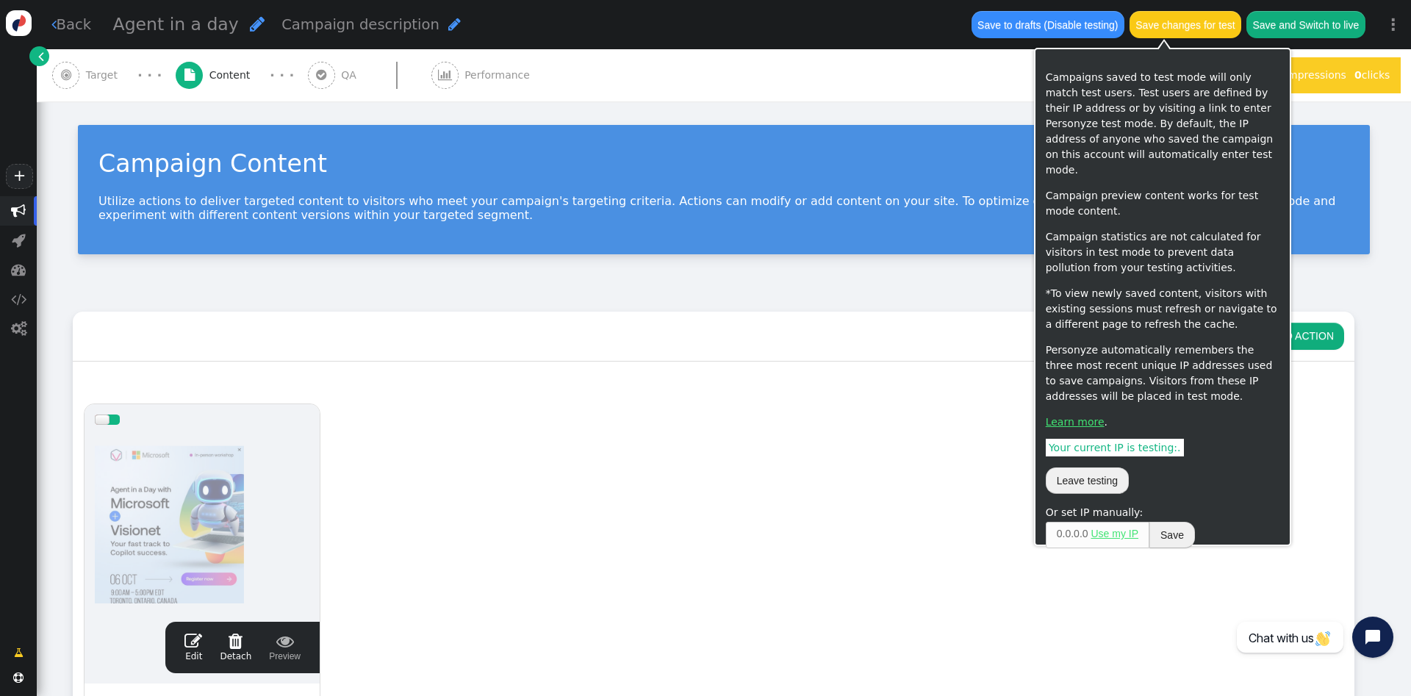
click at [1170, 29] on button "Save changes for test" at bounding box center [1185, 24] width 112 height 26
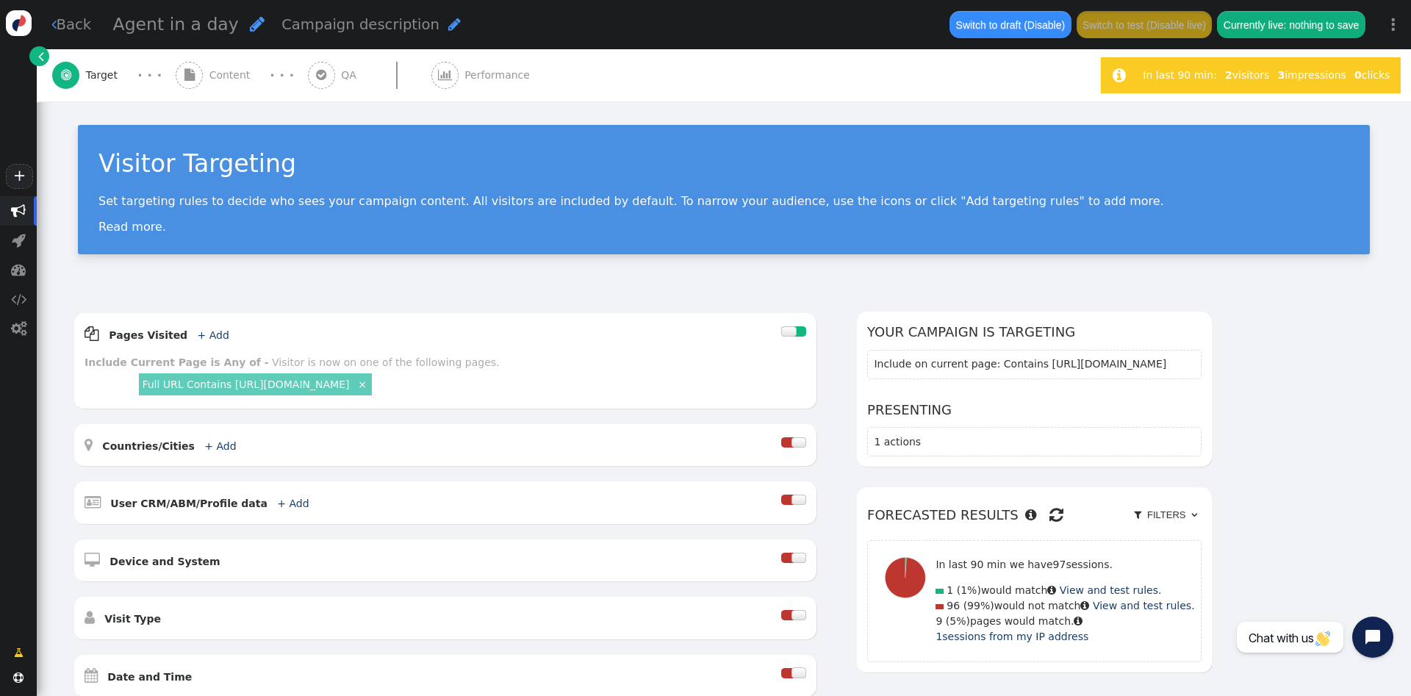
click at [317, 69] on span "" at bounding box center [321, 75] width 10 height 12
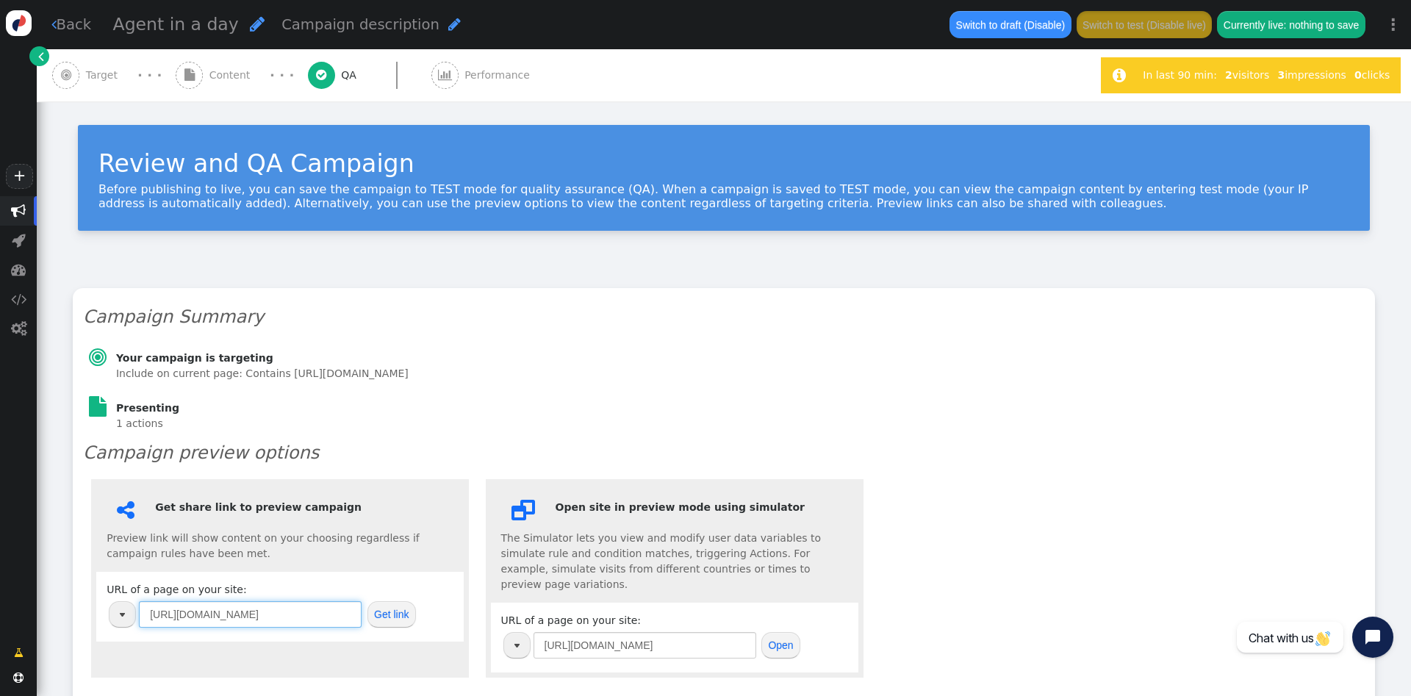
click at [322, 621] on input "[URL][DOMAIN_NAME]" at bounding box center [250, 614] width 223 height 26
paste input "text"
paste input "[URL][DOMAIN_NAME]"
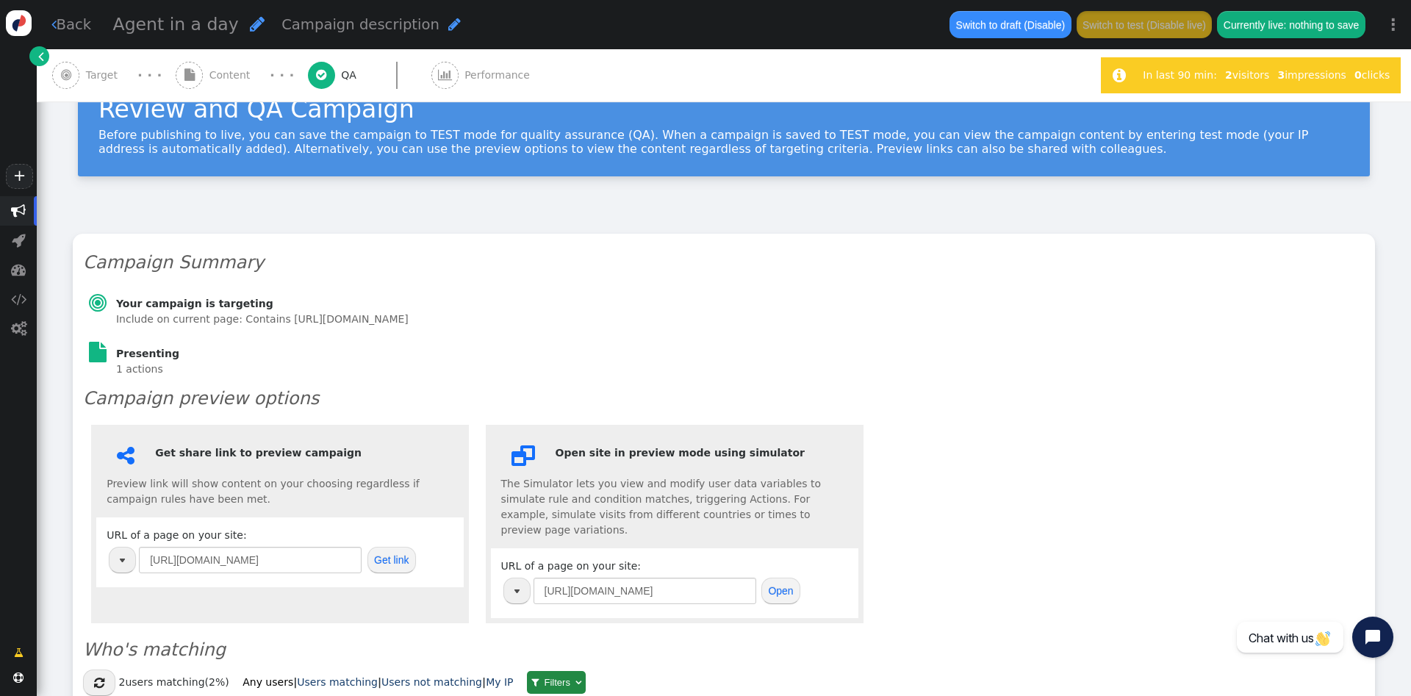
scroll to position [64, 0]
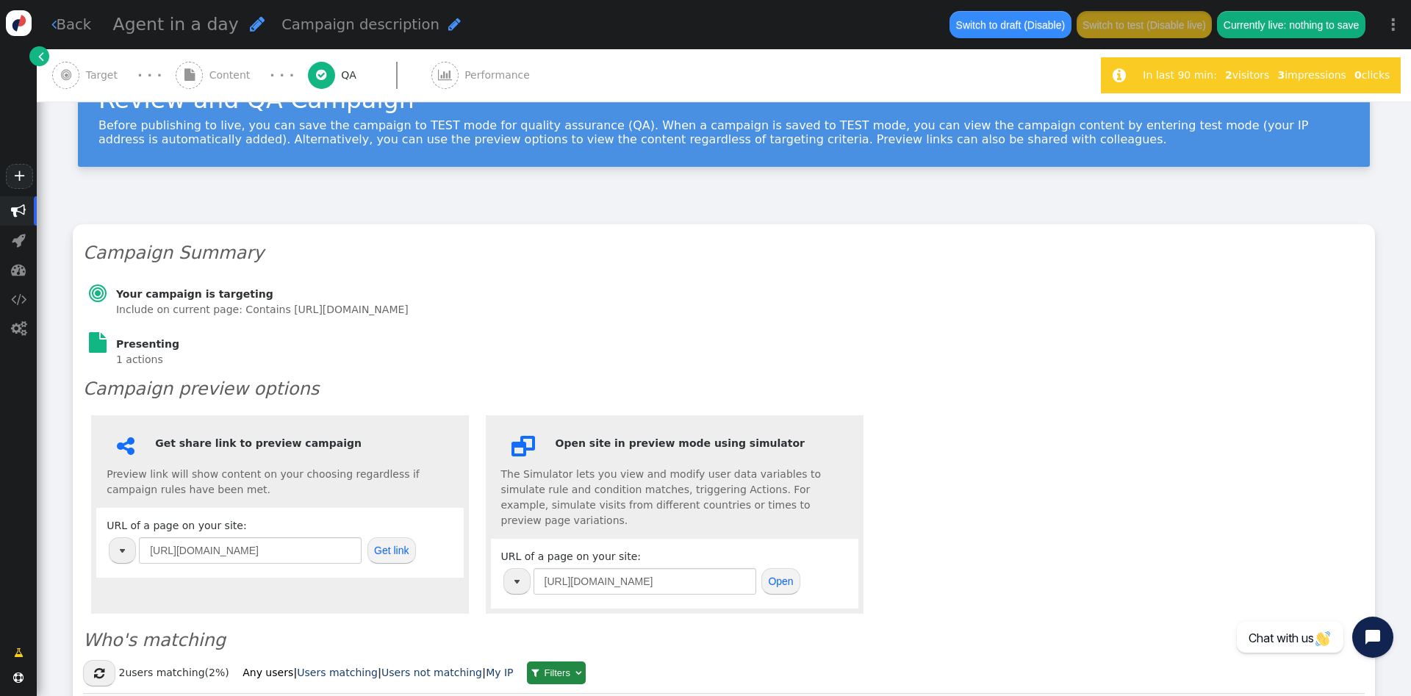
click at [408, 551] on button "Get link" at bounding box center [391, 550] width 48 height 26
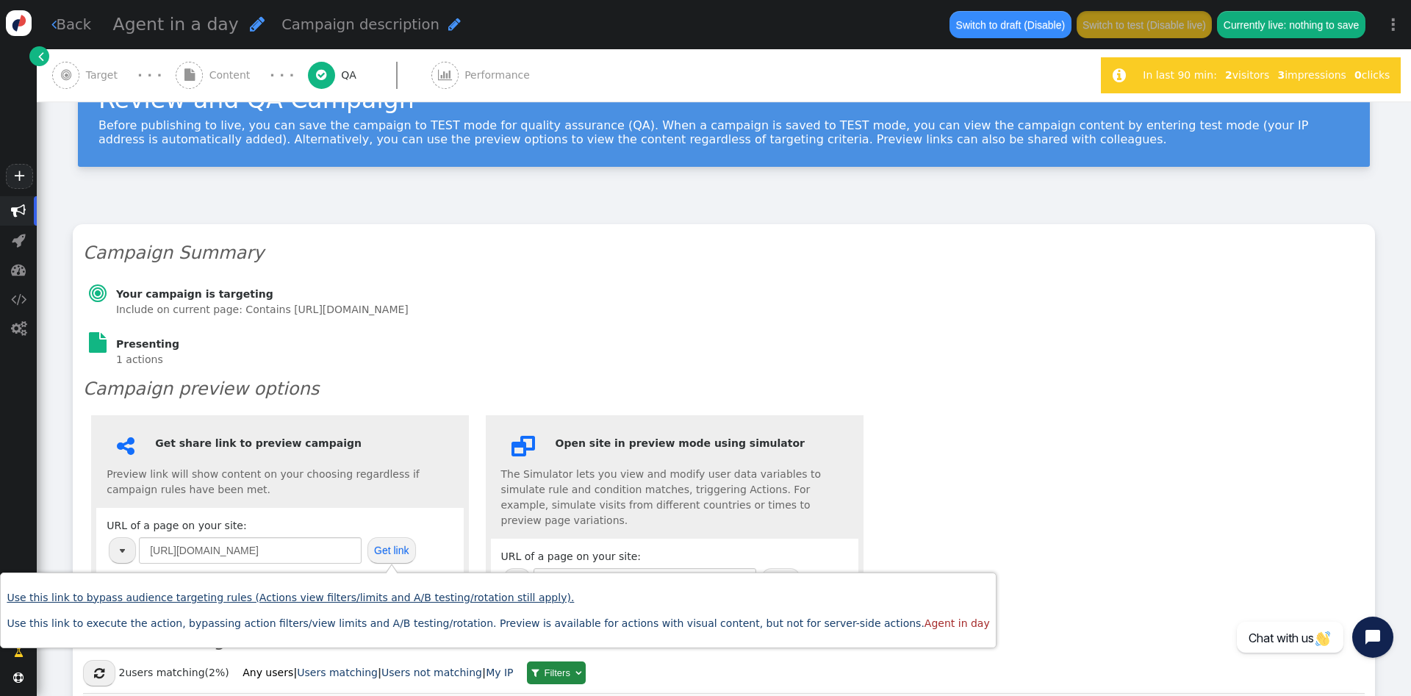
click at [410, 599] on link "Use this link to bypass audience targeting rules (Actions view filters/limits a…" at bounding box center [290, 597] width 567 height 12
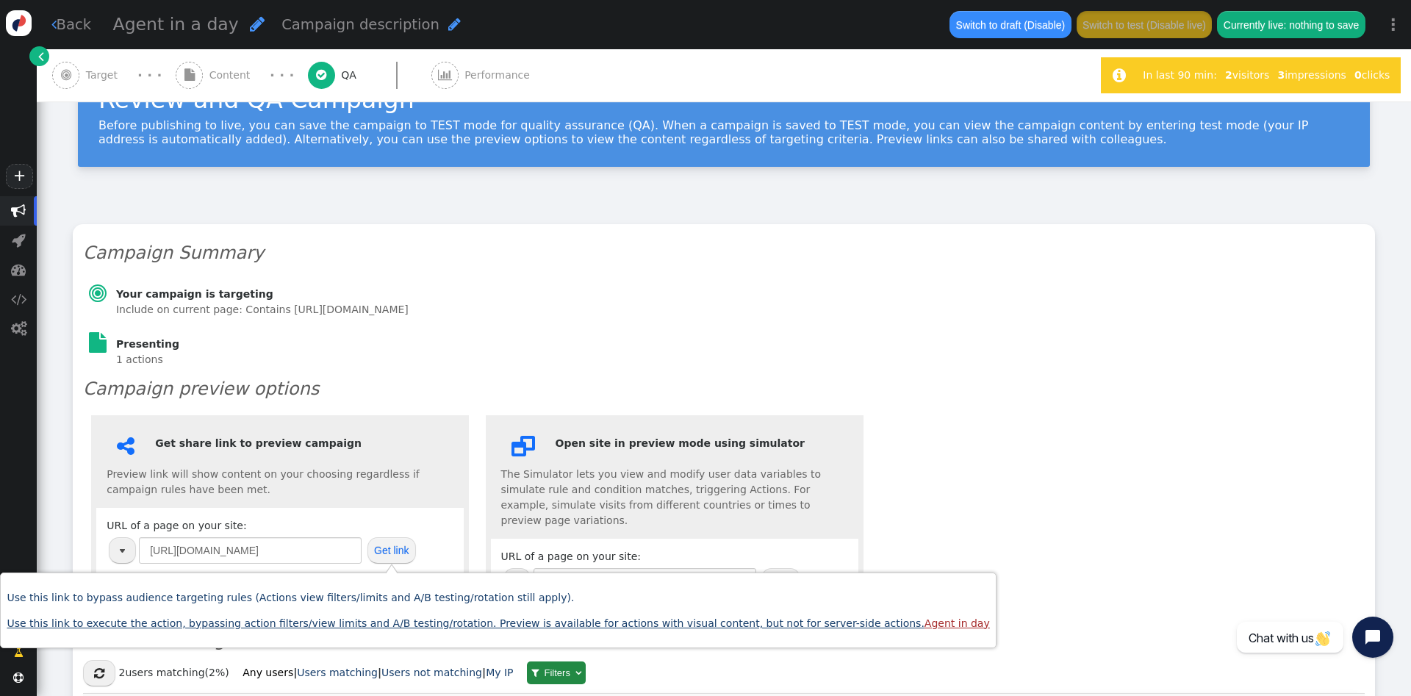
click at [485, 625] on link "Use this link to execute the action, bypassing action filters/view limits and A…" at bounding box center [498, 623] width 982 height 12
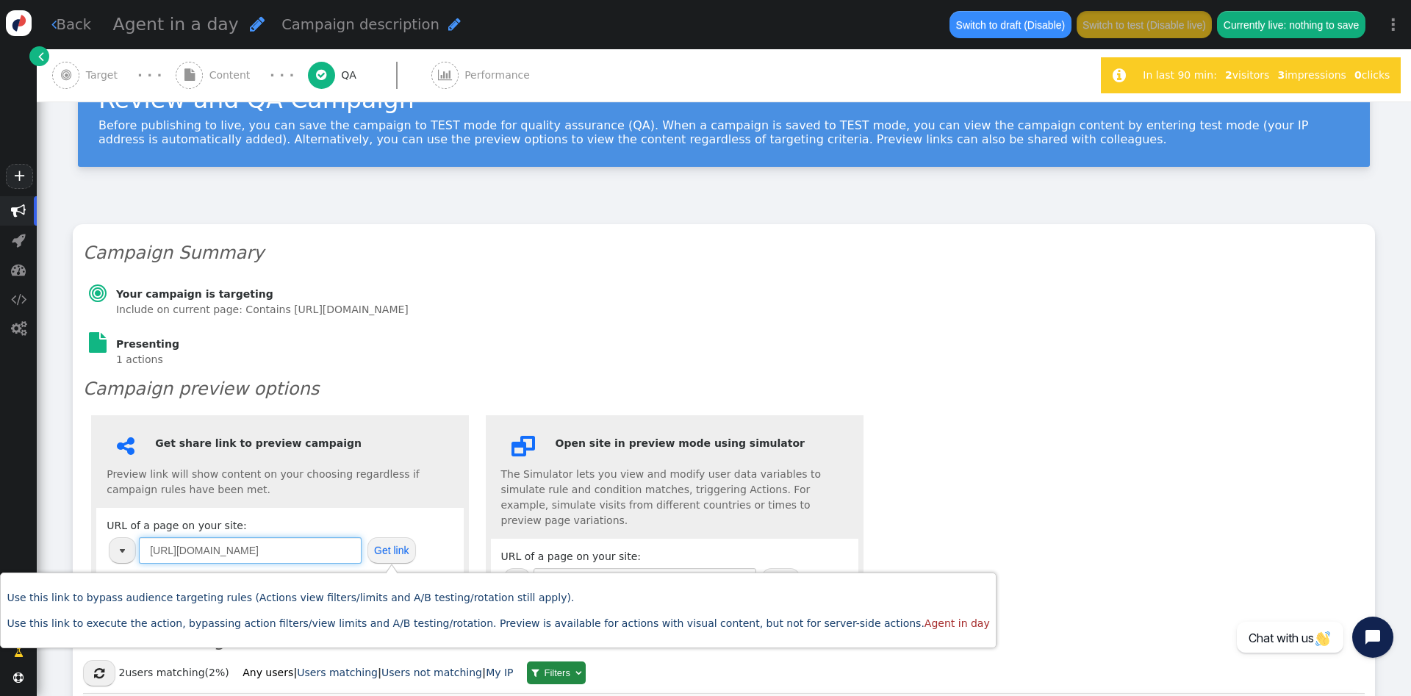
click at [323, 540] on input "[URL][DOMAIN_NAME]" at bounding box center [250, 550] width 223 height 26
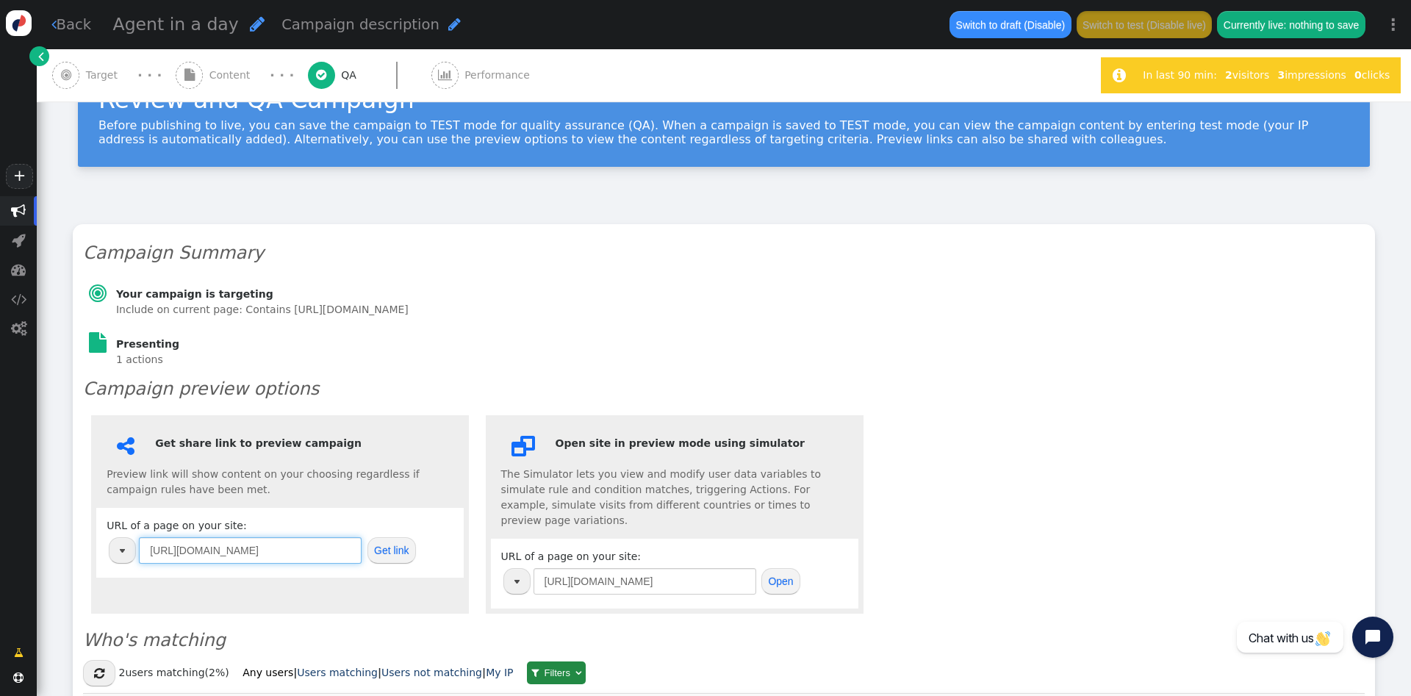
paste input "solutions/microsoft-solutions/dynamics-365-power-platform"
type input "[URL][DOMAIN_NAME]"
click at [388, 554] on button "Get link" at bounding box center [391, 550] width 48 height 26
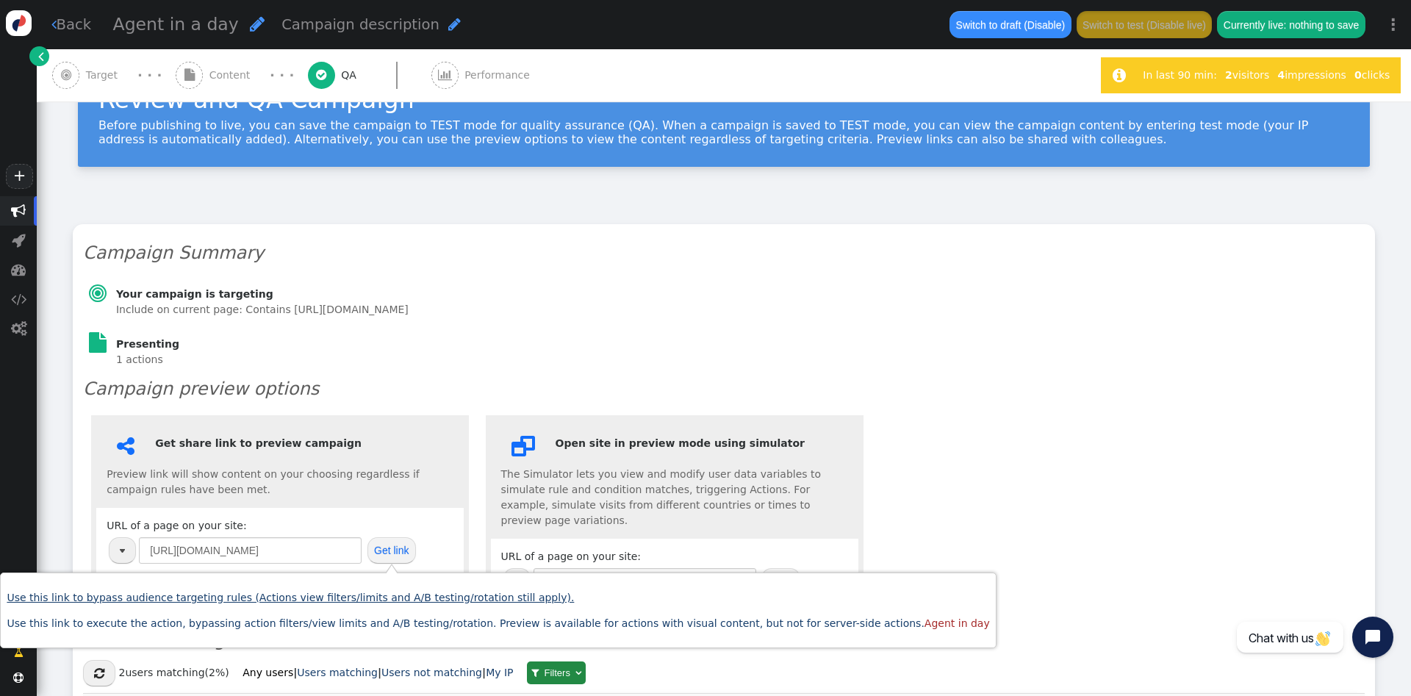
click at [446, 591] on link "Use this link to bypass audience targeting rules (Actions view filters/limits a…" at bounding box center [290, 597] width 567 height 12
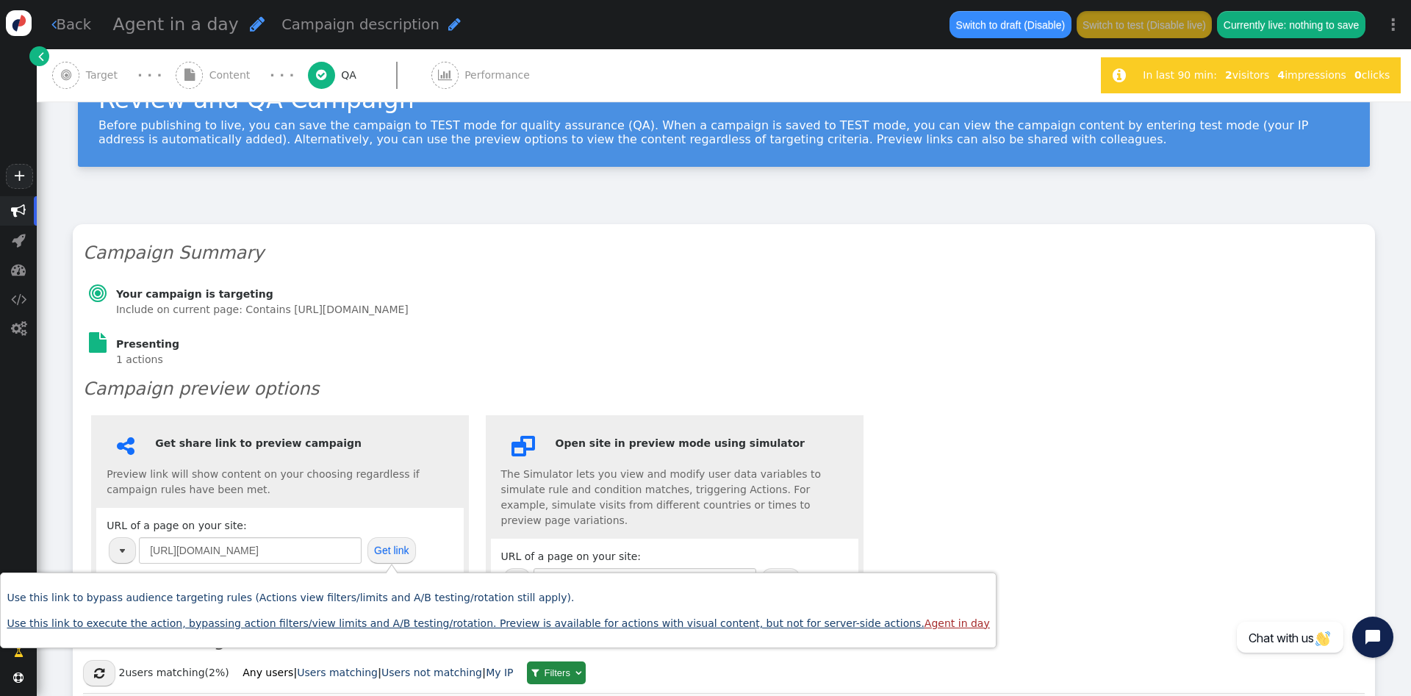
click at [434, 617] on link "Use this link to execute the action, bypassing action filters/view limits and A…" at bounding box center [498, 623] width 982 height 12
